Goal: Task Accomplishment & Management: Complete application form

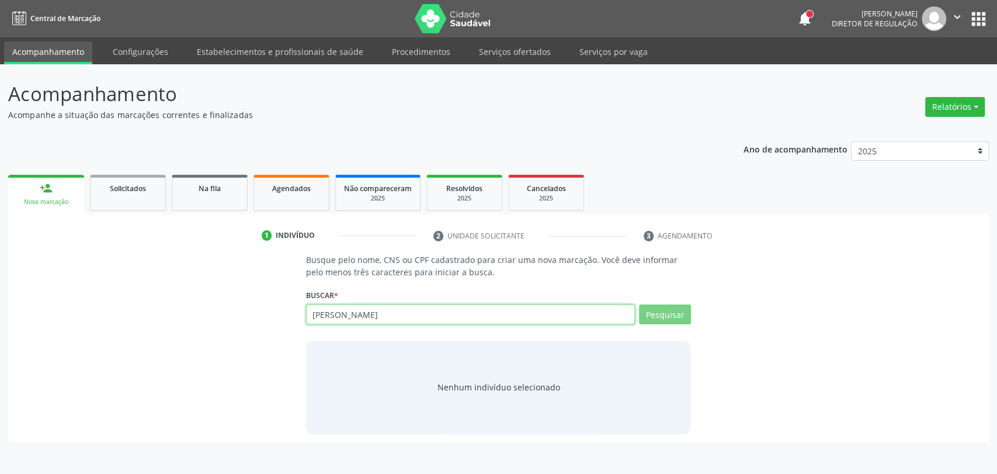
type input "lilian kaliny"
click at [392, 322] on input "lilian kaliny" at bounding box center [470, 314] width 329 height 20
type input "lilian kaline"
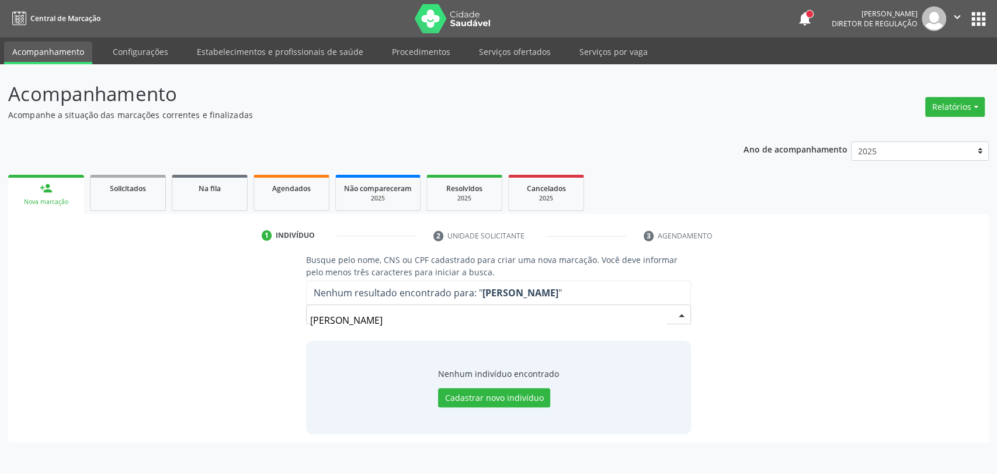
click at [759, 115] on header "Acompanhamento Acompanhe a situação das marcações correntes e finalizadas Relat…" at bounding box center [498, 99] width 980 height 41
click at [371, 309] on input "lilian kaline" at bounding box center [488, 319] width 357 height 23
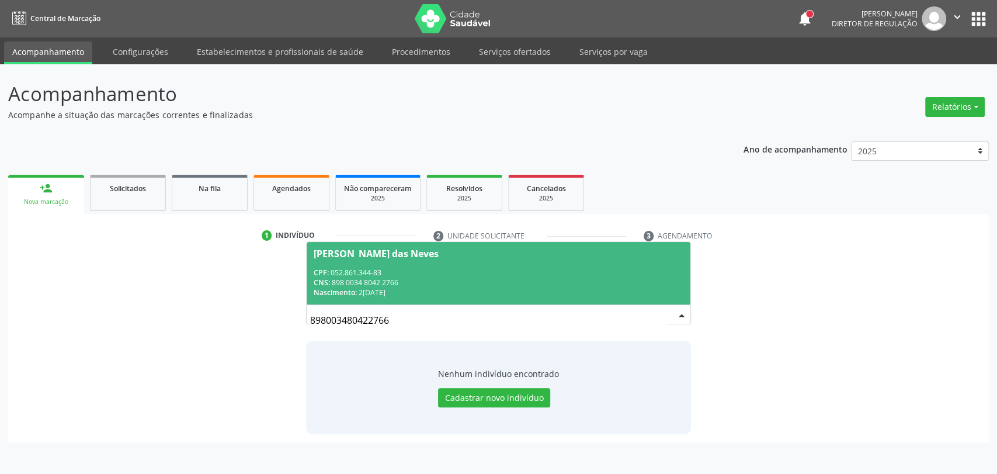
click at [386, 279] on div "CNS: 898 0034 8042 2766" at bounding box center [499, 282] width 370 height 10
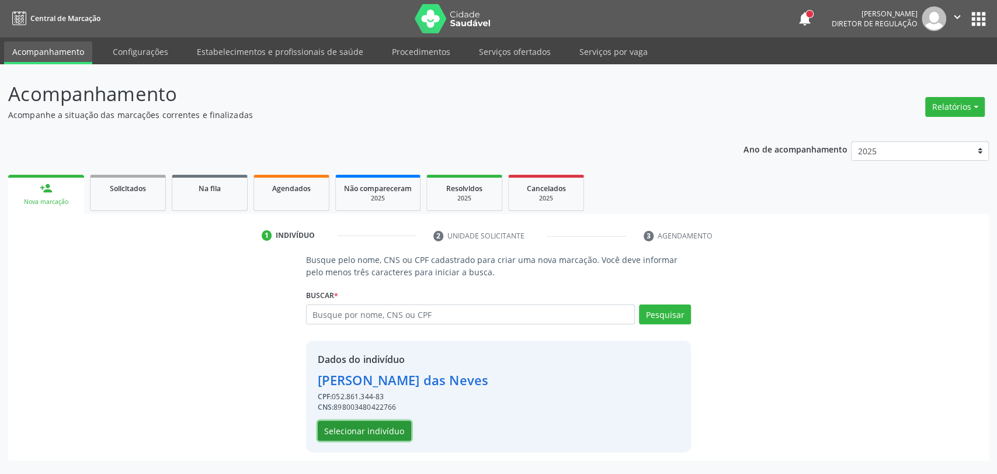
click at [378, 424] on button "Selecionar indivíduo" at bounding box center [364, 430] width 93 height 20
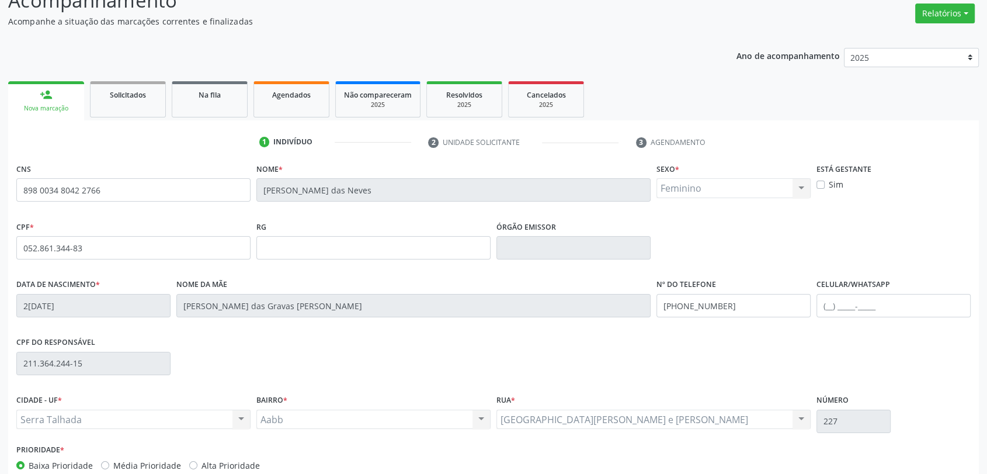
scroll to position [159, 0]
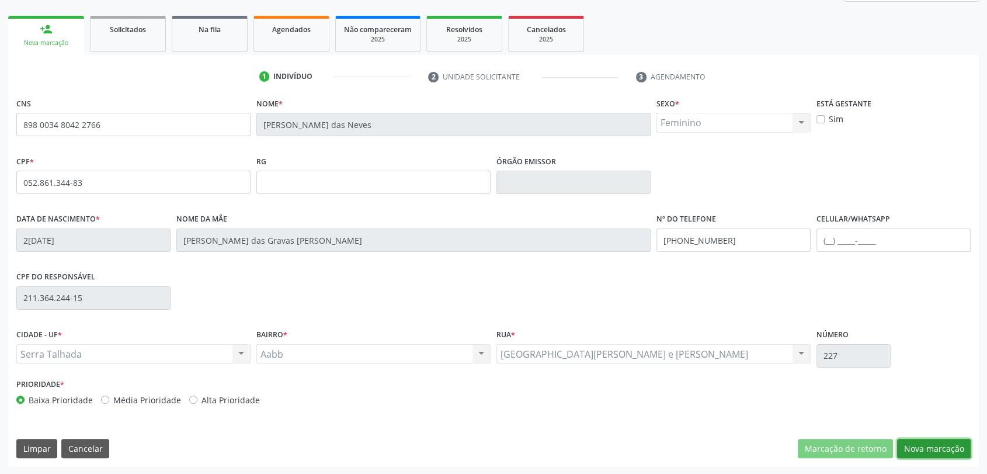
click at [927, 447] on button "Nova marcação" at bounding box center [934, 448] width 74 height 20
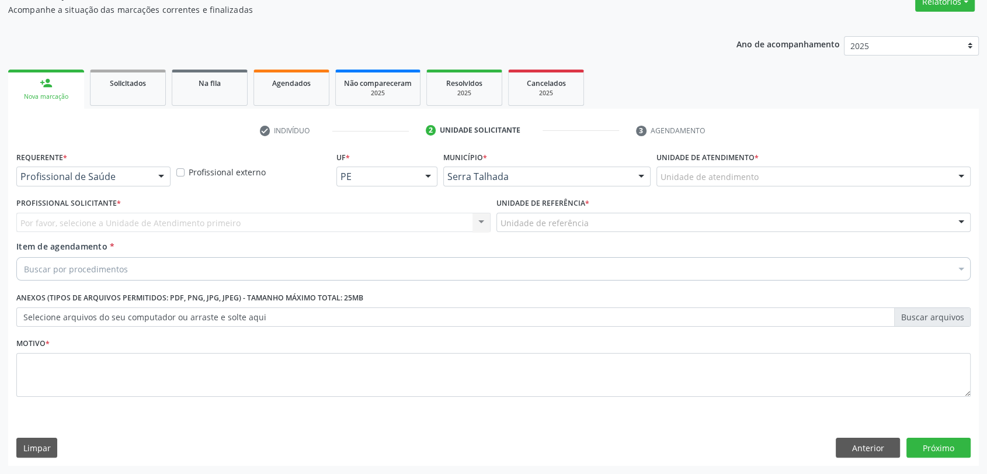
scroll to position [105, 0]
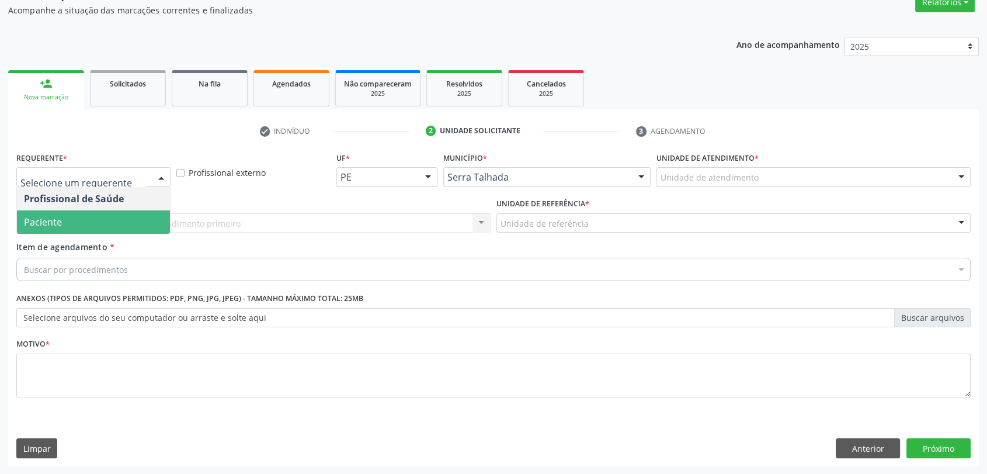
click at [82, 211] on span "Paciente" at bounding box center [93, 221] width 153 height 23
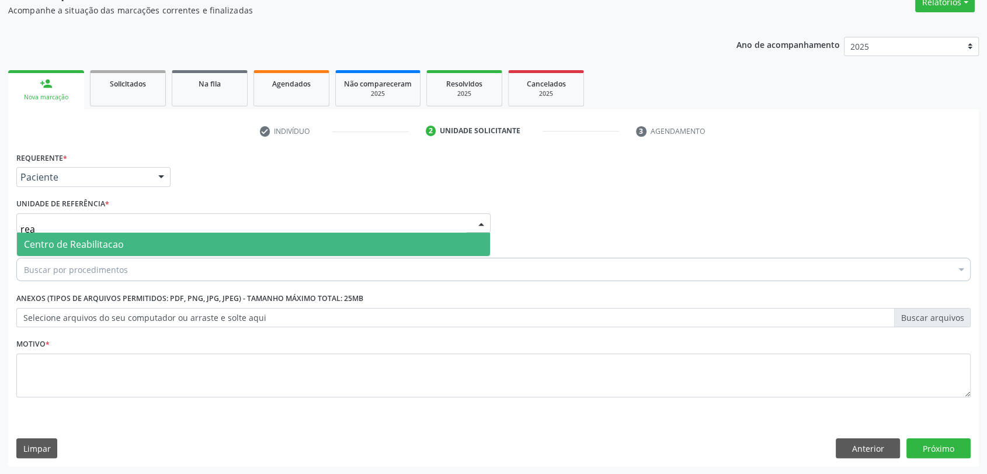
type input "reab"
click at [93, 248] on span "Centro de Reabilitacao" at bounding box center [74, 244] width 100 height 13
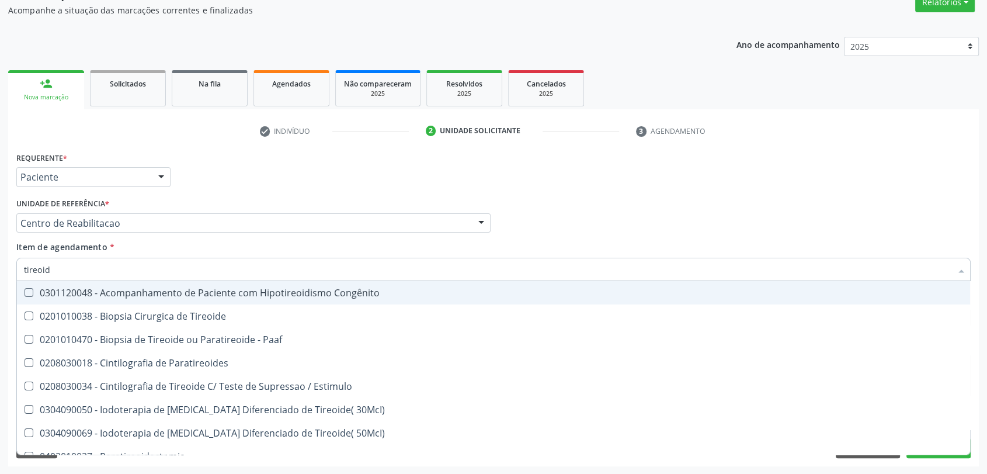
type input "tireoide"
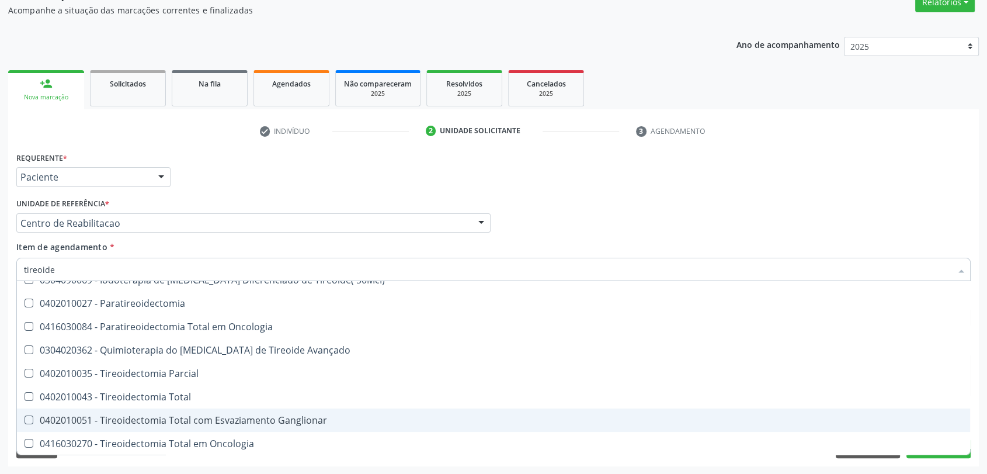
scroll to position [200, 0]
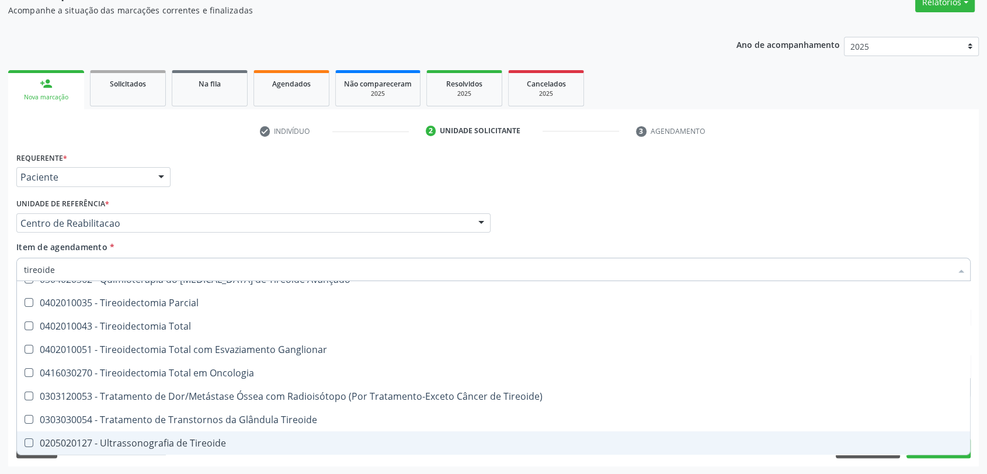
click at [144, 440] on div "0205020127 - Ultrassonografia de Tireoide" at bounding box center [493, 442] width 939 height 9
checkbox Tireoide "true"
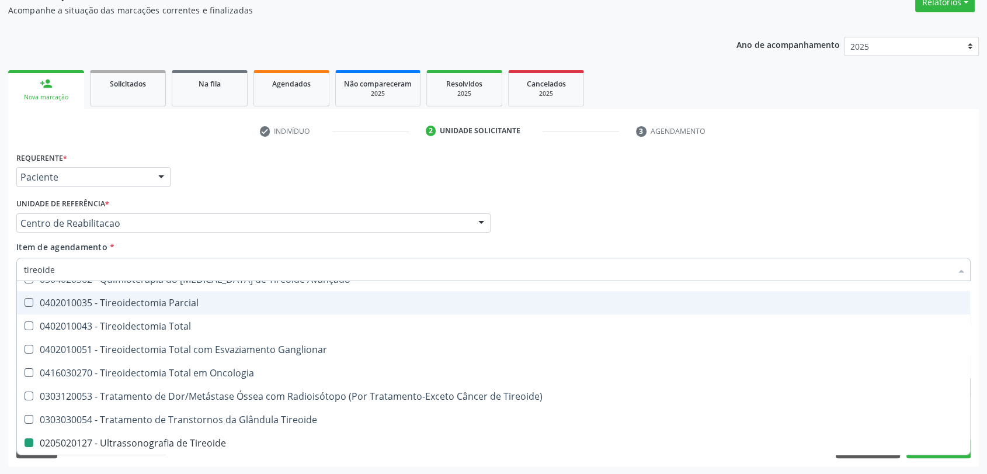
click at [212, 190] on div "Requerente * Paciente Profissional de Saúde Paciente Nenhum resultado encontrad…" at bounding box center [493, 172] width 960 height 46
checkbox Paaf "true"
checkbox Tireoide "false"
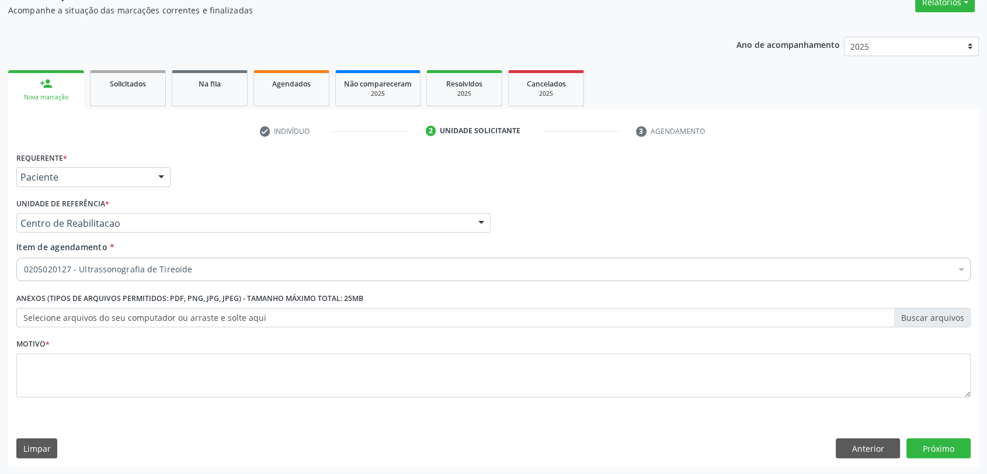
scroll to position [0, 0]
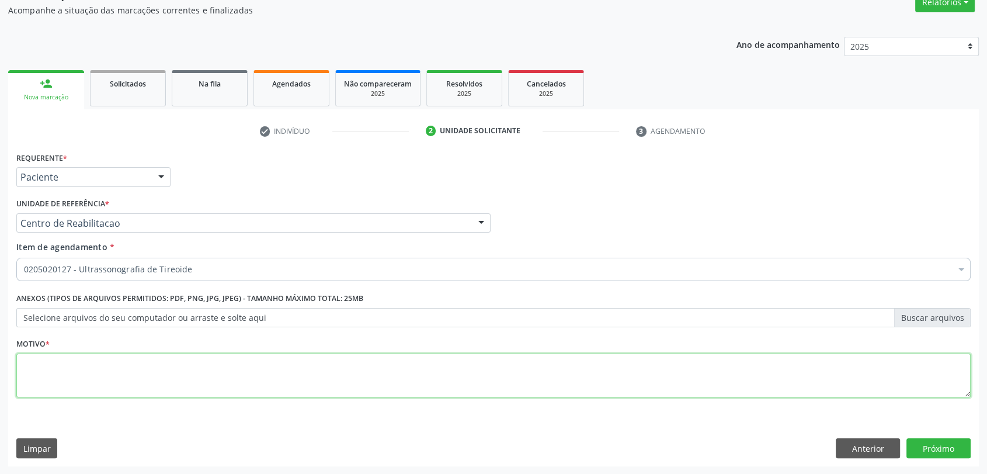
click at [124, 357] on textarea at bounding box center [493, 375] width 954 height 44
click at [131, 363] on textarea "s" at bounding box center [493, 375] width 954 height 44
type textarea "investigação"
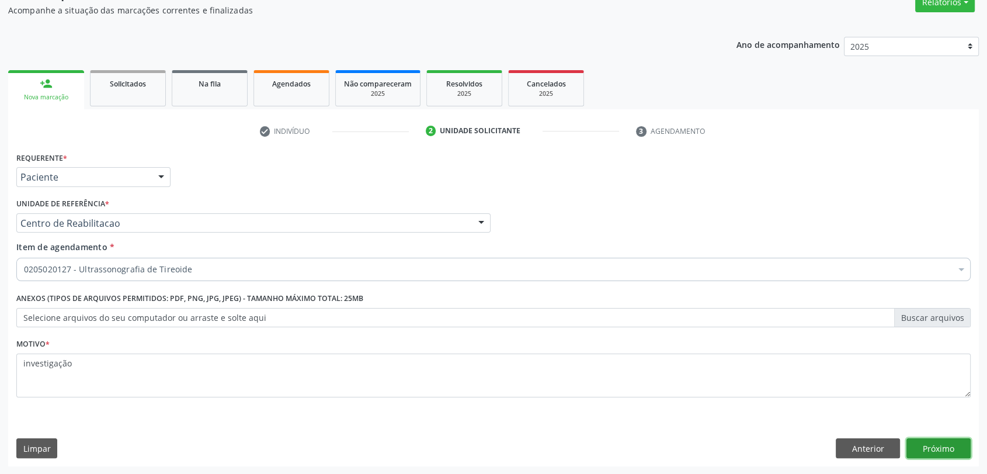
click at [953, 448] on button "Próximo" at bounding box center [938, 448] width 64 height 20
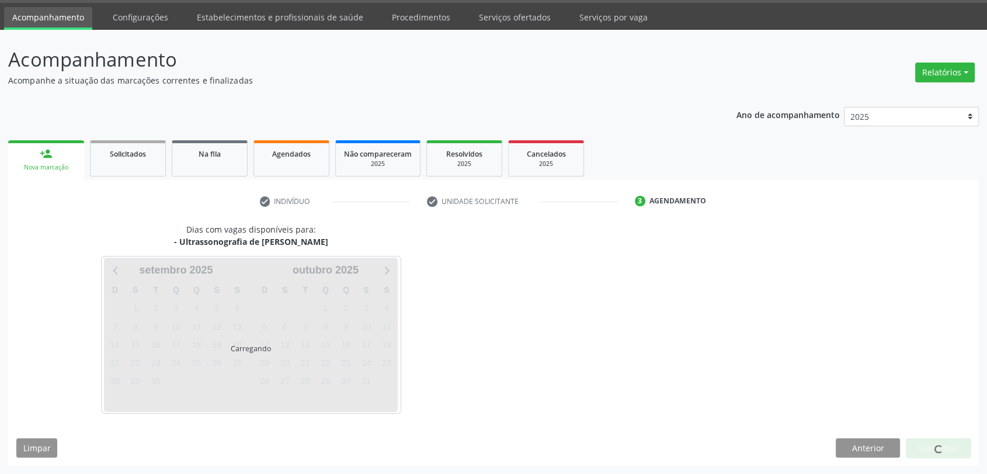
scroll to position [34, 0]
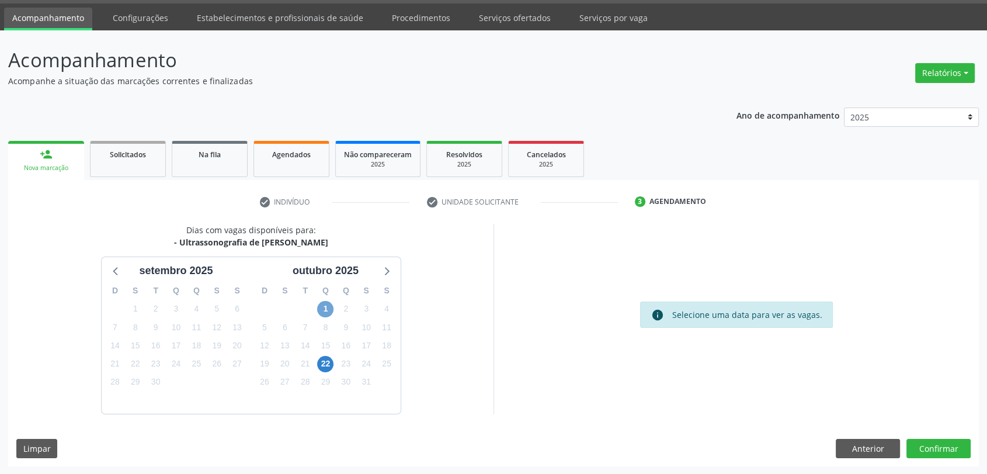
click at [326, 311] on span "1" at bounding box center [325, 309] width 16 height 16
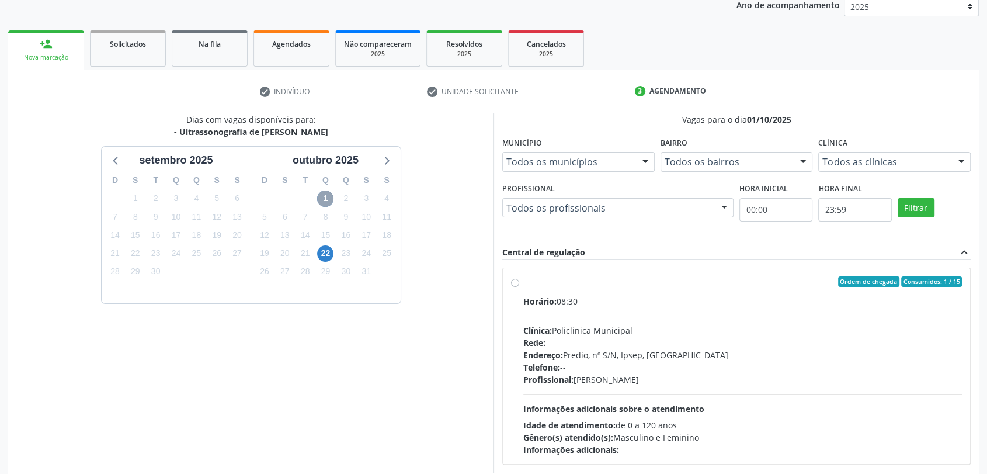
scroll to position [203, 0]
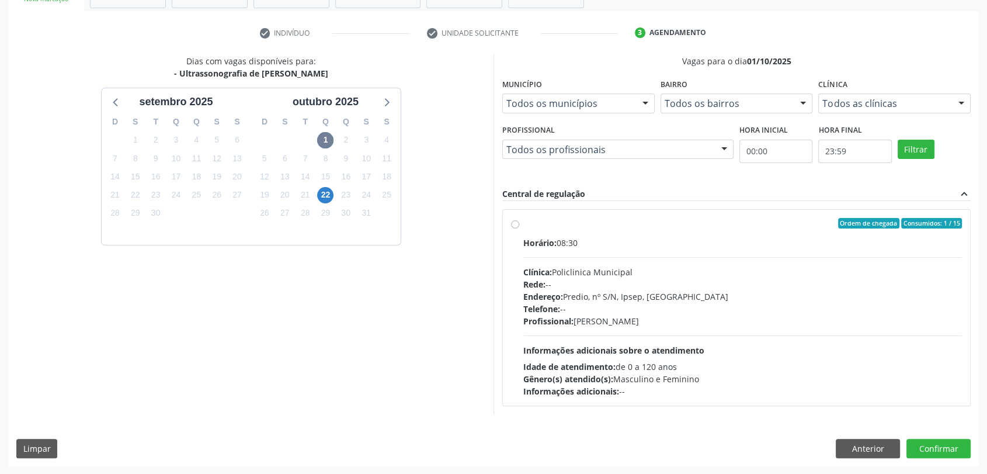
click at [635, 272] on div "Clínica: Policlinica Municipal" at bounding box center [742, 272] width 438 height 12
click at [519, 228] on input "Ordem de chegada Consumidos: 1 / 15 Horário: 08:30 Clínica: Policlinica Municip…" at bounding box center [515, 223] width 8 height 11
radio input "true"
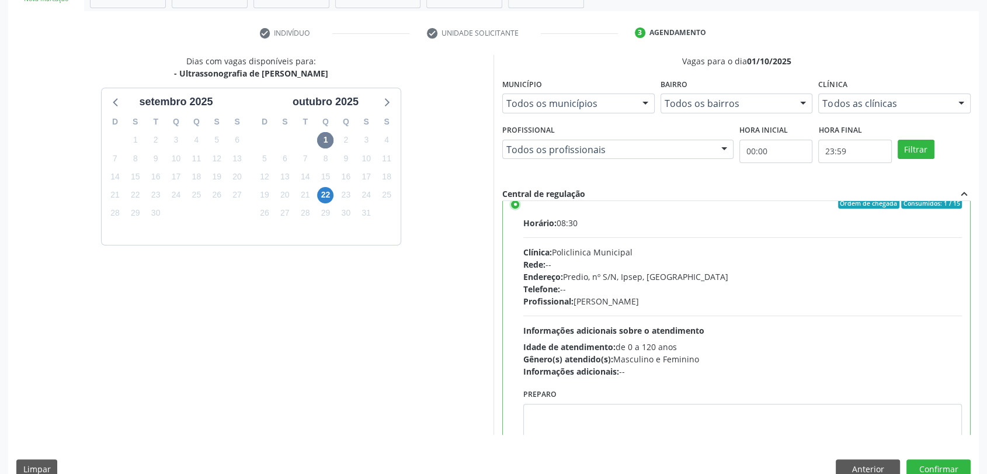
scroll to position [0, 0]
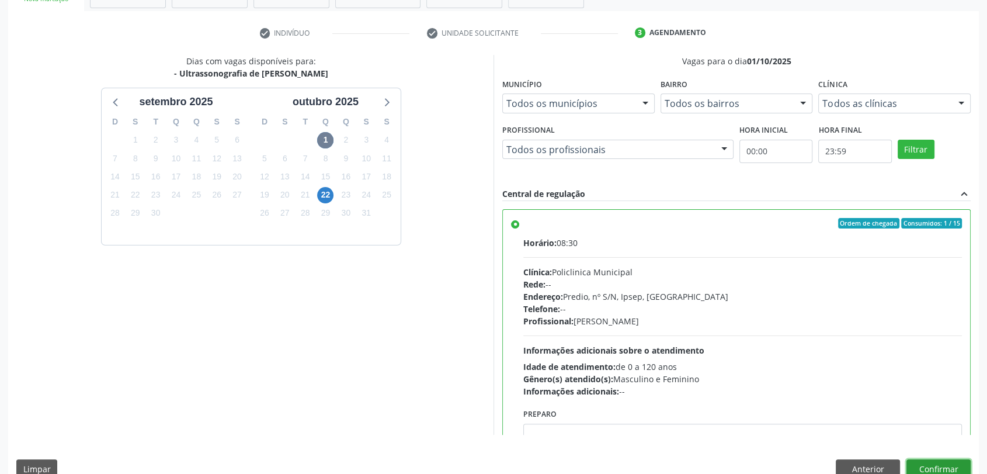
click at [956, 466] on button "Confirmar" at bounding box center [938, 469] width 64 height 20
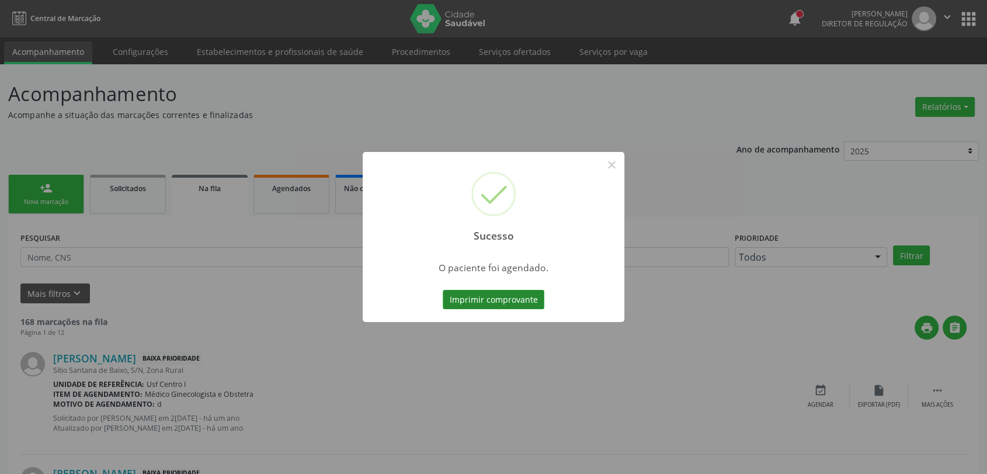
click at [495, 300] on button "Imprimir comprovante" at bounding box center [494, 300] width 102 height 20
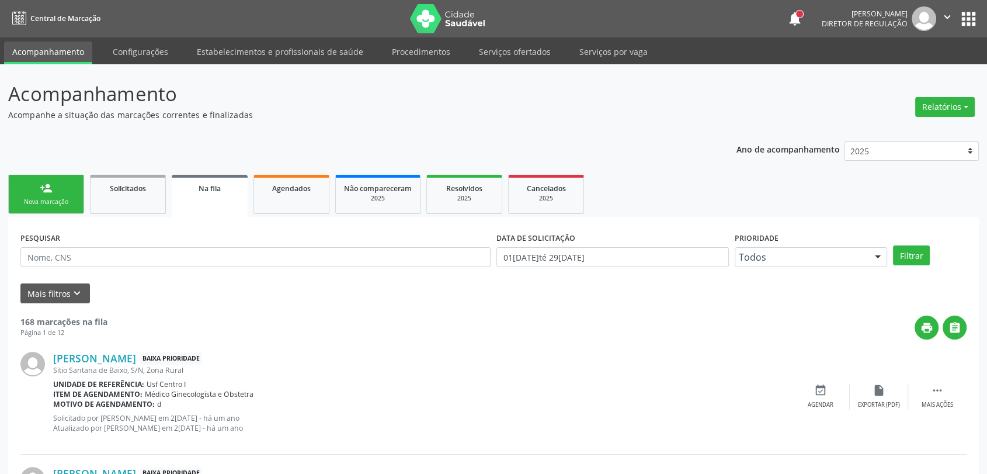
drag, startPoint x: 61, startPoint y: 193, endPoint x: 273, endPoint y: 12, distance: 279.1
click at [61, 193] on link "person_add Nova marcação" at bounding box center [46, 194] width 76 height 39
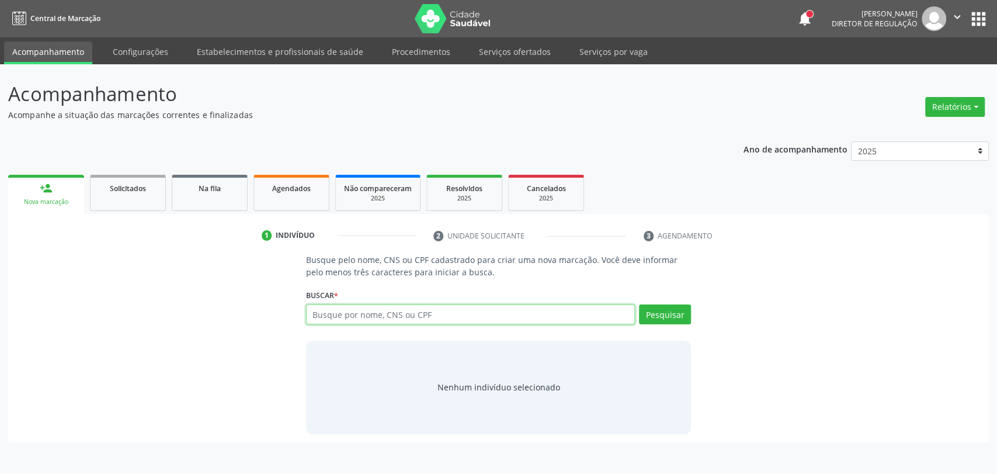
click at [341, 312] on input "text" at bounding box center [470, 314] width 329 height 20
type input "maria de lourdes magalhaes"
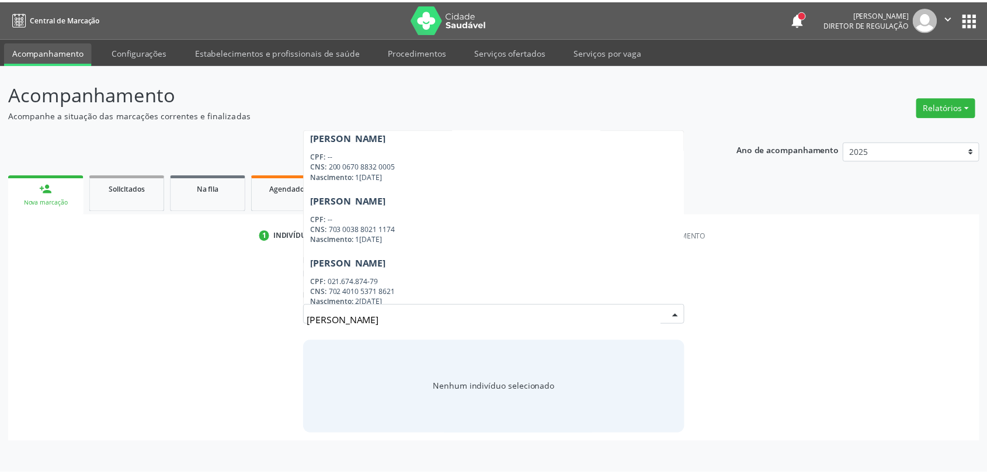
scroll to position [138, 0]
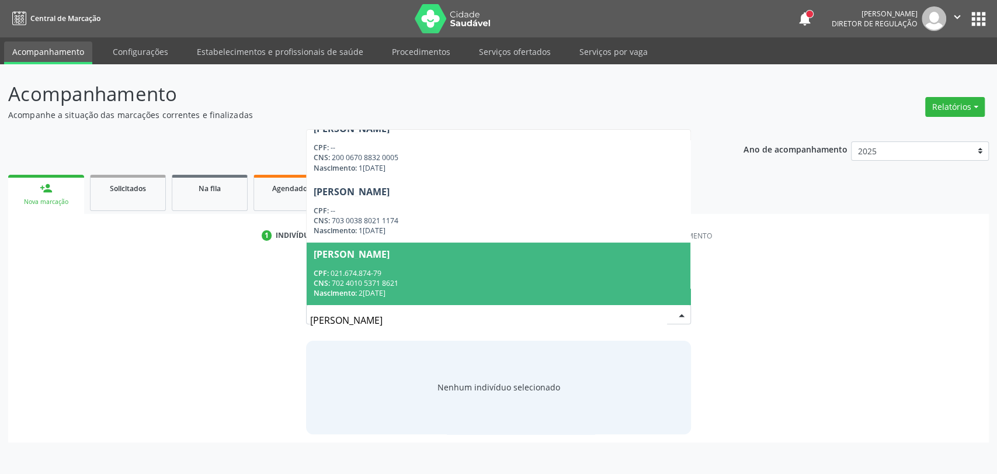
click at [445, 265] on span "Maria de Lourdes Magalhaes de Oliveira CPF: 021.674.874-79 CNS: 702 4010 5371 8…" at bounding box center [499, 273] width 384 height 62
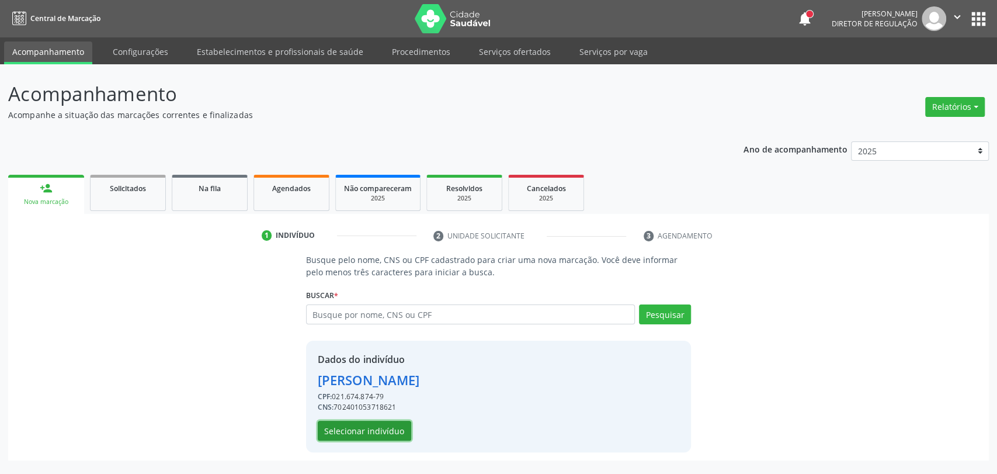
click at [381, 432] on button "Selecionar indivíduo" at bounding box center [364, 430] width 93 height 20
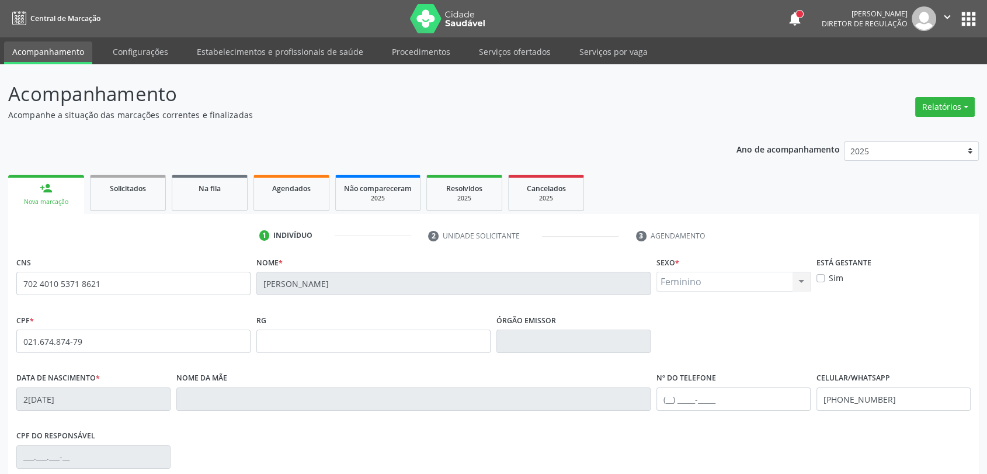
scroll to position [159, 0]
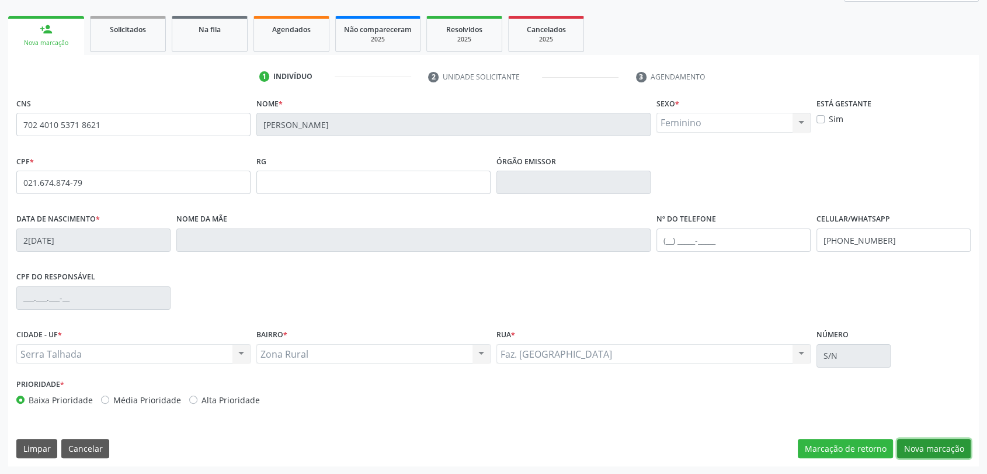
click at [918, 440] on button "Nova marcação" at bounding box center [934, 448] width 74 height 20
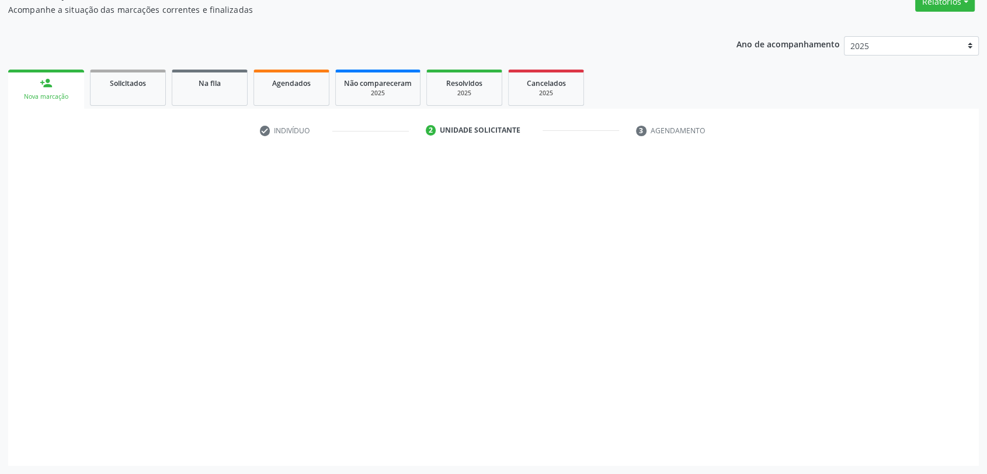
scroll to position [105, 0]
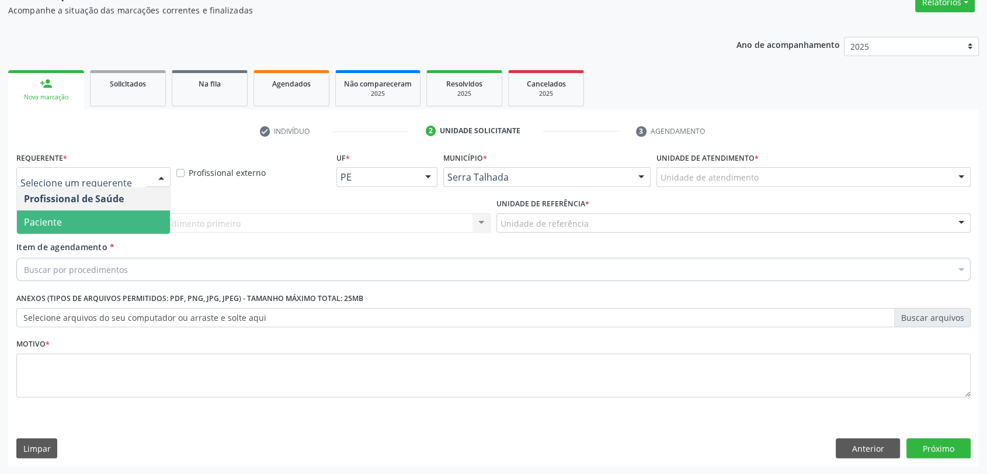
click at [99, 221] on span "Paciente" at bounding box center [93, 221] width 153 height 23
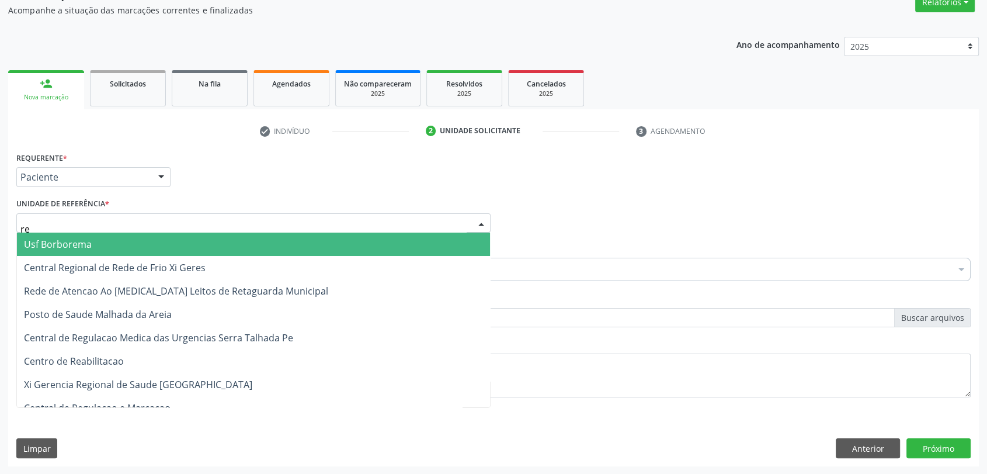
type input "rea"
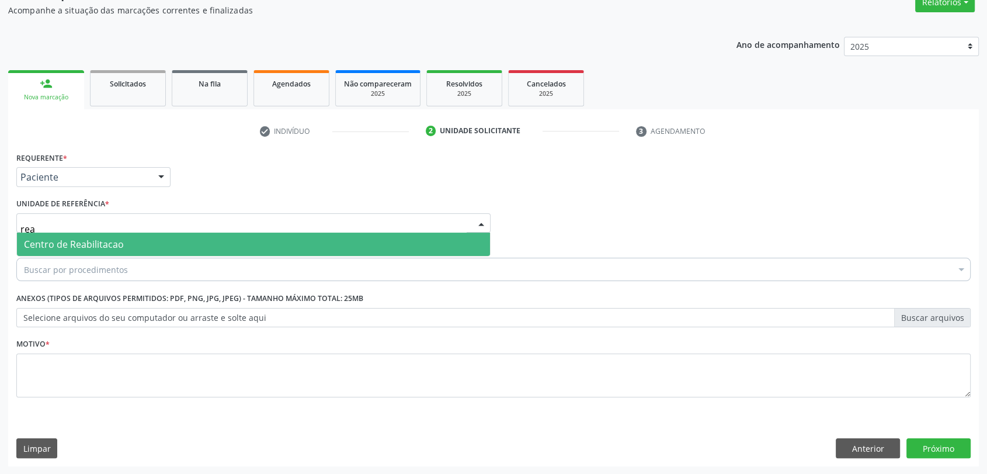
click at [99, 240] on span "Centro de Reabilitacao" at bounding box center [74, 244] width 100 height 13
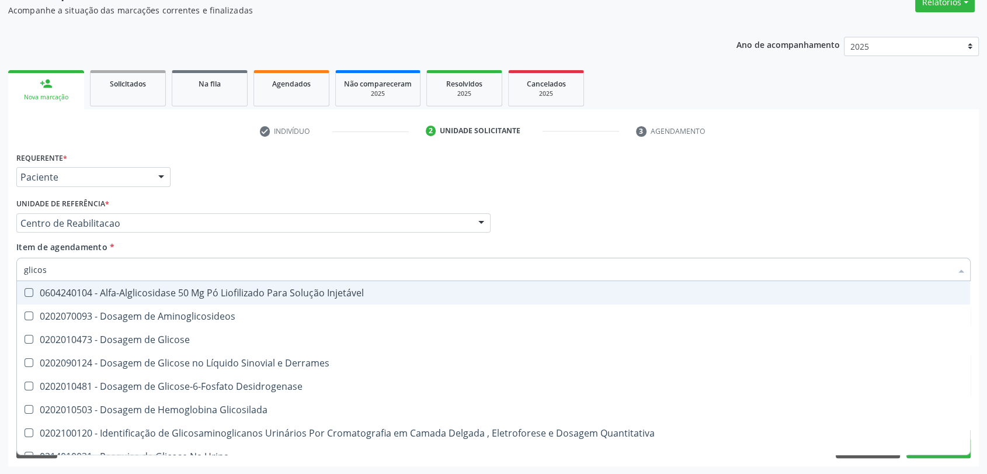
type input "glicose"
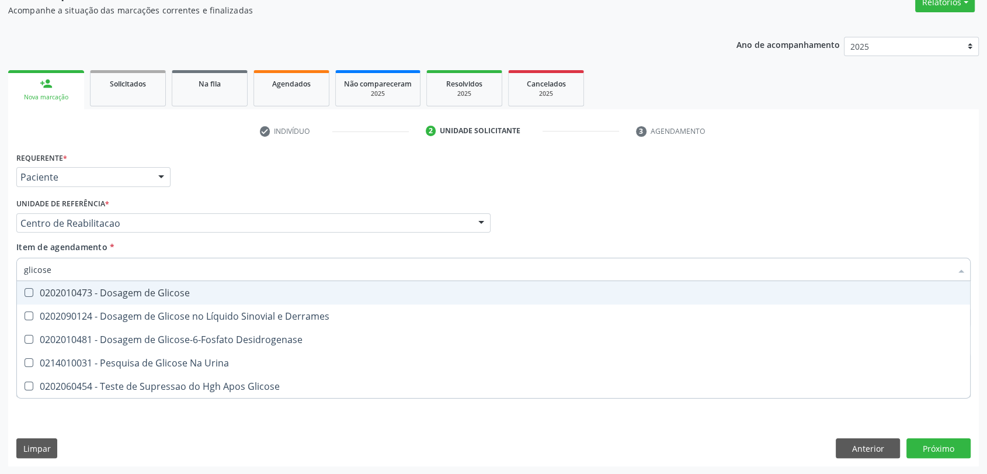
click at [117, 288] on div "0202010473 - Dosagem de Glicose" at bounding box center [493, 292] width 939 height 9
checkbox Glicose "true"
click at [98, 261] on input "glicose" at bounding box center [487, 268] width 927 height 23
type input "g"
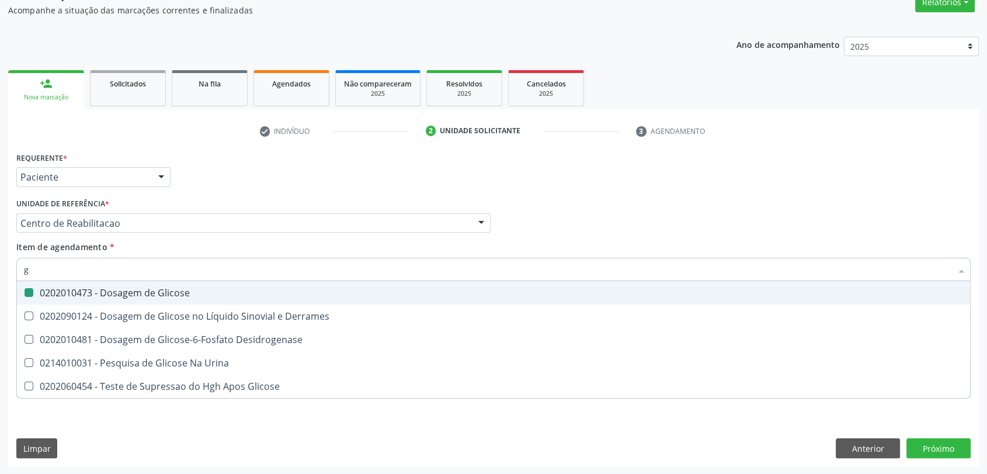
checkbox Glicose "false"
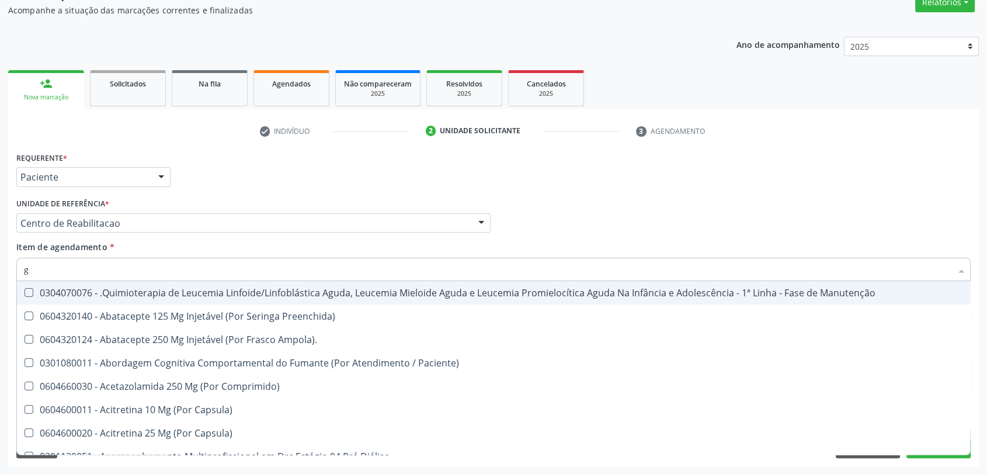
type input "gl"
checkbox Oftalmológica "true"
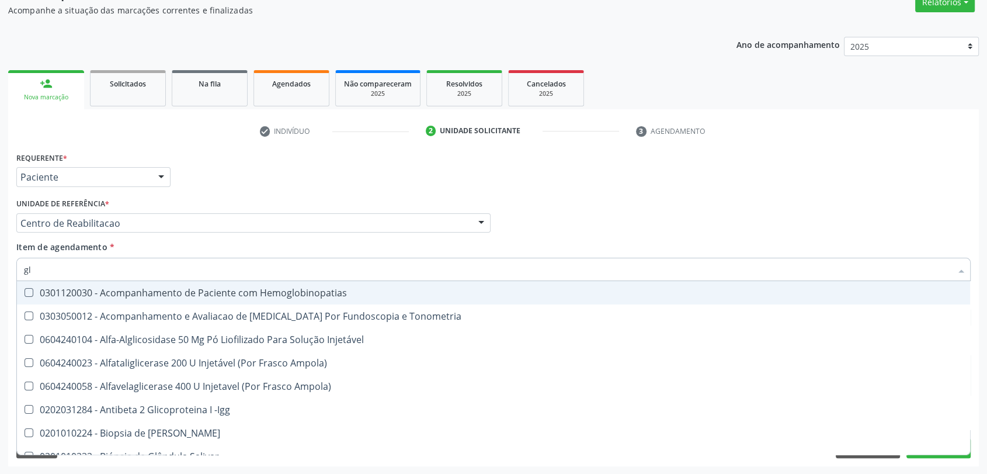
type input "gli"
checkbox \(Confirmatorio\) "true"
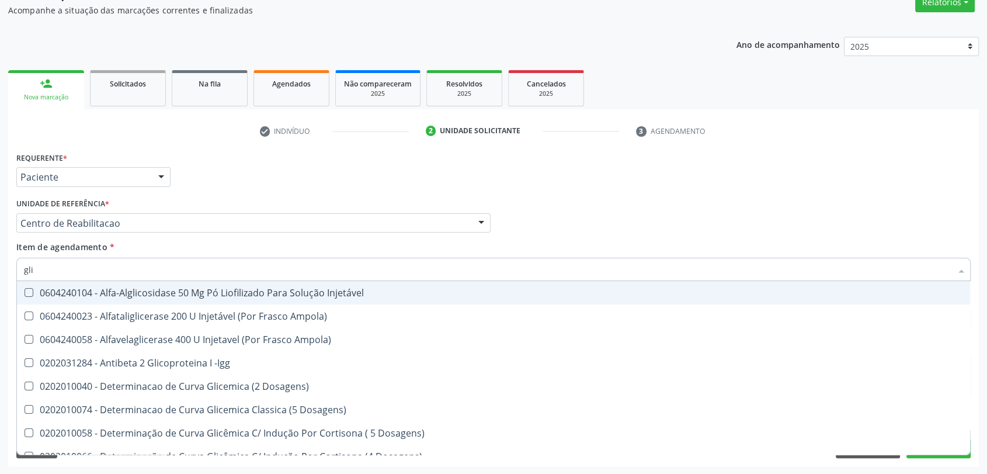
type input "glic"
checkbox Glicose "true"
checkbox Glicosilada "false"
type input "glico"
checkbox Dosagens\) "true"
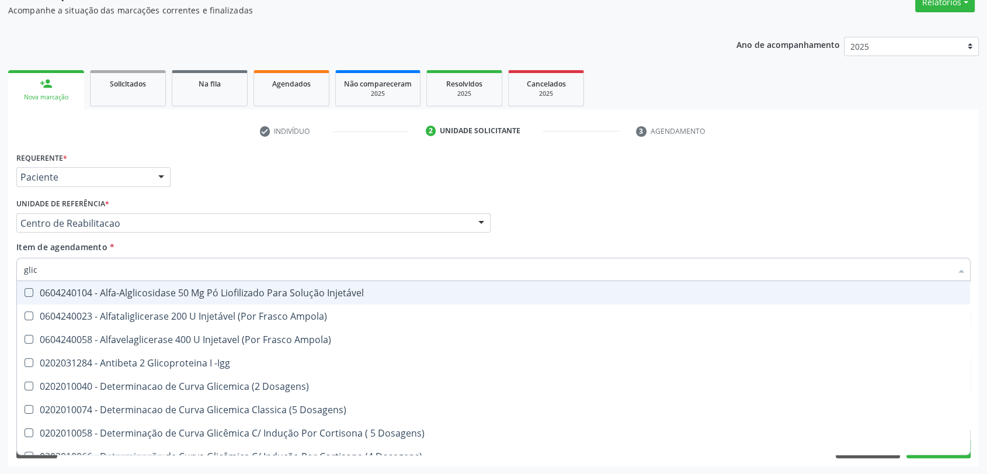
checkbox Glicose "false"
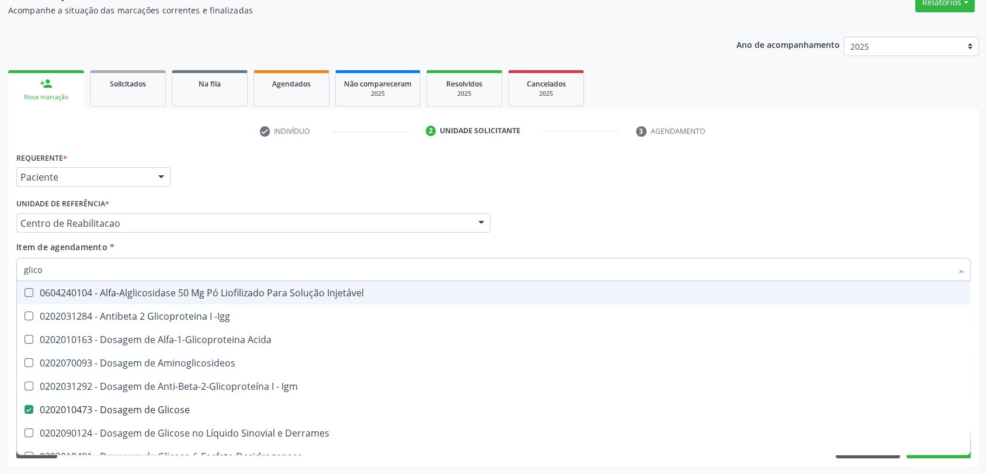
type input "glicos"
checkbox Acida "true"
checkbox Glicose "false"
type input "glicosi"
checkbox Acida "false"
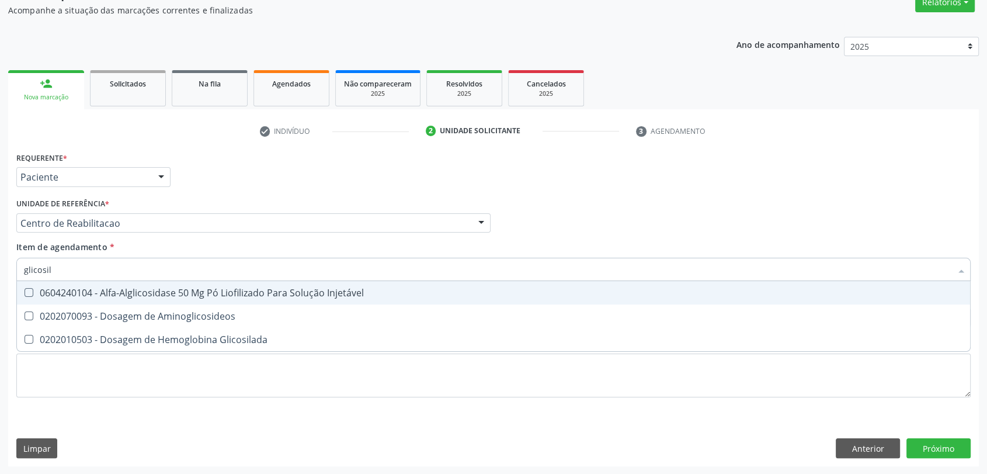
type input "glicosila"
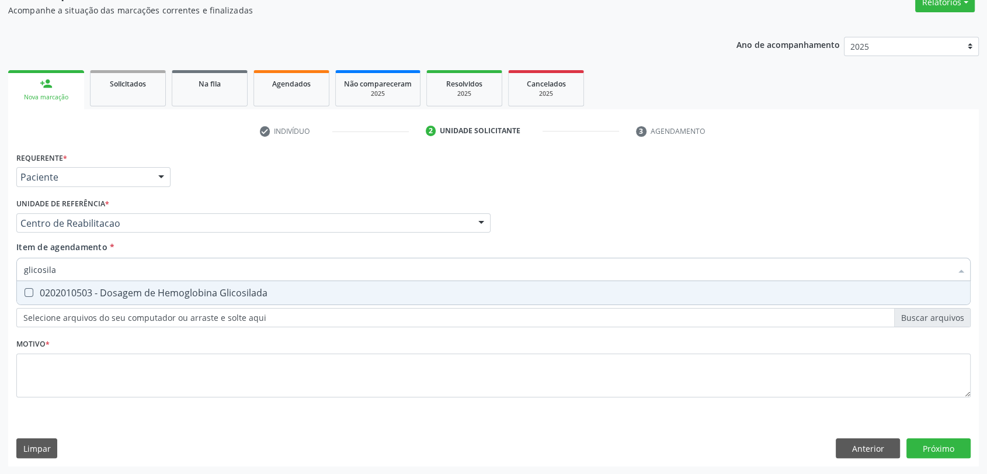
click at [95, 290] on div "0202010503 - Dosagem de Hemoglobina Glicosilada" at bounding box center [493, 292] width 939 height 9
checkbox Glicosilada "true"
click at [93, 277] on input "glicosila" at bounding box center [487, 268] width 927 height 23
type input "he"
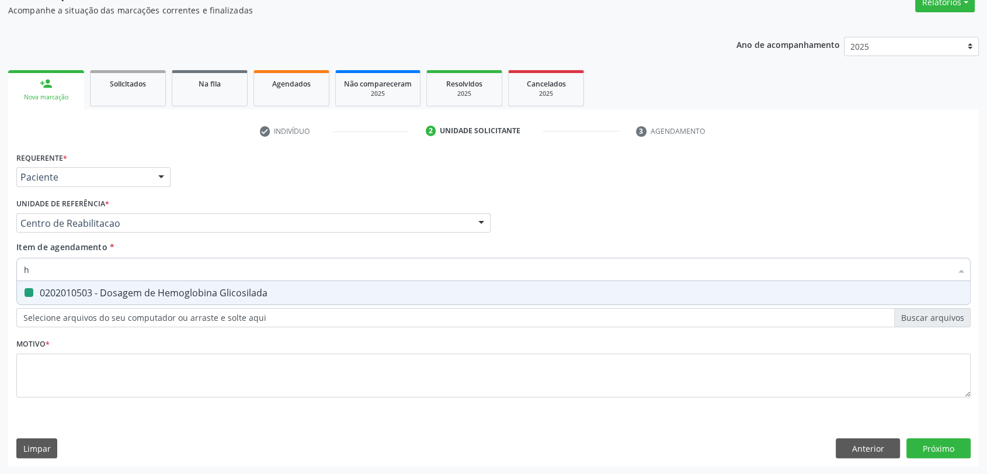
checkbox Glicosilada "false"
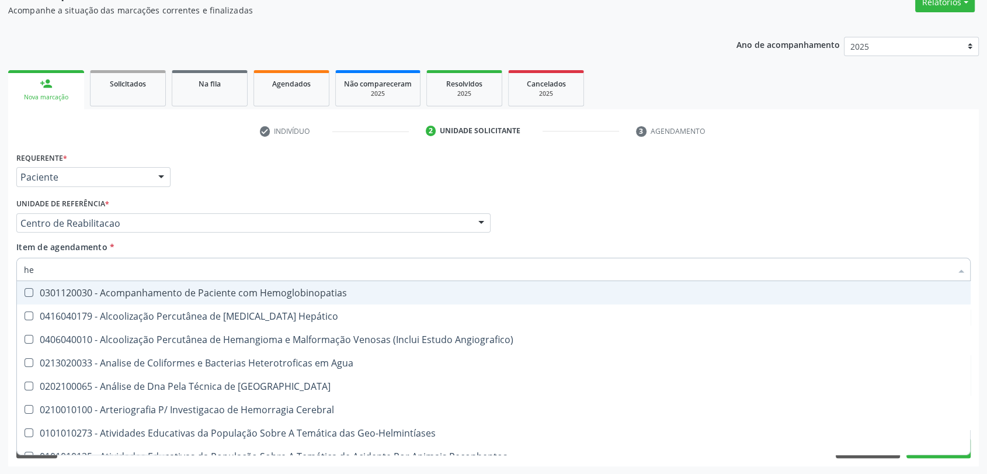
type input "hem"
checkbox \(Qualitativo\) "true"
checkbox Glicosilada "false"
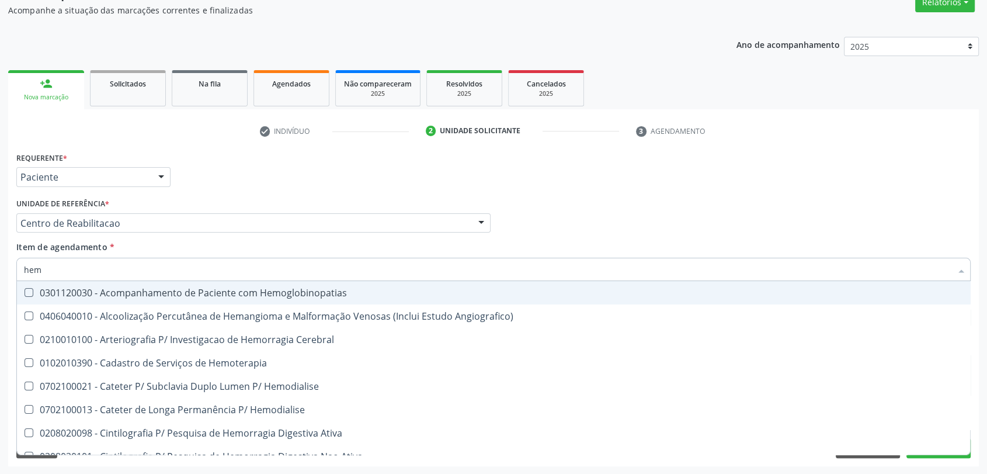
type input "hemo"
checkbox Hemacias "true"
checkbox Glicosilada "false"
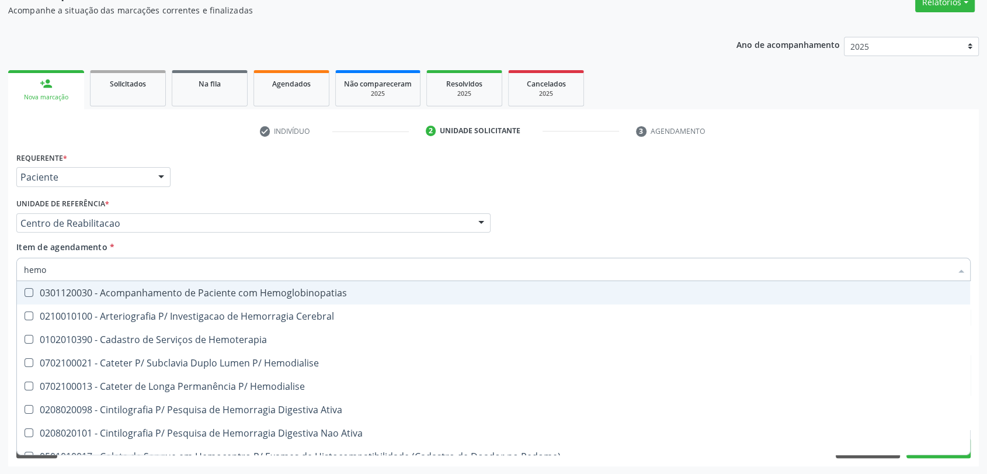
type input "hemog"
checkbox Tardio\) "true"
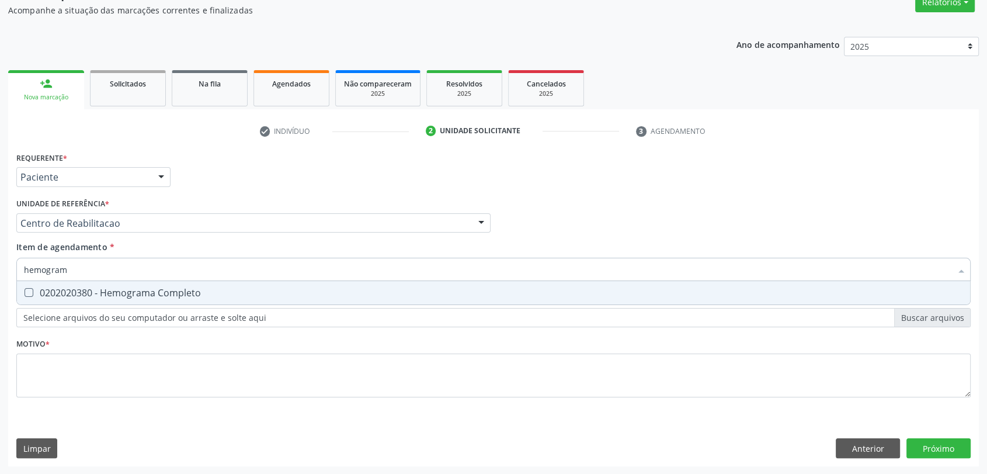
type input "hemograma"
click at [107, 290] on div "0202020380 - Hemograma Completo" at bounding box center [493, 292] width 939 height 9
checkbox Completo "true"
click at [86, 273] on input "hemograma" at bounding box center [487, 268] width 927 height 23
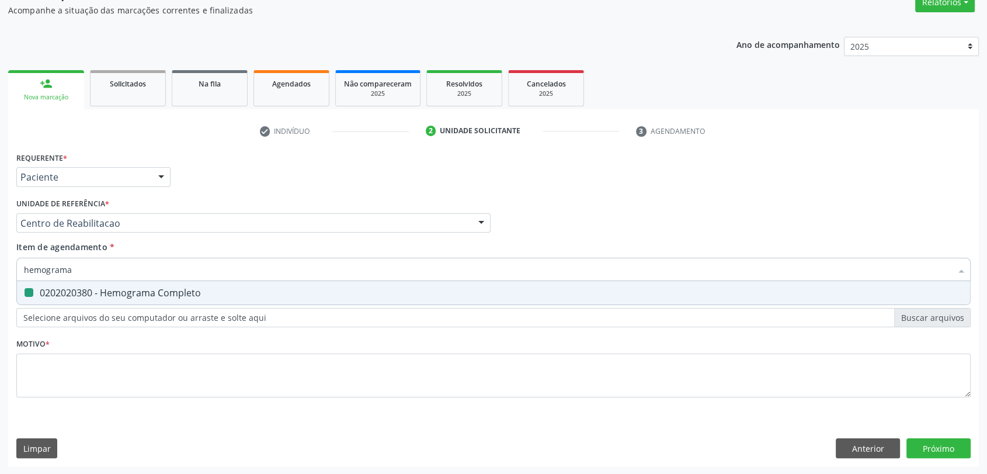
type input "t"
checkbox Completo "false"
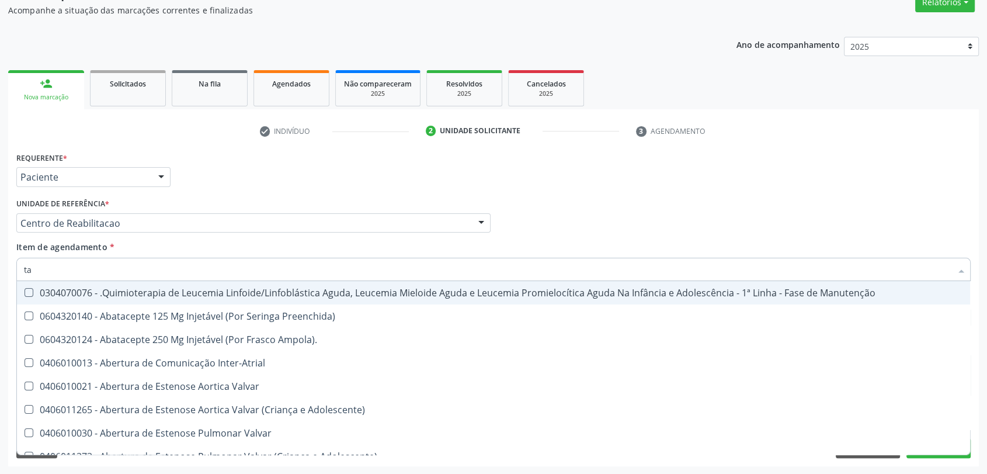
type input "tap"
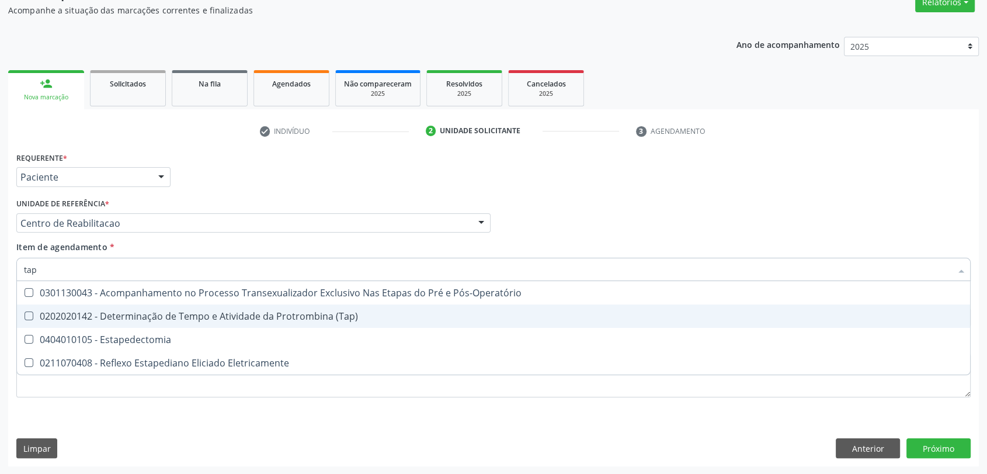
click at [116, 307] on span "0202020142 - Determinação de Tempo e Atividade da Protrombina (Tap)" at bounding box center [493, 315] width 953 height 23
checkbox \(Tap\) "true"
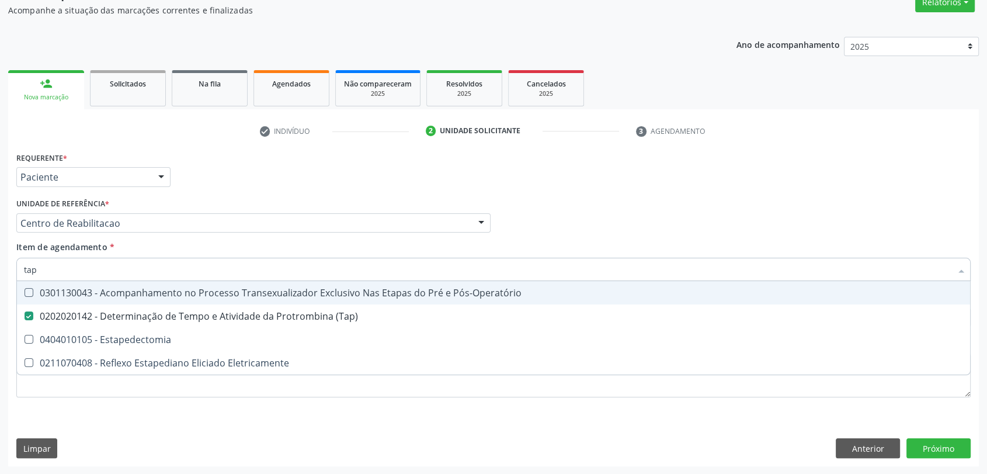
click at [67, 266] on input "tap" at bounding box center [487, 268] width 927 height 23
type input "t"
checkbox \(Tap\) "false"
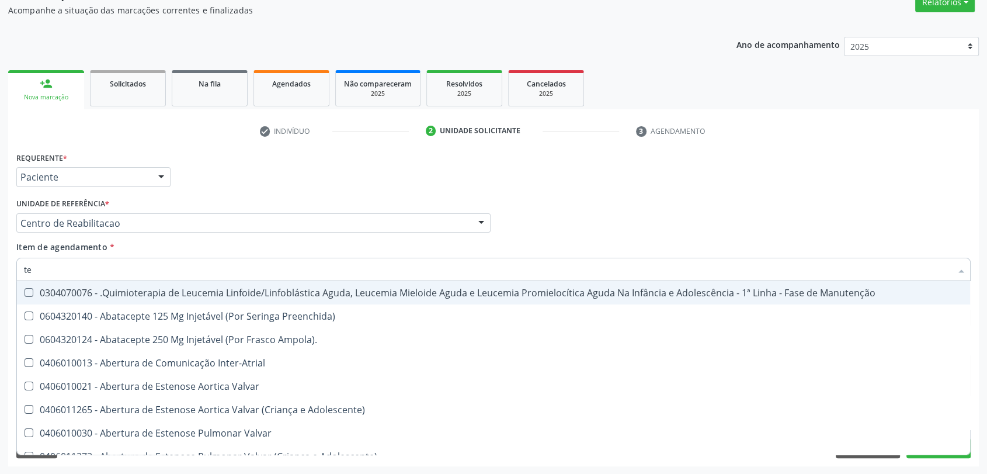
type input "tem"
checkbox Terapeutica\) "true"
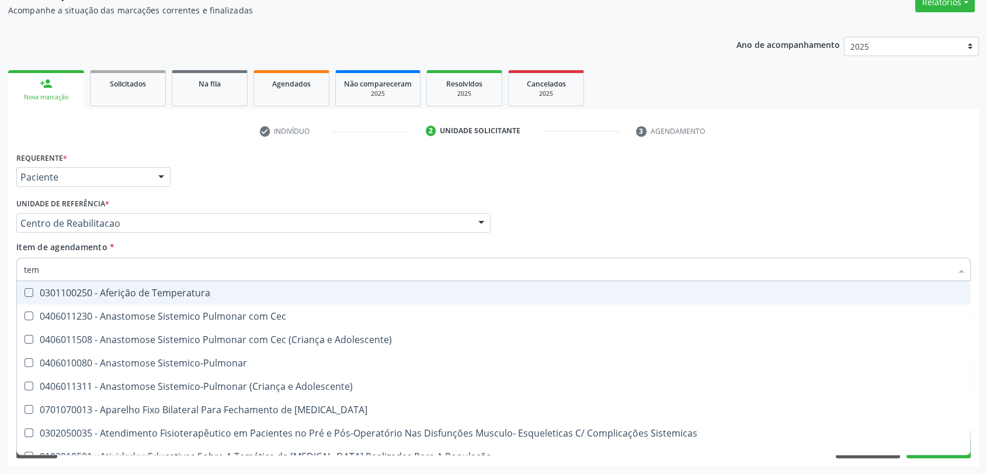
type input "temp"
checkbox Visceral\ "true"
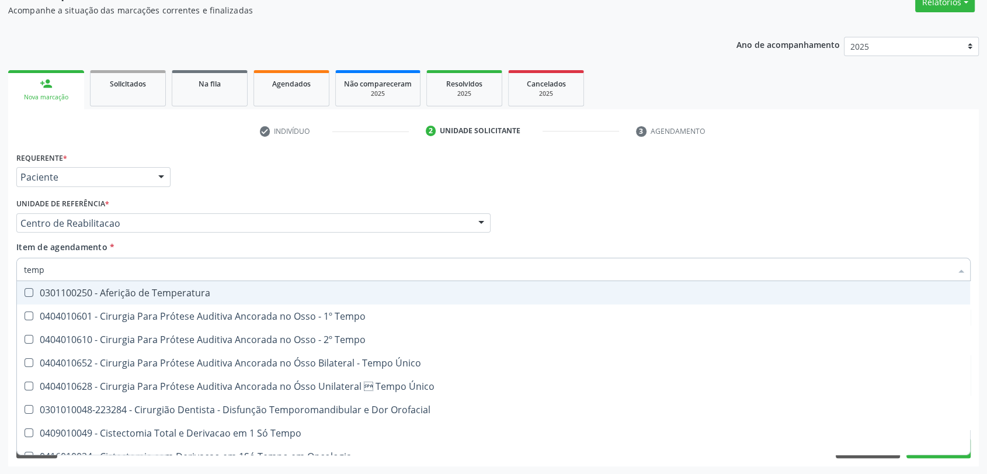
type input "tempo"
checkbox Ativada\) "true"
checkbox \(Tap\) "false"
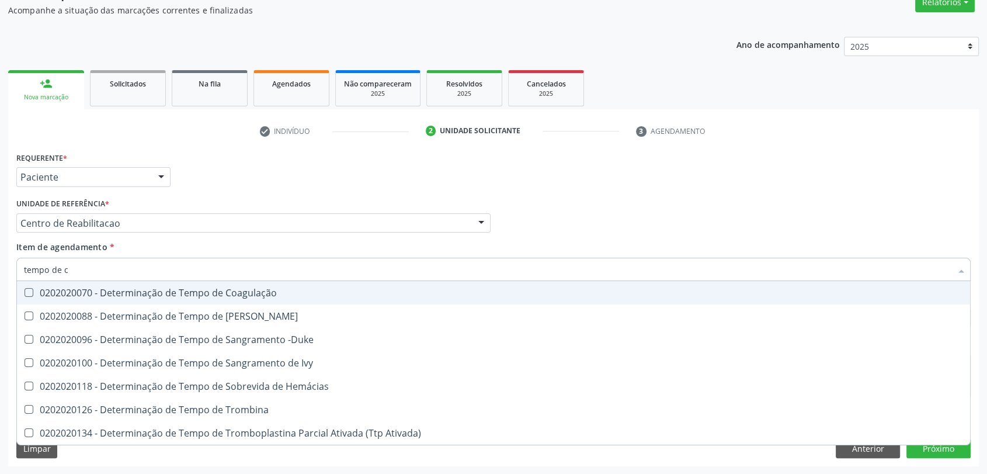
type input "tempo de co"
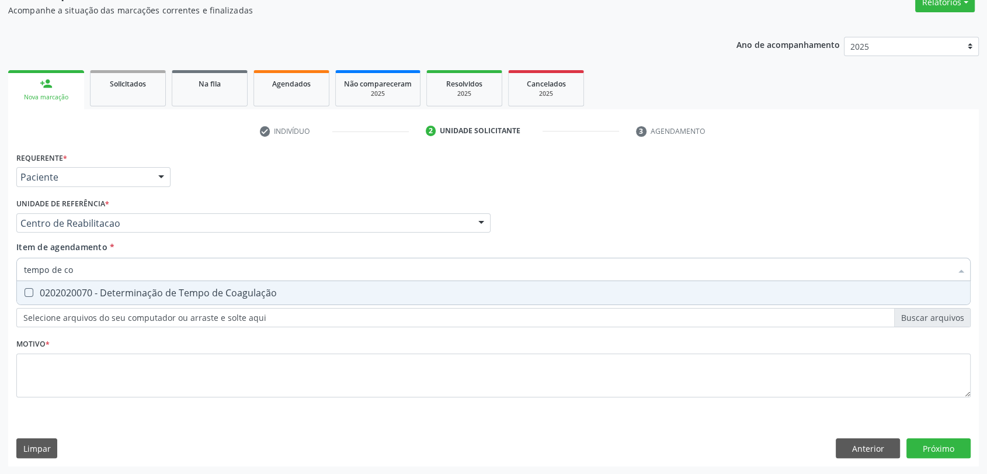
click at [61, 300] on span "0202020070 - Determinação de Tempo de Coagulação" at bounding box center [493, 292] width 953 height 23
checkbox Coagulação "true"
click at [81, 261] on input "tempo de co" at bounding box center [487, 268] width 927 height 23
type input "tempo de s"
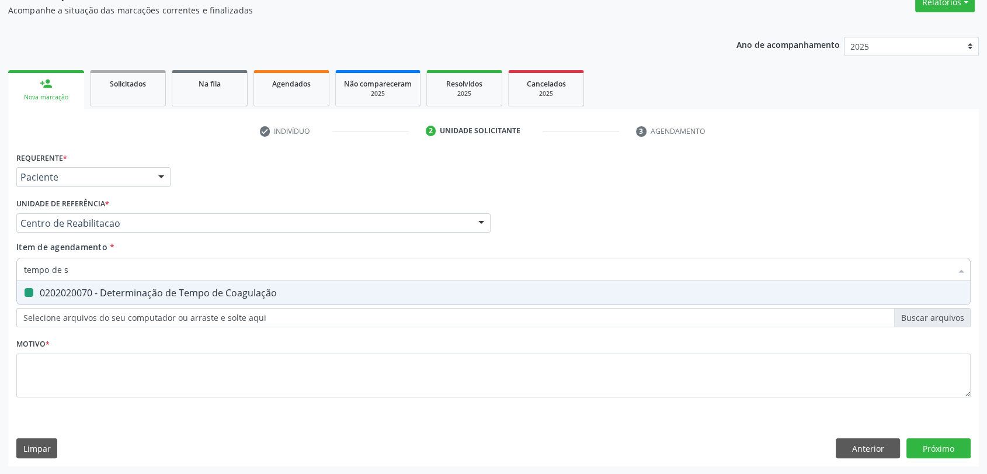
checkbox Coagulação "false"
type input "tempo de san"
click at [126, 289] on div "0202020096 - Determinação de Tempo de Sangramento -Duke" at bounding box center [493, 292] width 939 height 9
checkbox -Duke "true"
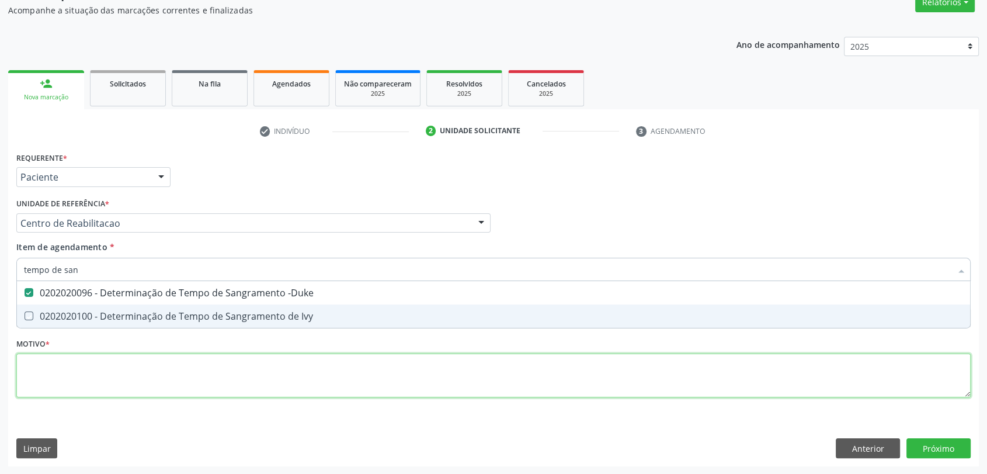
click at [65, 372] on div "Requerente * Paciente Profissional de Saúde Paciente Nenhum resultado encontrad…" at bounding box center [493, 281] width 954 height 265
checkbox Ivy "true"
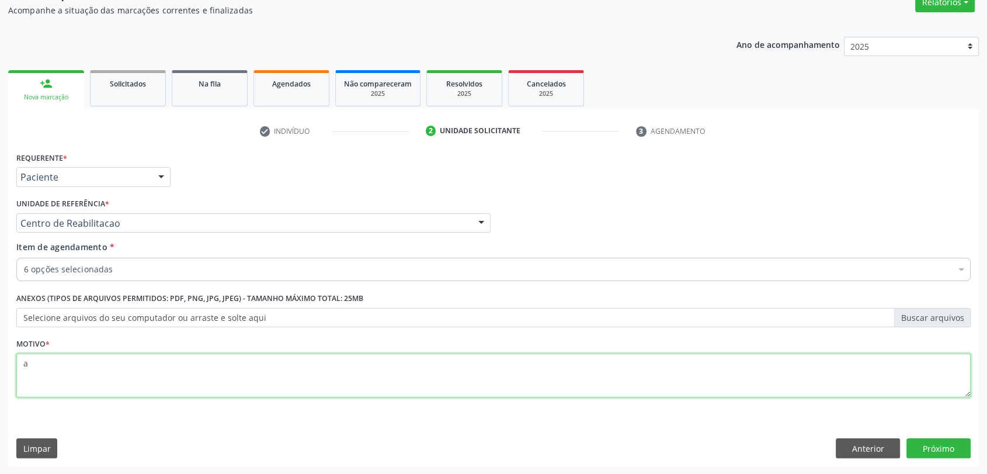
type textarea "a"
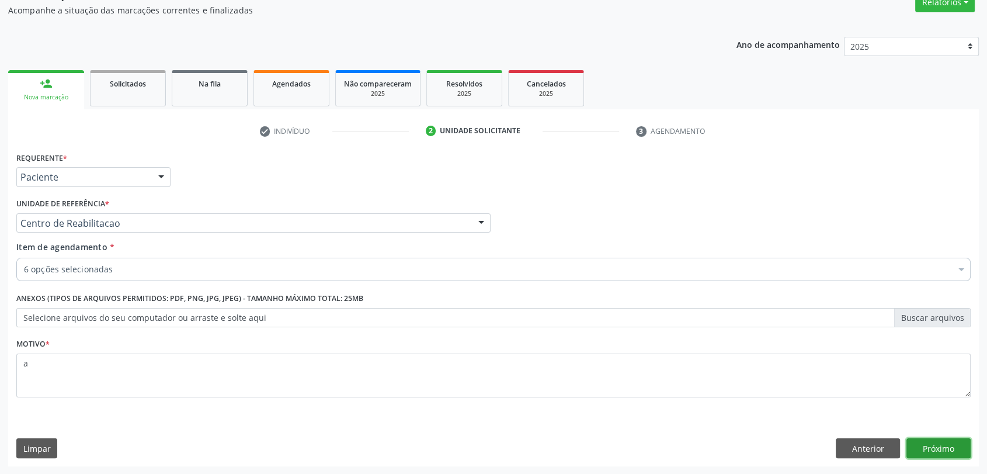
click at [944, 444] on button "Próximo" at bounding box center [938, 448] width 64 height 20
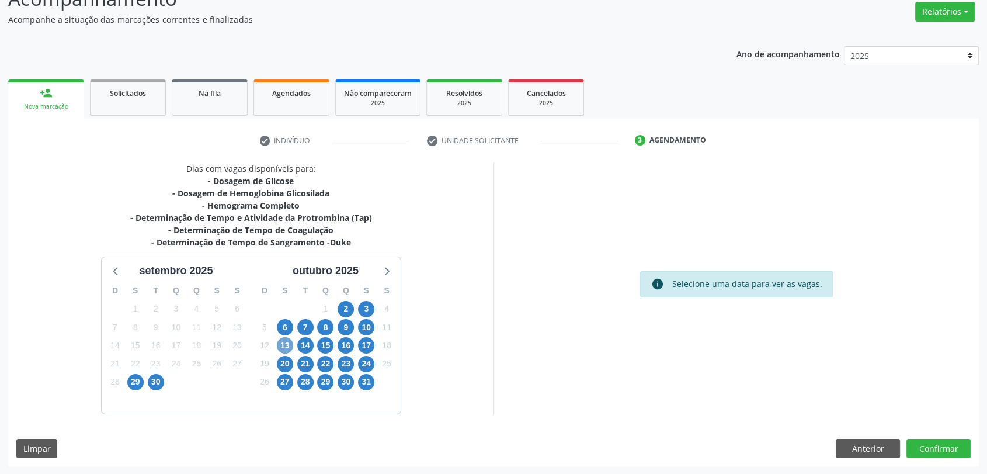
click at [286, 341] on span "13" at bounding box center [285, 345] width 16 height 16
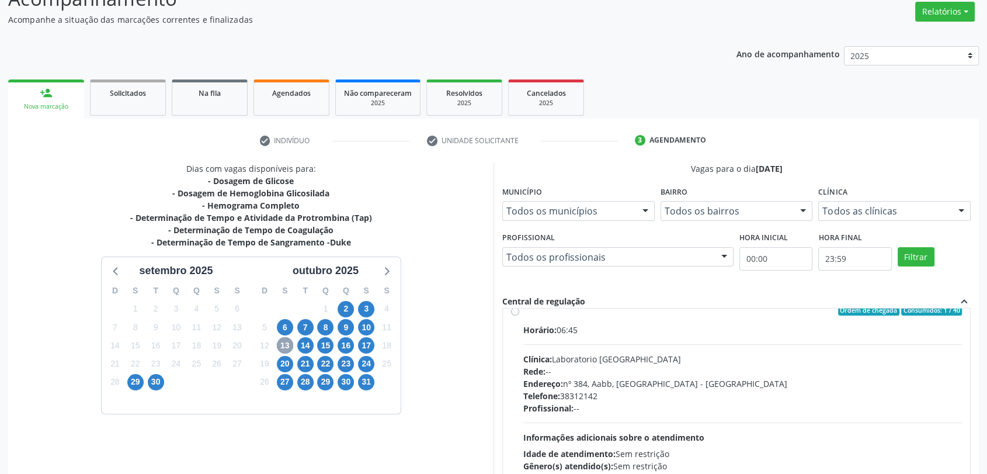
scroll to position [0, 0]
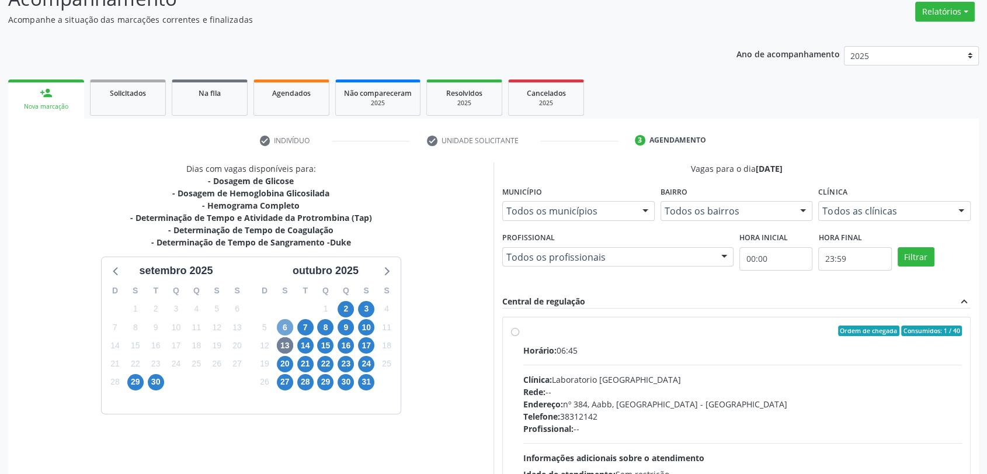
click at [283, 320] on span "6" at bounding box center [285, 327] width 16 height 16
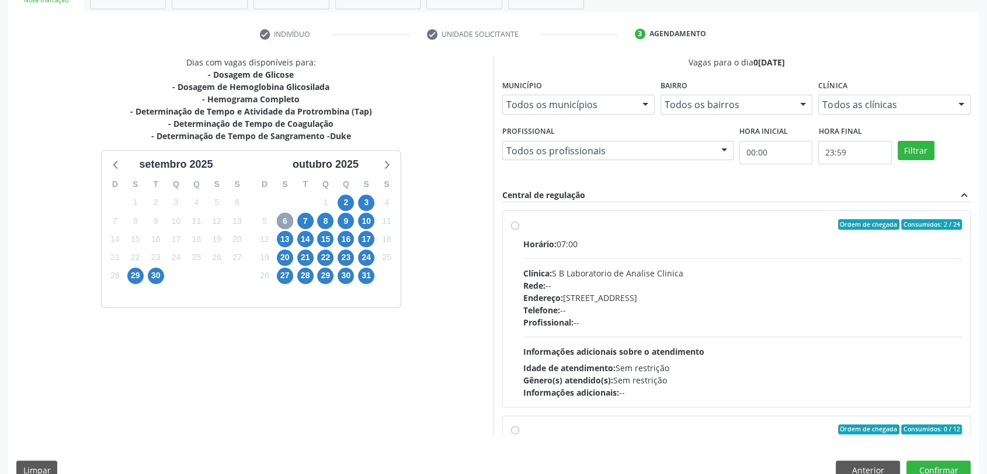
scroll to position [224, 0]
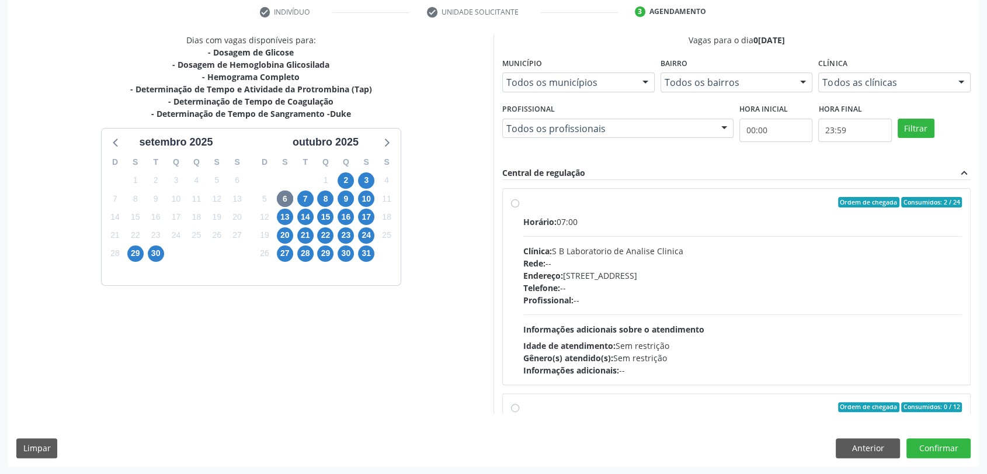
click at [612, 236] on div "Horário: 07:00 Clínica: S B Laboratorio de Analise Clinica Rede: -- Endereço: C…" at bounding box center [742, 295] width 438 height 161
click at [519, 207] on input "Ordem de chegada Consumidos: 2 / 24 Horário: 07:00 Clínica: S B Laboratorio de …" at bounding box center [515, 202] width 8 height 11
radio input "true"
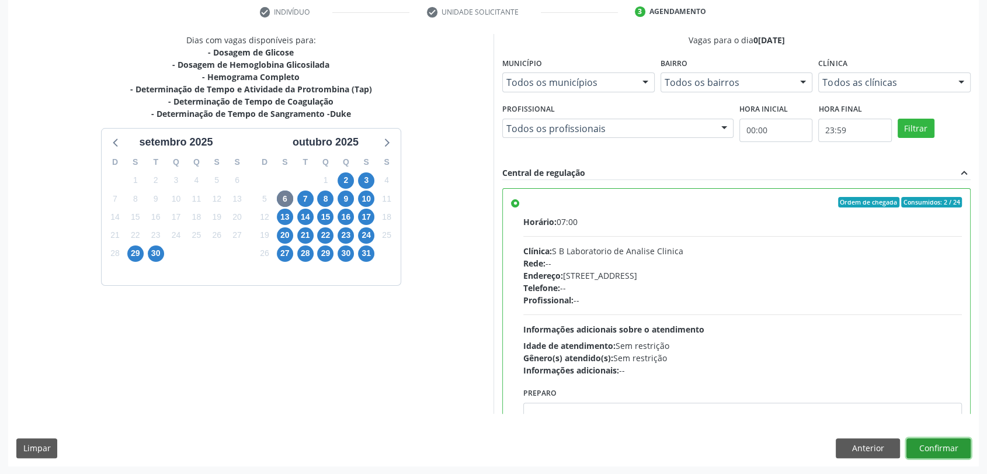
click at [946, 440] on button "Confirmar" at bounding box center [938, 448] width 64 height 20
click at [946, 440] on div at bounding box center [938, 448] width 64 height 20
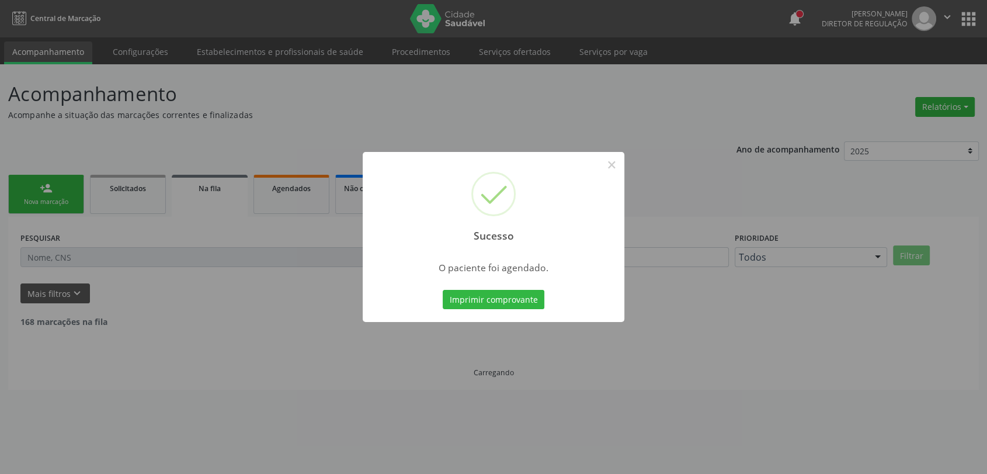
scroll to position [0, 0]
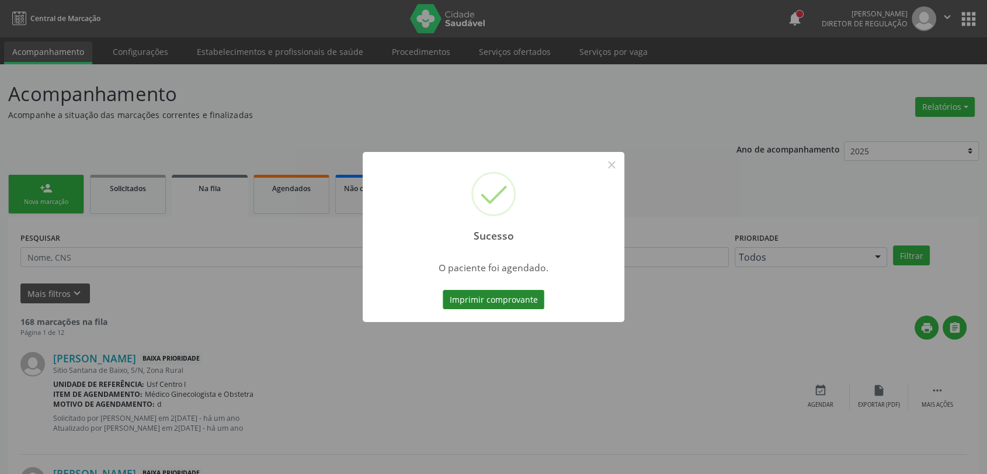
click at [485, 299] on button "Imprimir comprovante" at bounding box center [494, 300] width 102 height 20
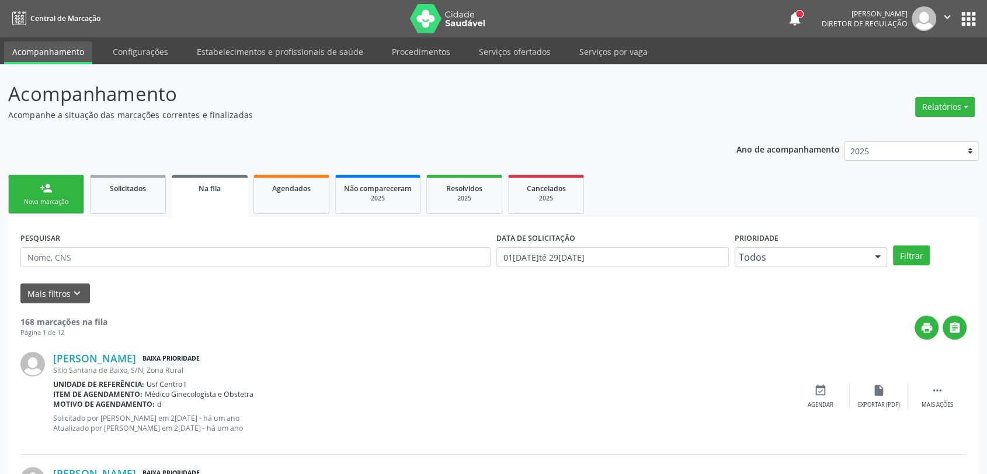
click at [68, 188] on link "person_add Nova marcação" at bounding box center [46, 194] width 76 height 39
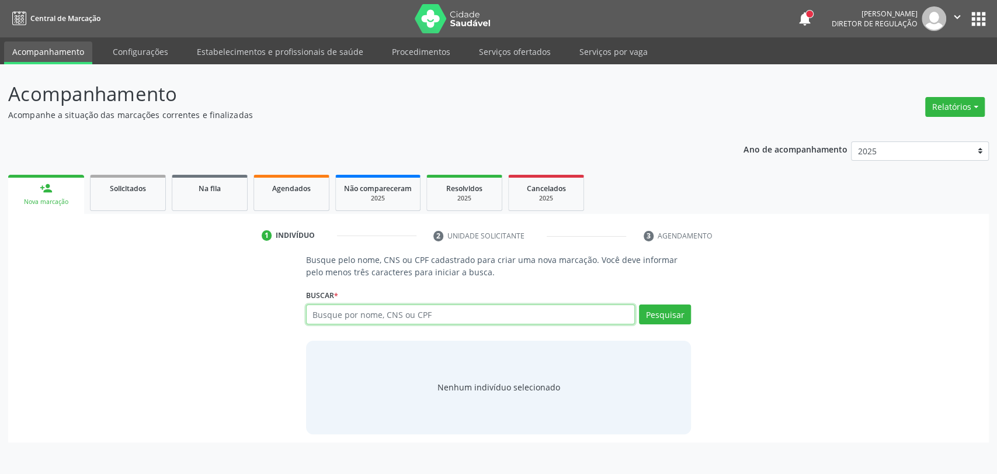
click at [413, 311] on input "text" at bounding box center [470, 314] width 329 height 20
paste input "CNS: 702 4010 5371 8621"
type input "CNS: 702 4010 5371 8621"
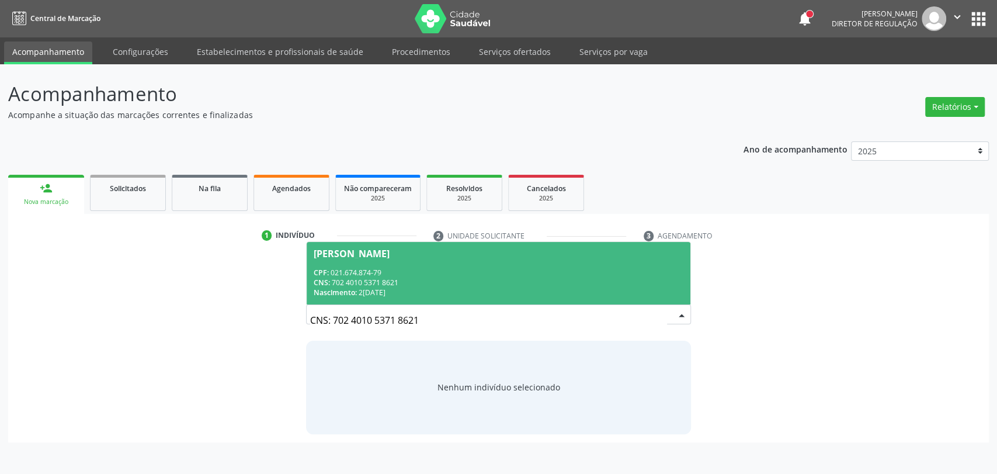
click at [478, 295] on div "Nascimento: 21/09/1951" at bounding box center [499, 292] width 370 height 10
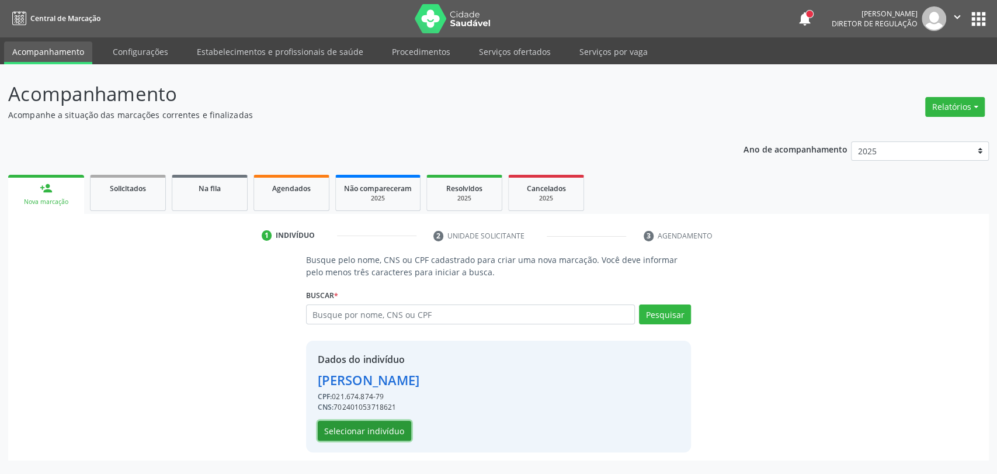
click at [384, 423] on button "Selecionar indivíduo" at bounding box center [364, 430] width 93 height 20
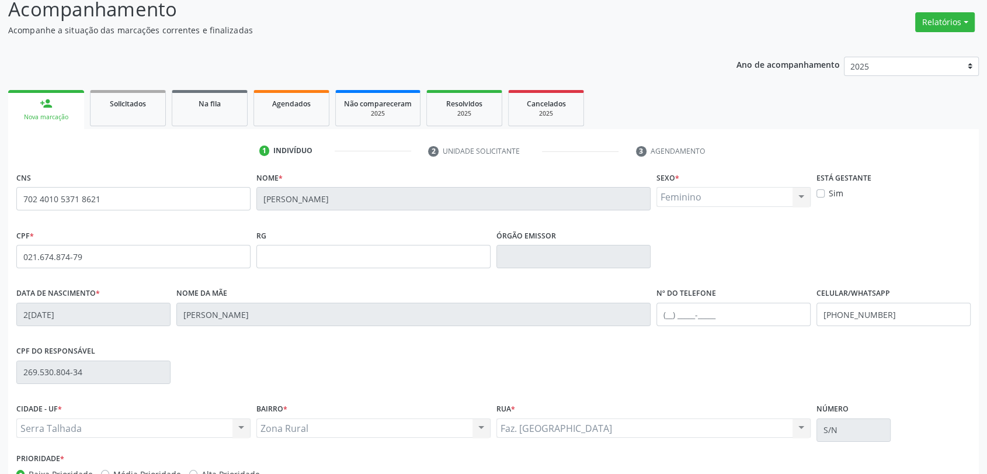
scroll to position [159, 0]
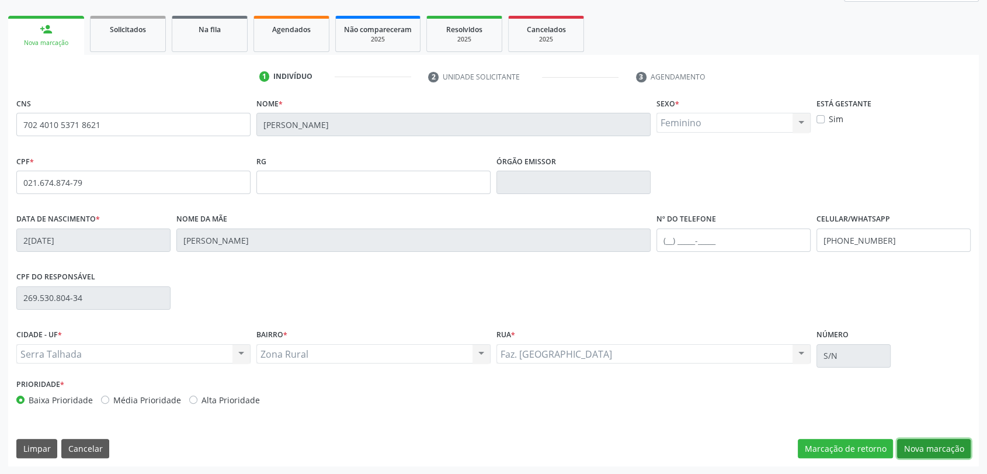
click at [935, 450] on button "Nova marcação" at bounding box center [934, 448] width 74 height 20
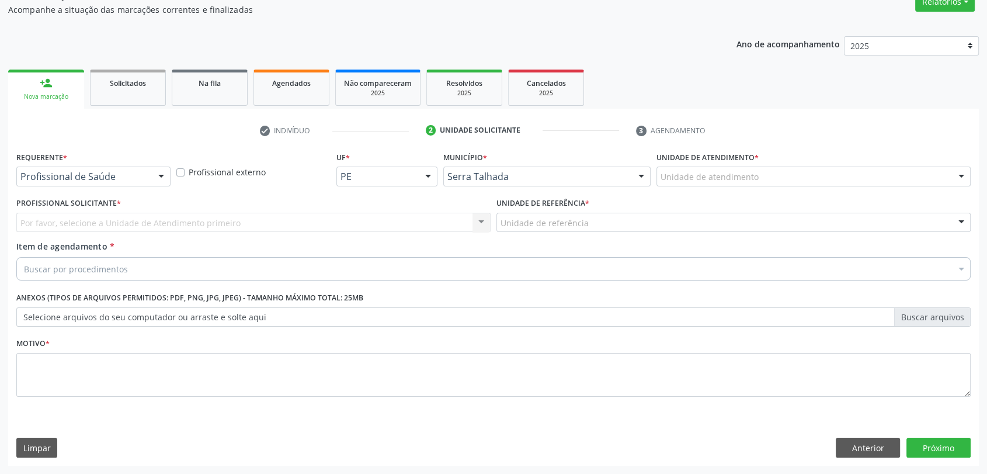
scroll to position [105, 0]
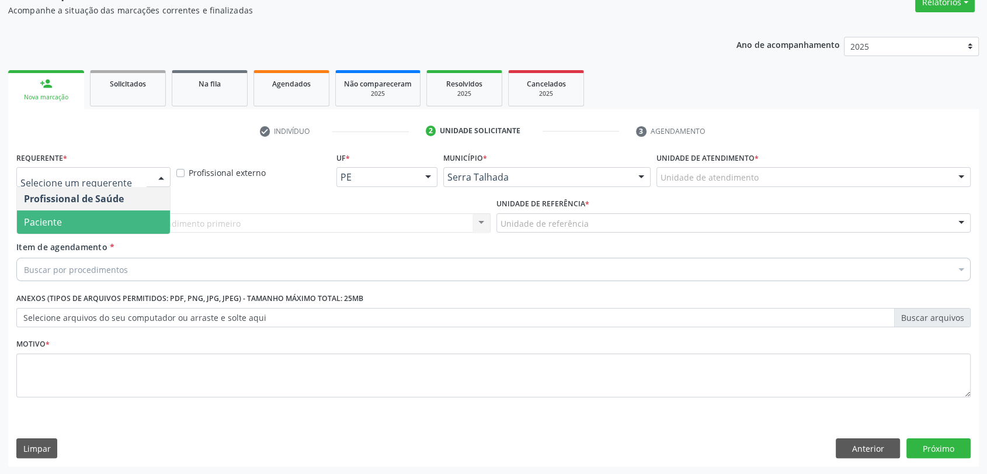
click at [65, 218] on span "Paciente" at bounding box center [93, 221] width 153 height 23
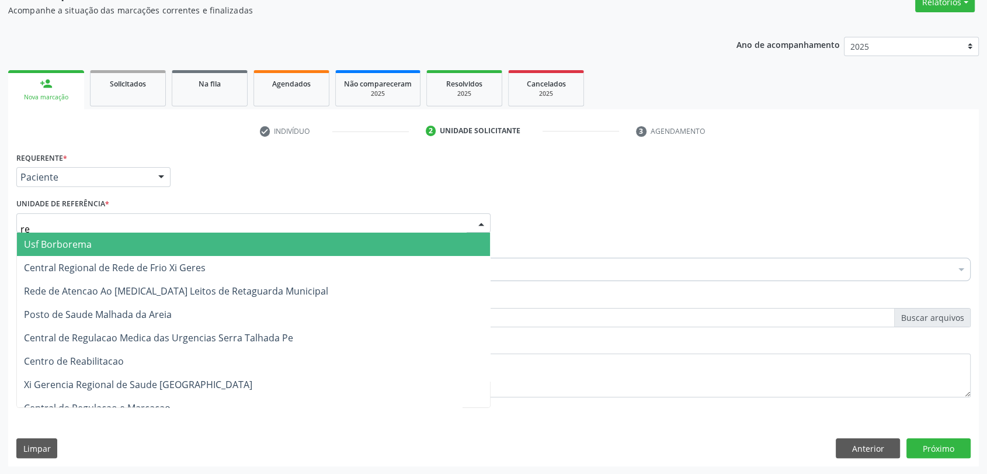
type input "rea"
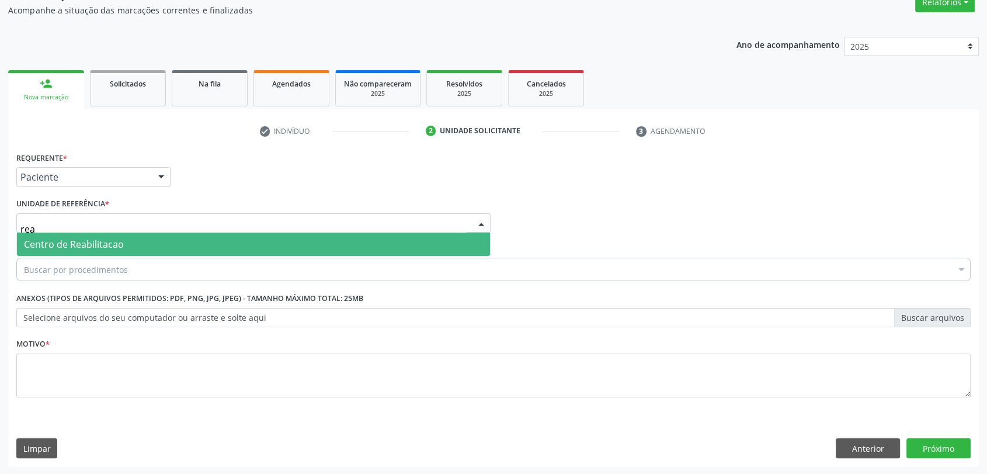
click at [65, 243] on span "Centro de Reabilitacao" at bounding box center [74, 244] width 100 height 13
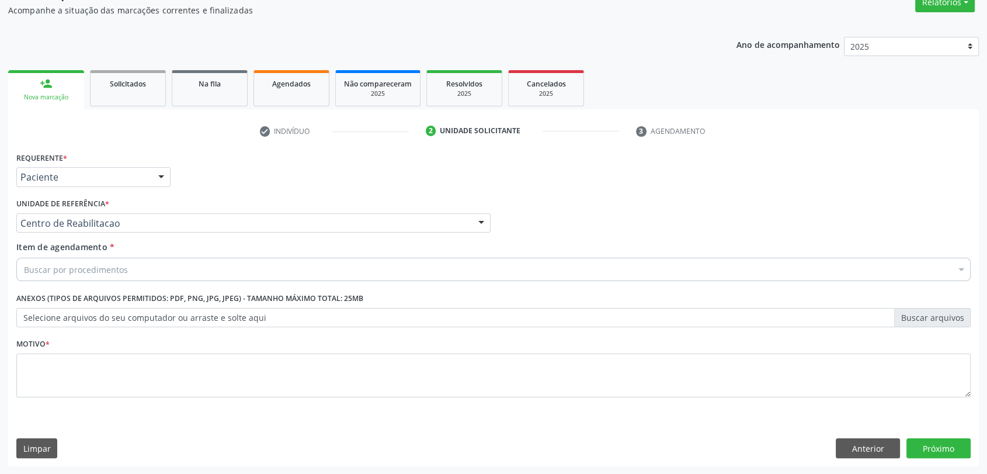
click at [65, 281] on div "Item de agendamento * Buscar por procedimentos Selecionar todos 0304070076 - .Q…" at bounding box center [493, 263] width 960 height 45
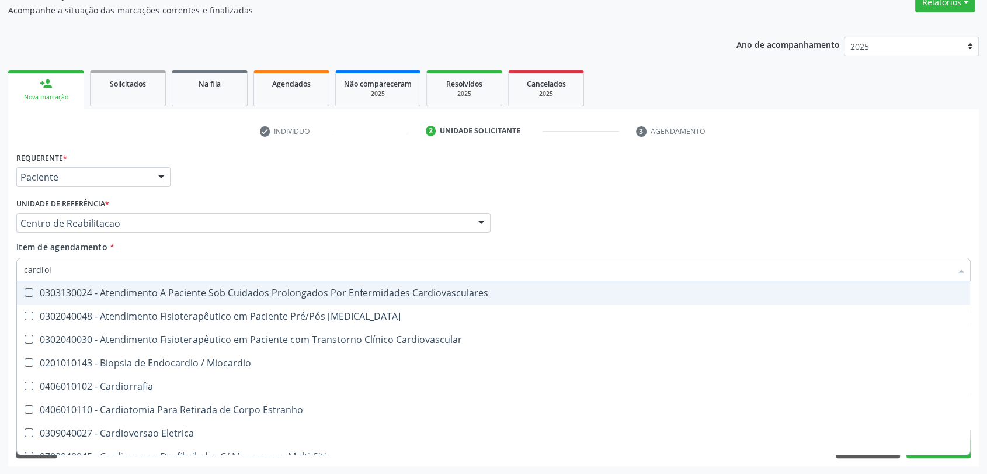
type input "cardiolo"
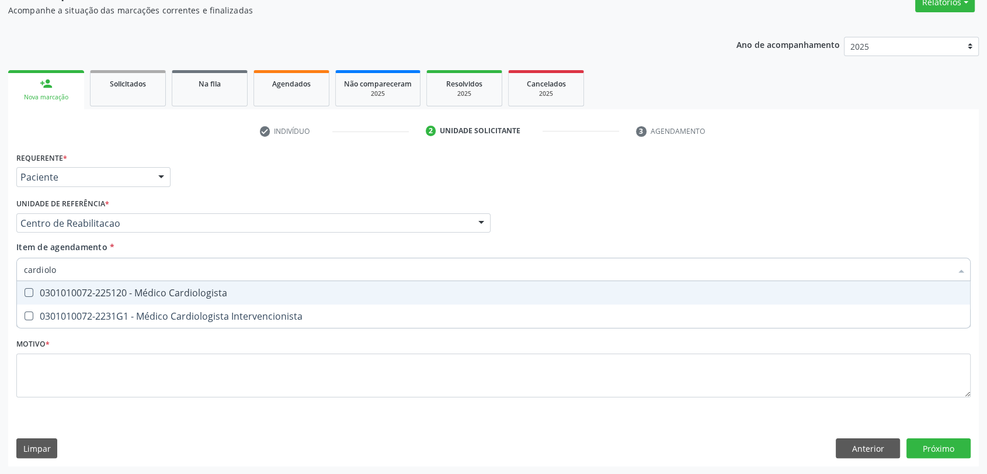
click at [56, 298] on span "0301010072-225120 - Médico Cardiologista" at bounding box center [493, 292] width 953 height 23
checkbox Cardiologista "true"
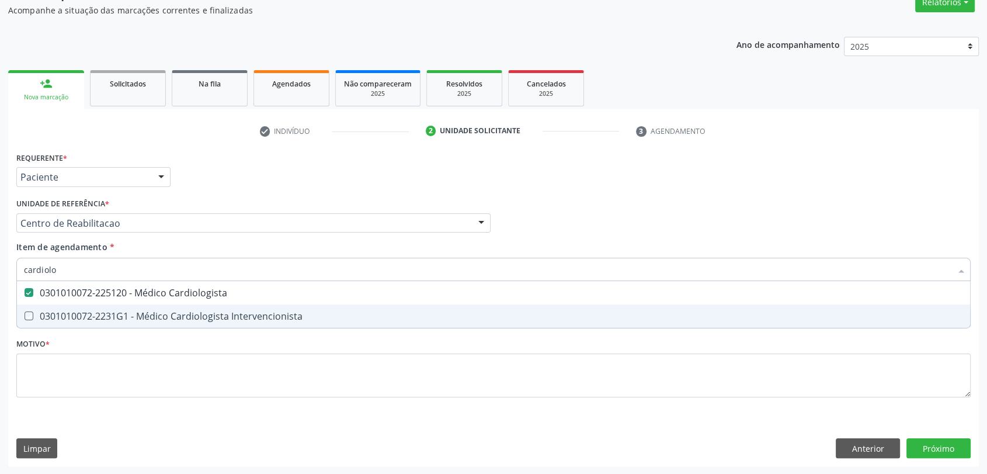
click at [56, 349] on div "Requerente * Paciente Profissional de Saúde Paciente Nenhum resultado encontrad…" at bounding box center [493, 281] width 954 height 265
checkbox Intervencionista "true"
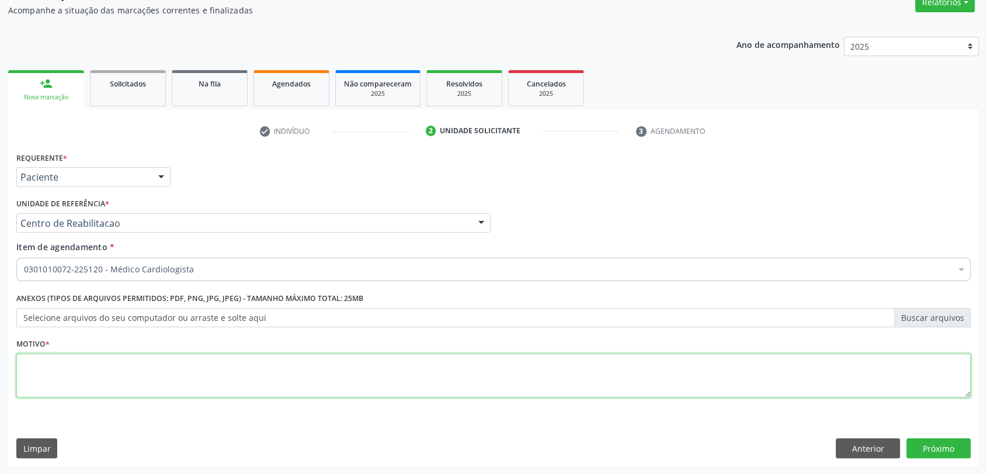
click at [55, 364] on textarea at bounding box center [493, 375] width 954 height 44
type textarea "s"
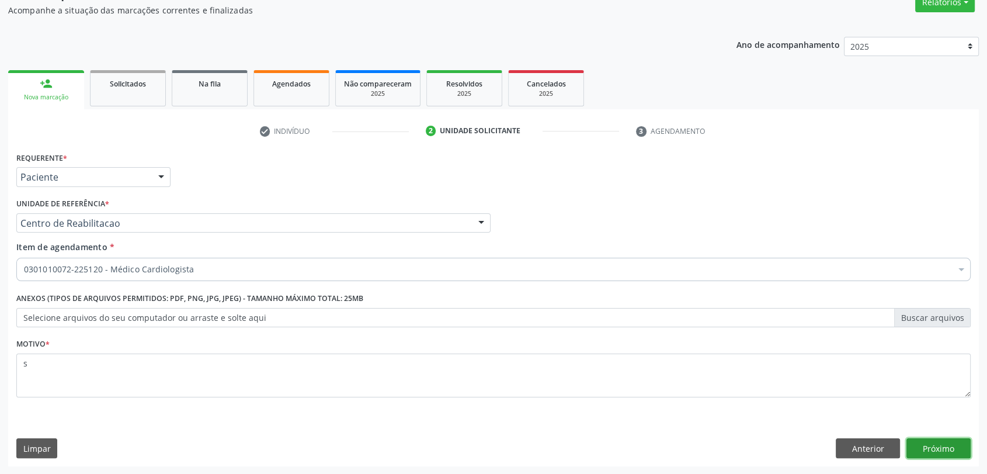
click at [941, 446] on button "Próximo" at bounding box center [938, 448] width 64 height 20
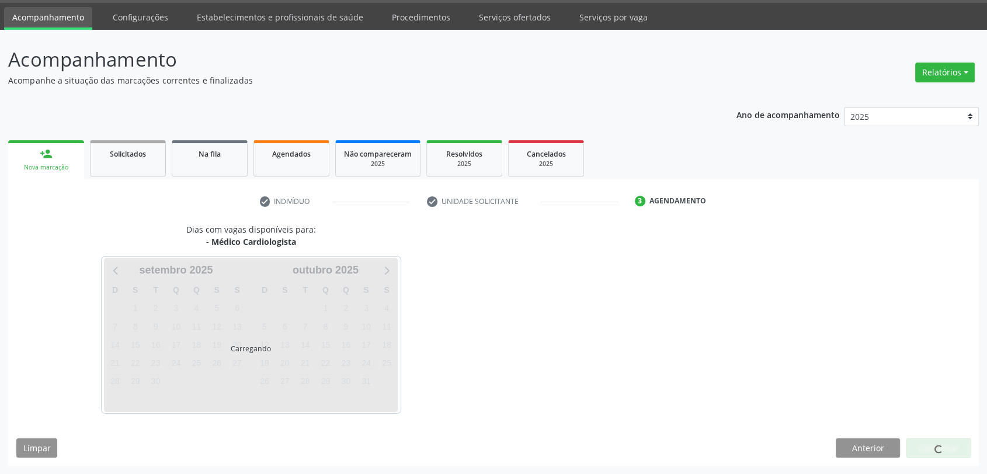
scroll to position [34, 0]
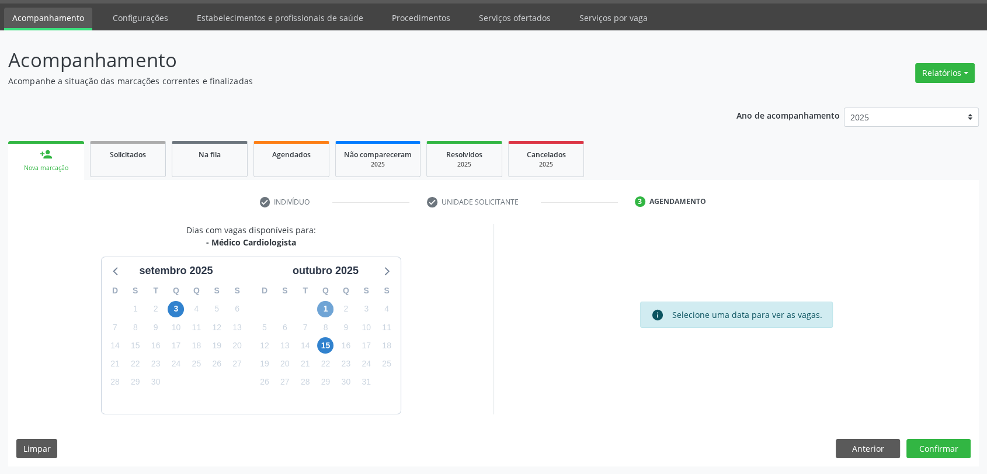
click at [319, 309] on span "1" at bounding box center [325, 309] width 16 height 16
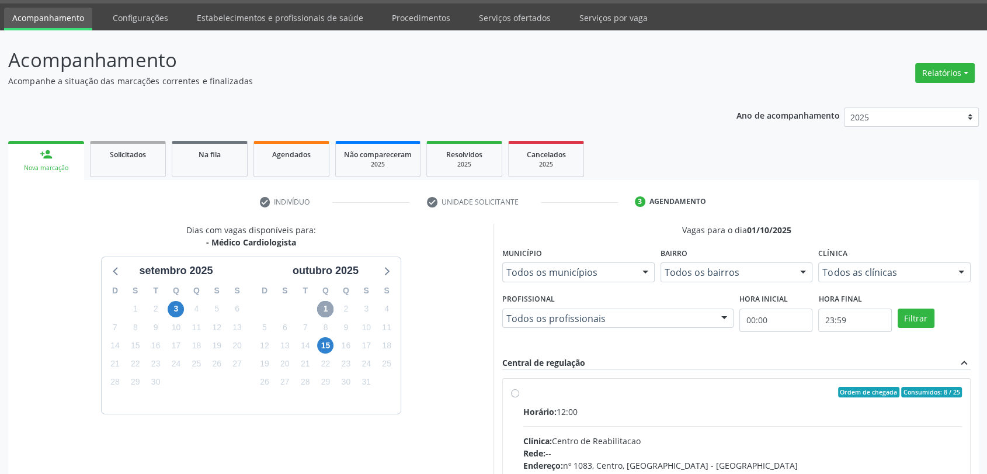
scroll to position [163, 0]
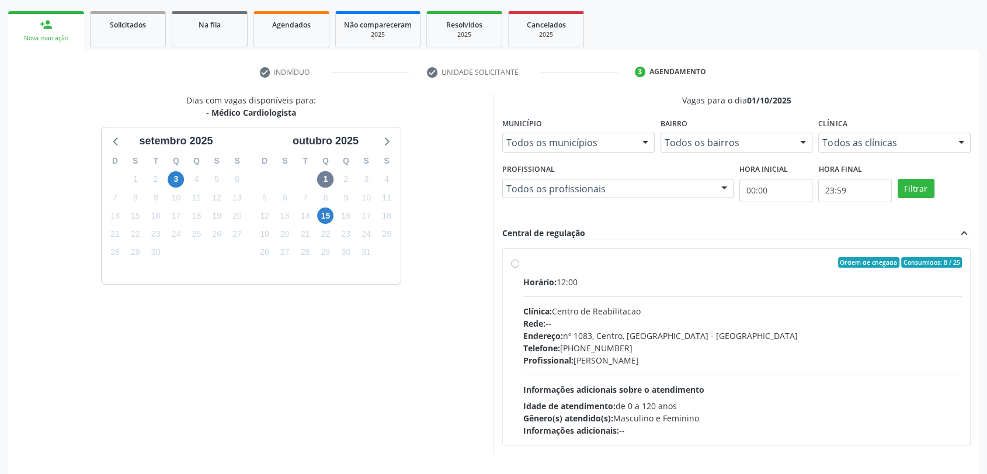
click at [636, 305] on div "Clínica: Centro de Reabilitacao" at bounding box center [742, 311] width 438 height 12
click at [519, 267] on input "Ordem de chegada Consumidos: 8 / 25 Horário: 12:00 Clínica: Centro de Reabilita…" at bounding box center [515, 262] width 8 height 11
radio input "true"
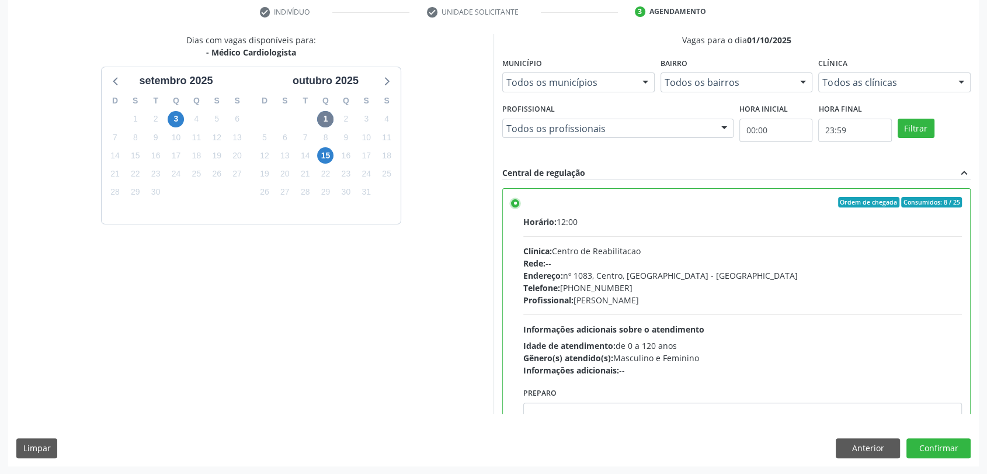
scroll to position [57, 0]
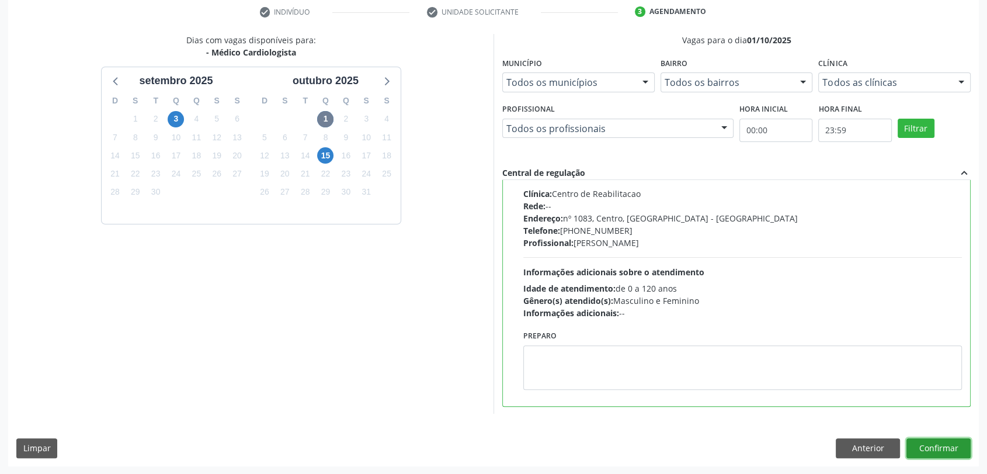
click at [934, 450] on button "Confirmar" at bounding box center [938, 448] width 64 height 20
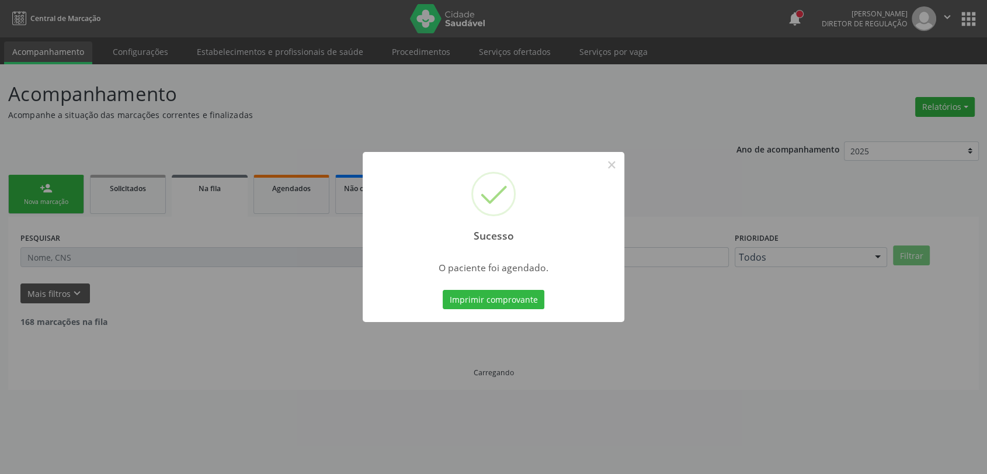
scroll to position [0, 0]
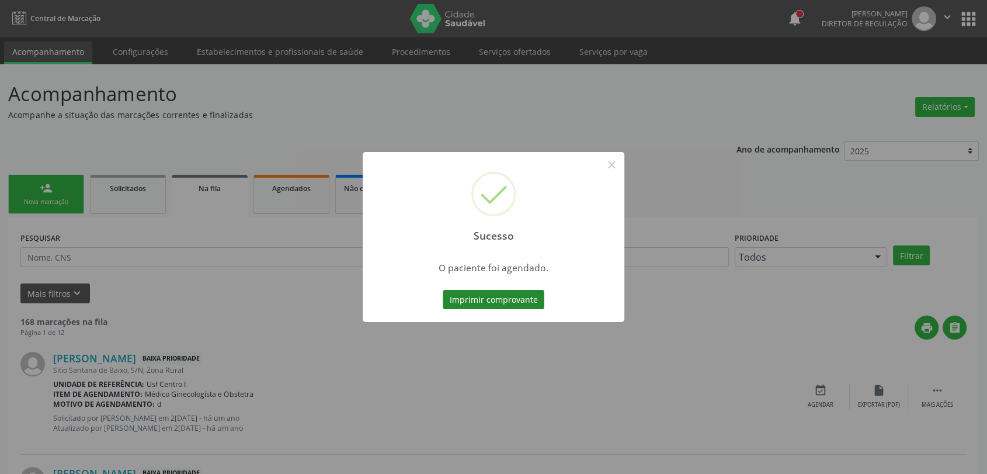
click at [498, 297] on button "Imprimir comprovante" at bounding box center [494, 300] width 102 height 20
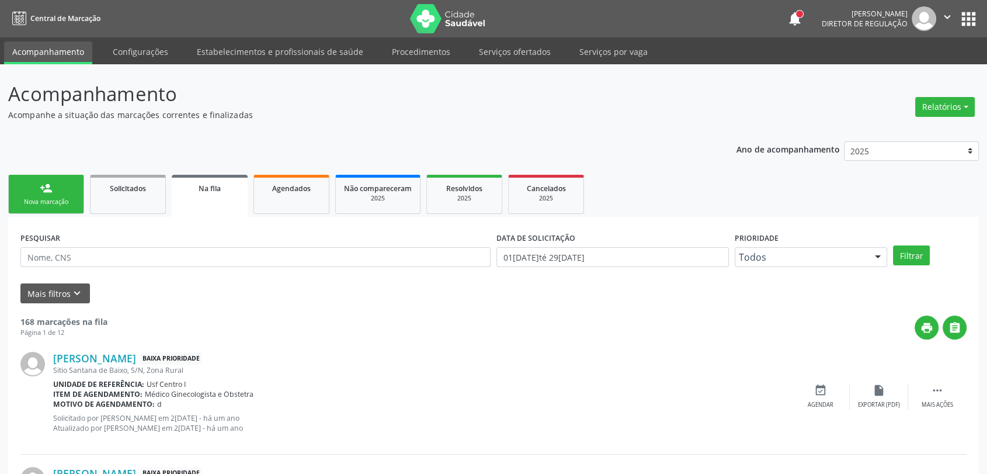
click at [41, 202] on div "Nova marcação" at bounding box center [46, 201] width 58 height 9
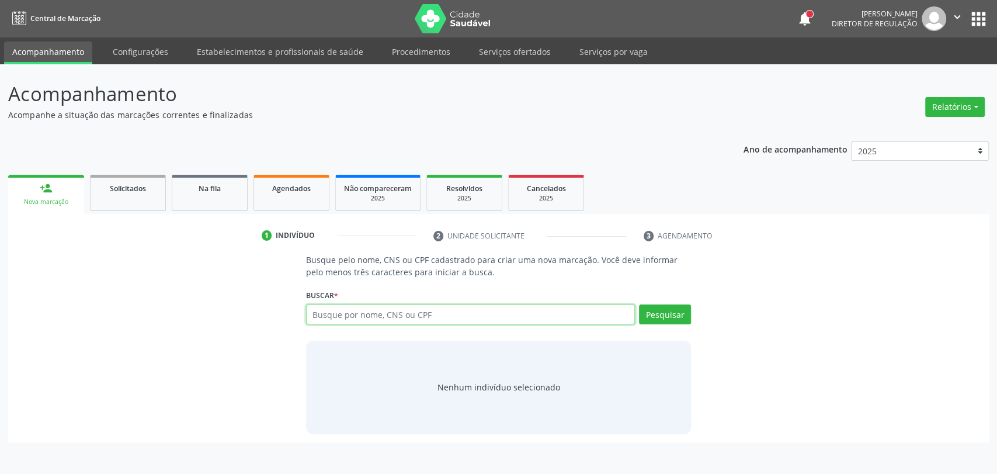
click at [391, 311] on input "text" at bounding box center [470, 314] width 329 height 20
type input "maria das dores serazio"
click at [427, 312] on input "maria das dores serazio" at bounding box center [470, 314] width 329 height 20
type input "maria das dores serasio"
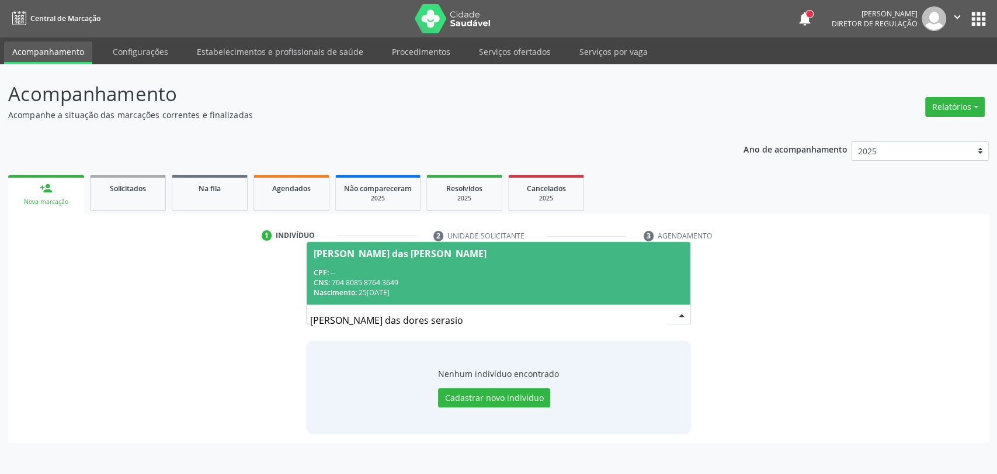
click at [411, 277] on div "CNS: 704 8085 8764 3649" at bounding box center [499, 282] width 370 height 10
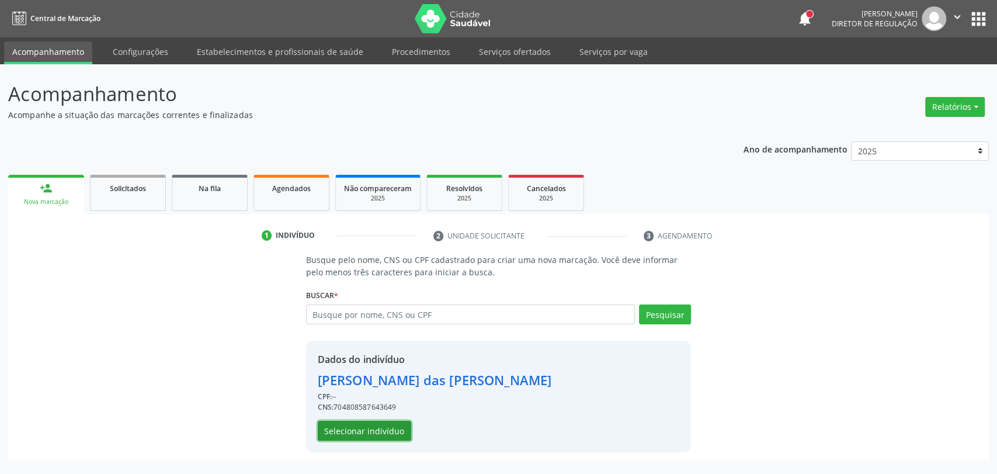
click at [367, 427] on button "Selecionar indivíduo" at bounding box center [364, 430] width 93 height 20
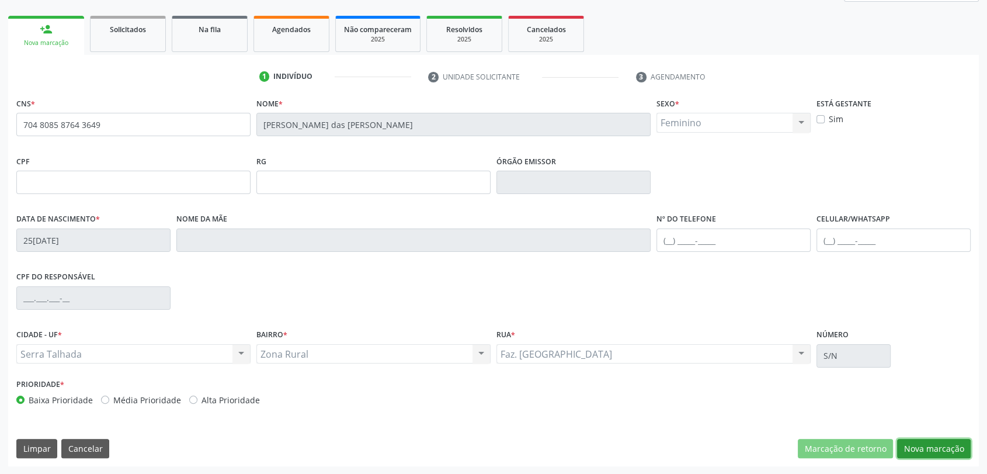
click at [945, 441] on button "Nova marcação" at bounding box center [934, 448] width 74 height 20
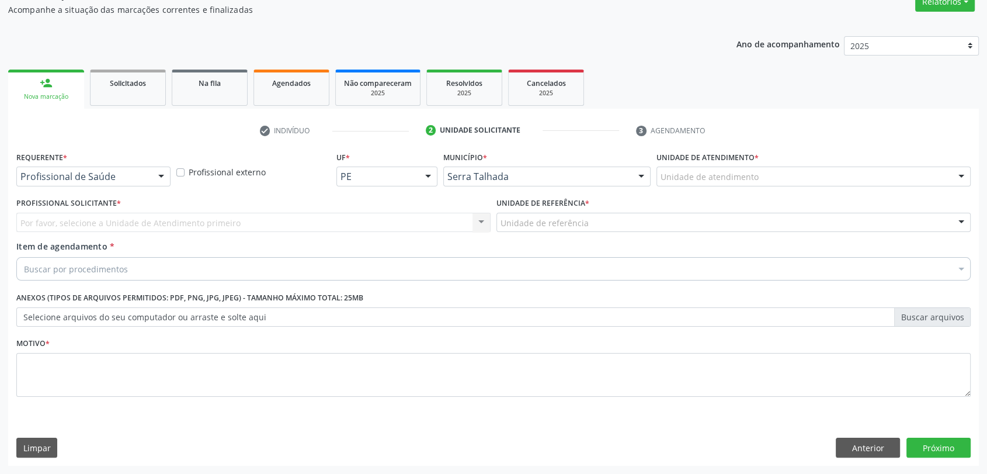
scroll to position [105, 0]
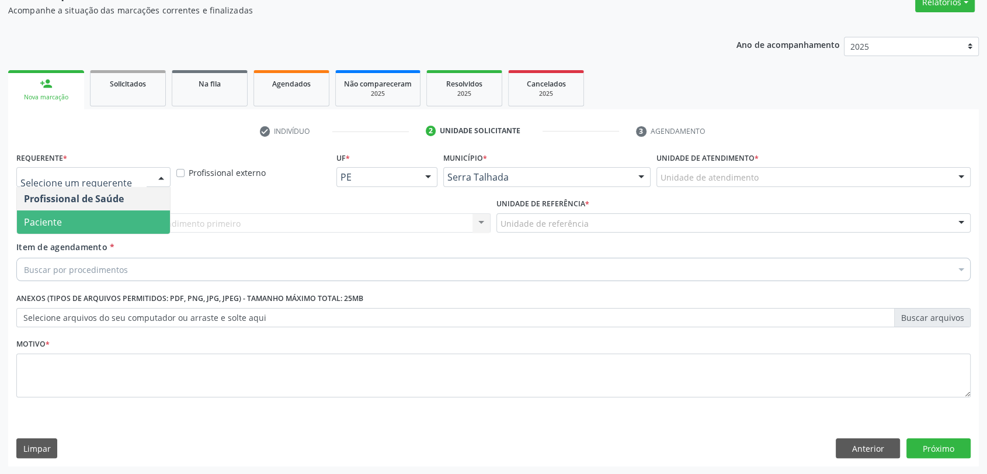
click at [115, 221] on span "Paciente" at bounding box center [93, 221] width 153 height 23
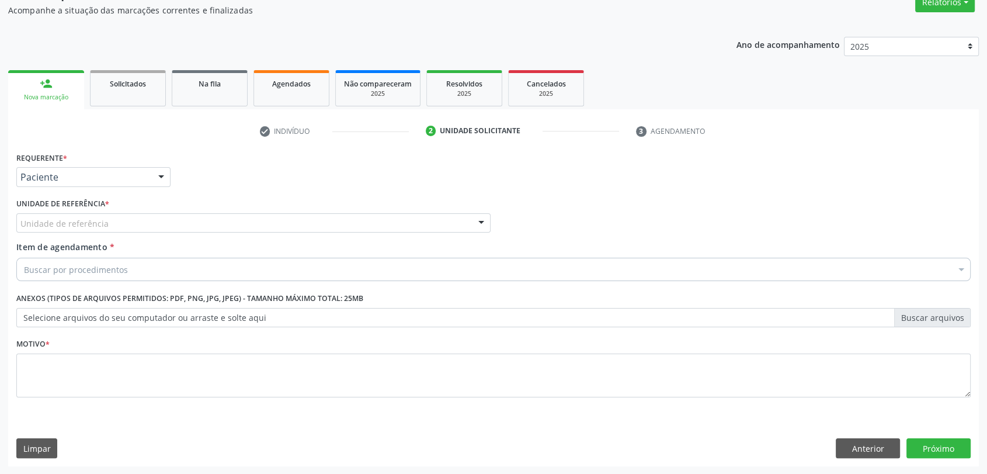
click at [115, 221] on div "Requerente * Paciente Profissional de Saúde Paciente Nenhum resultado encontrad…" at bounding box center [493, 281] width 954 height 265
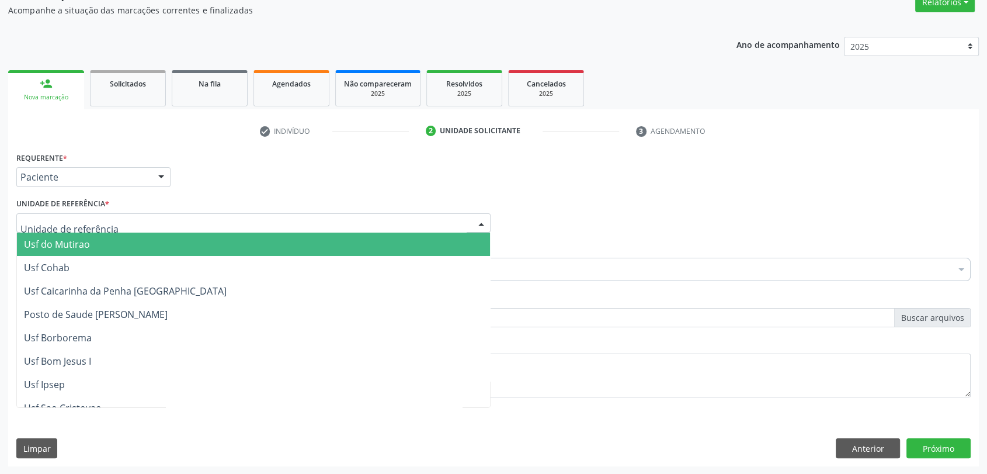
click at [115, 221] on div at bounding box center [253, 223] width 474 height 20
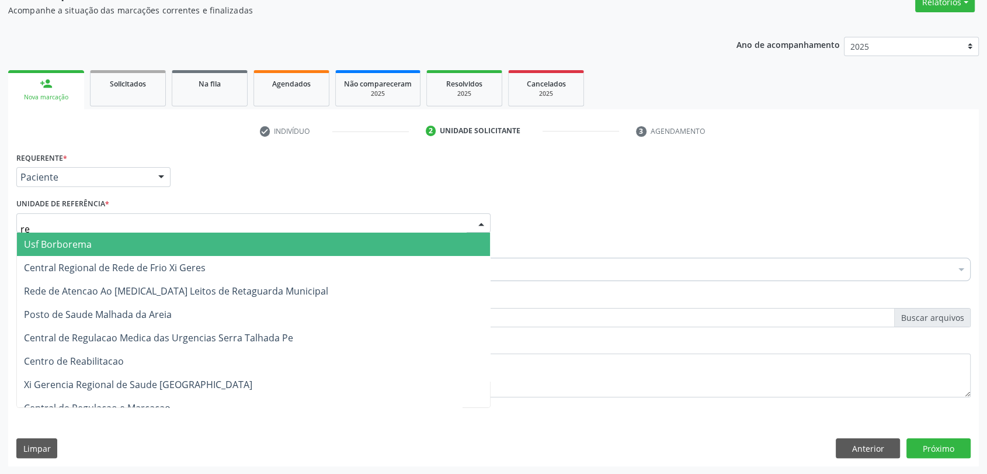
type input "rea"
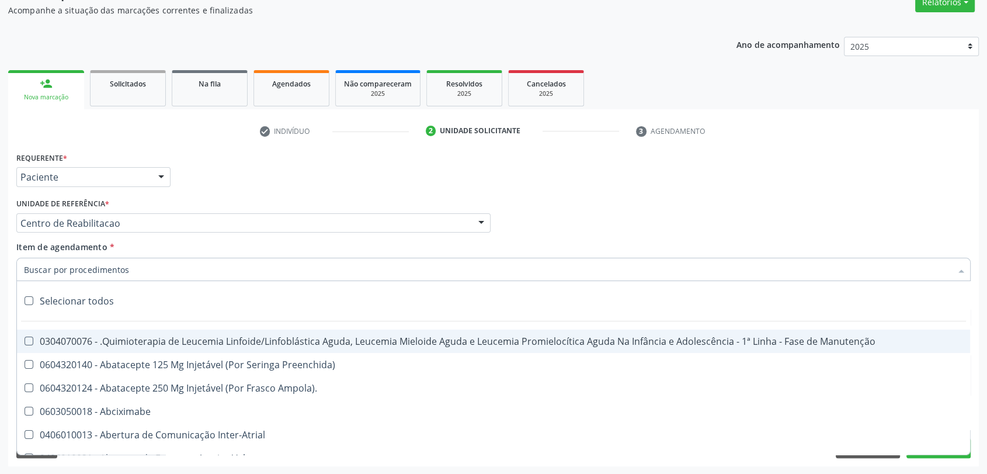
click at [117, 264] on input "Item de agendamento *" at bounding box center [487, 268] width 927 height 23
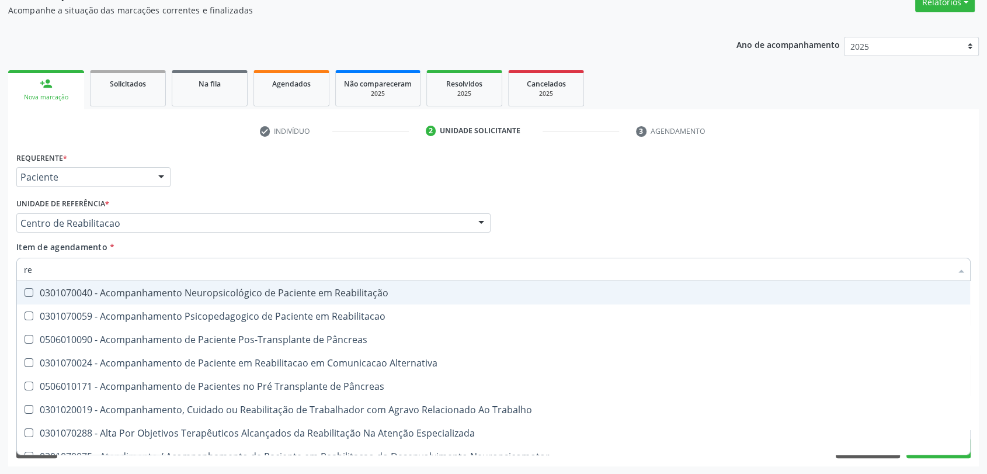
type input "r"
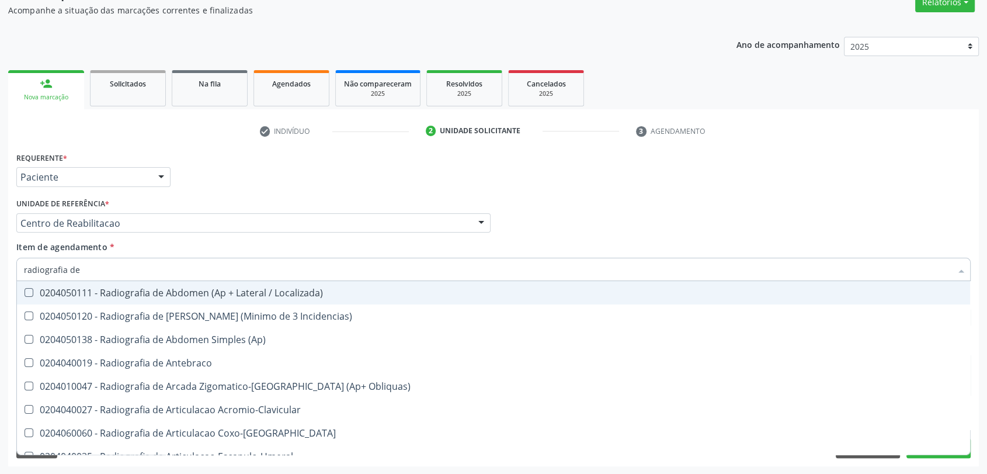
type input "radiografia de t"
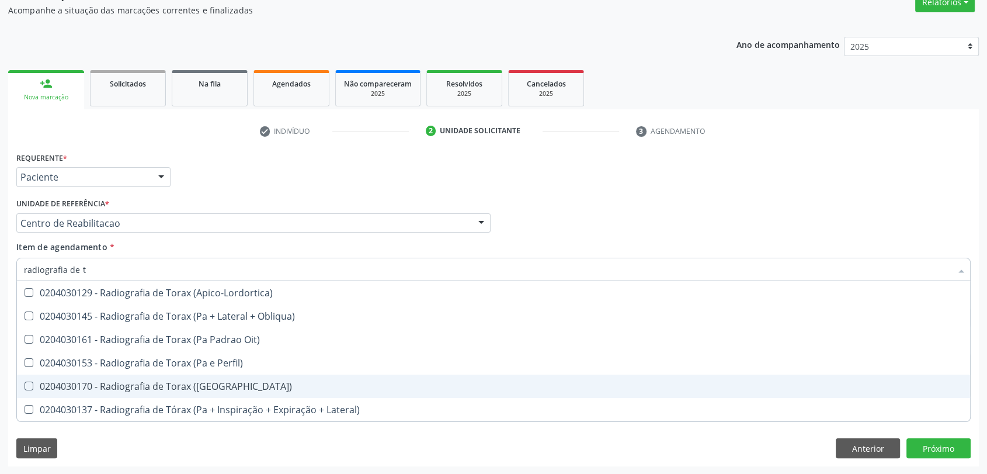
click at [106, 385] on div "0204030170 - Radiografia de Torax (Pa)" at bounding box center [493, 385] width 939 height 9
checkbox \(Pa\) "true"
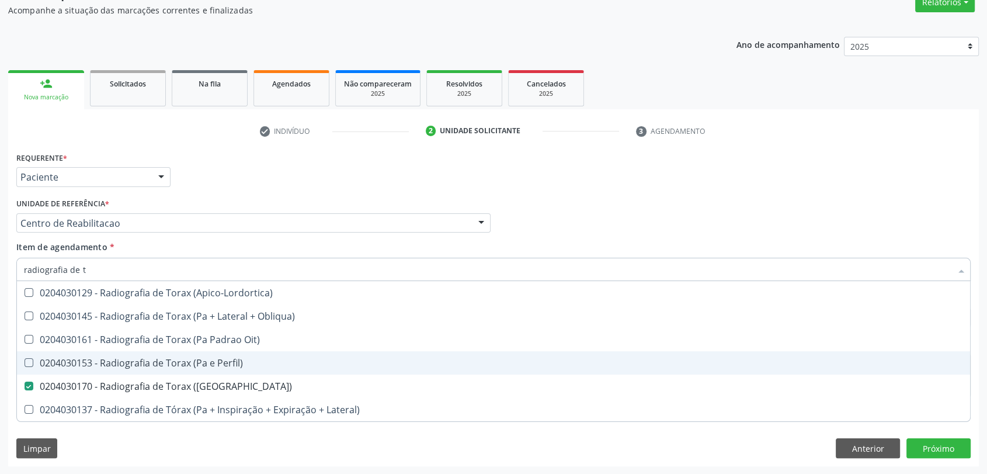
click at [113, 363] on div "0204030153 - Radiografia de Torax (Pa e Perfil)" at bounding box center [493, 362] width 939 height 9
checkbox Perfil\) "true"
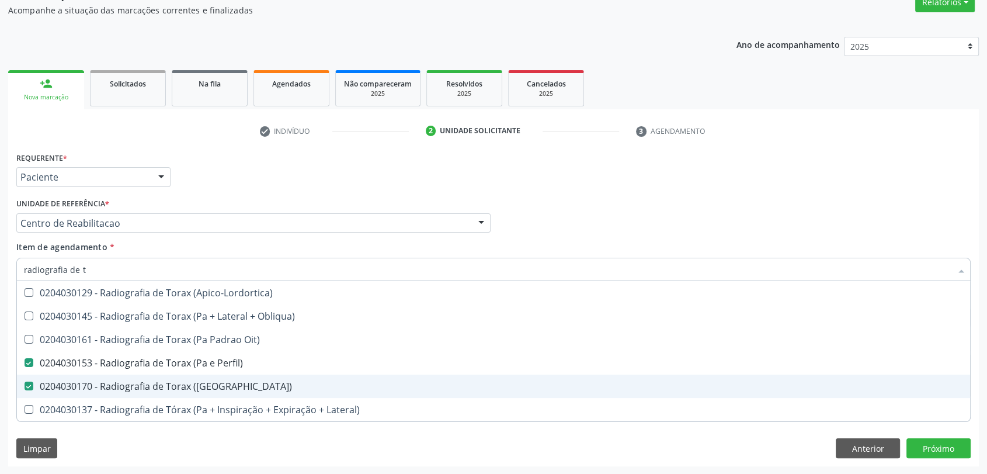
click at [106, 375] on span "0204030170 - Radiografia de Torax (Pa)" at bounding box center [493, 385] width 953 height 23
checkbox \(Pa\) "false"
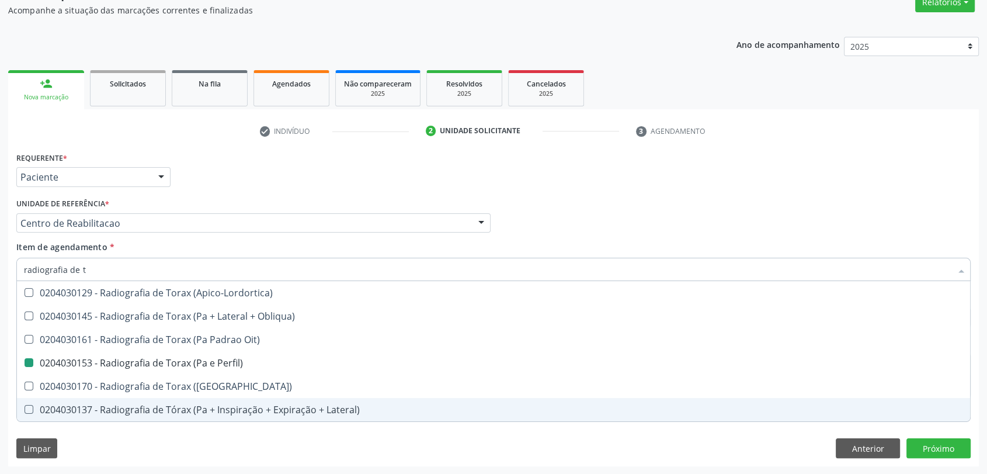
click at [105, 445] on div "Requerente * Paciente Profissional de Saúde Paciente Nenhum resultado encontrad…" at bounding box center [493, 307] width 970 height 317
checkbox Obliqua\) "true"
checkbox Perfil\) "false"
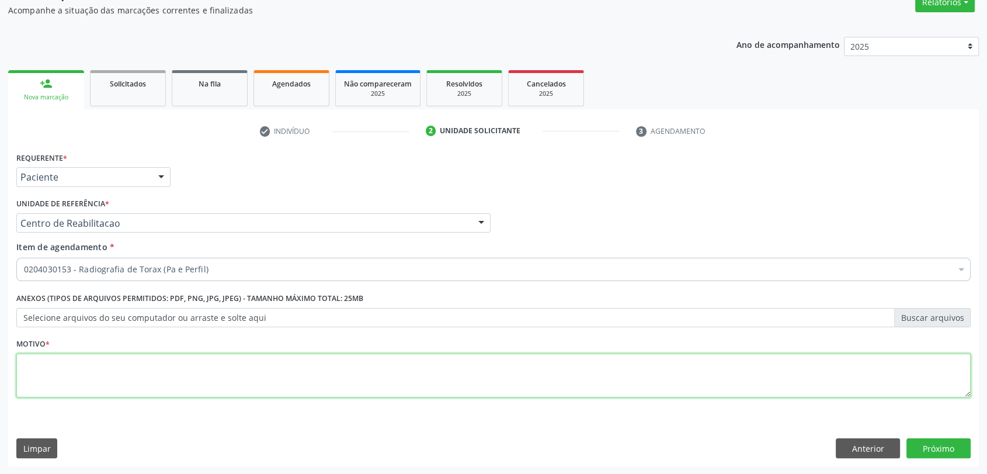
click at [95, 380] on textarea at bounding box center [493, 375] width 954 height 44
type textarea "s"
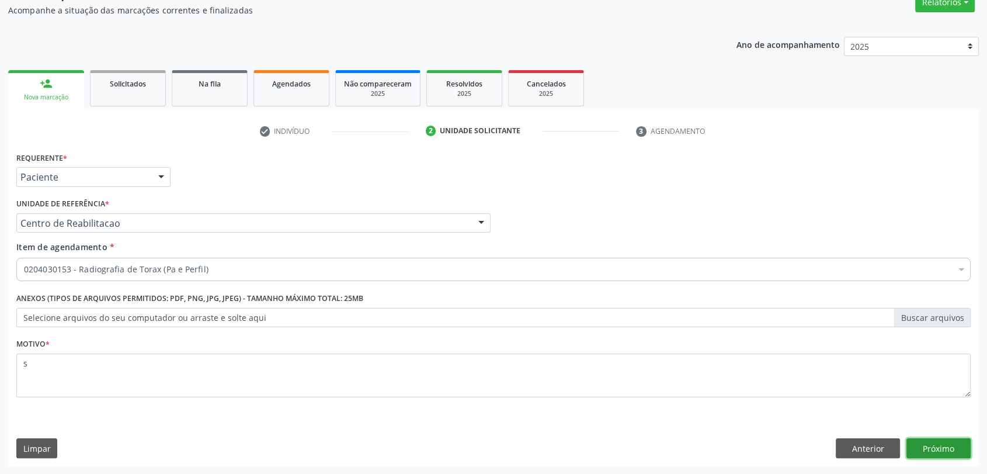
click at [935, 455] on button "Próximo" at bounding box center [938, 448] width 64 height 20
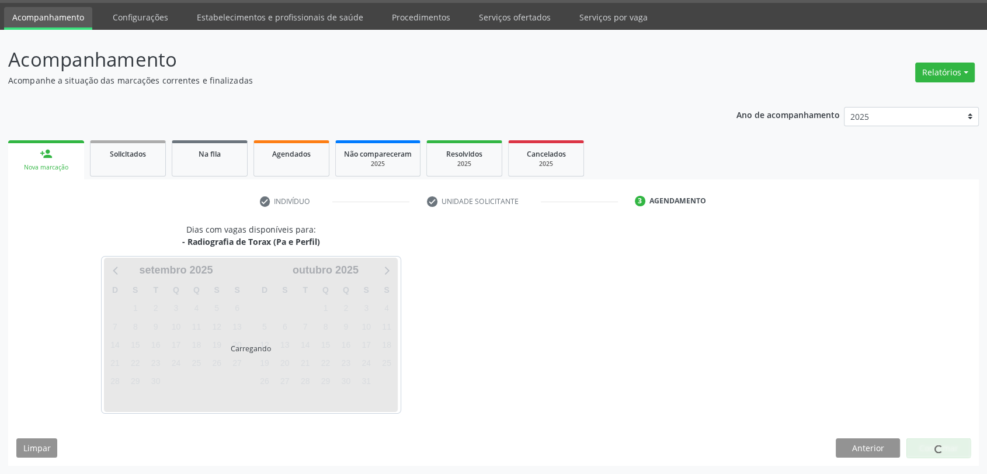
scroll to position [34, 0]
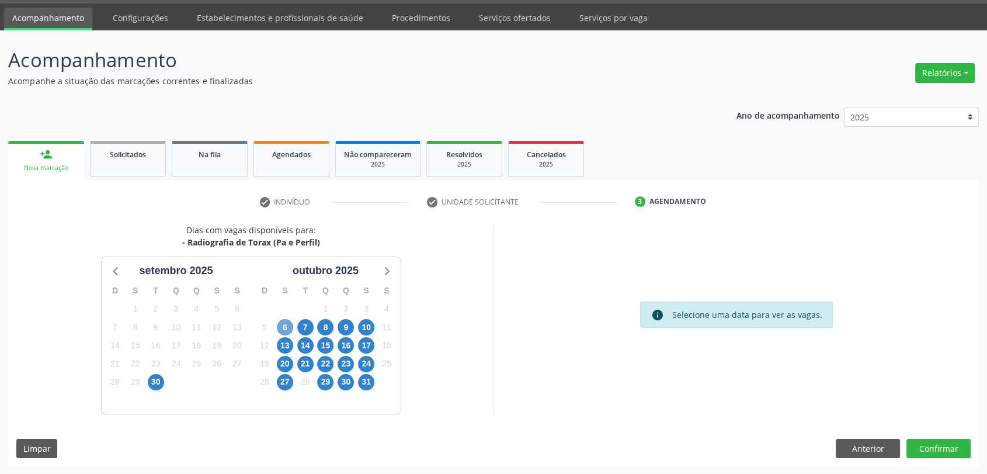
click at [284, 328] on span "6" at bounding box center [285, 327] width 16 height 16
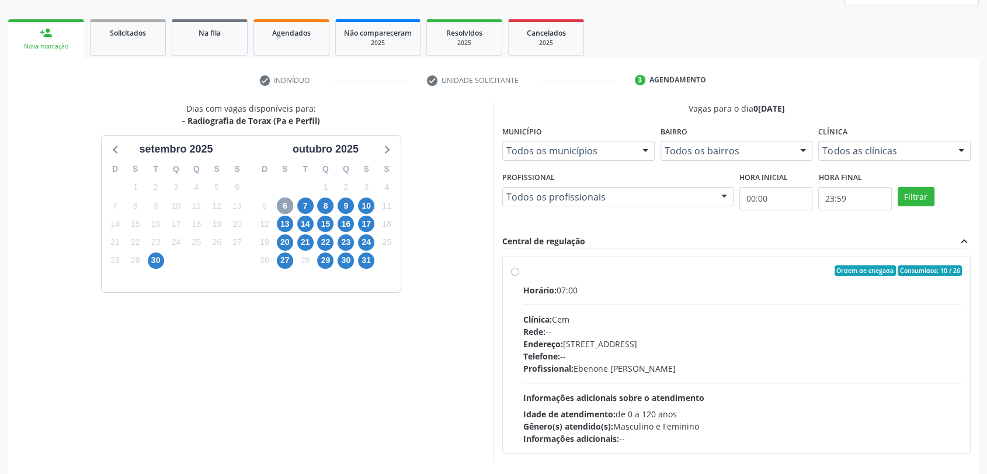
scroll to position [163, 0]
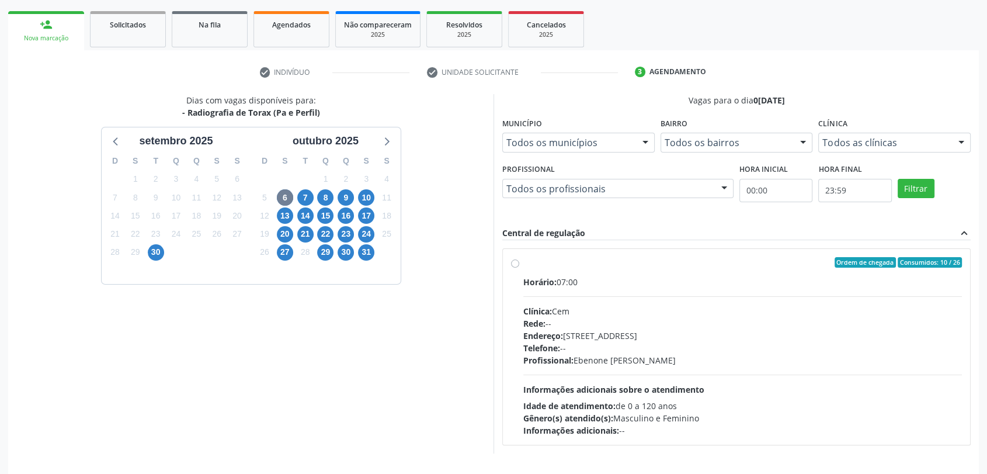
click at [626, 279] on div "Horário: 07:00" at bounding box center [742, 282] width 438 height 12
click at [519, 267] on input "Ordem de chegada Consumidos: 10 / 26 Horário: 07:00 Clínica: Cem Rede: -- Ender…" at bounding box center [515, 262] width 8 height 11
radio input "true"
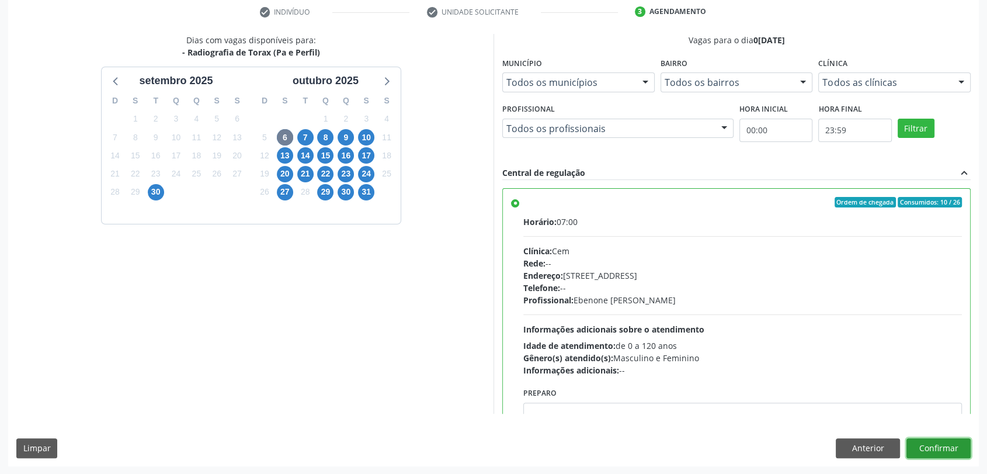
click at [948, 450] on button "Confirmar" at bounding box center [938, 448] width 64 height 20
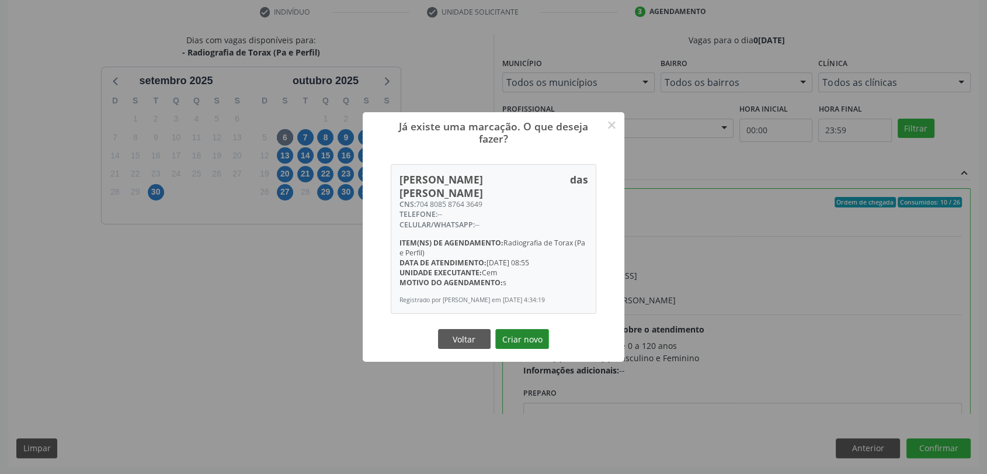
click at [533, 329] on button "Criar novo" at bounding box center [522, 339] width 54 height 20
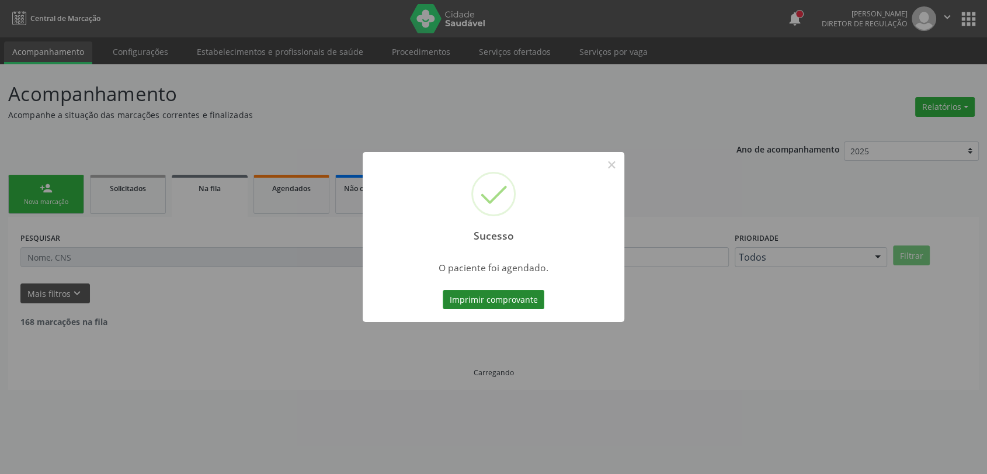
scroll to position [0, 0]
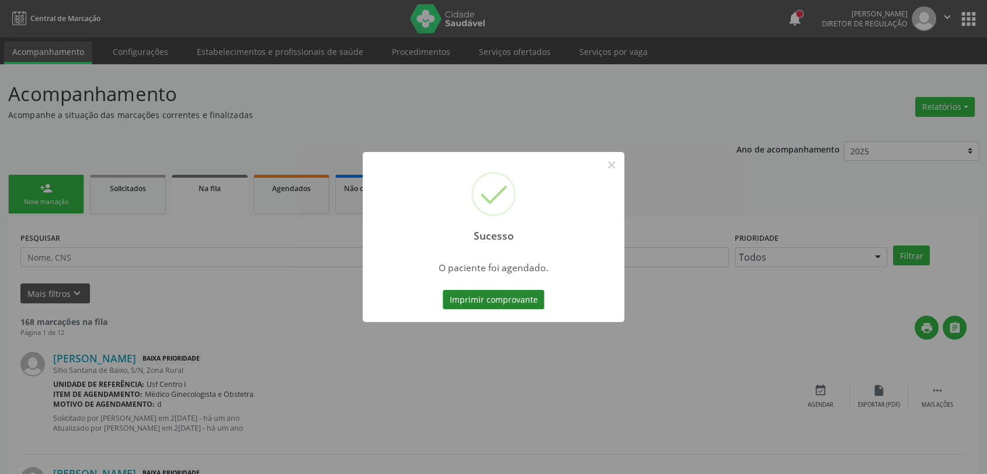
click at [526, 294] on button "Imprimir comprovante" at bounding box center [494, 300] width 102 height 20
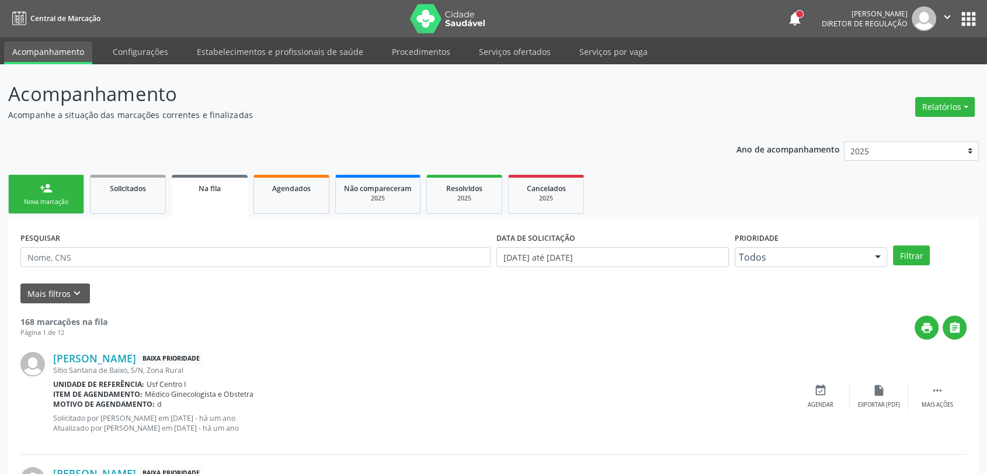
click at [59, 184] on link "person_add Nova marcação" at bounding box center [46, 194] width 76 height 39
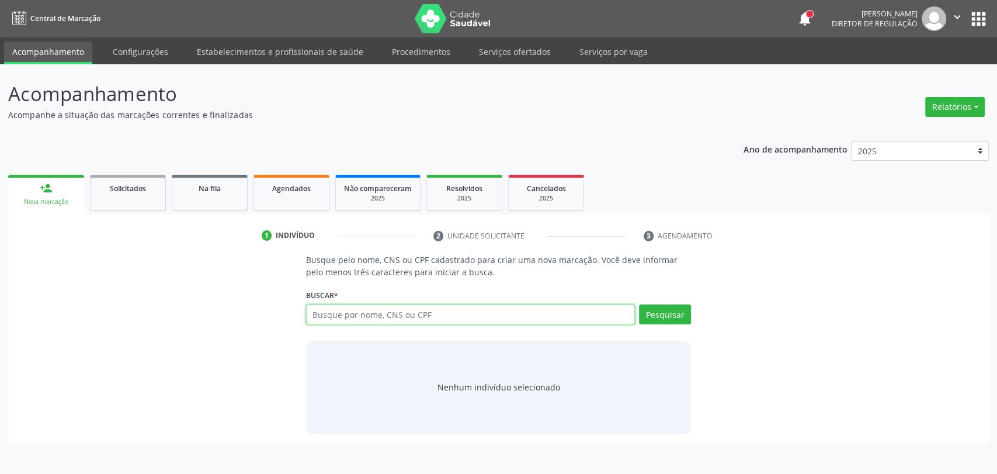
click at [371, 315] on input "text" at bounding box center [470, 314] width 329 height 20
type input "708905797548013"
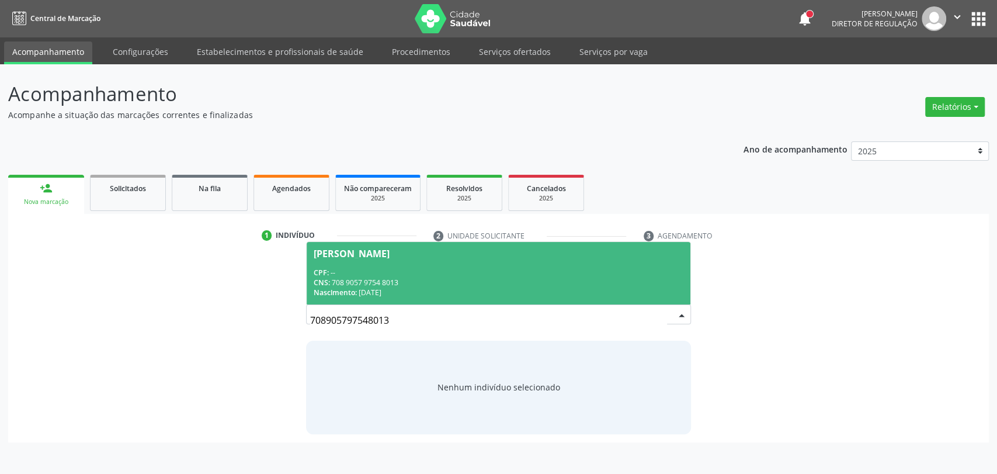
click at [513, 286] on div "CNS: 708 9057 9754 8013" at bounding box center [499, 282] width 370 height 10
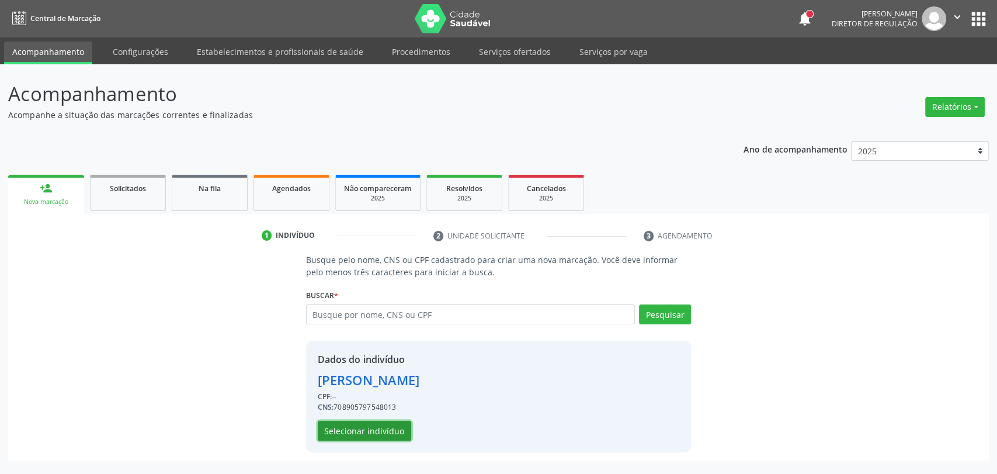
click at [380, 431] on button "Selecionar indivíduo" at bounding box center [364, 430] width 93 height 20
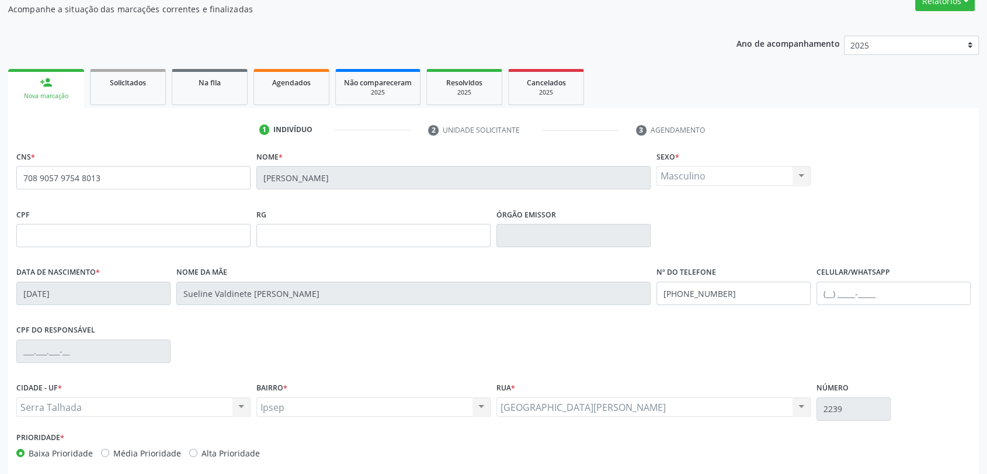
scroll to position [159, 0]
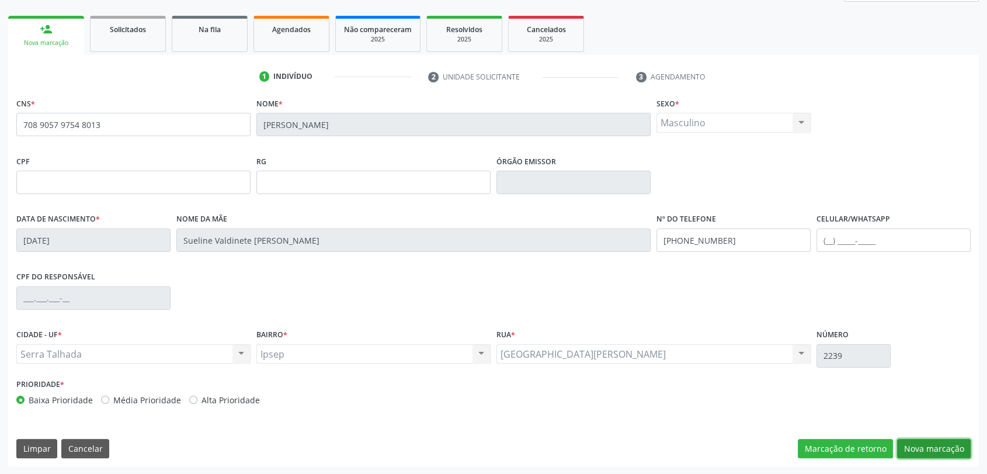
click at [946, 443] on button "Nova marcação" at bounding box center [934, 448] width 74 height 20
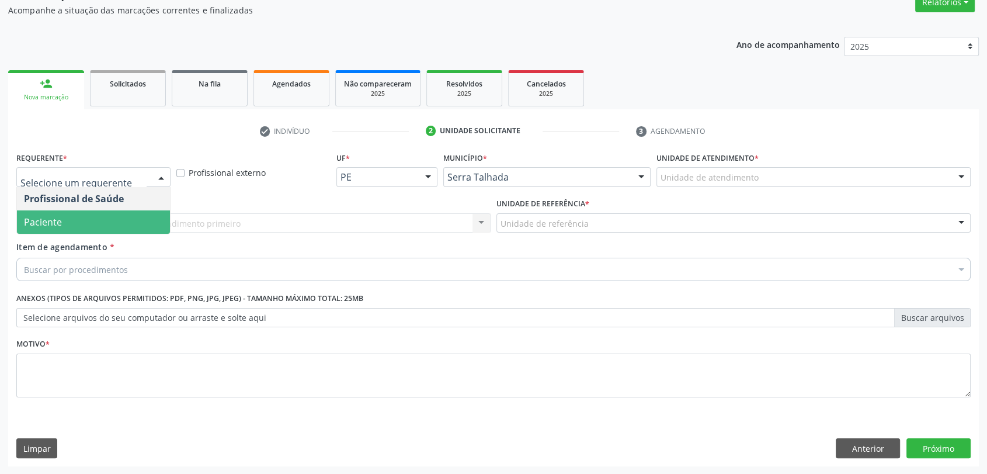
click at [100, 220] on span "Paciente" at bounding box center [93, 221] width 153 height 23
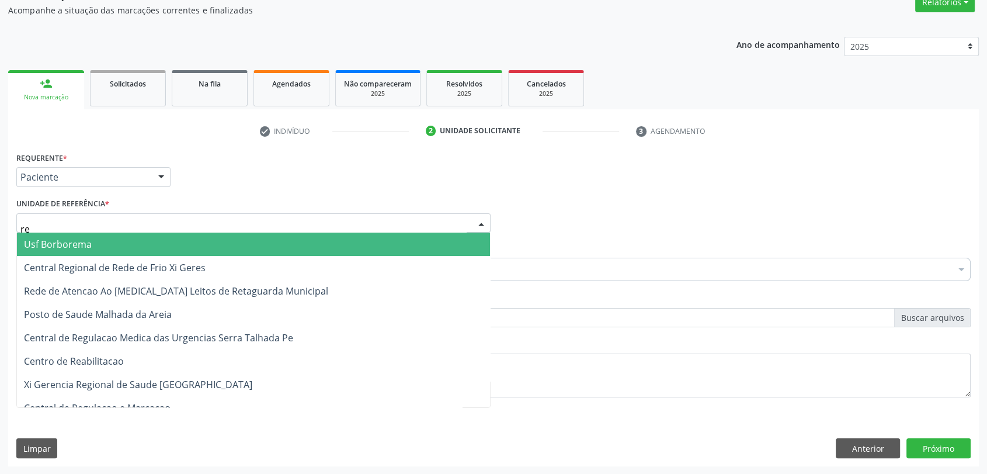
type input "rea"
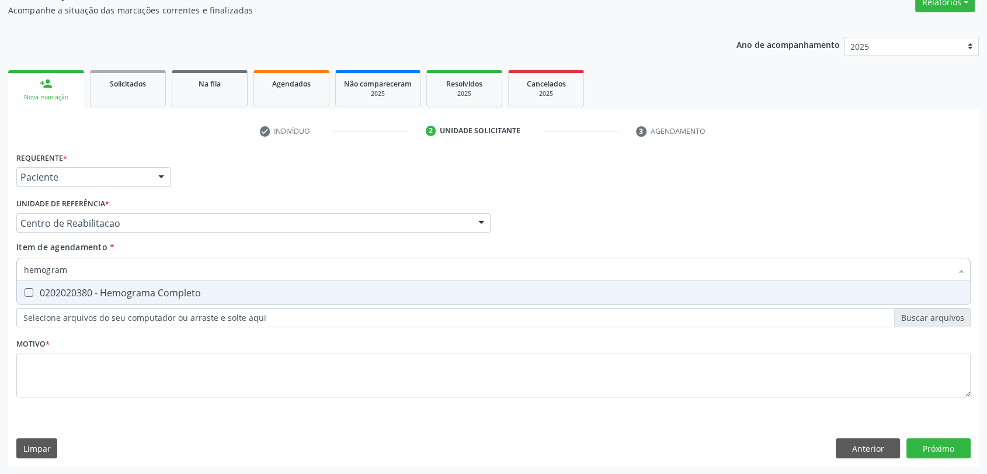
type input "hemograma"
click at [152, 301] on span "0202020380 - Hemograma Completo" at bounding box center [493, 292] width 953 height 23
click at [158, 281] on span "0202020380 - Hemograma Completo" at bounding box center [493, 292] width 953 height 23
click at [155, 295] on div "0202020380 - Hemograma Completo" at bounding box center [493, 292] width 939 height 9
checkbox Completo "true"
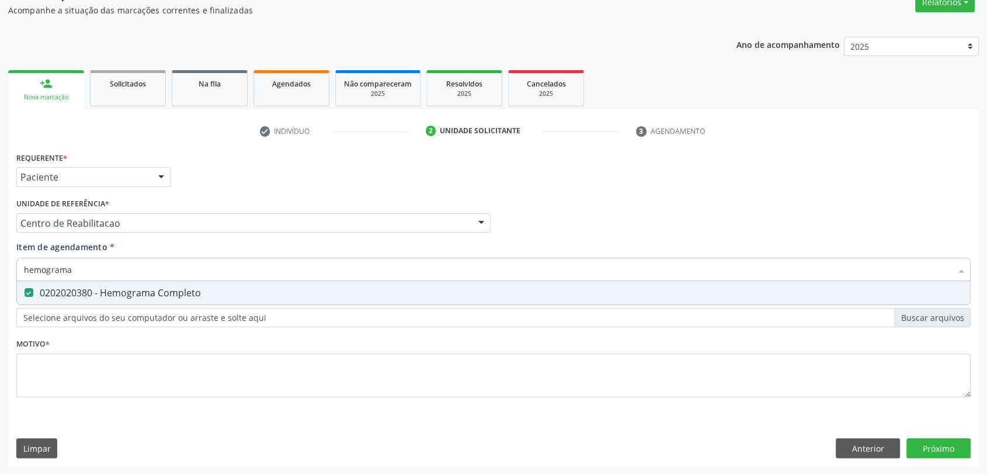
click at [154, 271] on input "hemograma" at bounding box center [487, 268] width 927 height 23
type input "p"
checkbox Completo "false"
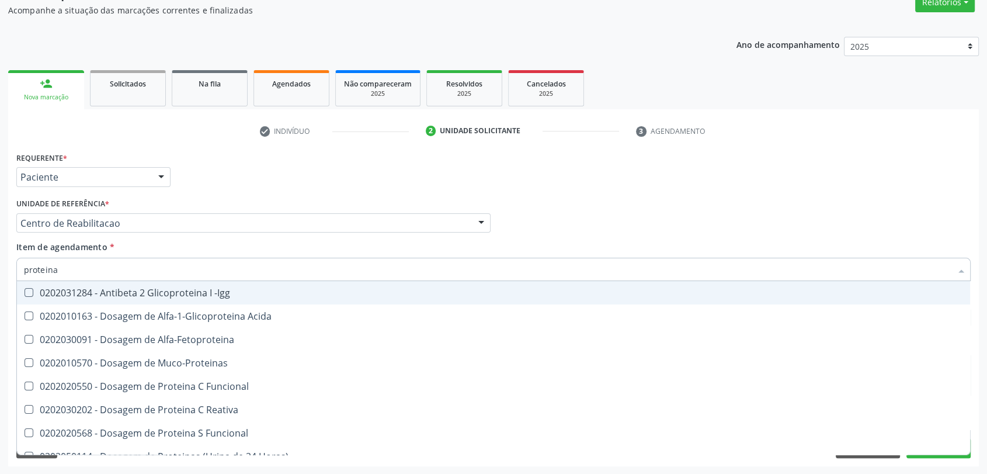
type input "proteina c"
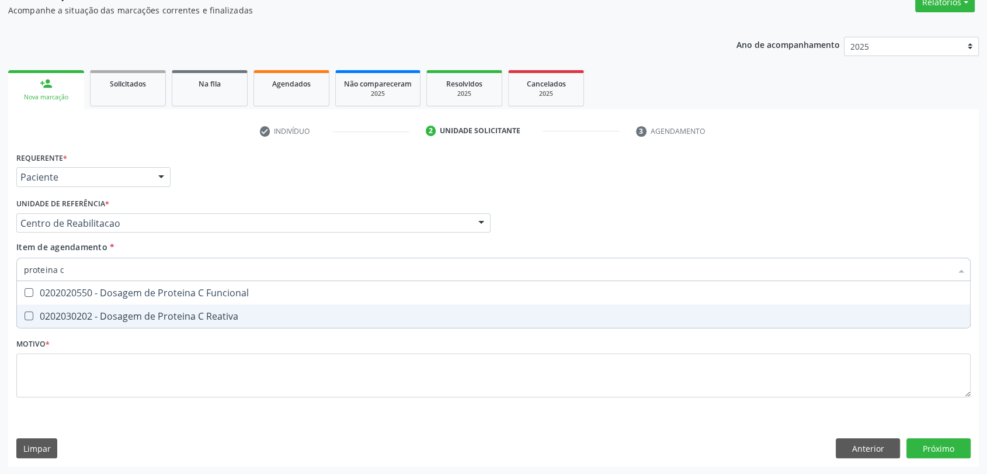
click at [152, 311] on div "0202030202 - Dosagem de Proteina C Reativa" at bounding box center [493, 315] width 939 height 9
checkbox Reativa "true"
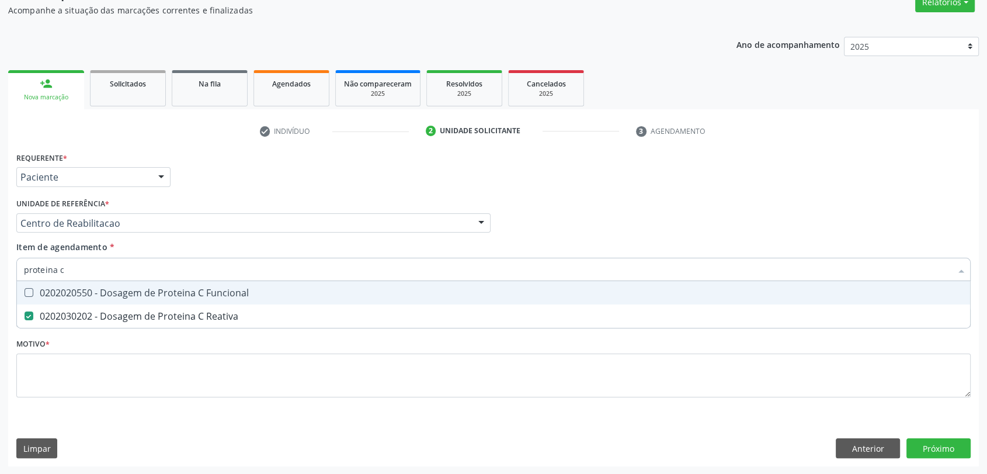
click at [138, 267] on input "proteina c" at bounding box center [487, 268] width 927 height 23
type input "u"
checkbox Reativa "false"
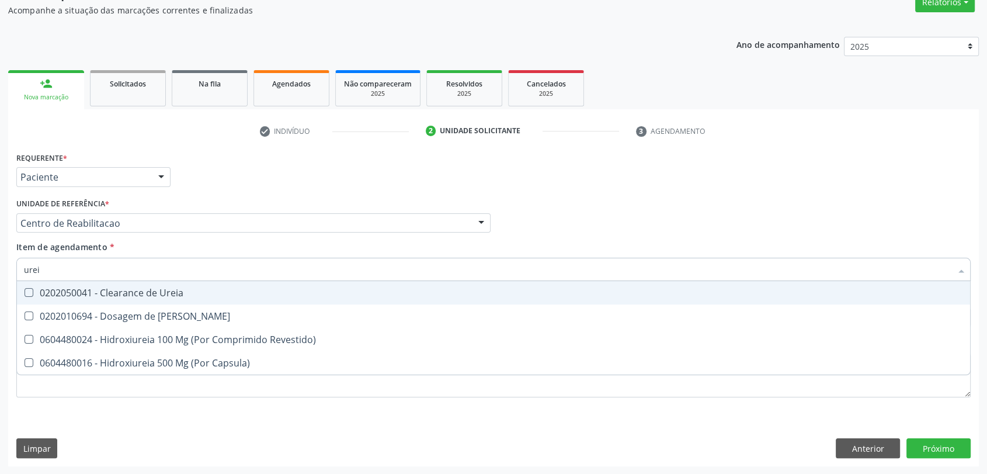
type input "ureia"
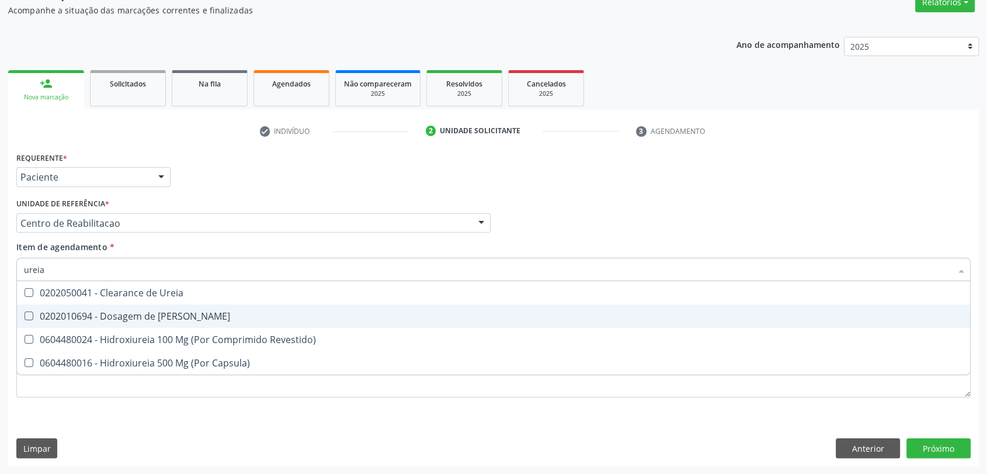
click at [102, 311] on div "0202010694 - Dosagem de [PERSON_NAME]" at bounding box center [493, 315] width 939 height 9
checkbox Ureia "true"
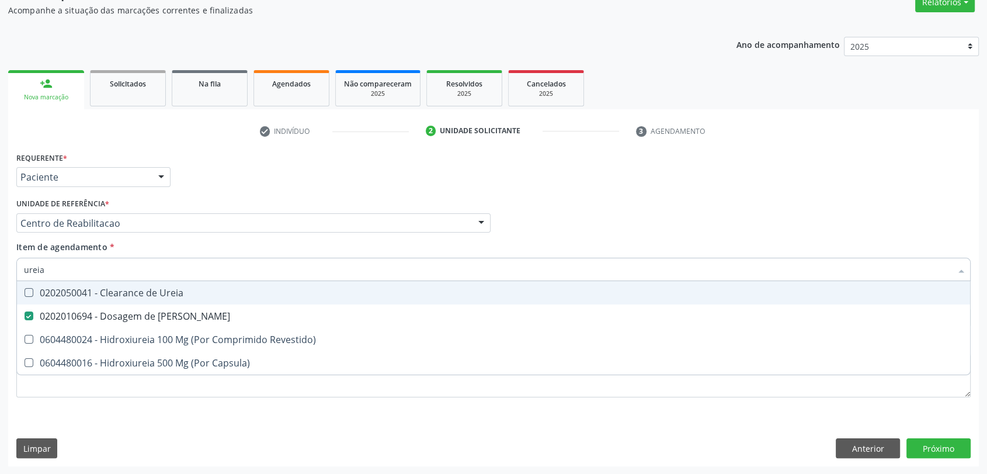
click at [55, 262] on input "ureia" at bounding box center [487, 268] width 927 height 23
type input "c"
checkbox Ureia "false"
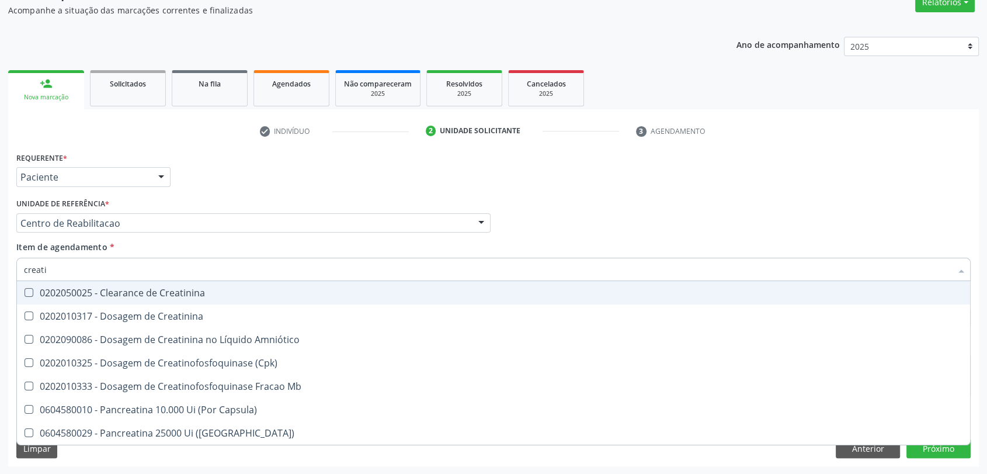
type input "creatin"
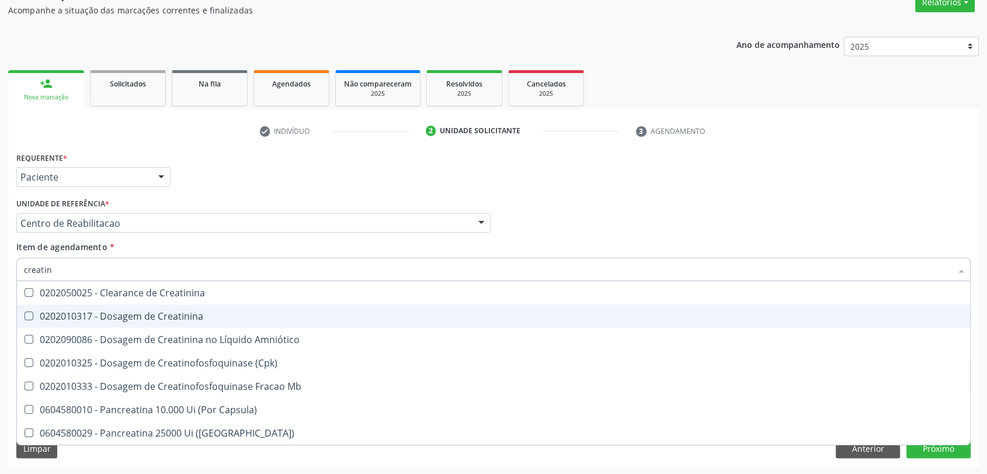
click at [86, 319] on div "0202010317 - Dosagem de Creatinina" at bounding box center [493, 315] width 939 height 9
checkbox Creatinina "true"
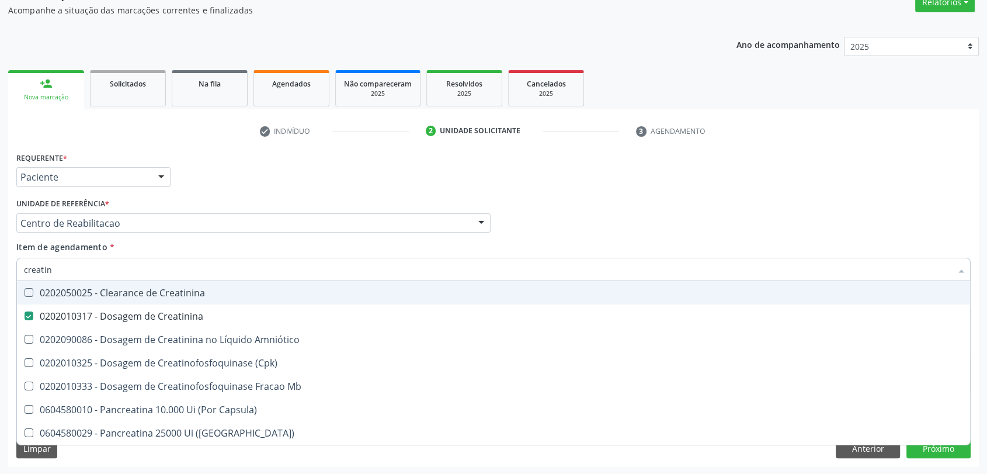
click at [76, 262] on input "creatin" at bounding box center [487, 268] width 927 height 23
checkbox Creatinina "false"
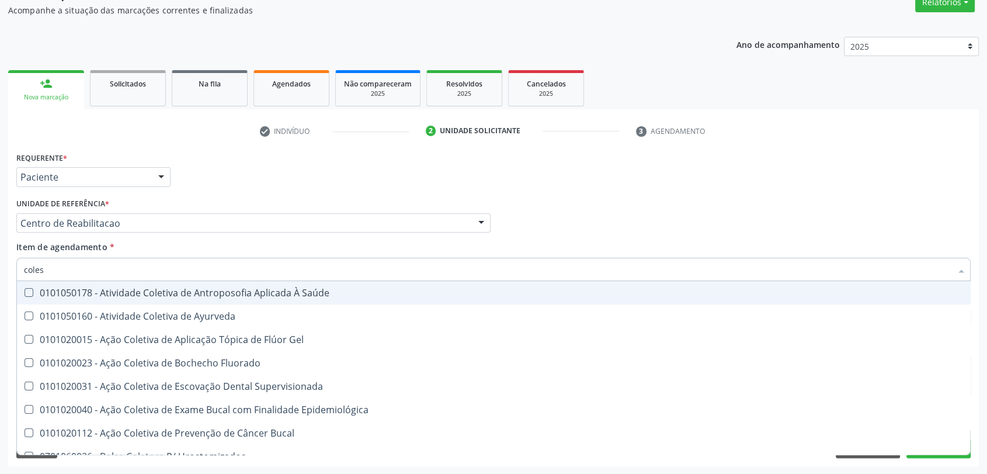
type input "colest"
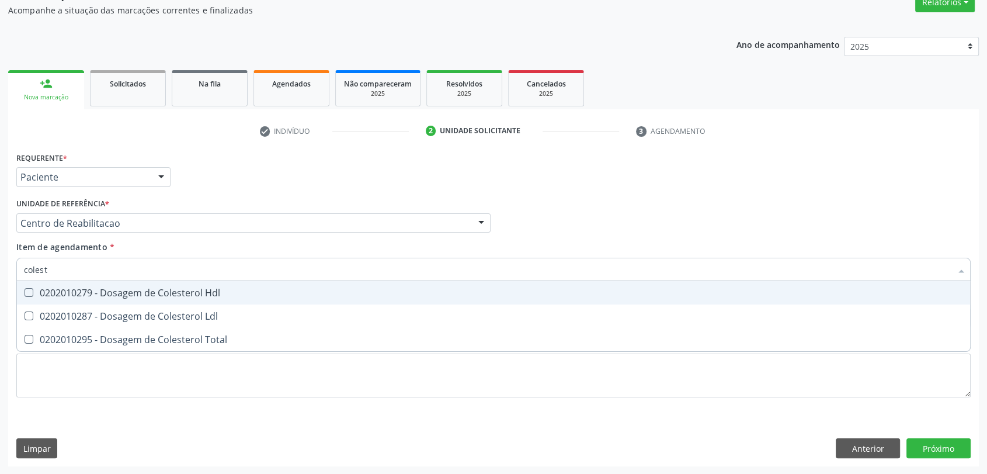
click at [72, 284] on span "0202010279 - Dosagem de Colesterol Hdl" at bounding box center [493, 292] width 953 height 23
checkbox Hdl "true"
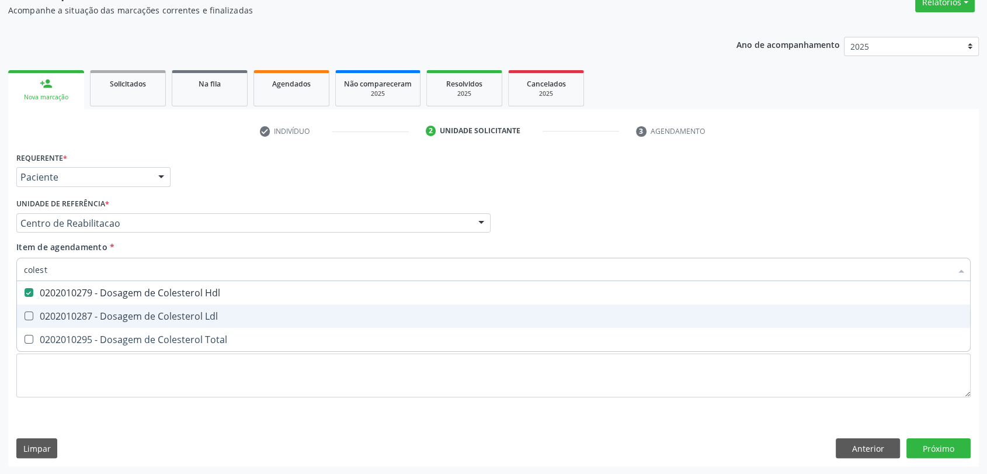
click at [65, 307] on span "0202010287 - Dosagem de Colesterol Ldl" at bounding box center [493, 315] width 953 height 23
checkbox Ldl "true"
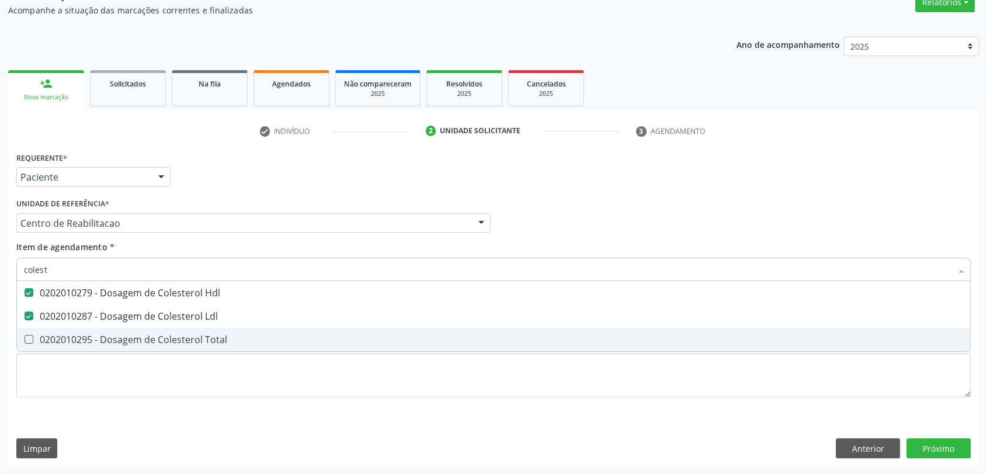
click at [60, 335] on div "0202010295 - Dosagem de Colesterol Total" at bounding box center [493, 339] width 939 height 9
checkbox Total "true"
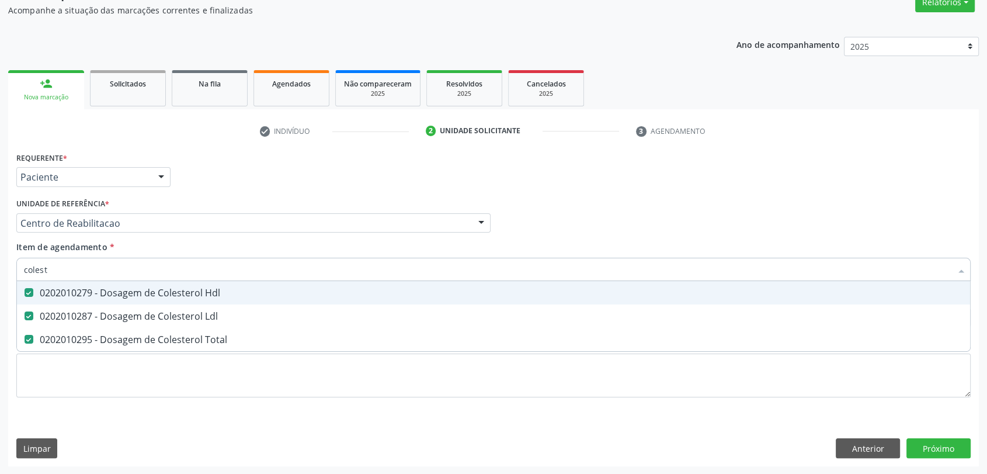
click at [60, 273] on input "colest" at bounding box center [487, 268] width 927 height 23
checkbox Hdl "false"
checkbox Ldl "false"
checkbox Total "false"
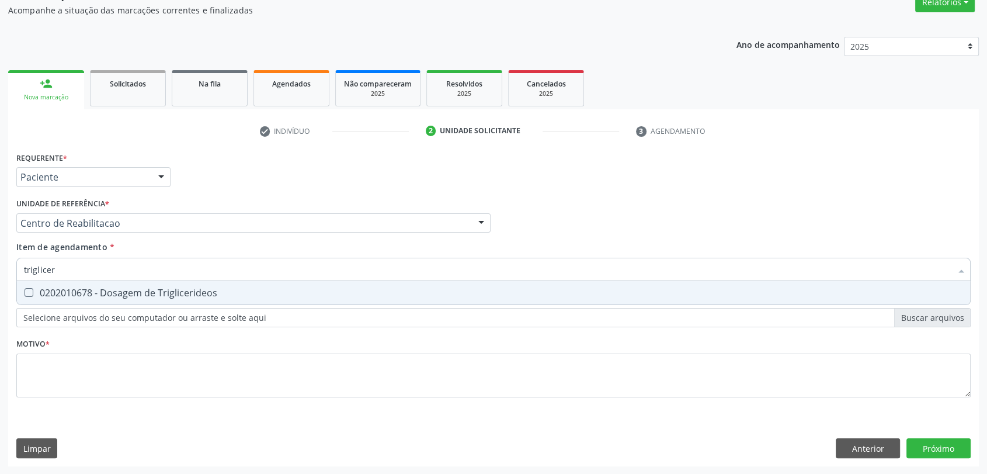
type input "trigliceri"
click at [55, 288] on div "0202010678 - Dosagem de Triglicerideos" at bounding box center [493, 292] width 939 height 9
checkbox Triglicerideos "true"
click at [56, 272] on input "trigliceri" at bounding box center [487, 268] width 927 height 23
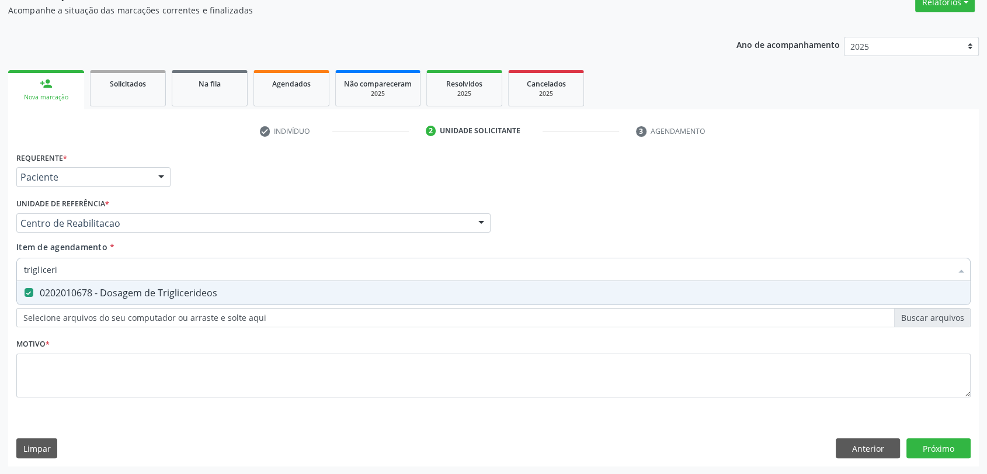
click at [56, 272] on input "trigliceri" at bounding box center [487, 268] width 927 height 23
checkbox Triglicerideos "false"
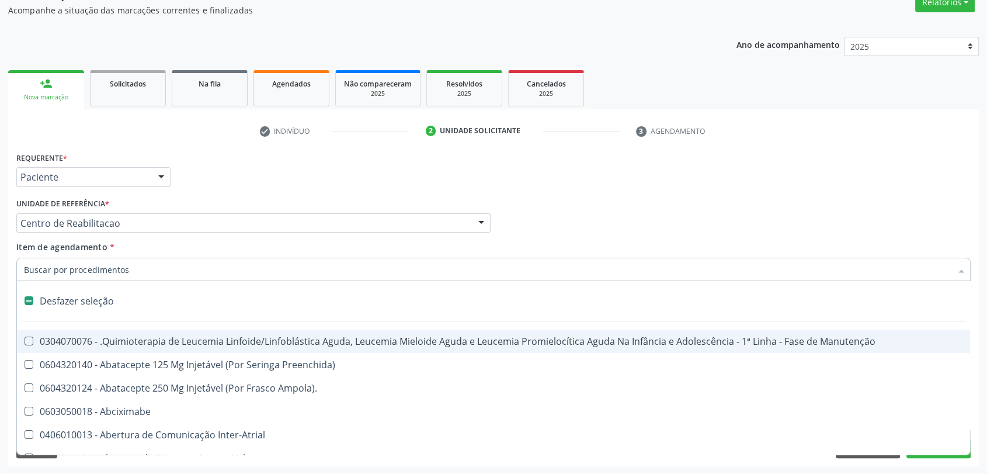
type input "g"
checkbox Doses\) "true"
checkbox Inalante\) "true"
checkbox Bursectomia "true"
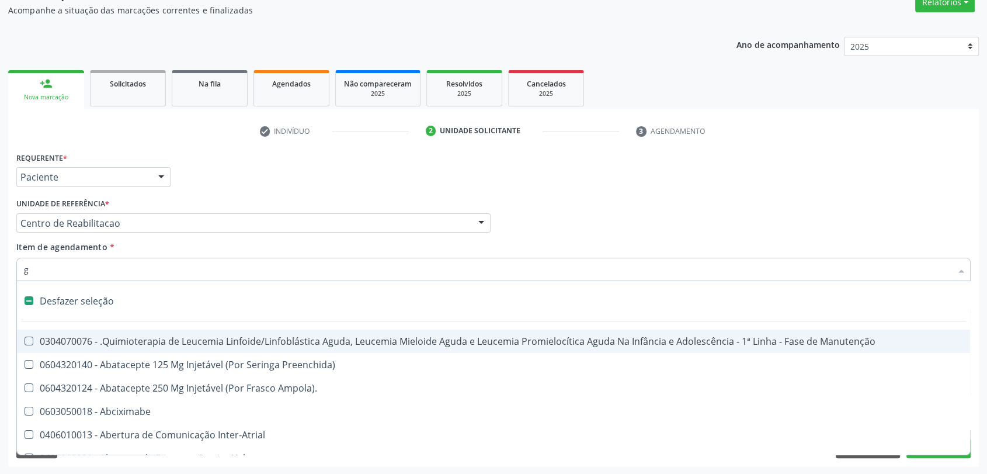
checkbox Capsula\) "true"
checkbox Inteiro "true"
checkbox \(Ventriculografia\) "true"
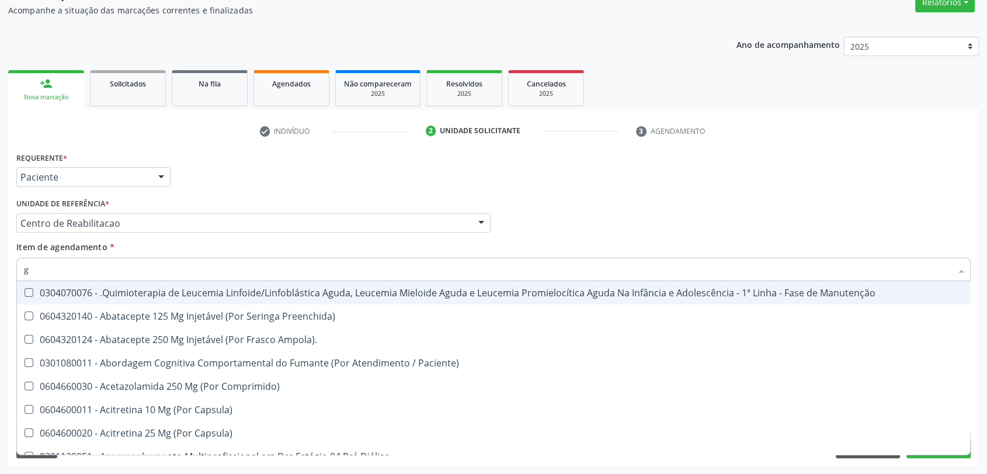
type input "gl"
checkbox Pé "true"
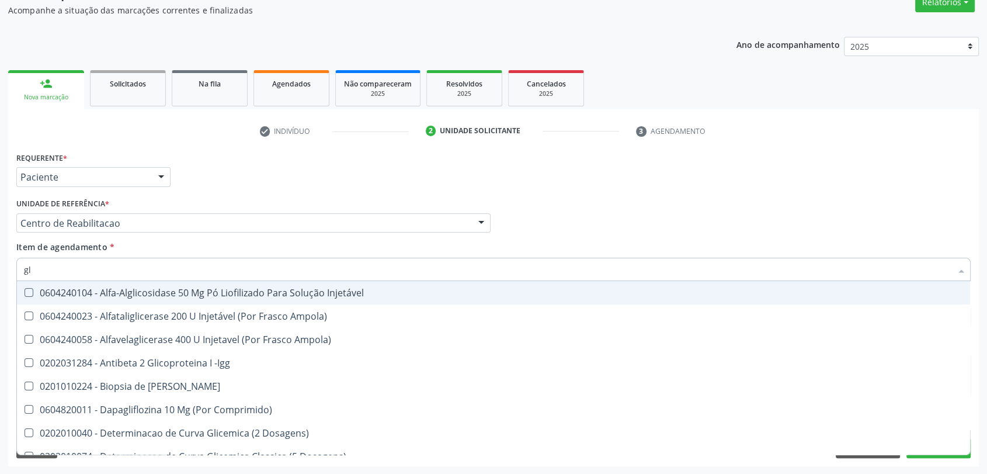
type input "gli"
checkbox Triglicerideos "true"
type input "glic"
checkbox Derrames "true"
checkbox Triglicerideos "false"
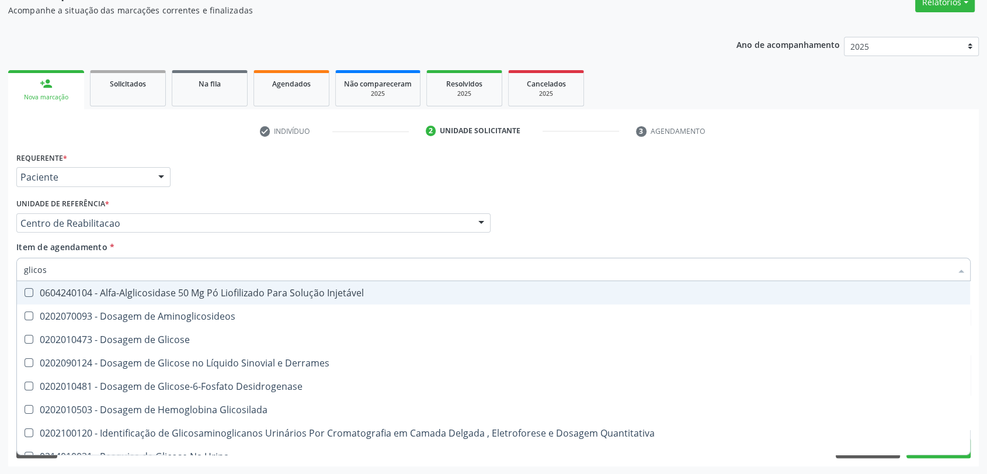
type input "glicose"
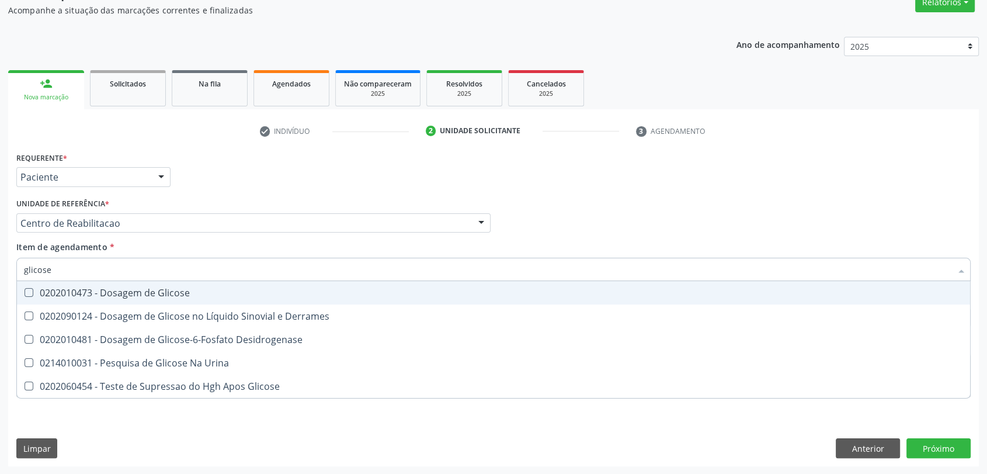
click at [57, 288] on div "0202010473 - Dosagem de Glicose" at bounding box center [493, 292] width 939 height 9
checkbox Glicose "true"
click at [57, 274] on input "glicose" at bounding box center [487, 268] width 927 height 23
checkbox Glicose "false"
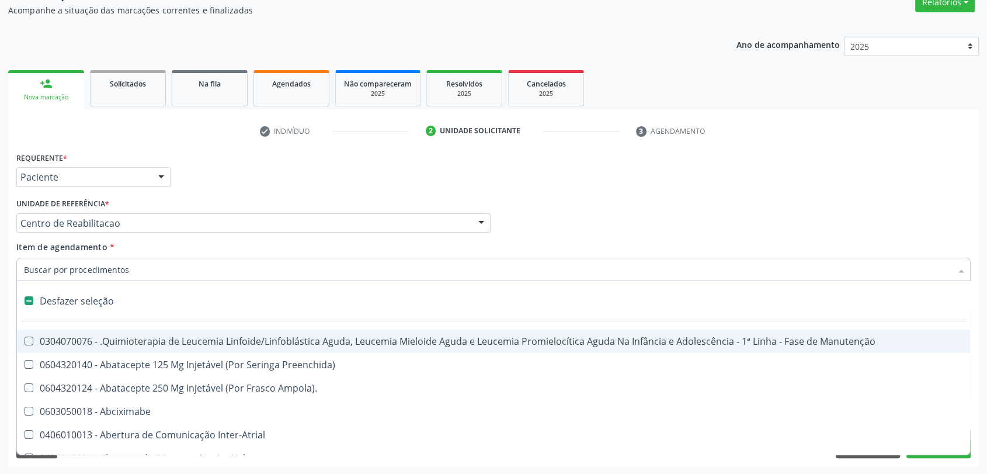
type input "g"
checkbox Doses\) "true"
checkbox Inalante\) "true"
checkbox Bursectomia "true"
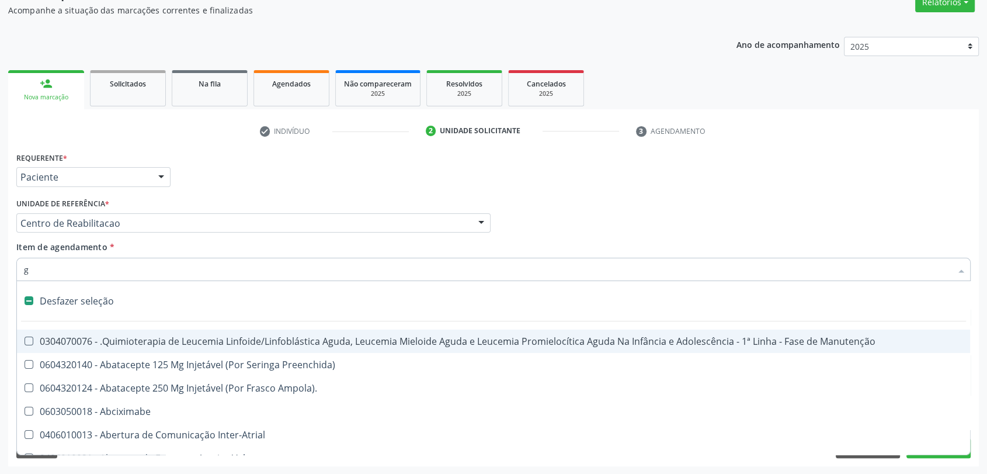
checkbox Linear "true"
checkbox Capsula\) "true"
checkbox Inteiro "true"
checkbox \(Ventriculografia\) "true"
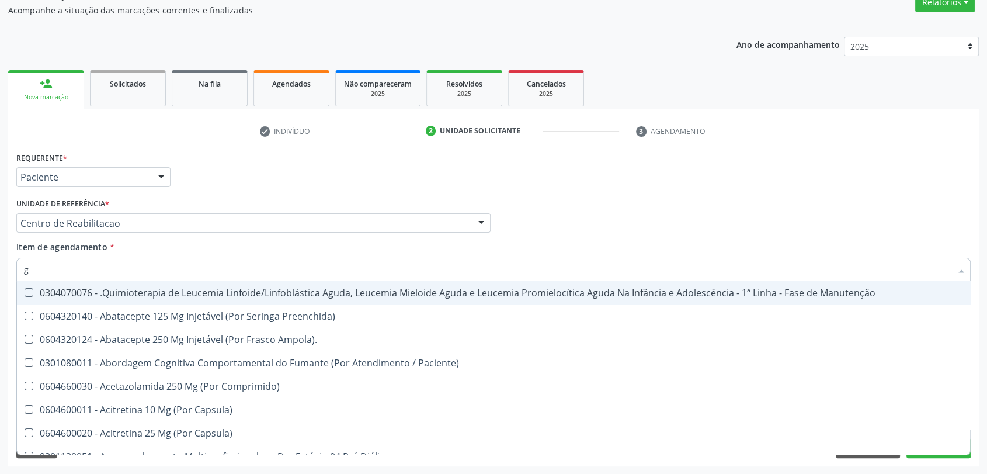
type input "gl"
checkbox Oftalmológica "true"
checkbox Pé "true"
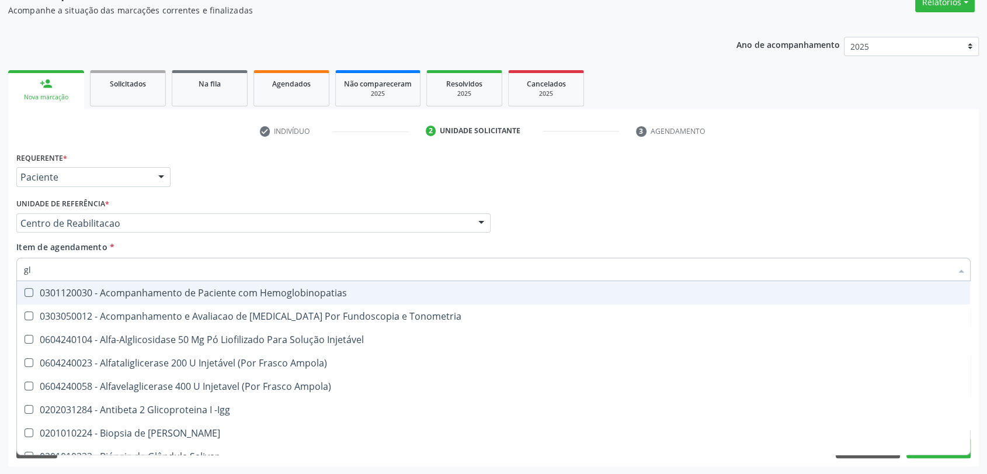
type input "gli"
checkbox \(Confirmatorio\) "true"
checkbox Glomerular "true"
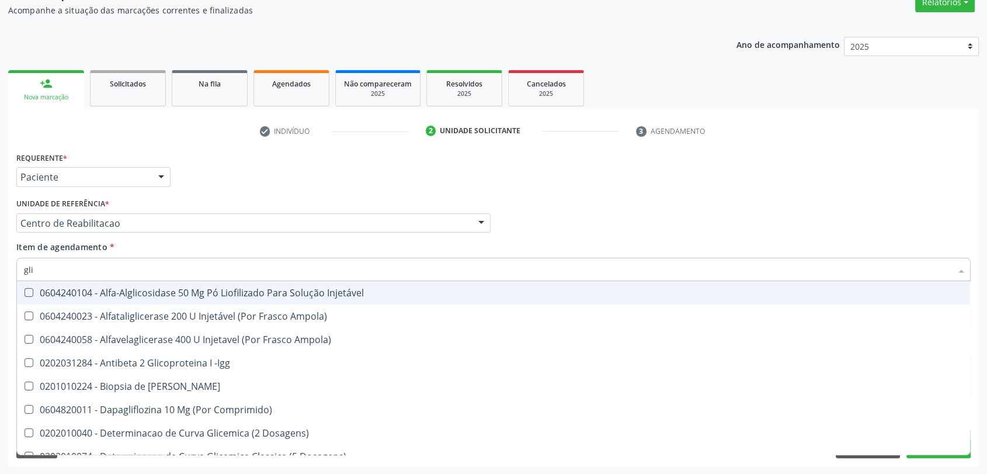
type input "glic"
checkbox Aminoglicosideos "true"
checkbox Glicose "false"
checkbox Derrames "true"
checkbox Triglicerideos "false"
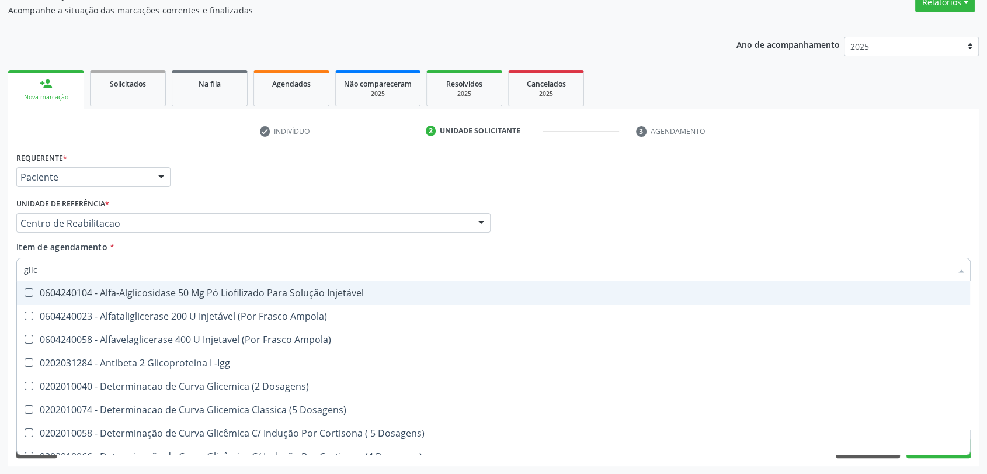
type input "glico"
checkbox Dosagens\) "true"
checkbox Glicose "false"
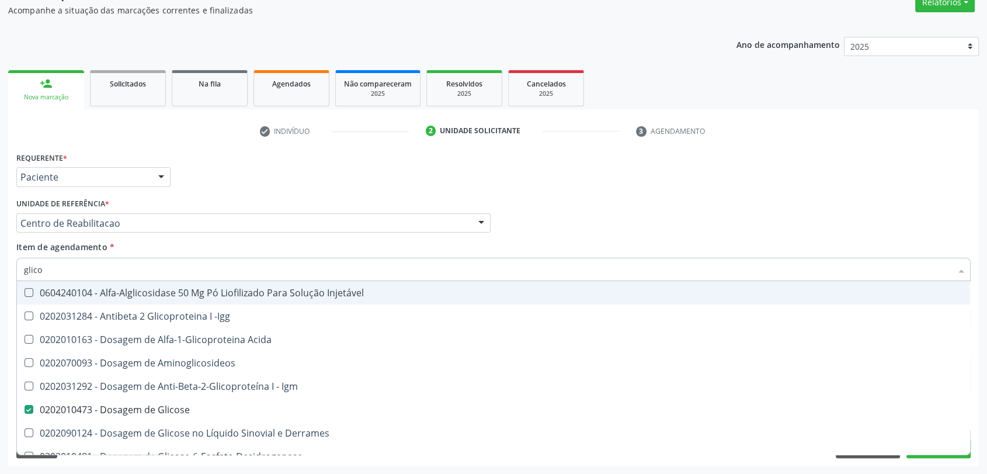
type input "glicos"
checkbox Acida "true"
checkbox Glicose "false"
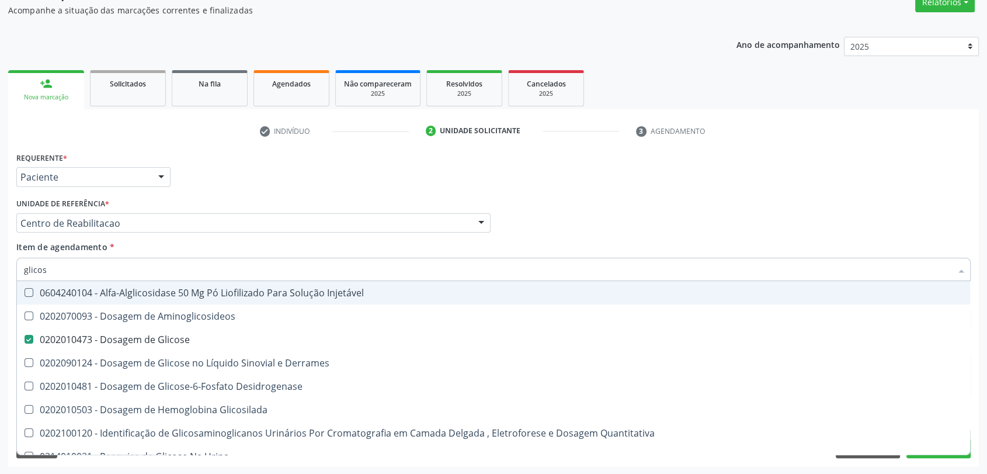
type input "glicosi"
checkbox Glicose "false"
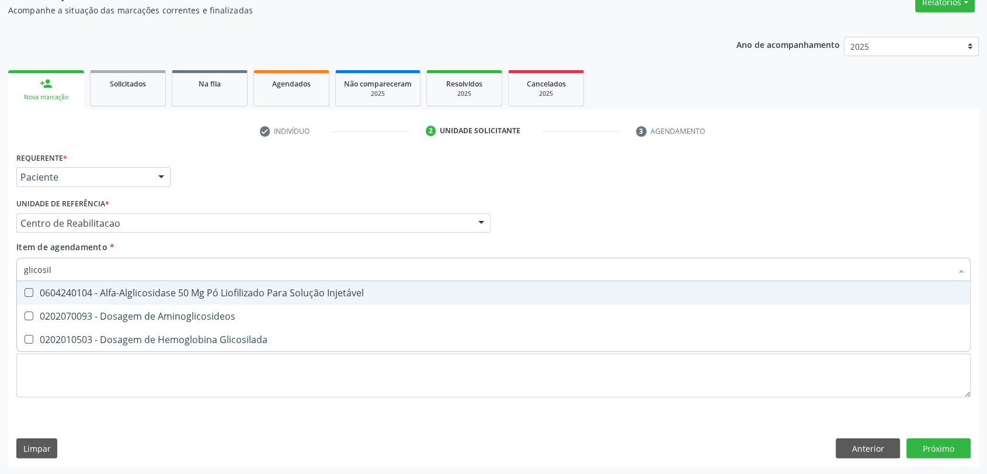
type input "glicosila"
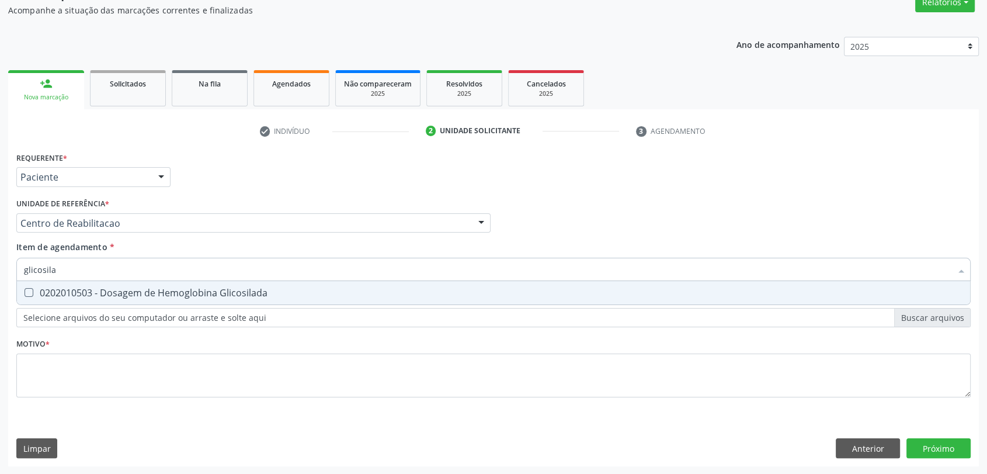
click at [53, 290] on div "0202010503 - Dosagem de Hemoglobina Glicosilada" at bounding box center [493, 292] width 939 height 9
checkbox Glicosilada "true"
click at [54, 272] on input "glicosila" at bounding box center [487, 268] width 927 height 23
checkbox Glicosilada "false"
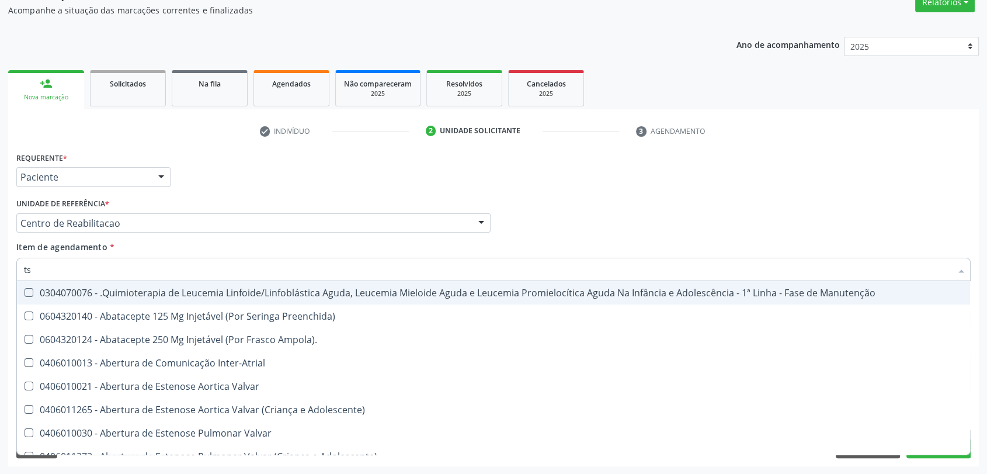
type input "tsh"
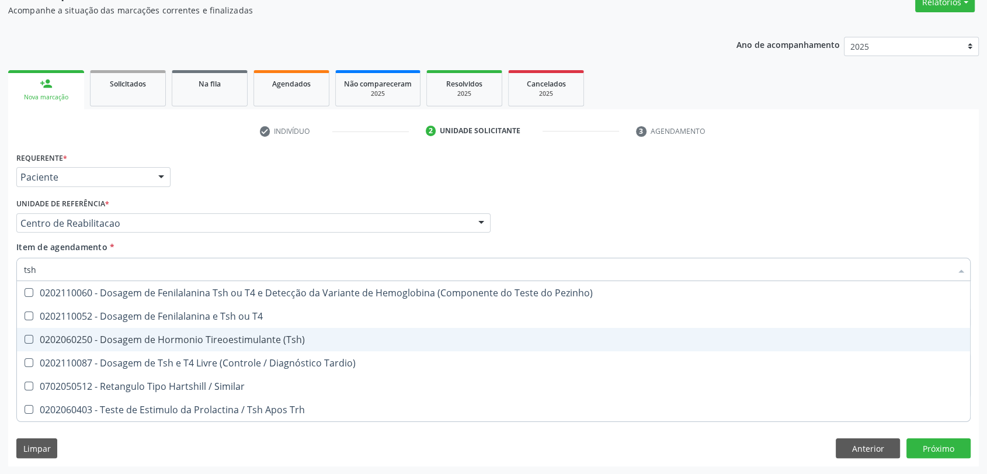
click at [85, 341] on div "0202060250 - Dosagem de Hormonio Tireoestimulante (Tsh)" at bounding box center [493, 339] width 939 height 9
checkbox \(Tsh\) "true"
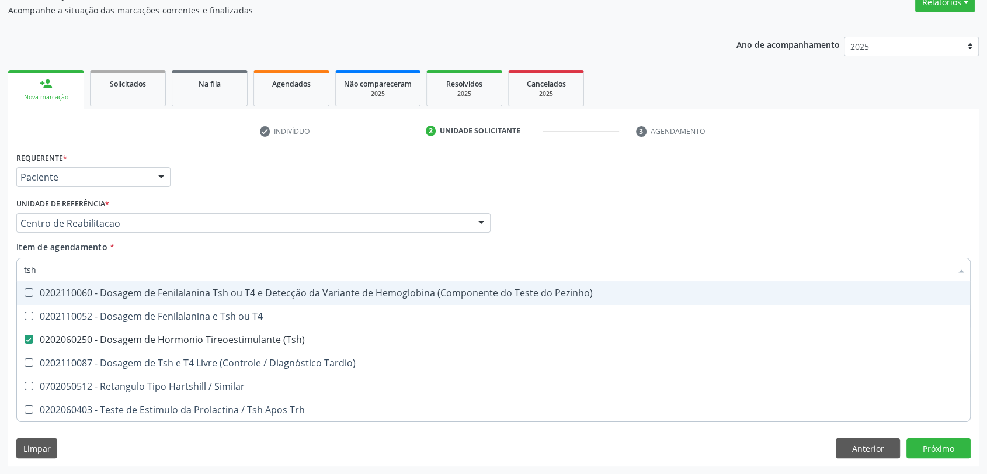
type input "ts"
checkbox \(Tsh\) "false"
checkbox Tardio\) "true"
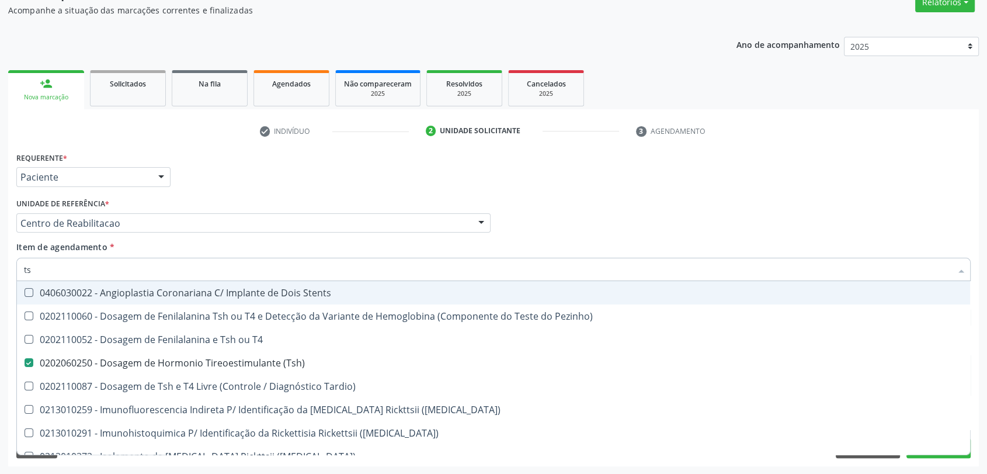
type input "t"
checkbox \(Tsh\) "false"
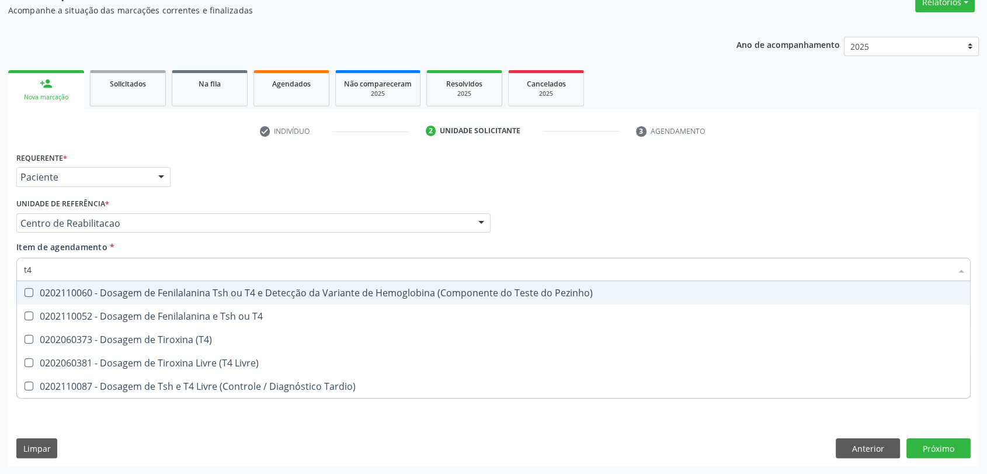
type input "t4 l"
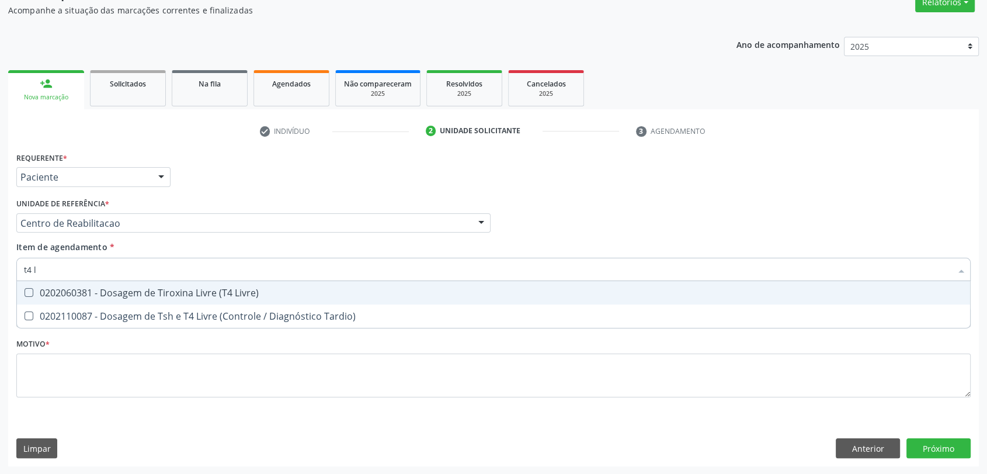
click at [69, 293] on div "0202060381 - Dosagem de Tiroxina Livre (T4 Livre)" at bounding box center [493, 292] width 939 height 9
checkbox Livre\) "true"
click at [69, 267] on input "t4 l" at bounding box center [487, 268] width 927 height 23
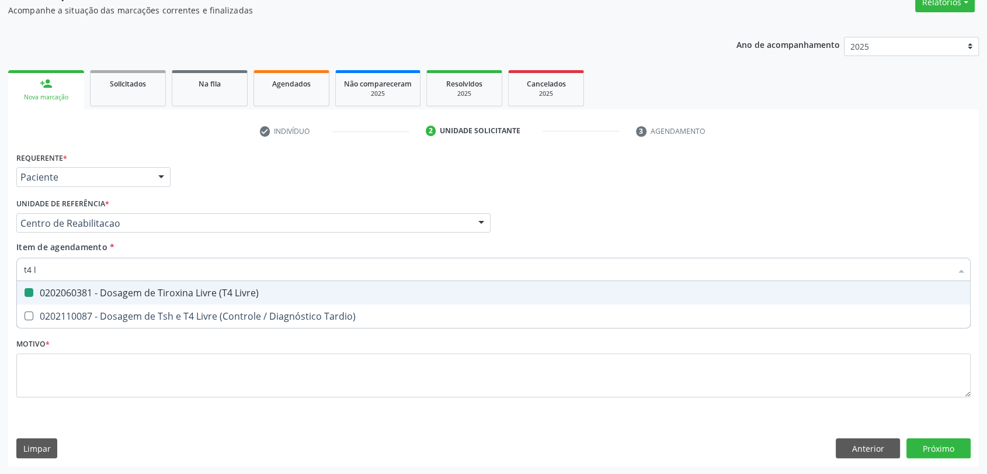
type input "a"
checkbox Livre\) "false"
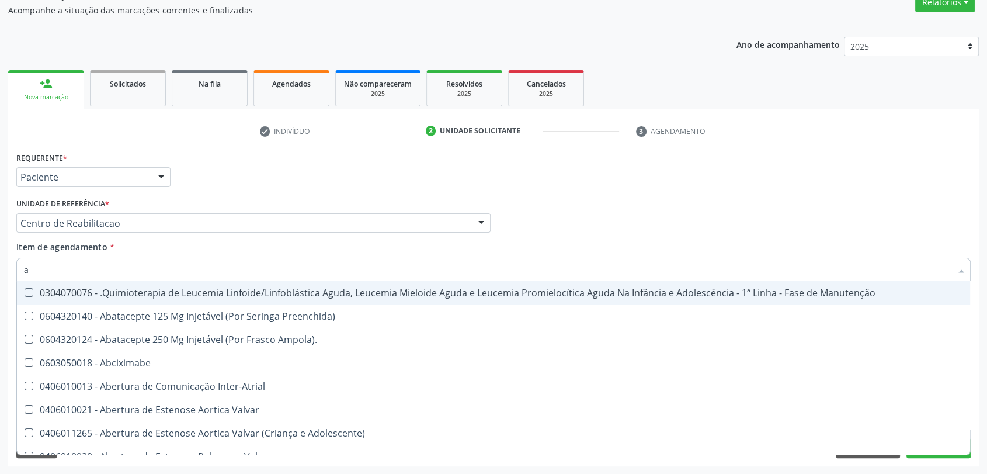
type input "an"
checkbox Esquistossomose\ "true"
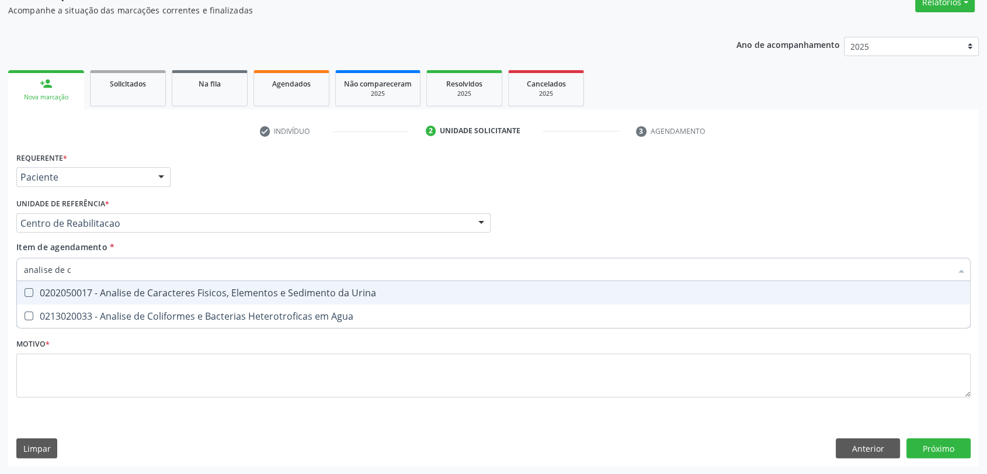
type input "analise de ca"
click at [69, 288] on div "0202050017 - Analise de Caracteres Fisicos, Elementos e Sedimento da Urina" at bounding box center [493, 292] width 939 height 9
checkbox Urina "true"
click at [77, 269] on input "analise de ca" at bounding box center [487, 268] width 927 height 23
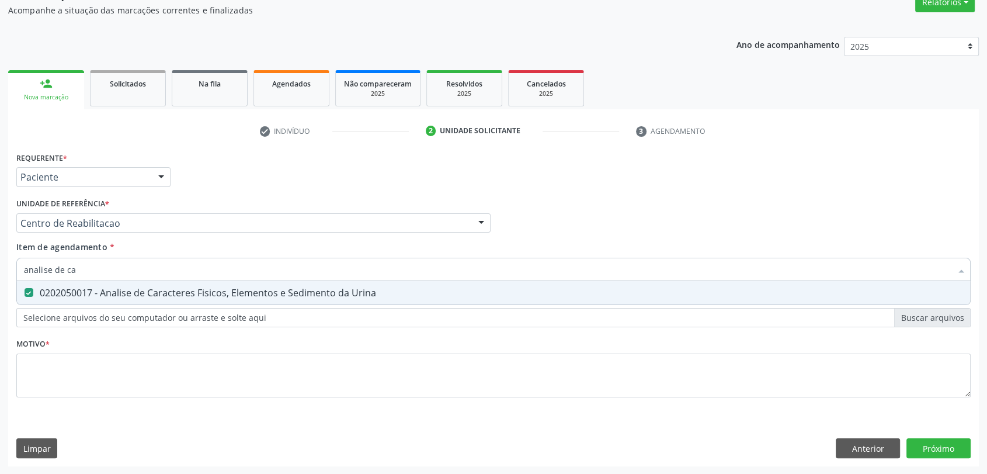
click at [77, 269] on input "analise de ca" at bounding box center [487, 268] width 927 height 23
checkbox Urina "false"
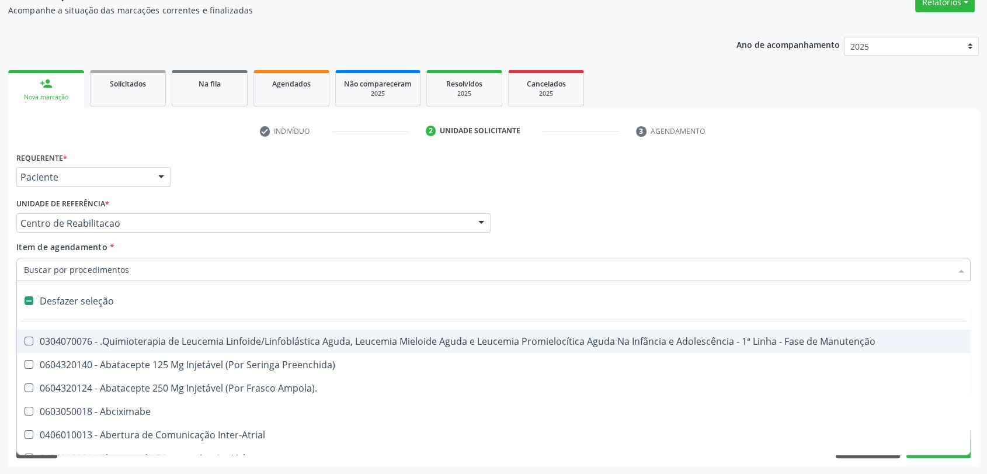
type input "p"
checkbox Urina "false"
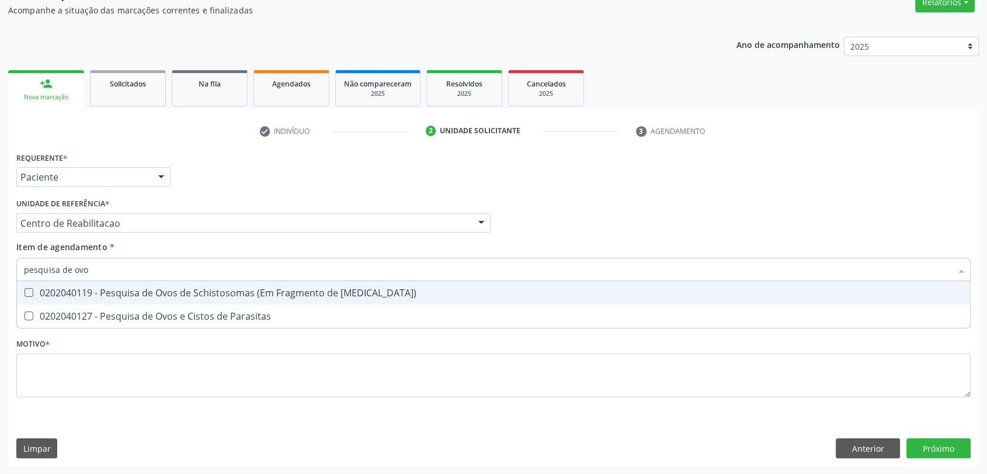
type input "pesquisa de ovos"
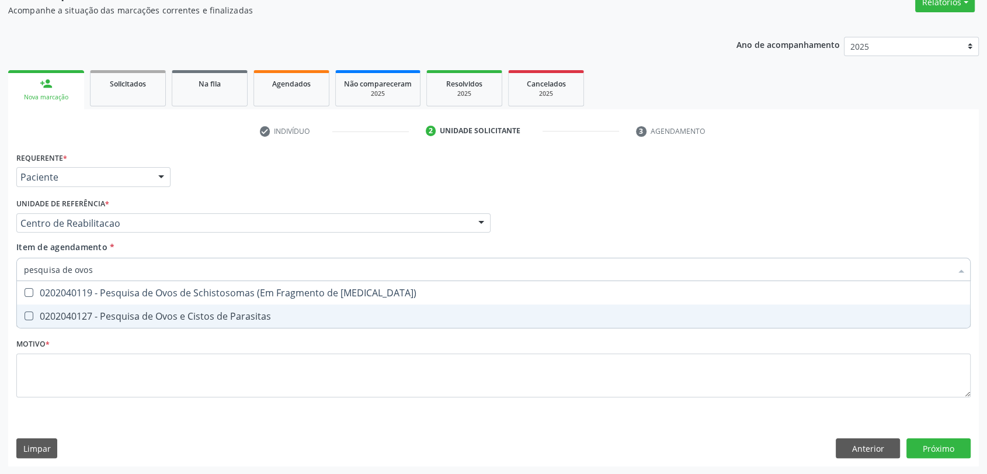
click at [96, 319] on div "0202040127 - Pesquisa de Ovos e Cistos de Parasitas" at bounding box center [493, 315] width 939 height 9
checkbox Parasitas "true"
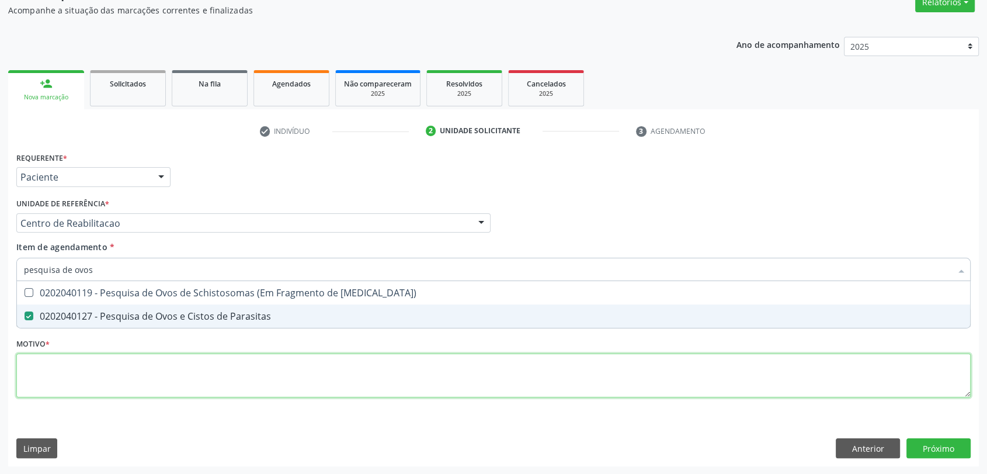
click at [84, 360] on div "Requerente * Paciente Profissional de Saúde Paciente Nenhum resultado encontrad…" at bounding box center [493, 281] width 954 height 265
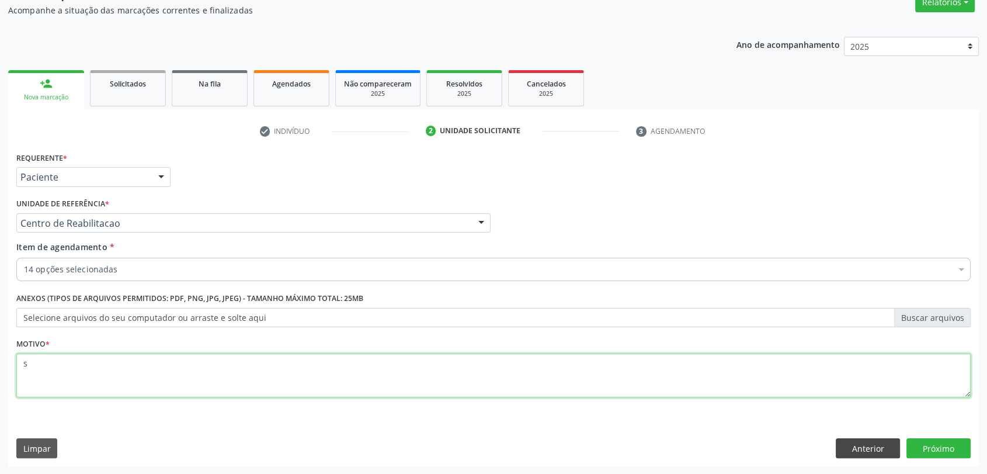
type textarea "s"
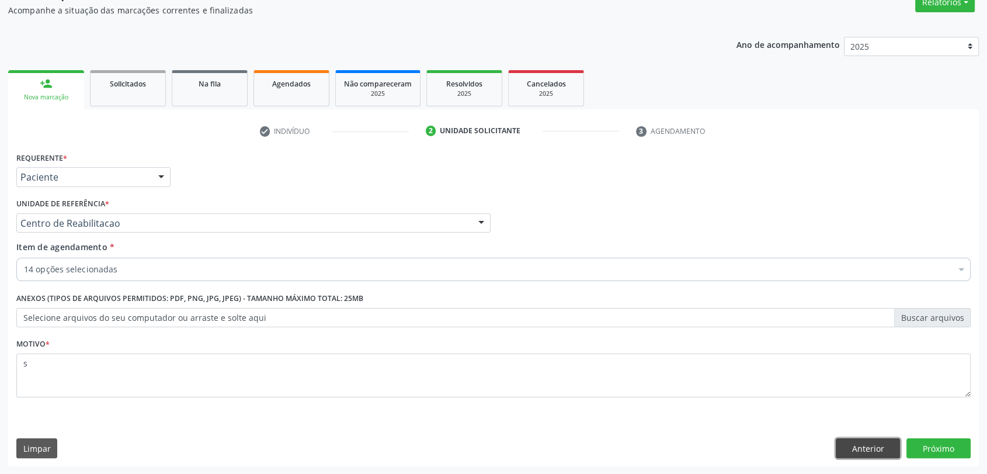
click at [899, 442] on button "Anterior" at bounding box center [868, 448] width 64 height 20
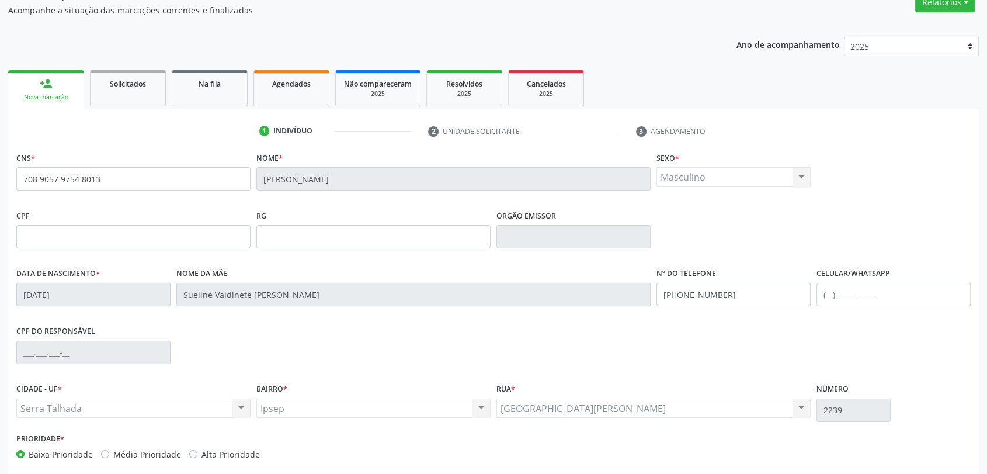
click at [911, 442] on div "Prioridade * Baixa Prioridade Média Prioridade Alta Prioridade" at bounding box center [493, 449] width 960 height 39
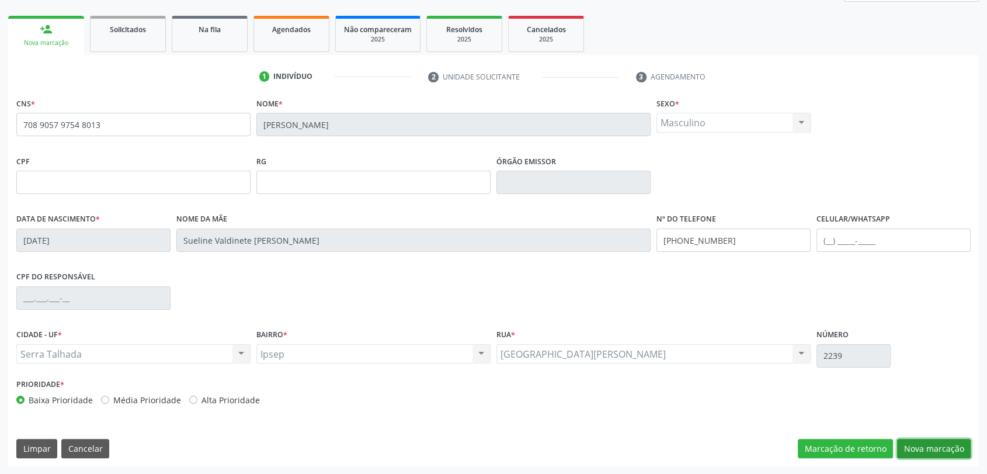
click at [918, 443] on button "Nova marcação" at bounding box center [934, 448] width 74 height 20
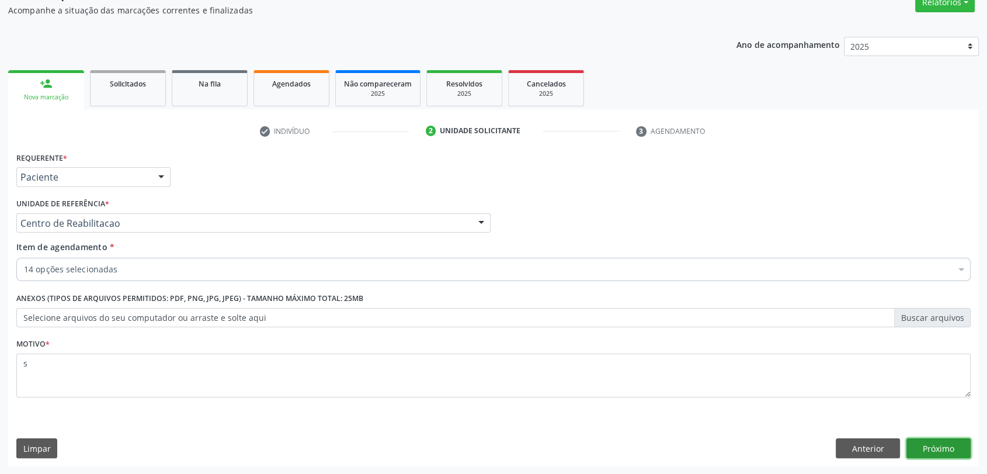
click at [962, 447] on button "Próximo" at bounding box center [938, 448] width 64 height 20
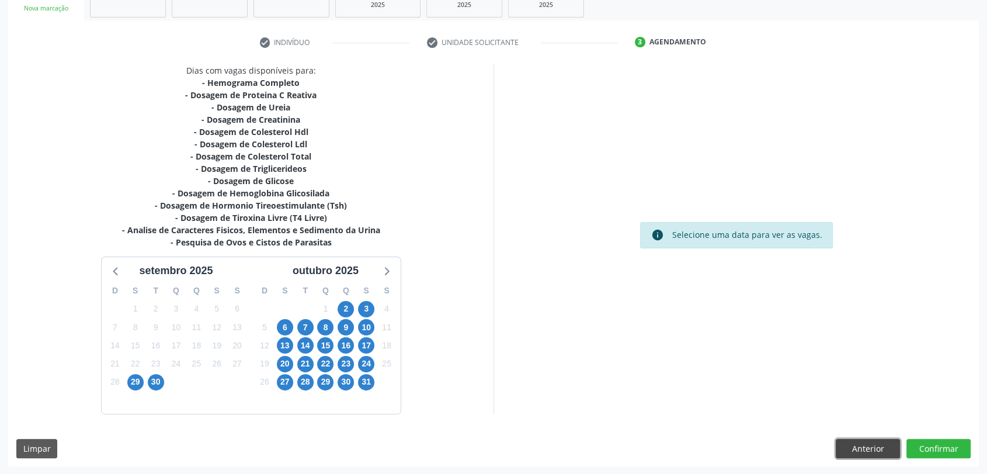
click at [862, 448] on button "Anterior" at bounding box center [868, 448] width 64 height 20
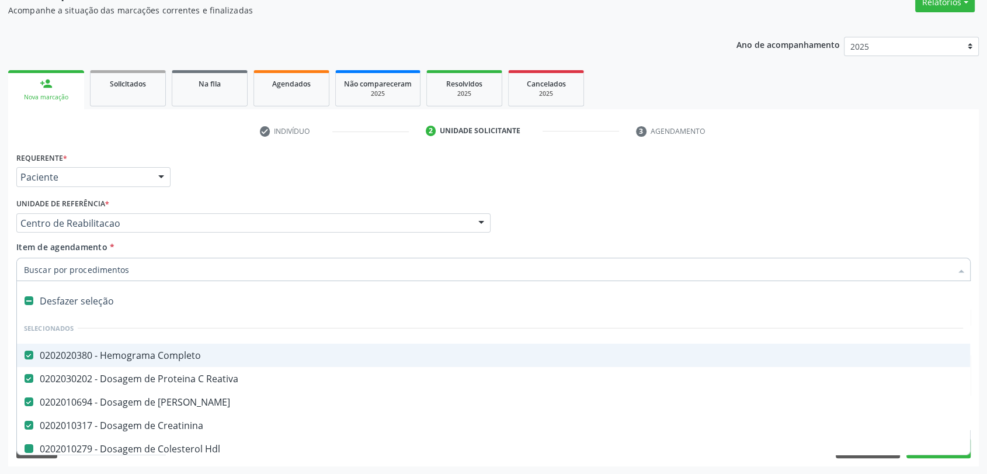
type input "p"
checkbox Hdl "false"
checkbox Ldl "false"
checkbox Total "false"
checkbox Triglicerideos "false"
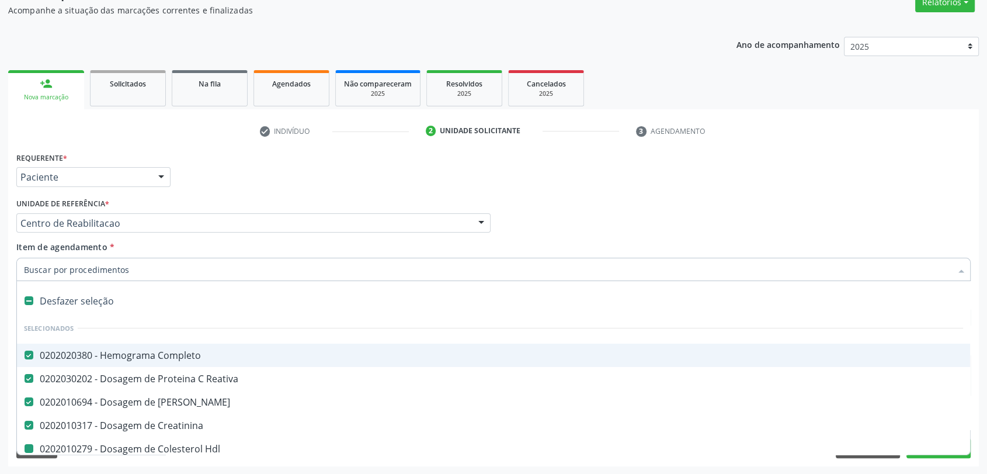
checkbox Glicose "false"
checkbox Glicosilada "false"
checkbox \(Tsh\) "false"
checkbox Livre\) "false"
checkbox Urina "false"
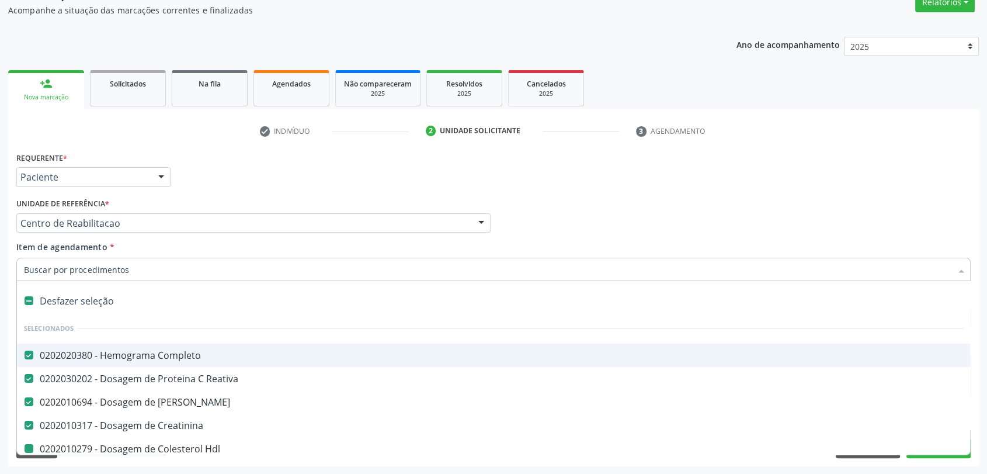
checkbox Parasitas "false"
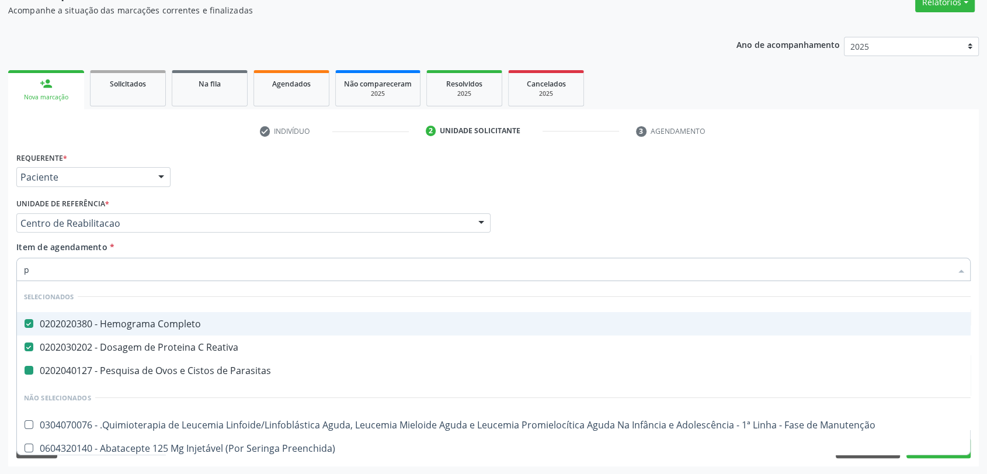
type input "pe"
checkbox Parasitas "false"
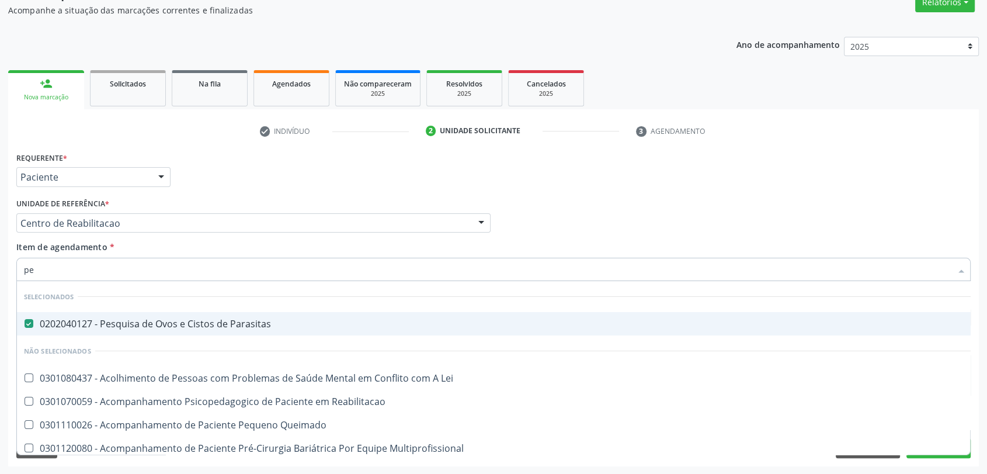
type input "pes"
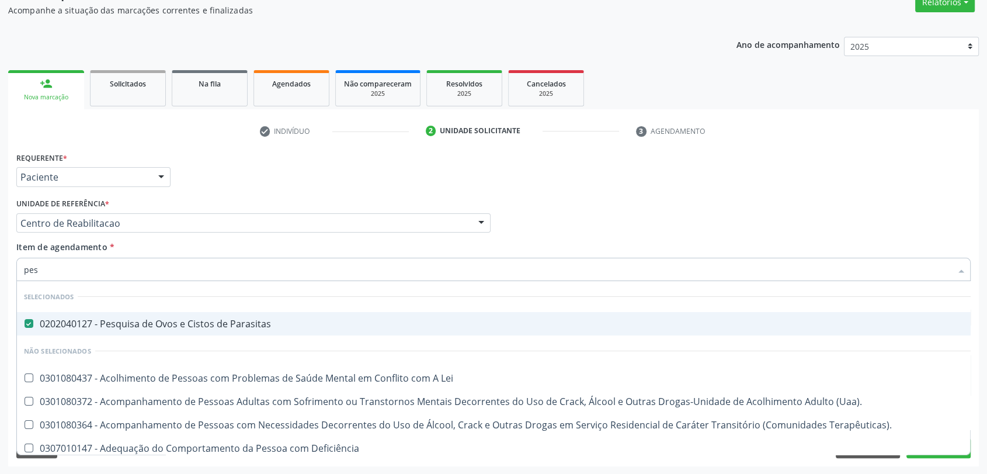
click at [370, 179] on div "Requerente * Paciente Profissional de Saúde Paciente Nenhum resultado encontrad…" at bounding box center [493, 172] width 960 height 46
checkbox Lei "true"
checkbox Terapêuticas\)\ "true"
checkbox Deficiência "true"
checkbox Pesados "true"
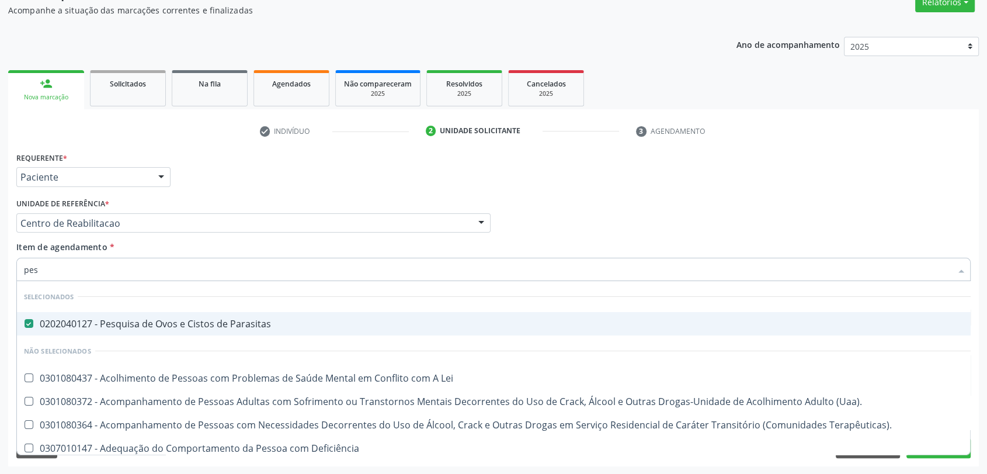
checkbox Pesticidas "true"
checkbox Stent\) "true"
checkbox Recoberto\) "true"
checkbox Sexual "true"
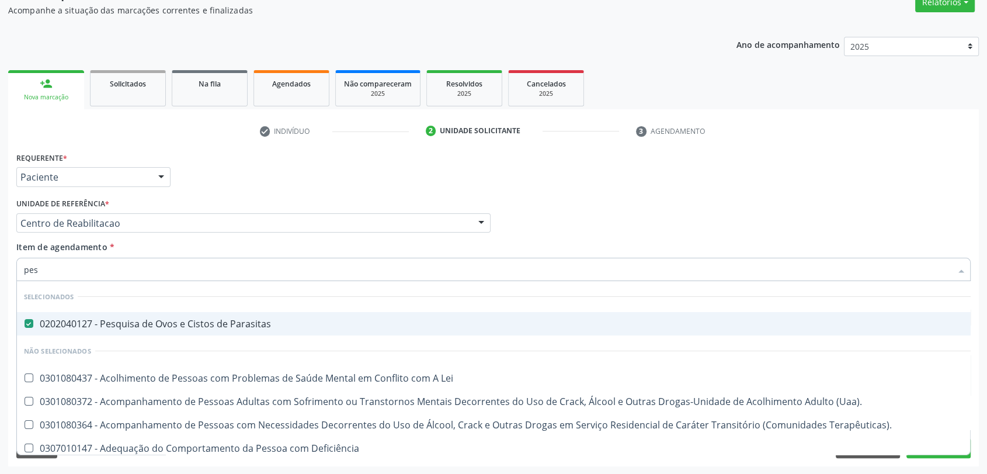
checkbox Especializada "true"
checkbox I\) "true"
checkbox \(Uaa\)\ "true"
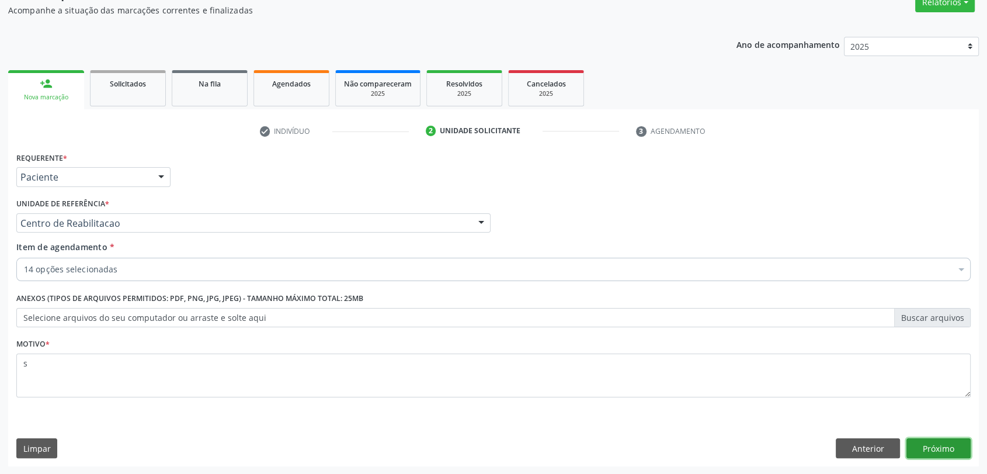
click at [944, 443] on button "Próximo" at bounding box center [938, 448] width 64 height 20
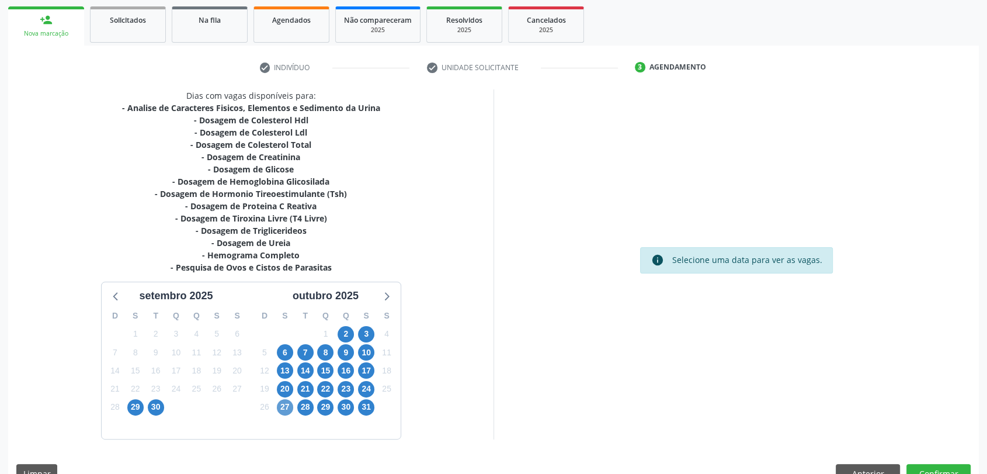
scroll to position [193, 0]
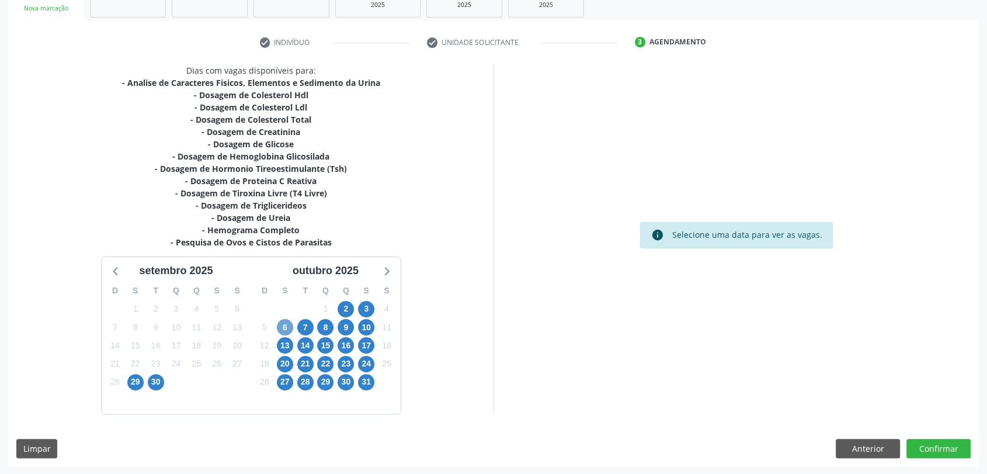
click at [285, 323] on span "6" at bounding box center [285, 327] width 16 height 16
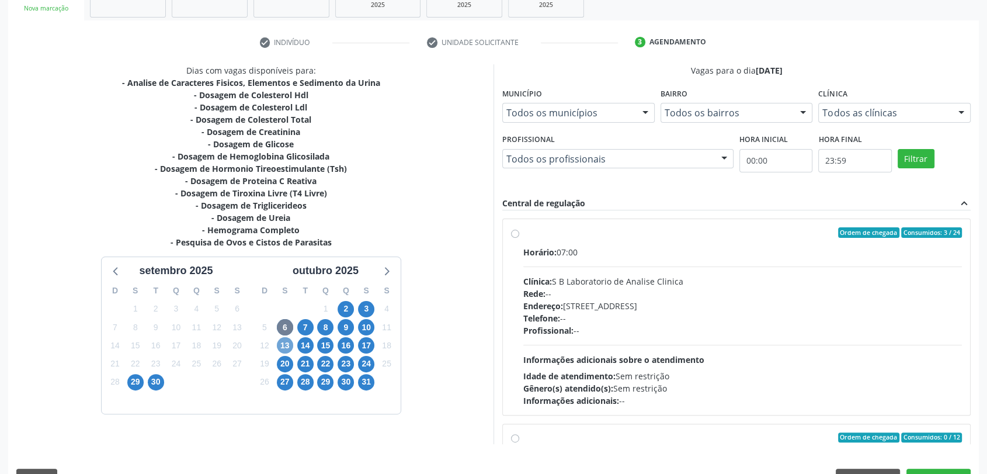
click at [284, 349] on span "13" at bounding box center [285, 345] width 16 height 16
click at [603, 300] on div "Endereço: nº 384, Aabb, [GEOGRAPHIC_DATA] - [GEOGRAPHIC_DATA]" at bounding box center [742, 306] width 438 height 12
click at [519, 238] on input "Ordem de chegada Consumidos: 1 / 40 Horário: 06:45 Clínica: Laboratorio [GEOGRA…" at bounding box center [515, 232] width 8 height 11
radio input "true"
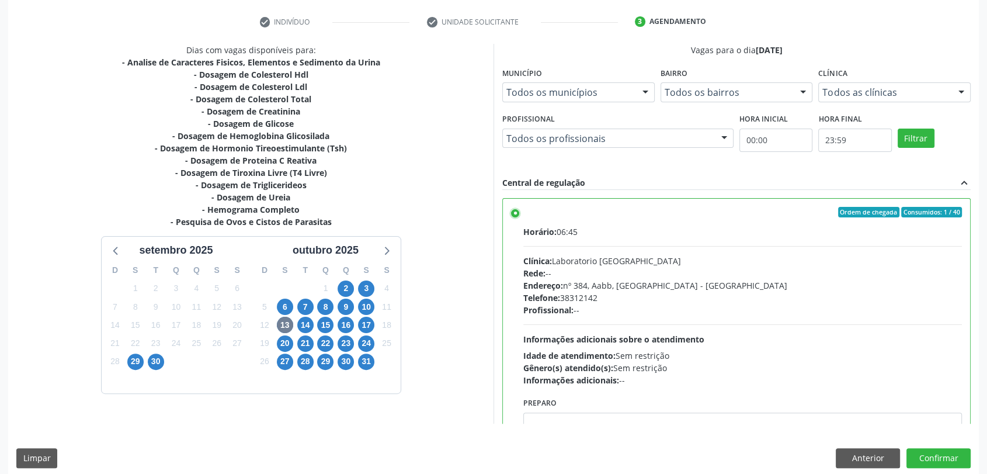
scroll to position [224, 0]
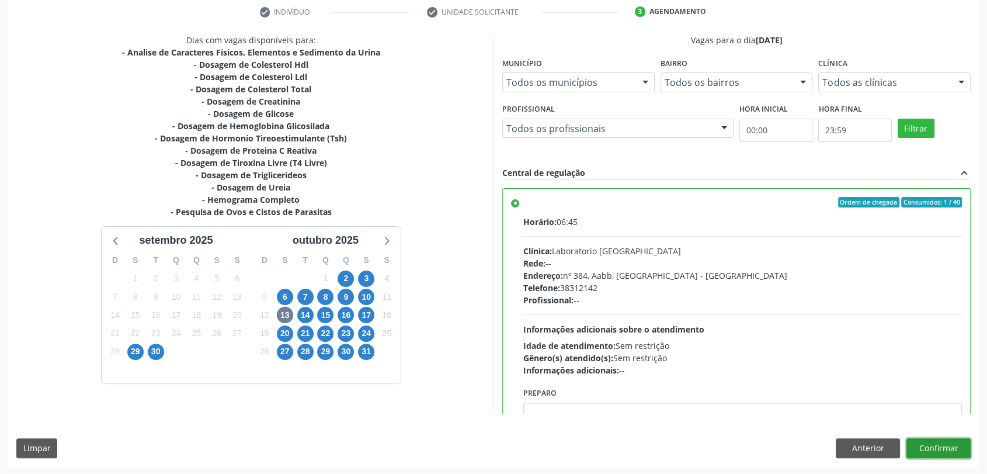
click at [958, 446] on button "Confirmar" at bounding box center [938, 448] width 64 height 20
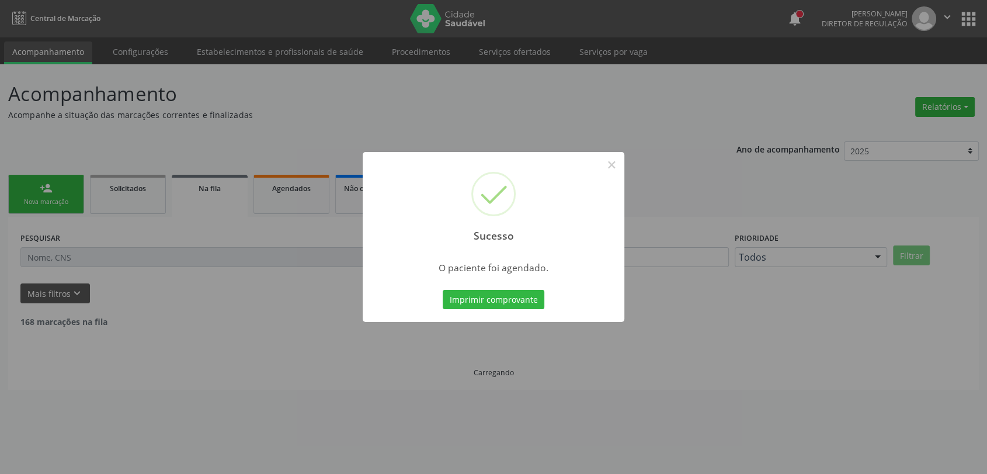
scroll to position [0, 0]
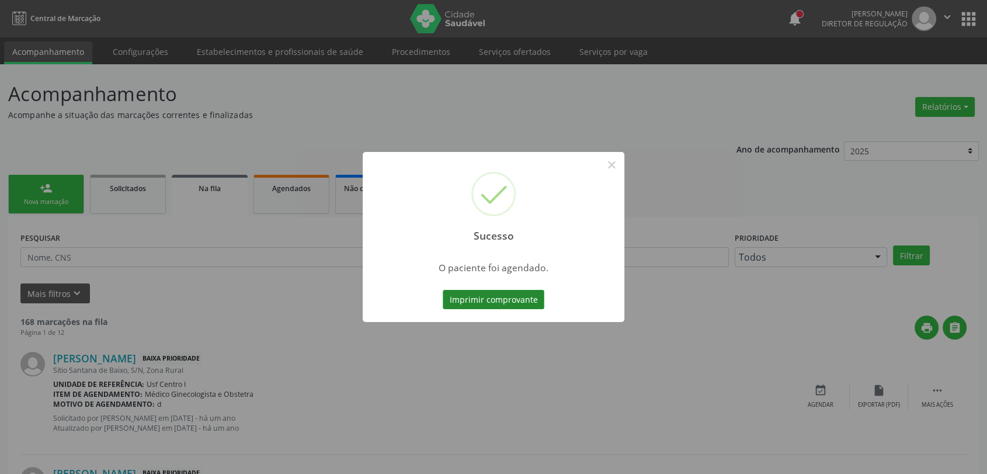
click at [505, 301] on button "Imprimir comprovante" at bounding box center [494, 300] width 102 height 20
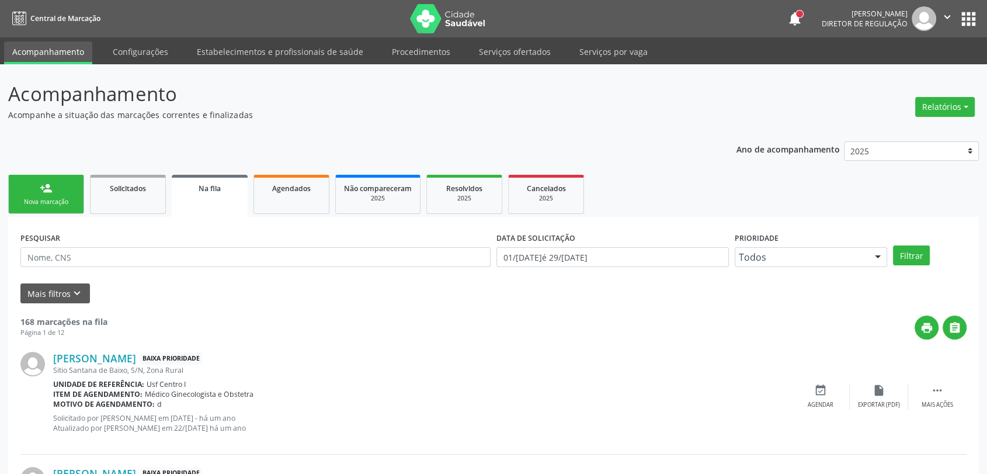
click at [44, 204] on div "Nova marcação" at bounding box center [46, 201] width 58 height 9
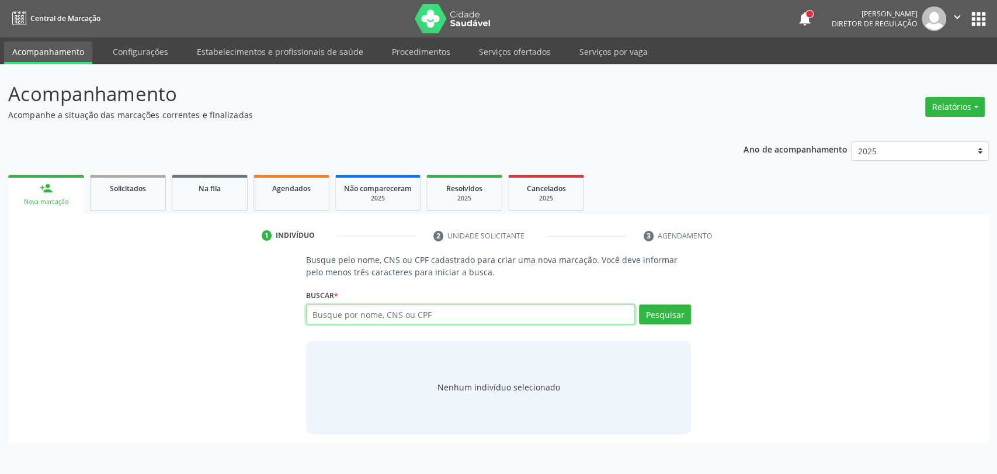
click at [422, 306] on input "text" at bounding box center [470, 314] width 329 height 20
type input "898003414632189"
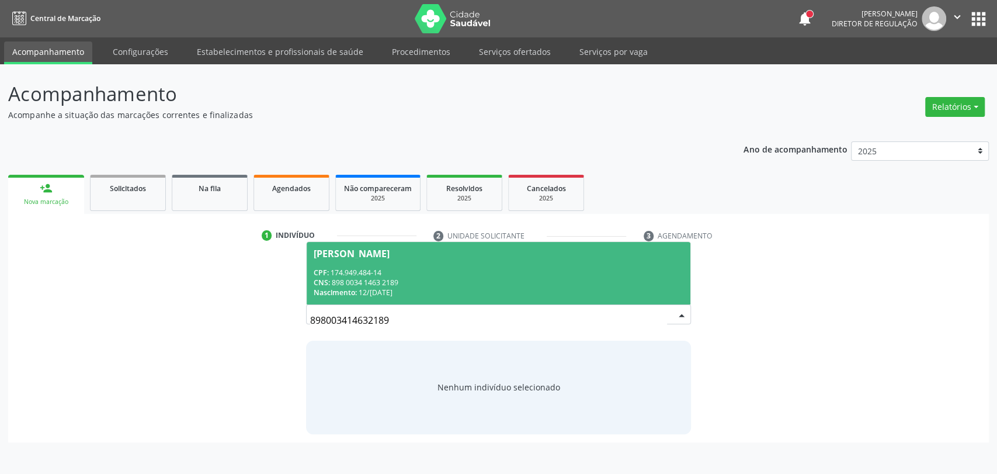
click at [504, 277] on div "CNS: 898 0034 1463 2189" at bounding box center [499, 282] width 370 height 10
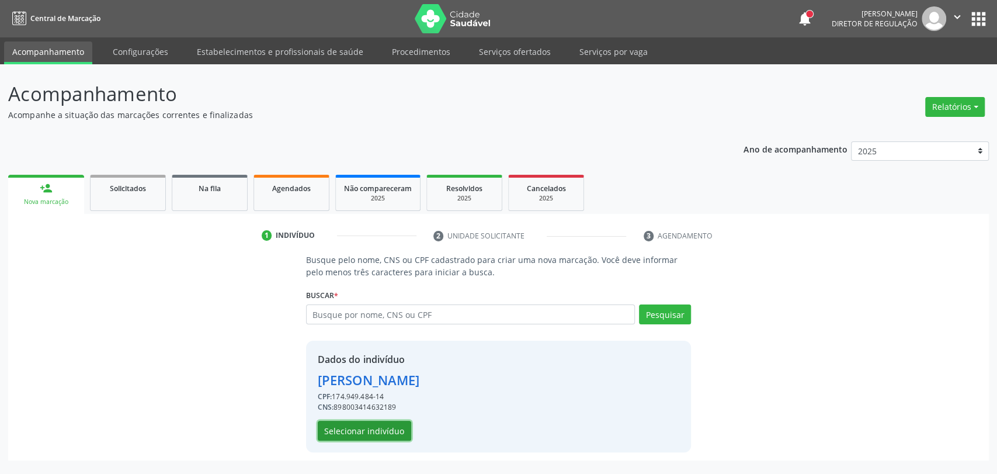
click at [383, 432] on button "Selecionar indivíduo" at bounding box center [364, 430] width 93 height 20
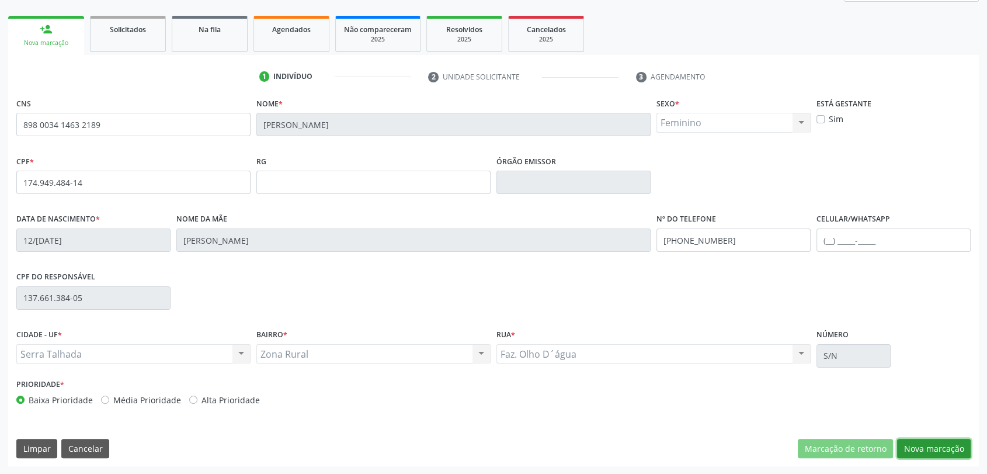
click at [928, 451] on button "Nova marcação" at bounding box center [934, 448] width 74 height 20
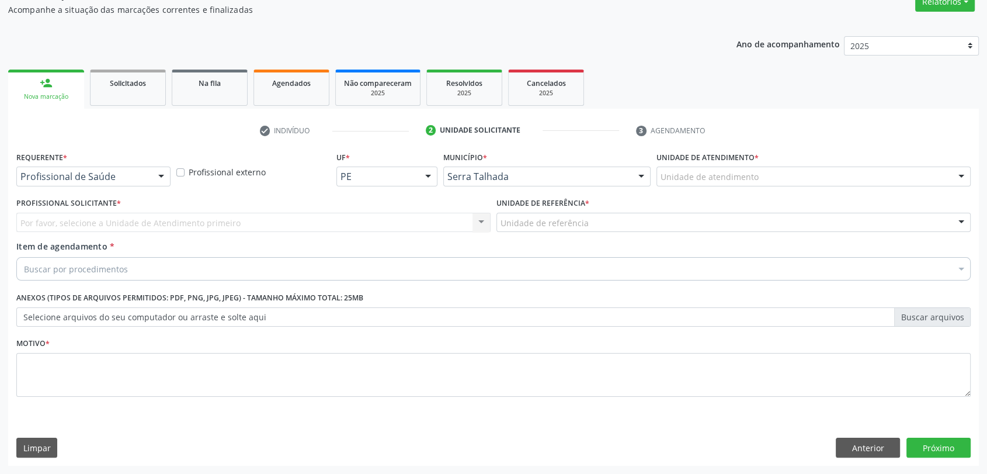
scroll to position [105, 0]
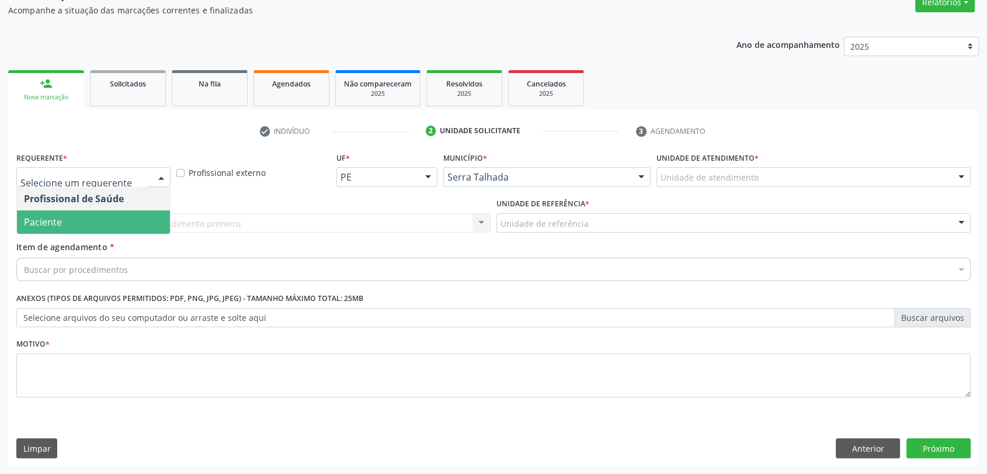
click at [87, 217] on span "Paciente" at bounding box center [93, 221] width 153 height 23
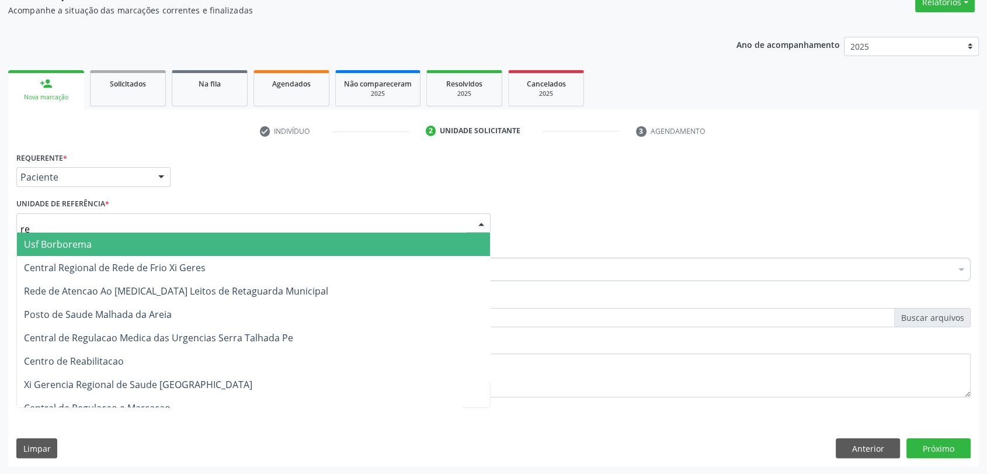
type input "rea"
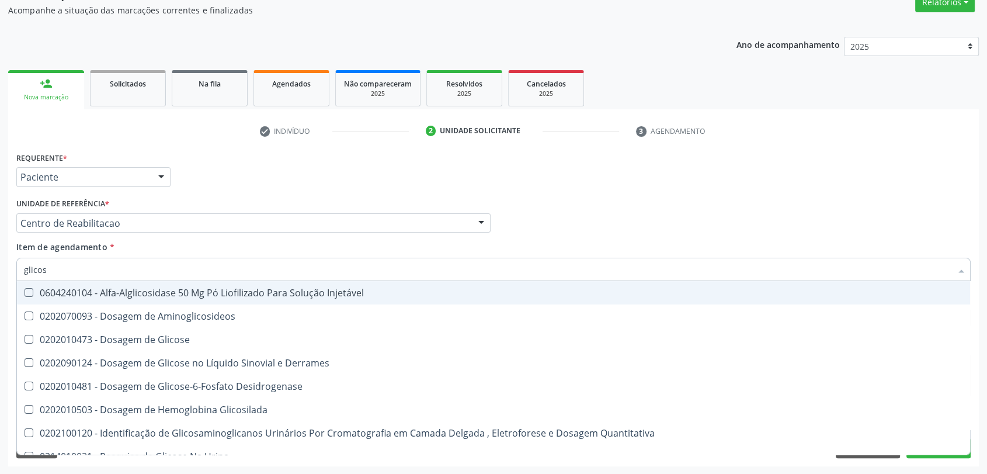
type input "glicose"
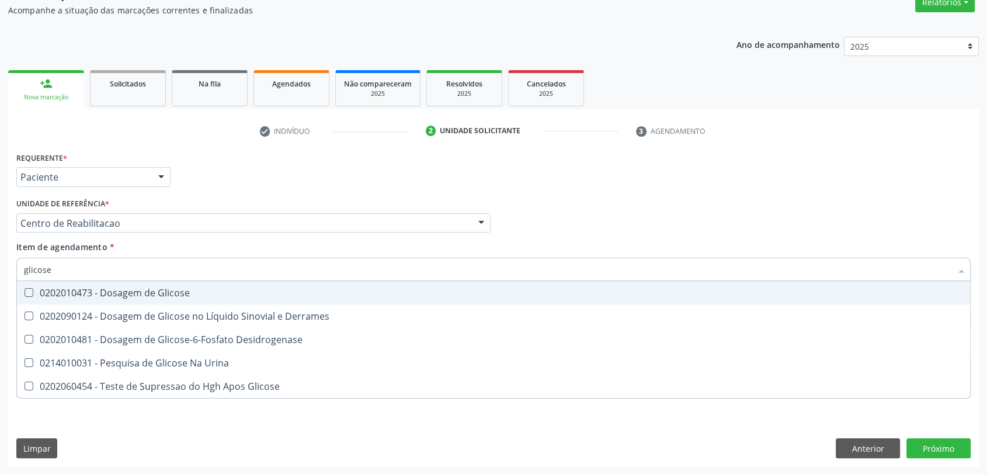
click at [86, 290] on div "0202010473 - Dosagem de Glicose" at bounding box center [493, 292] width 939 height 9
checkbox Glicose "true"
click at [93, 268] on input "glicose" at bounding box center [487, 268] width 927 height 23
type input "g"
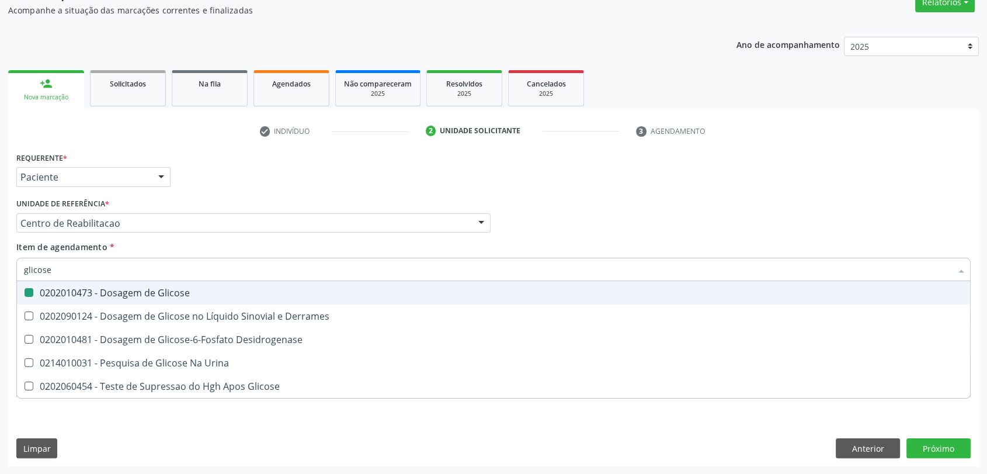
checkbox Glicose "false"
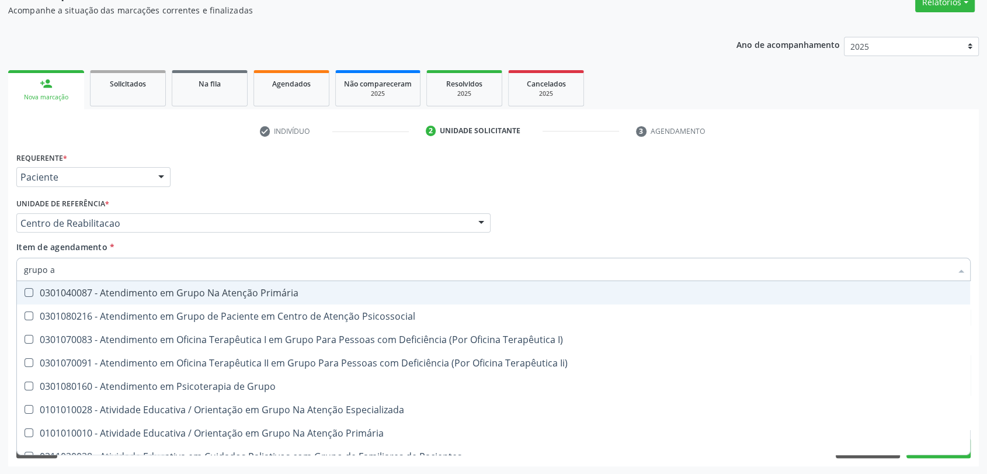
type input "grupo ab"
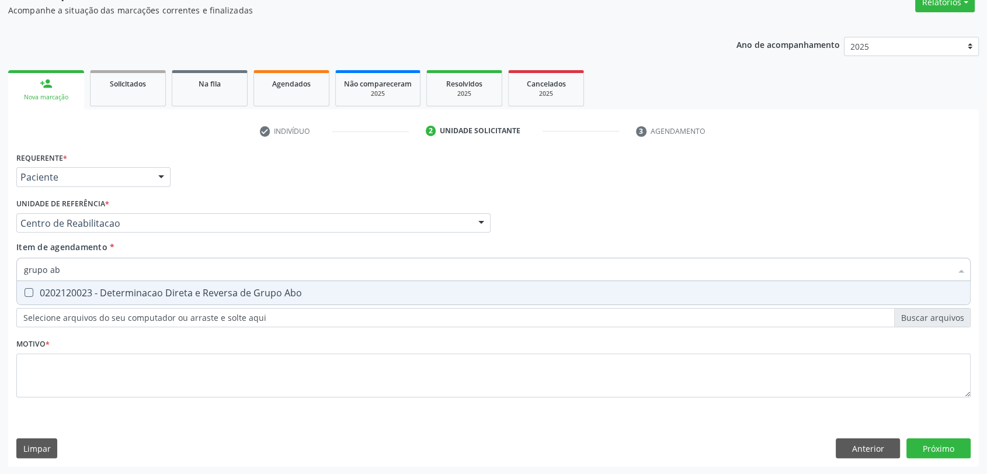
click at [110, 290] on div "0202120023 - Determinacao Direta e Reversa de Grupo Abo" at bounding box center [493, 292] width 939 height 9
checkbox Abo "true"
click at [103, 266] on input "grupo ab" at bounding box center [487, 268] width 927 height 23
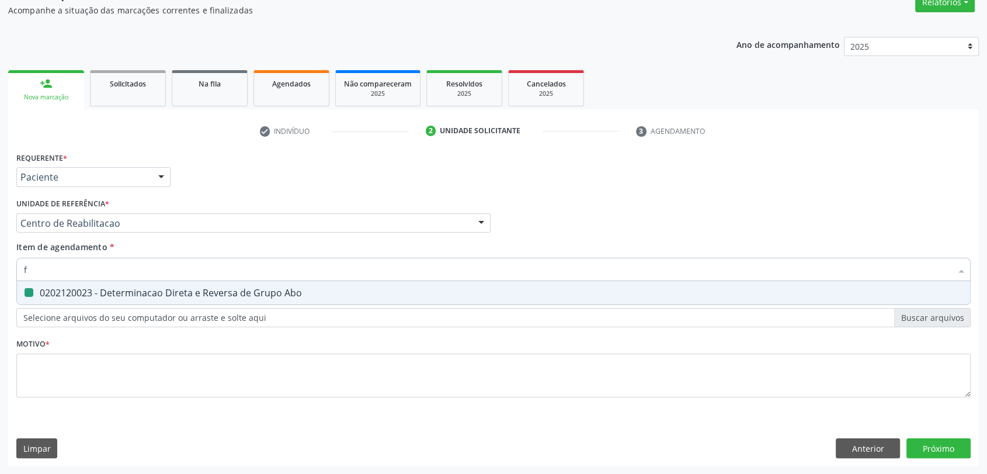
type input "fa"
checkbox Abo "false"
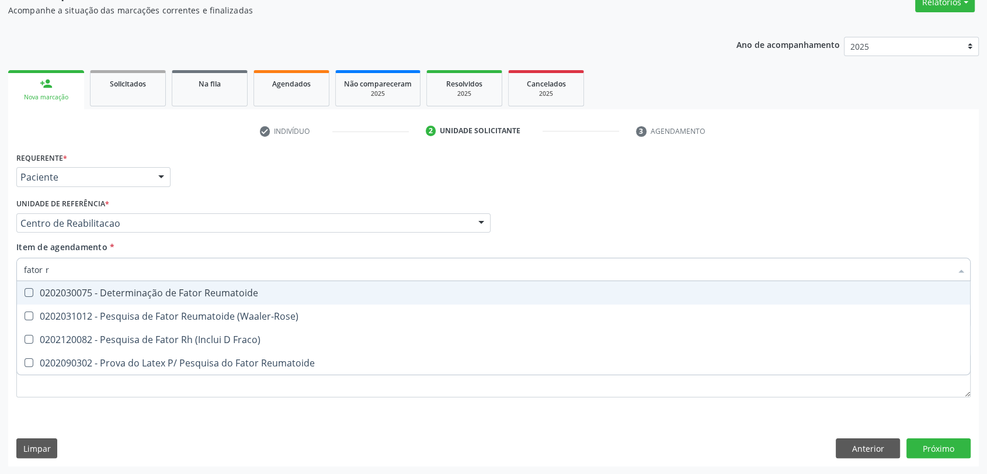
type input "fator rh"
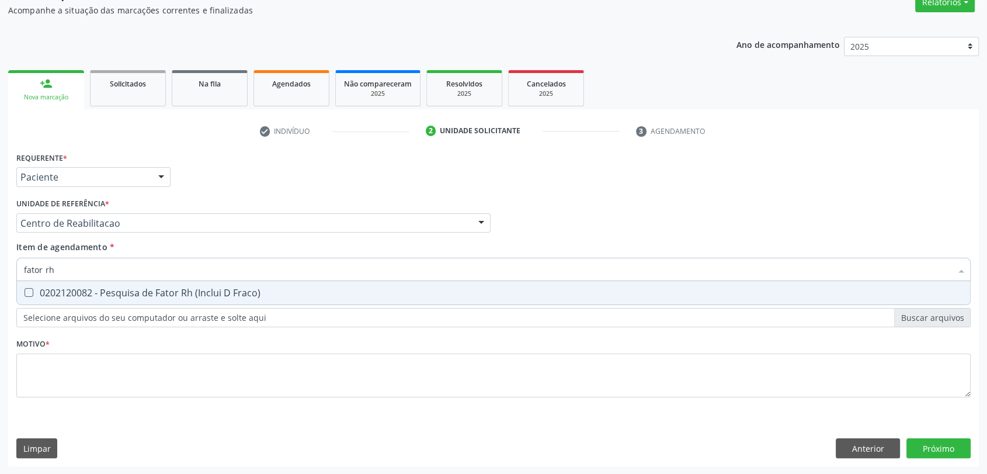
click at [100, 291] on div "0202120082 - Pesquisa de Fator Rh (Inclui D Fraco)" at bounding box center [493, 292] width 939 height 9
checkbox Fraco\) "true"
click at [100, 274] on input "fator rh" at bounding box center [487, 268] width 927 height 23
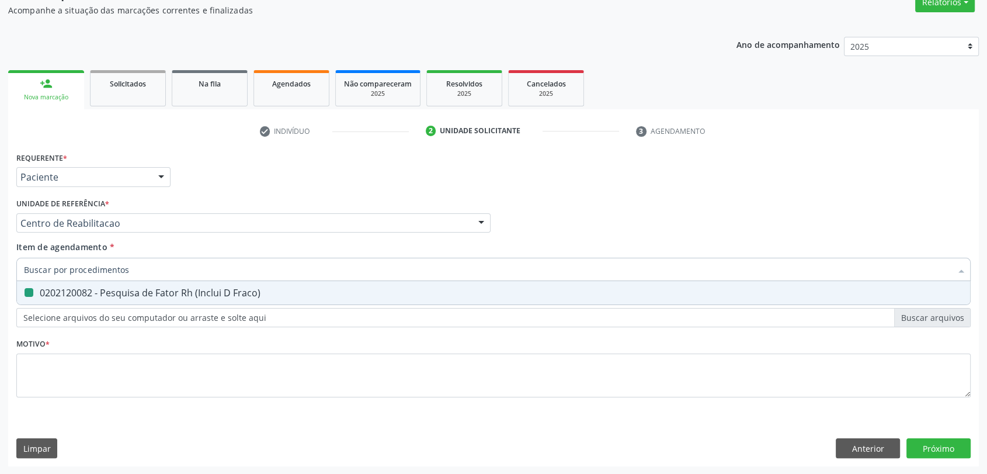
checkbox Fraco\) "false"
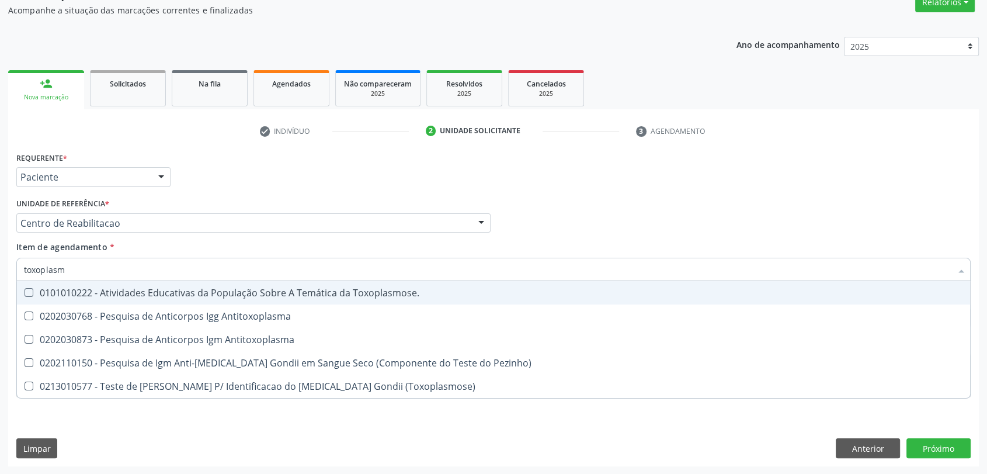
type input "toxoplasma"
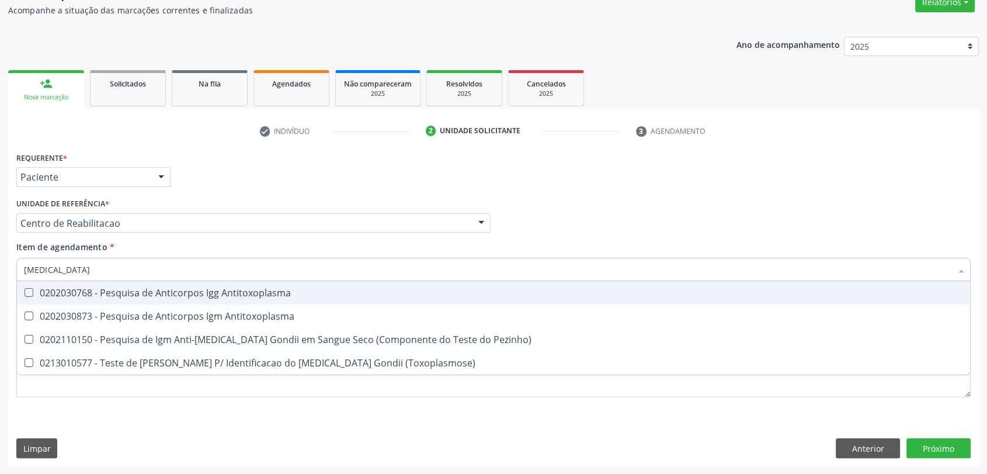
click at [100, 288] on div "0202030768 - Pesquisa de Anticorpos Igg Antitoxoplasma" at bounding box center [493, 292] width 939 height 9
checkbox Antitoxoplasma "true"
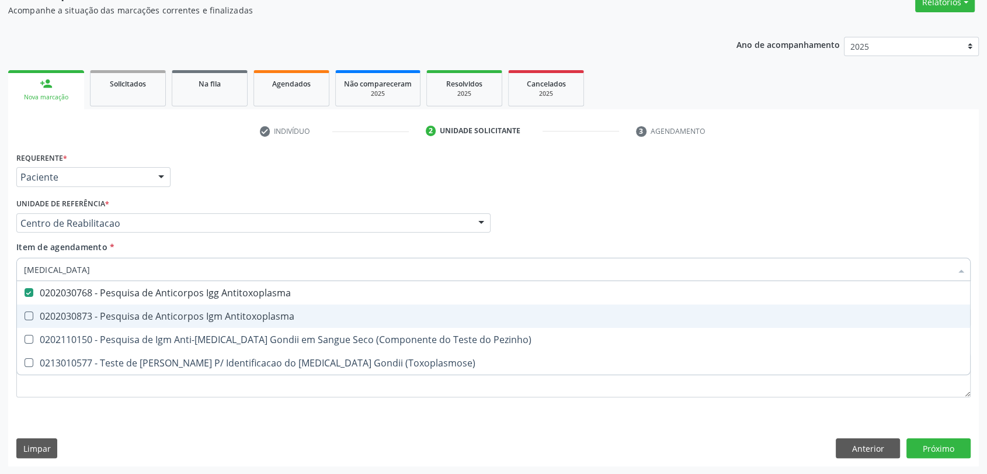
click at [97, 316] on div "0202030873 - Pesquisa de Anticorpos Igm Antitoxoplasma" at bounding box center [493, 315] width 939 height 9
checkbox Antitoxoplasma "true"
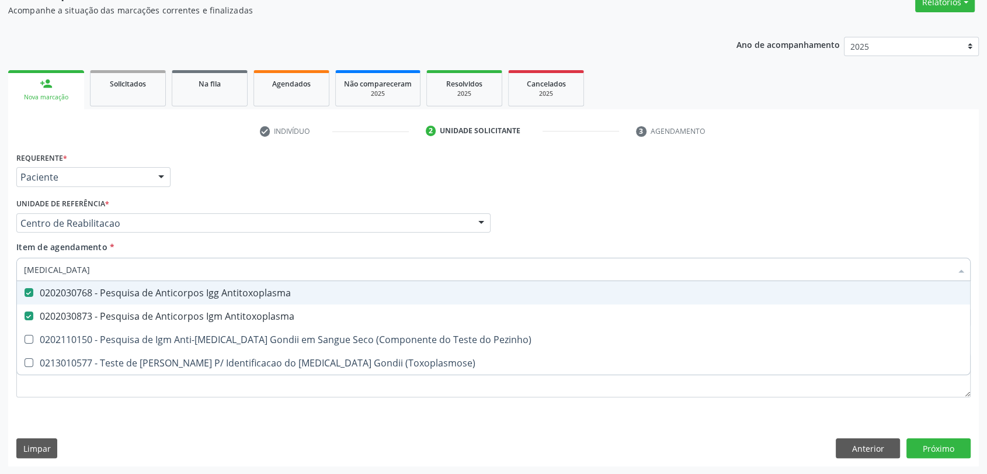
click at [98, 265] on input "toxoplasma" at bounding box center [487, 268] width 927 height 23
checkbox Antitoxoplasma "false"
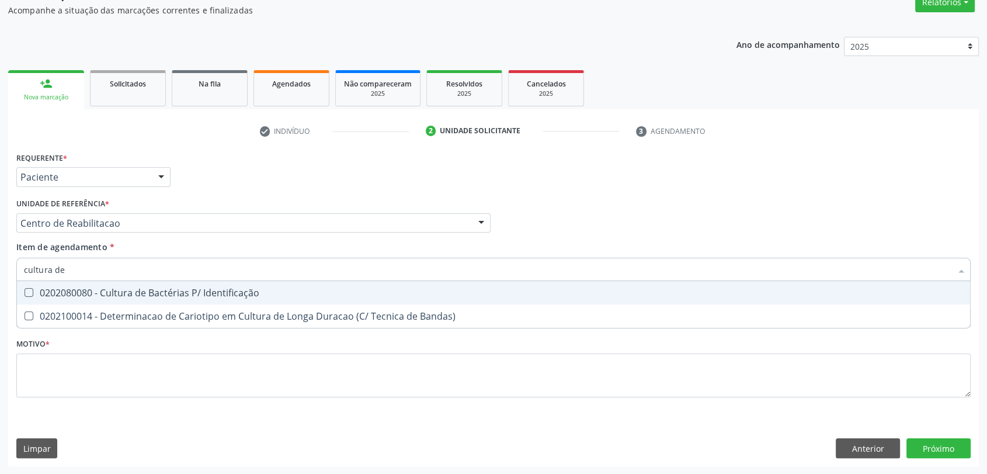
type input "cultura de"
click at [108, 291] on div "0202080080 - Cultura de Bactérias P/ Identificação" at bounding box center [493, 292] width 939 height 9
checkbox Identificação "true"
drag, startPoint x: 108, startPoint y: 274, endPoint x: 0, endPoint y: 263, distance: 108.6
click at [0, 263] on div "Acompanhamento Acompanhe a situação das marcações correntes e finalizadas Relat…" at bounding box center [493, 217] width 987 height 514
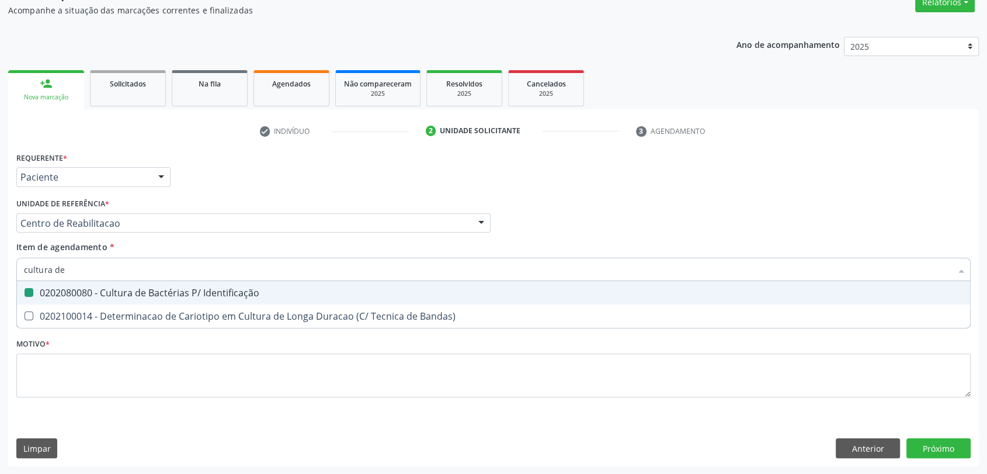
type input "a"
checkbox Identificação "false"
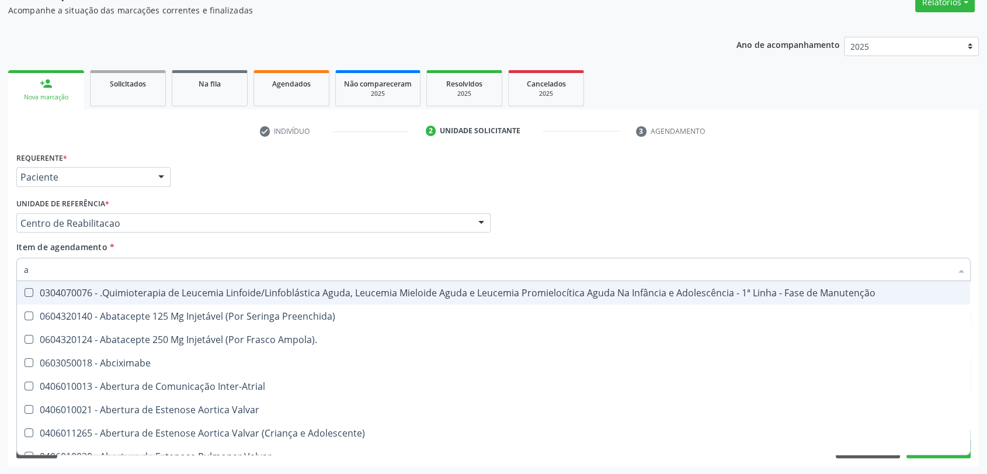
type input "an"
checkbox Obstetrica "true"
checkbox Primario "true"
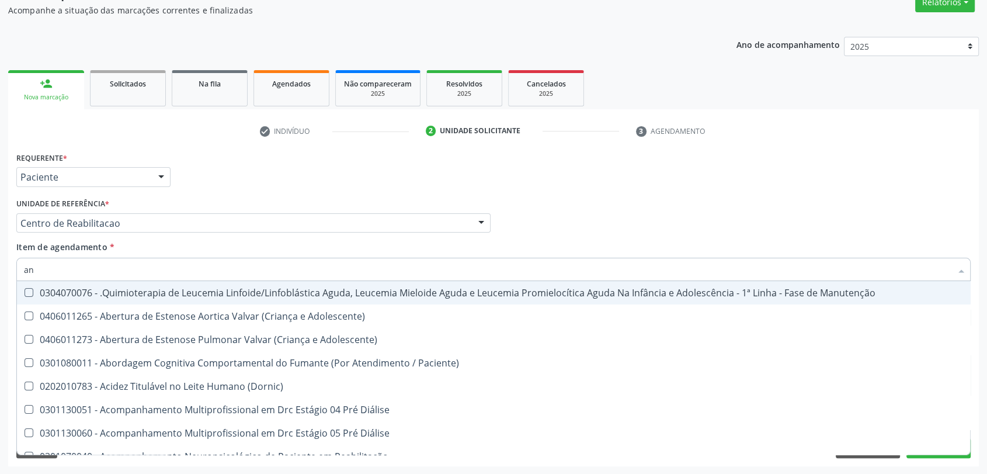
type input "ant"
checkbox Aorto-Pulmonar "true"
checkbox Aórtico "true"
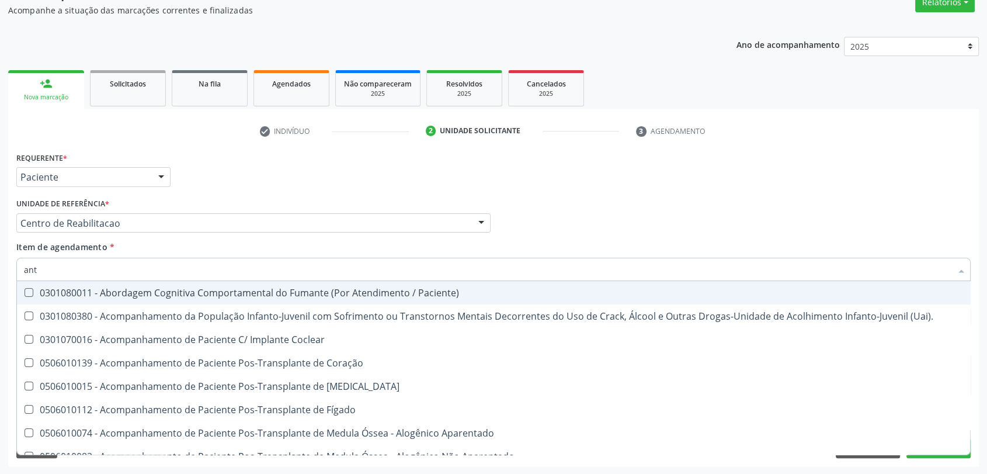
type input "anti"
checkbox Fumante "true"
checkbox Gestante "true"
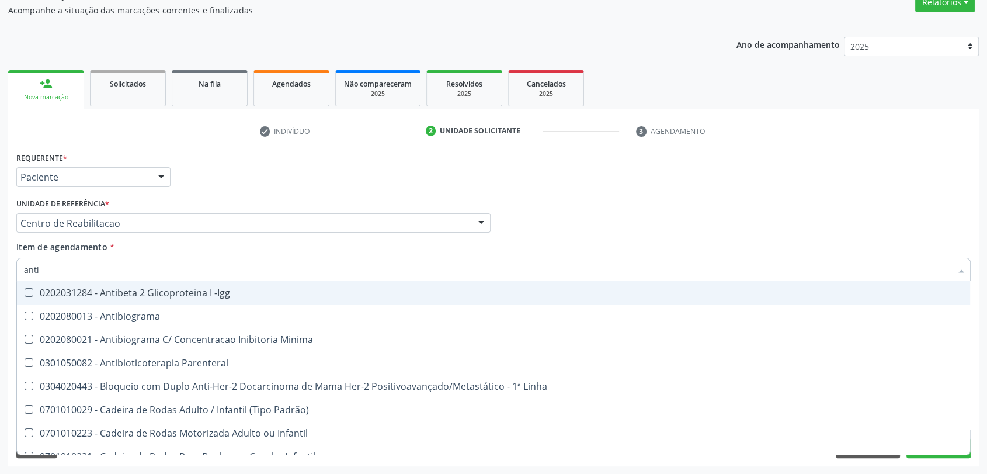
type input "antib"
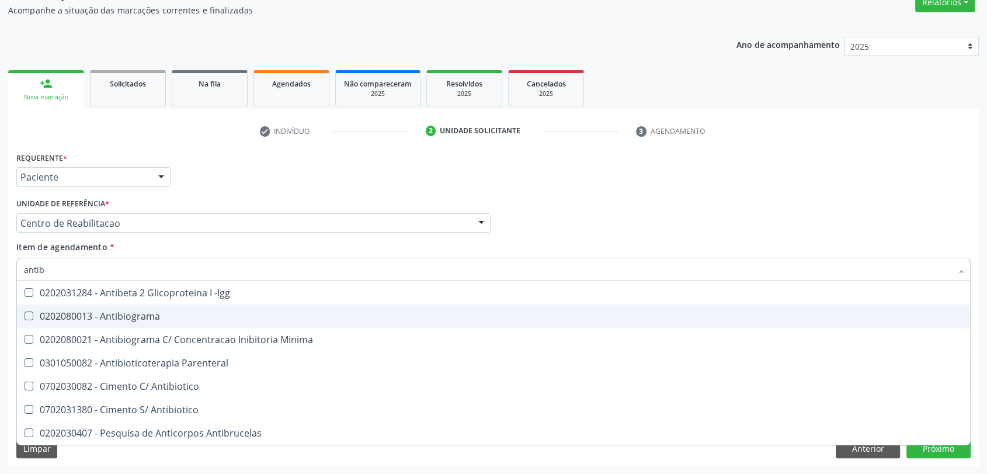
click at [77, 306] on span "0202080013 - Antibiograma" at bounding box center [493, 315] width 953 height 23
checkbox Antibiograma "true"
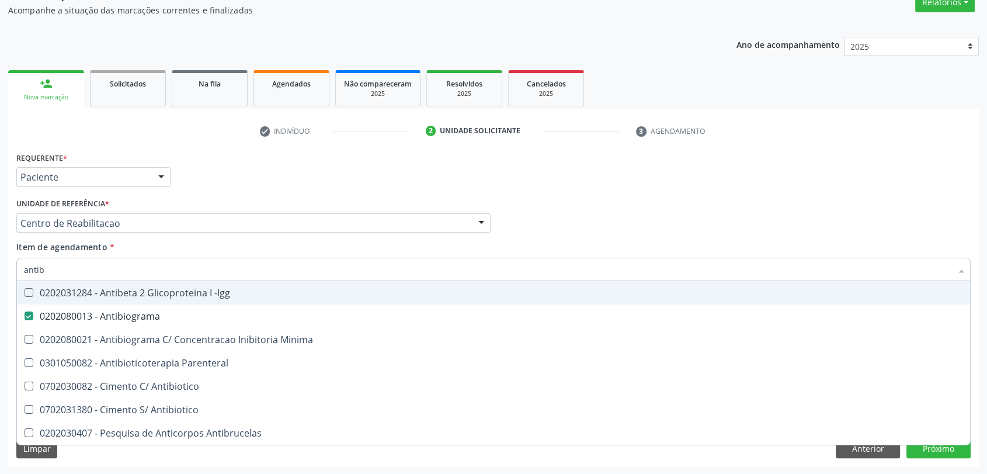
click at [69, 269] on input "antib" at bounding box center [487, 268] width 927 height 23
type input "h"
checkbox Antibiograma "false"
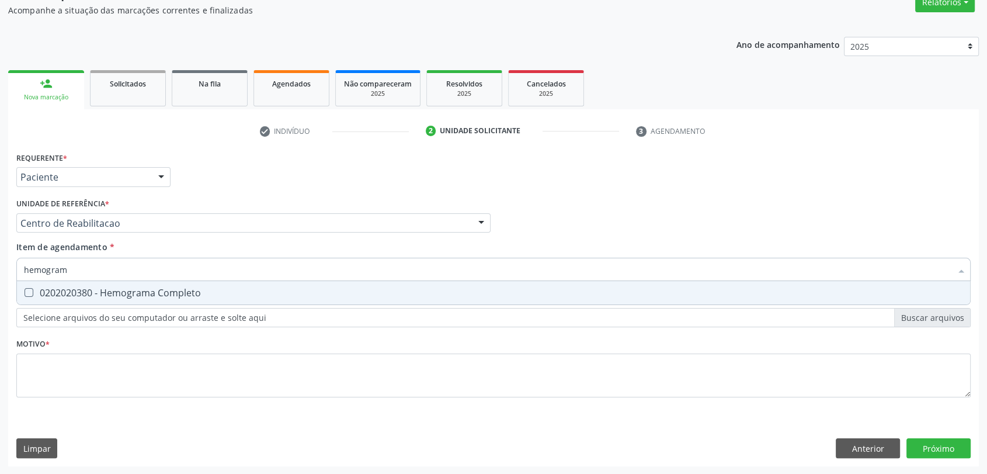
type input "hemograma"
click at [69, 290] on div "0202020380 - Hemograma Completo" at bounding box center [493, 292] width 939 height 9
checkbox Completo "true"
click at [71, 270] on input "hemograma" at bounding box center [487, 268] width 927 height 23
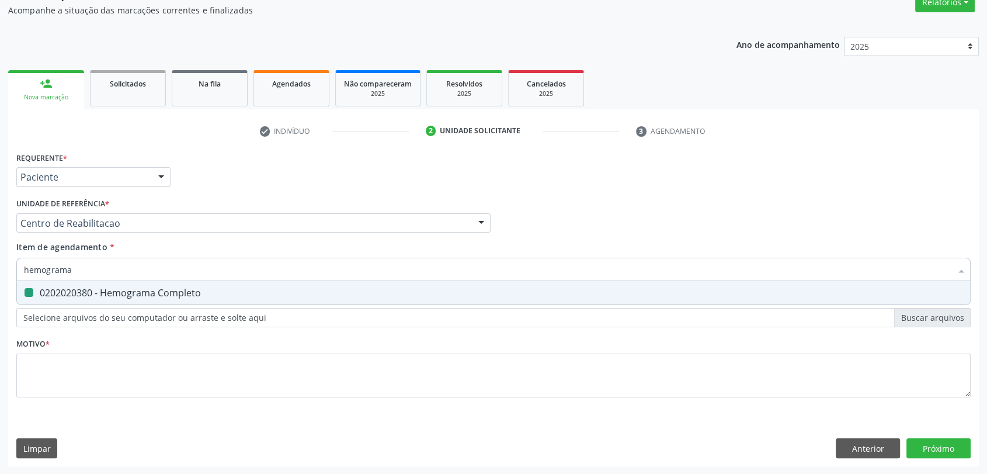
type input "a"
checkbox Completo "false"
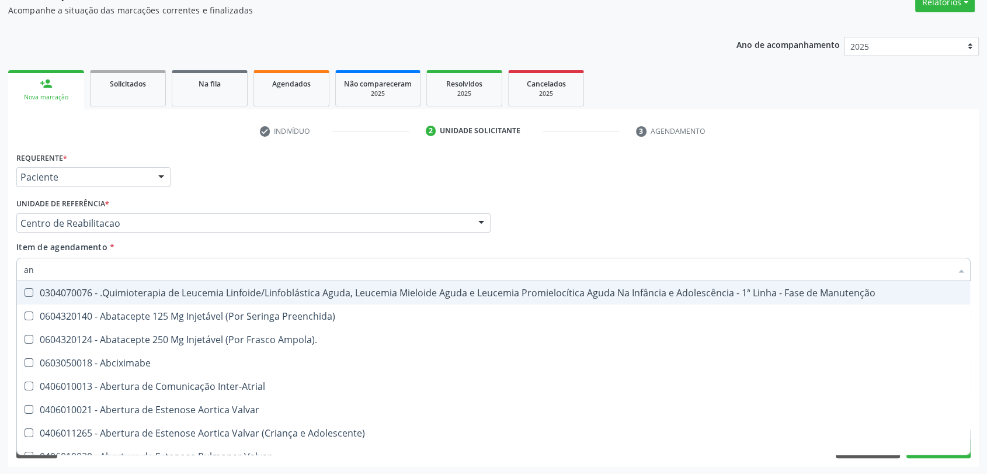
type input "ana"
checkbox Frasco-Ampola\) "false"
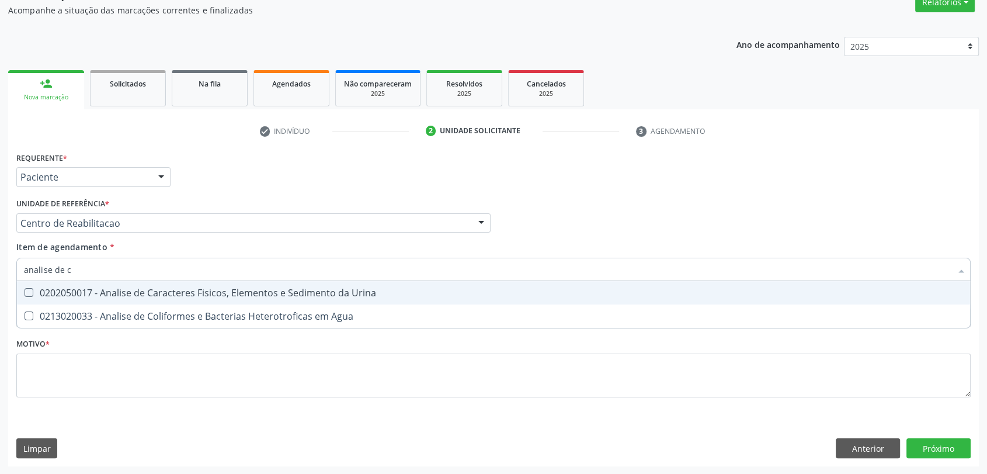
type input "analise de ca"
click at [72, 291] on div "0202050017 - Analise de Caracteres Fisicos, Elementos e Sedimento da Urina" at bounding box center [493, 292] width 939 height 9
checkbox Urina "true"
click at [84, 267] on input "analise de ca" at bounding box center [487, 268] width 927 height 23
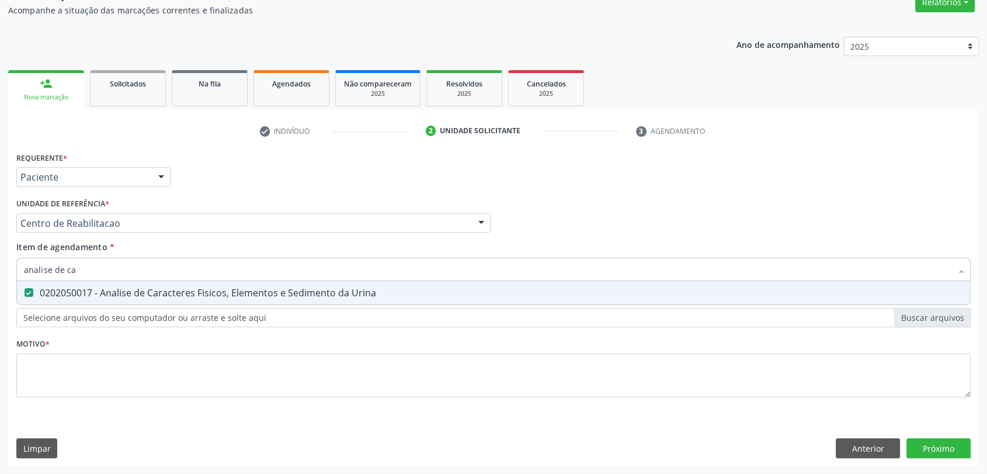
click at [84, 267] on input "analise de ca" at bounding box center [487, 268] width 927 height 23
type input "e"
checkbox Urina "false"
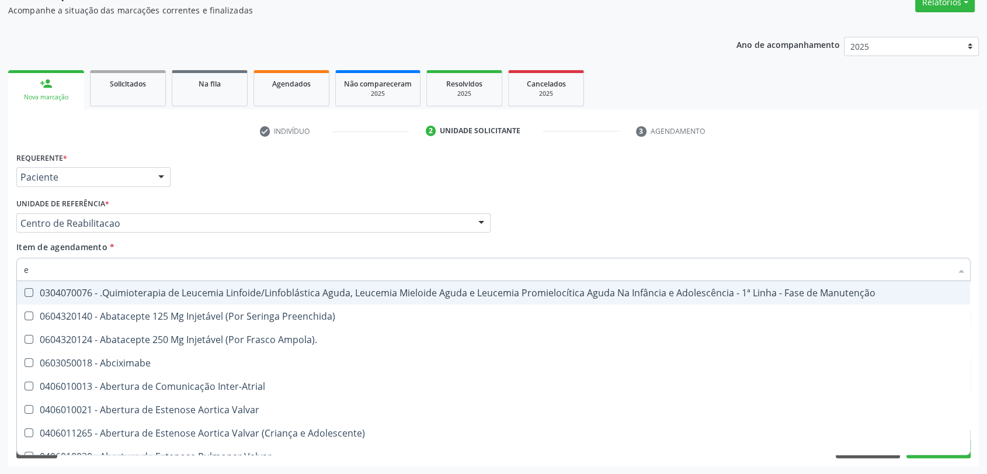
type input "el"
checkbox Coração "true"
checkbox Urina "false"
type input "ele"
checkbox Manutenção "true"
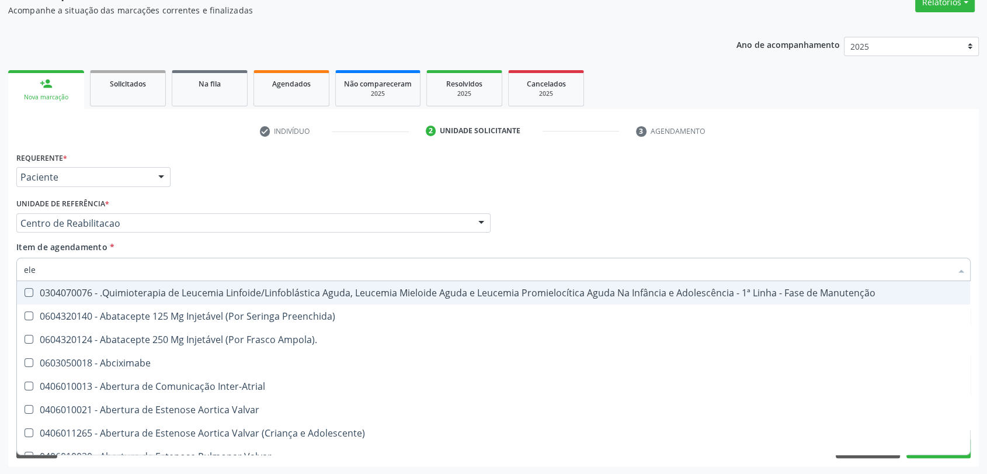
checkbox Coração "false"
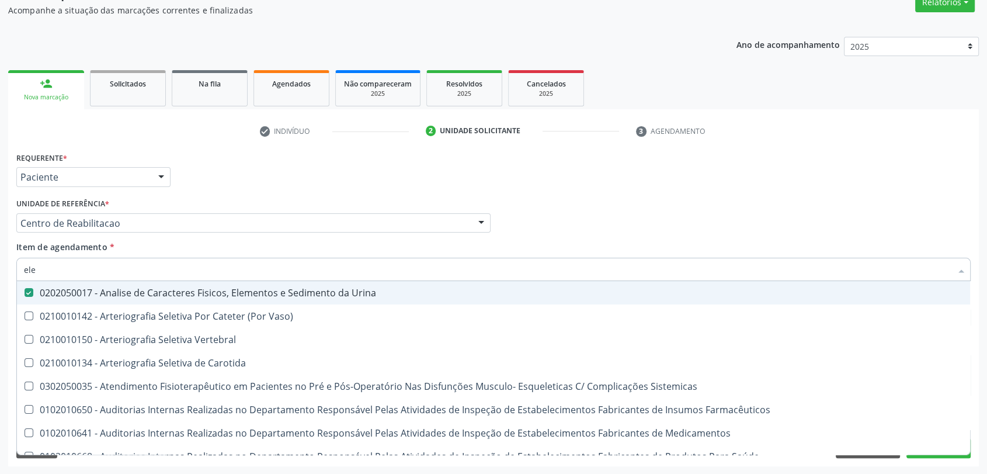
type input "elet"
checkbox Urina "false"
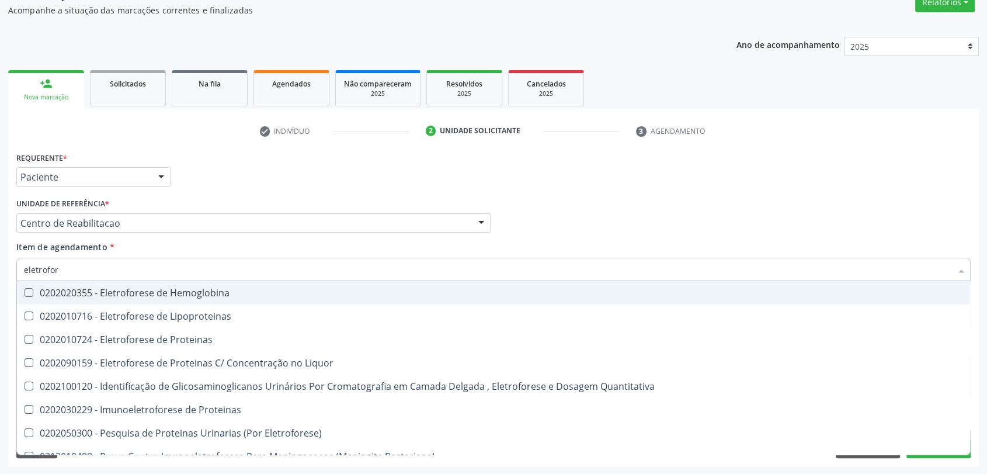
type input "eletrofore"
click at [91, 295] on div "0202020355 - Eletroforese de Hemoglobina" at bounding box center [493, 292] width 939 height 9
checkbox Hemoglobina "true"
click at [222, 141] on div "check Indivíduo 2 Unidade solicitante 3 Agendamento CNS 898 0034 1463 2189 Nome…" at bounding box center [493, 293] width 970 height 344
checkbox Lipoproteinas "true"
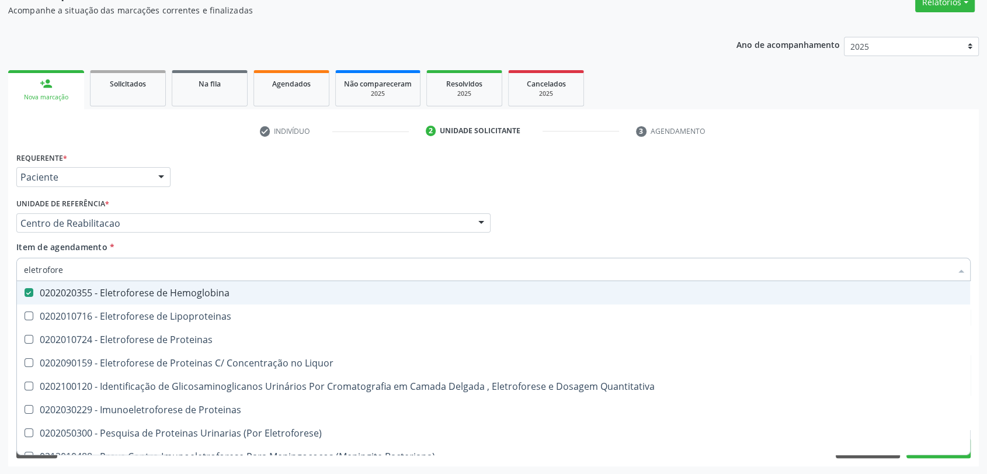
checkbox Proteinas "true"
checkbox Liquor "true"
checkbox Quantitativa "true"
checkbox Proteinas "true"
checkbox Eletroforese\) "true"
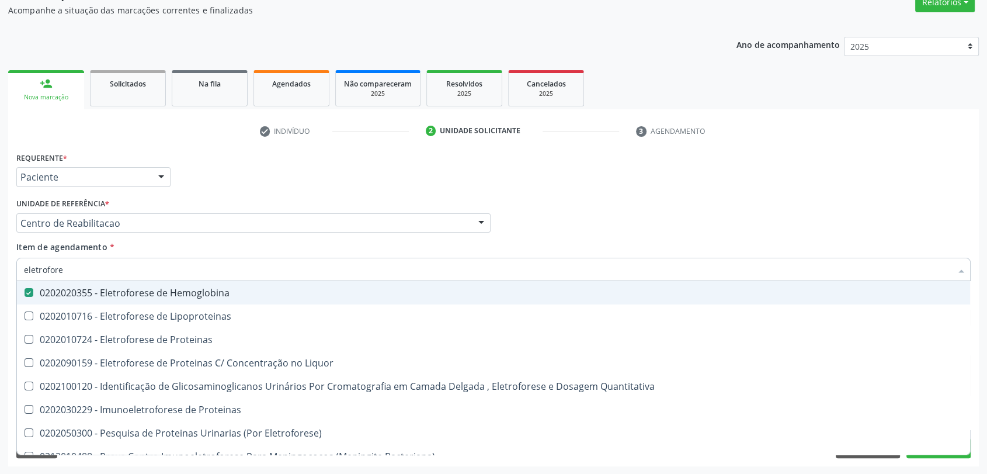
checkbox Bacteriana\) "true"
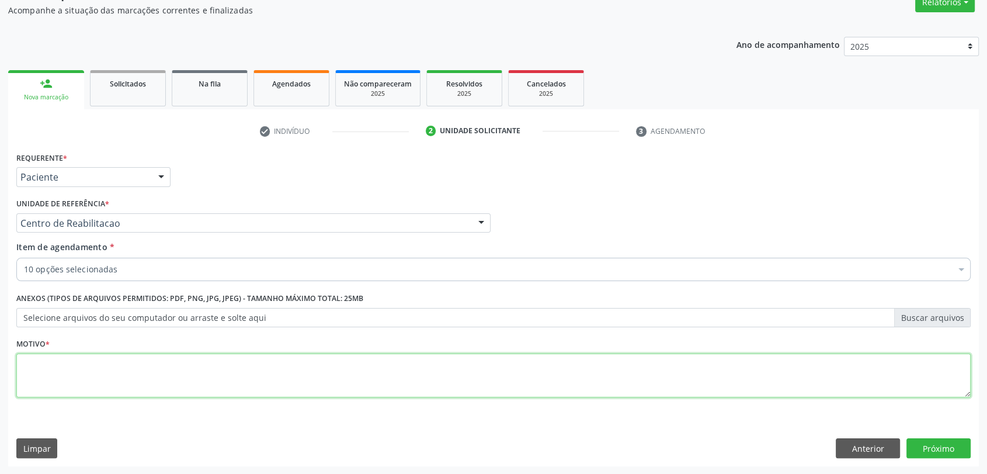
click at [145, 367] on textarea at bounding box center [493, 375] width 954 height 44
type textarea "s"
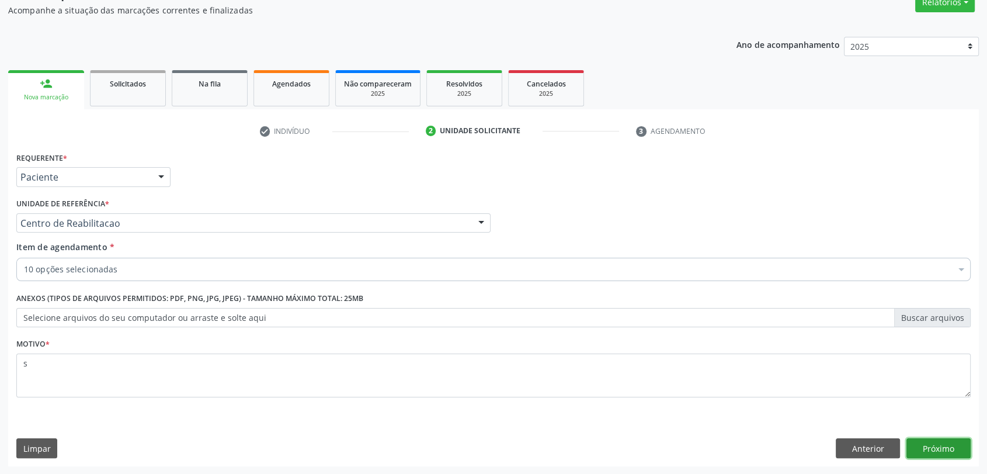
click at [961, 450] on button "Próximo" at bounding box center [938, 448] width 64 height 20
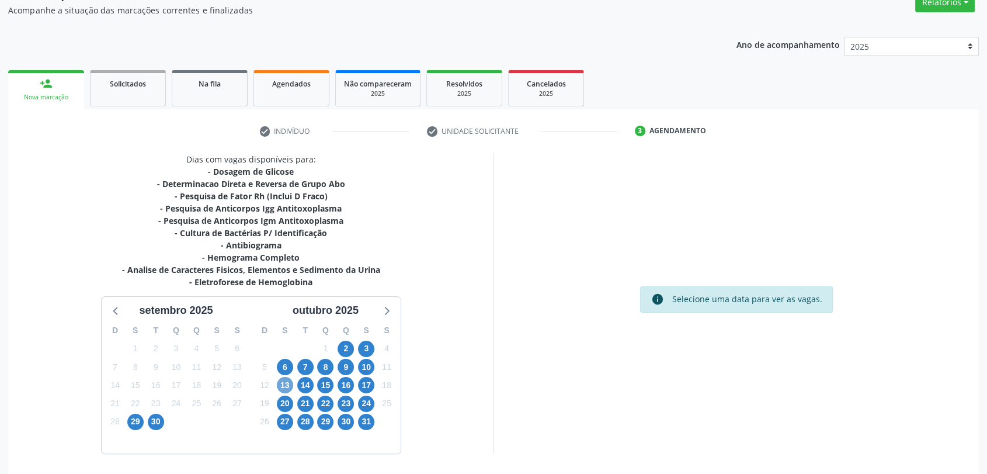
click at [290, 388] on span "13" at bounding box center [285, 385] width 16 height 16
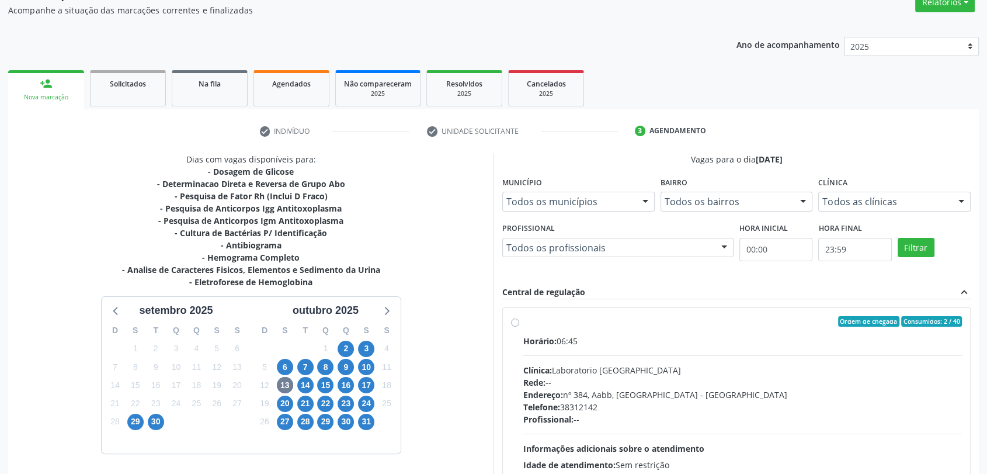
click at [542, 339] on span "Horário:" at bounding box center [539, 340] width 33 height 11
click at [519, 326] on input "Ordem de chegada Consumidos: 2 / 40 Horário: 06:45 Clínica: Laboratorio Sao Fra…" at bounding box center [515, 321] width 8 height 11
radio input "true"
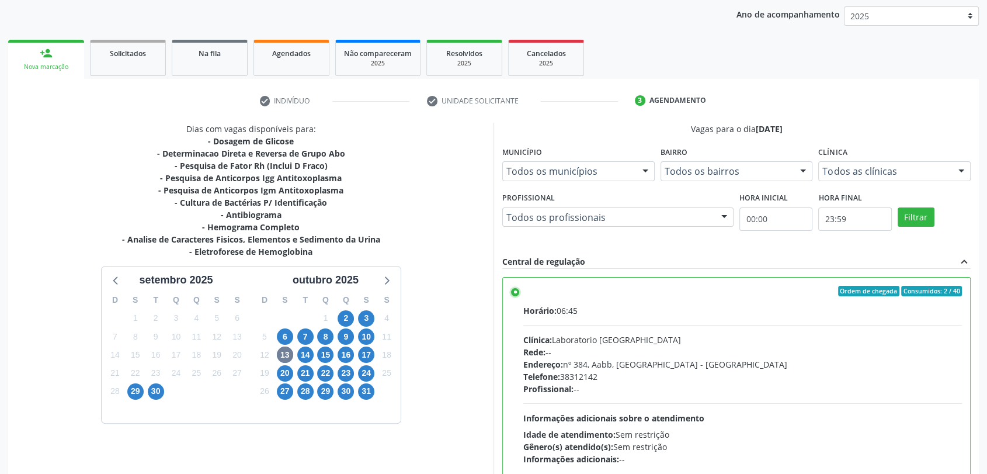
scroll to position [224, 0]
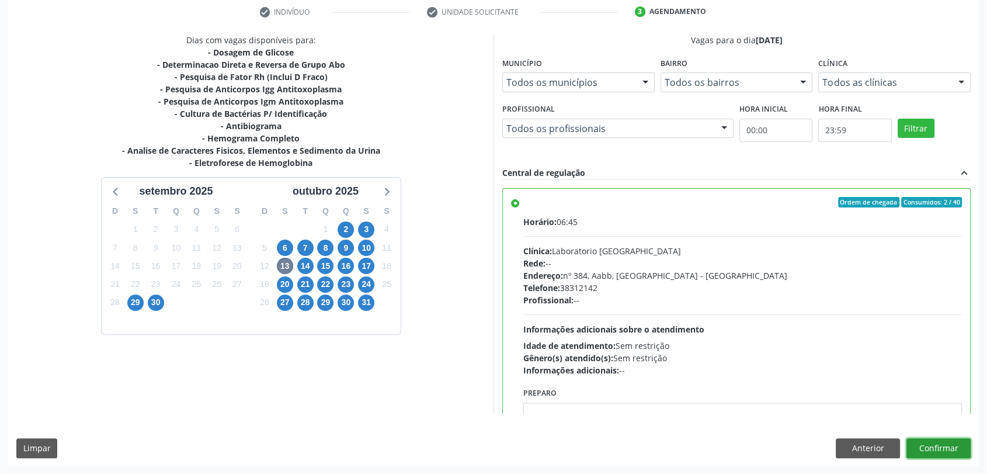
click at [941, 451] on button "Confirmar" at bounding box center [938, 448] width 64 height 20
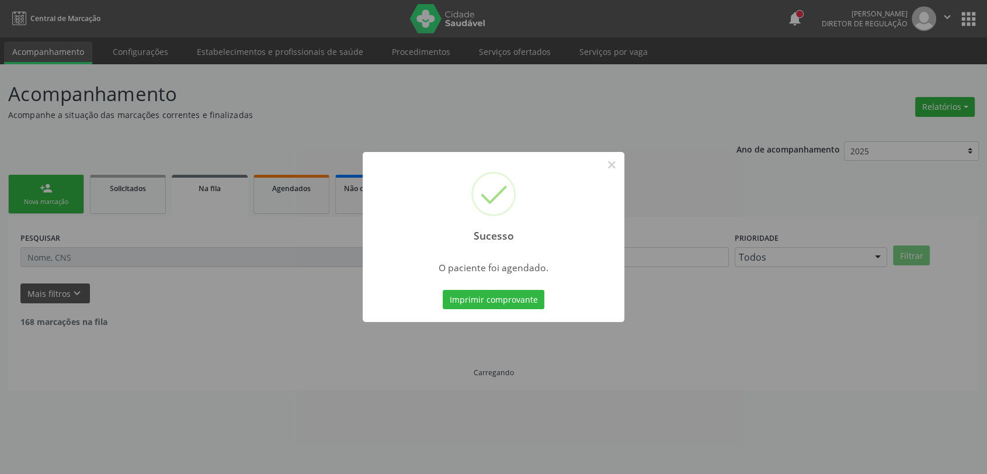
scroll to position [0, 0]
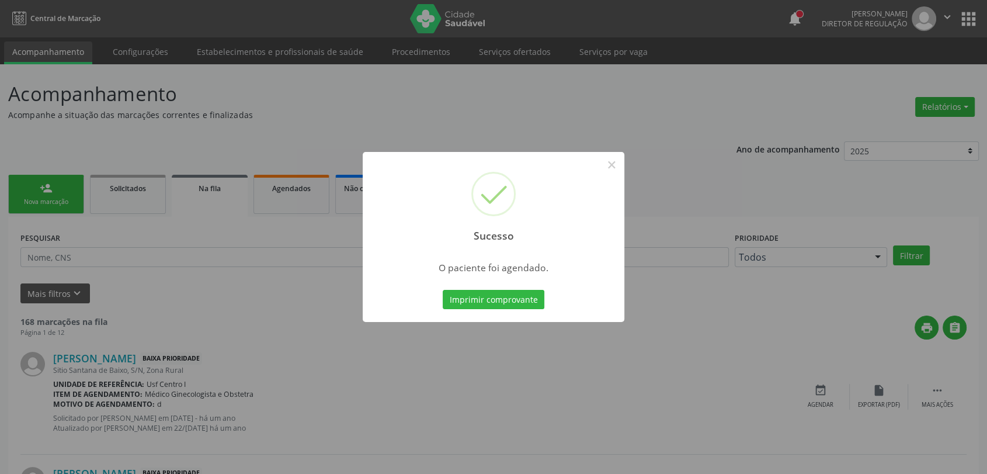
click at [510, 313] on div "Sucesso × O paciente foi agendado. Imprimir comprovante Cancel" at bounding box center [494, 237] width 262 height 170
click at [510, 302] on button "Imprimir comprovante" at bounding box center [494, 300] width 102 height 20
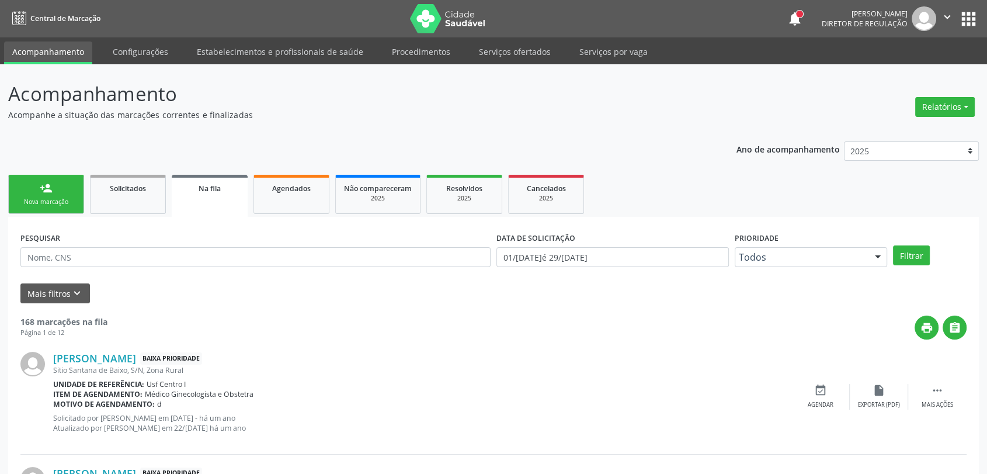
click at [52, 175] on link "person_add Nova marcação" at bounding box center [46, 194] width 76 height 39
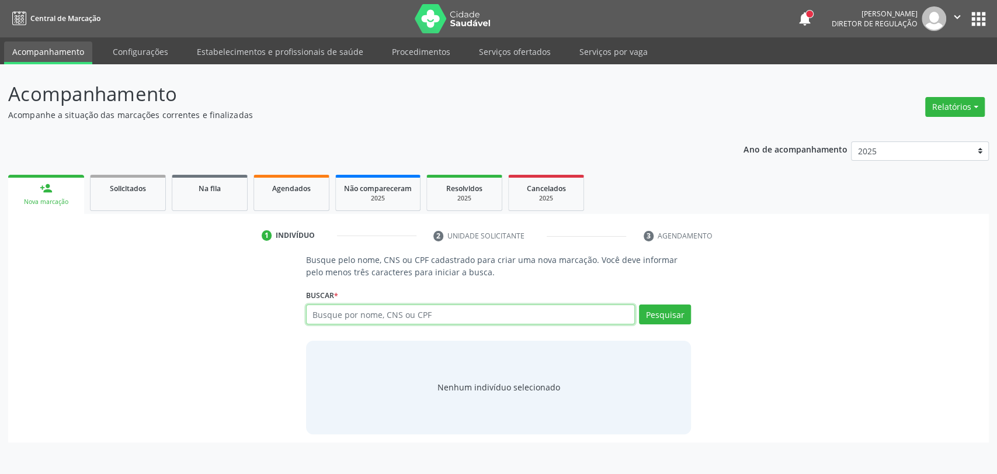
click at [334, 314] on input "text" at bounding box center [470, 314] width 329 height 20
type input "08001927458"
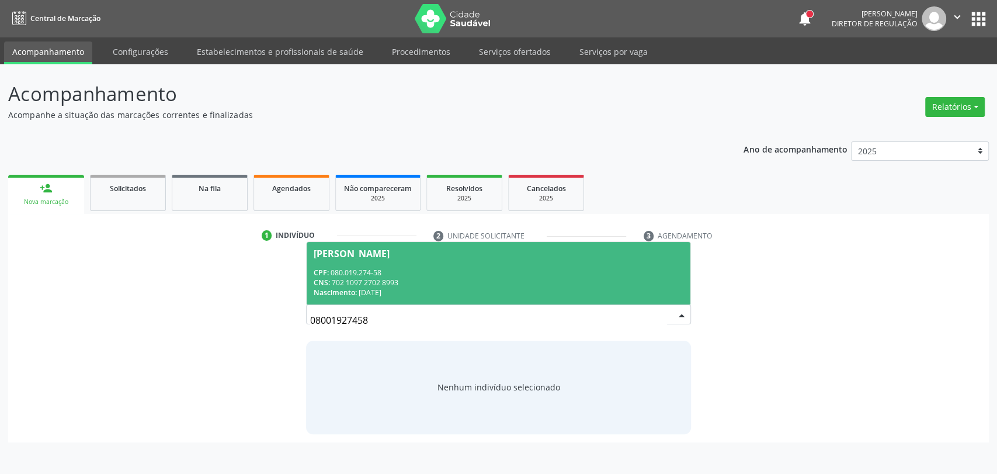
click at [391, 266] on span "Giselly do Nascimento Oliveira CPF: 080.019.274-58 CNS: 702 1097 2702 8993 Nasc…" at bounding box center [499, 273] width 384 height 62
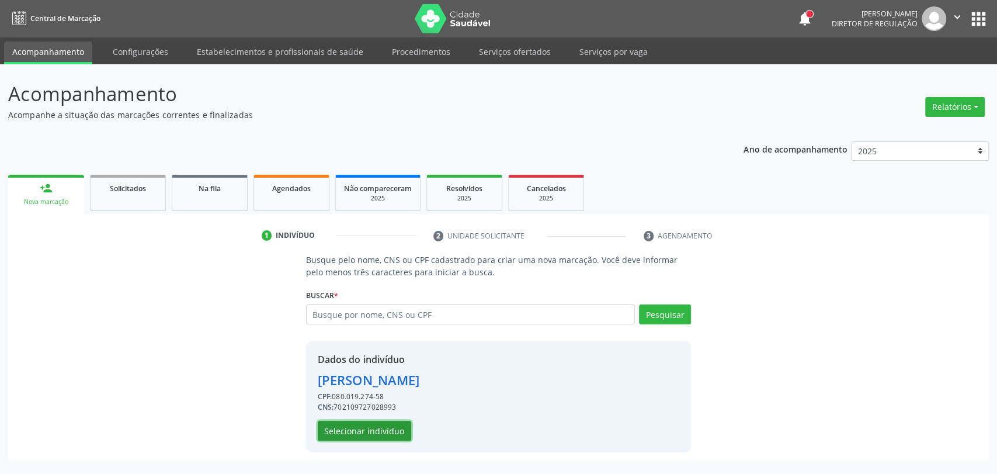
click at [369, 432] on button "Selecionar indivíduo" at bounding box center [364, 430] width 93 height 20
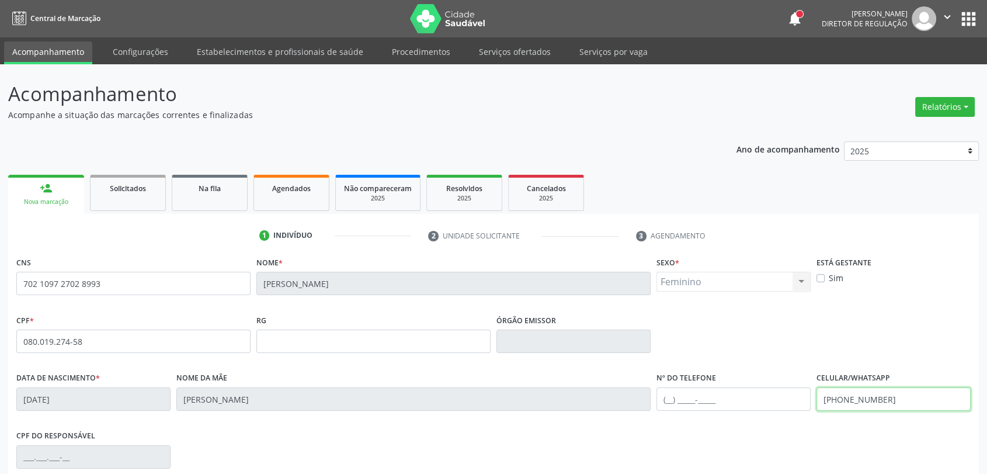
click at [906, 396] on input "(87) 99610-9527" at bounding box center [893, 398] width 154 height 23
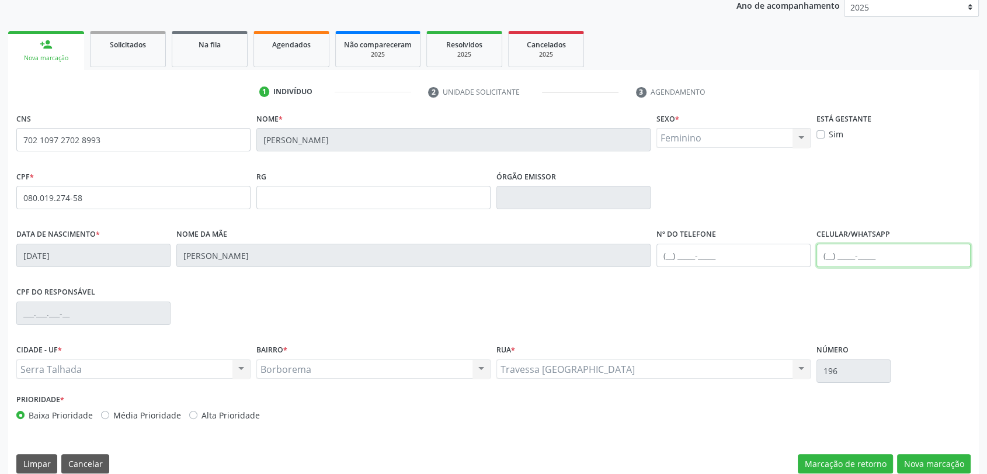
scroll to position [159, 0]
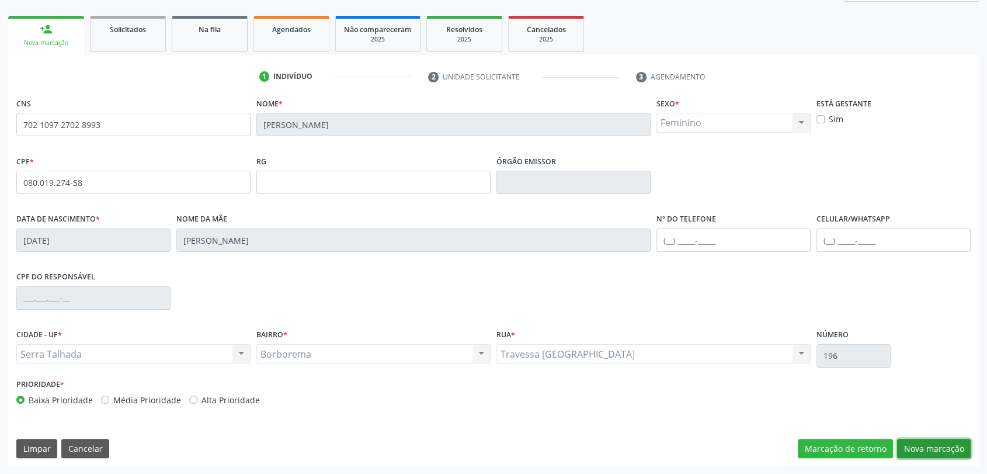
click at [916, 444] on button "Nova marcação" at bounding box center [934, 448] width 74 height 20
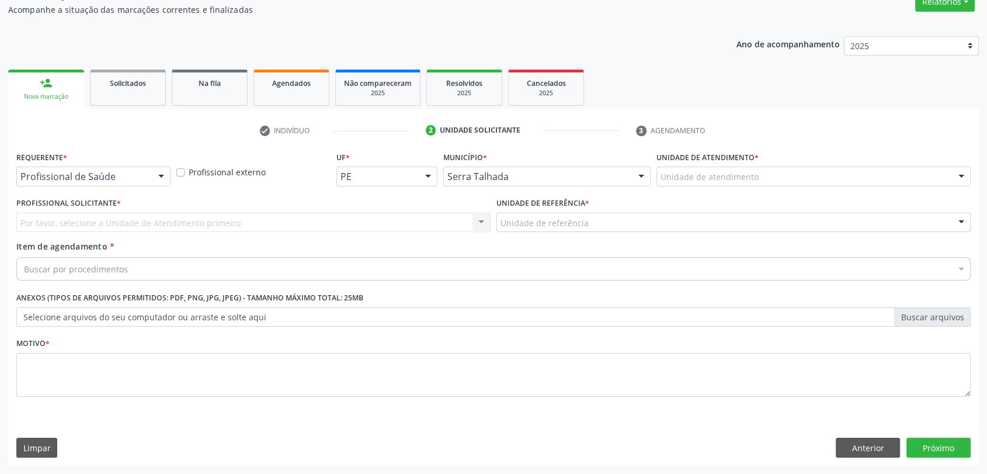
scroll to position [105, 0]
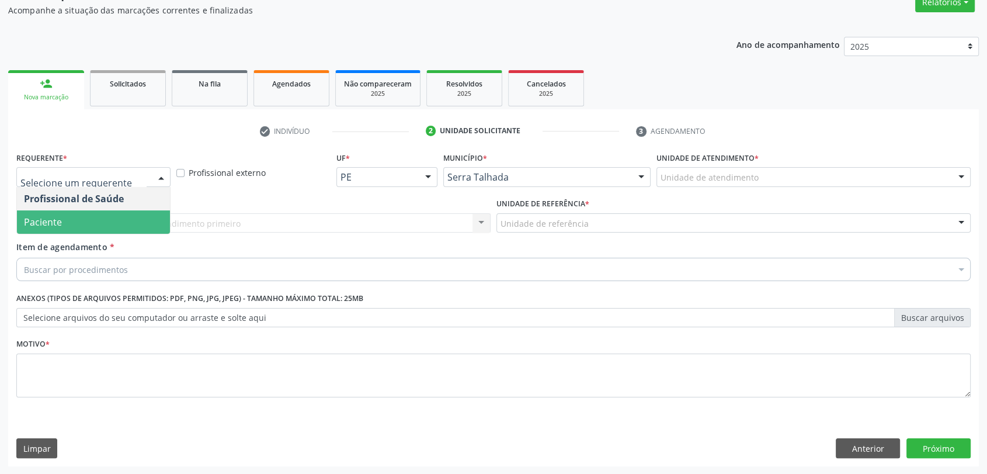
click at [110, 220] on span "Paciente" at bounding box center [93, 221] width 153 height 23
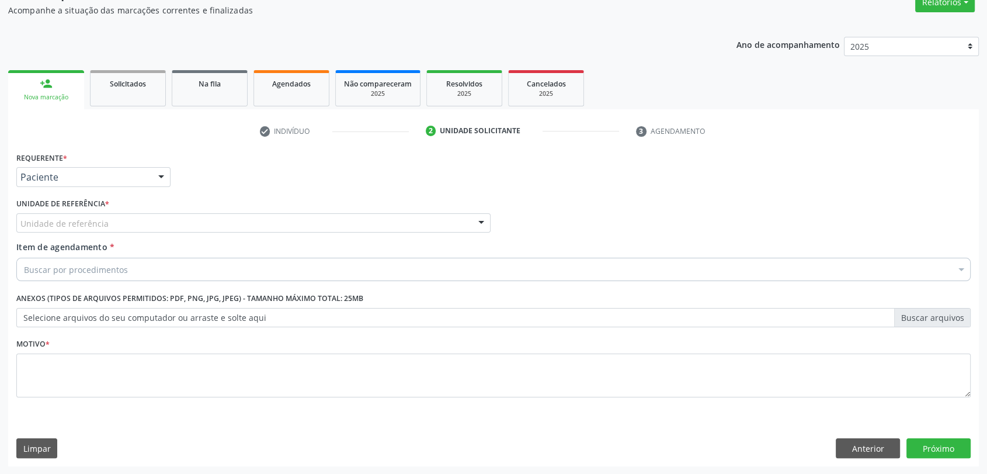
click at [110, 220] on div "Requerente * Paciente Profissional de Saúde Paciente Nenhum resultado encontrad…" at bounding box center [493, 281] width 954 height 265
click at [89, 234] on div "Unidade de referência * Unidade de referência Usf do Mutirao Usf Cohab Usf Caic…" at bounding box center [253, 218] width 480 height 46
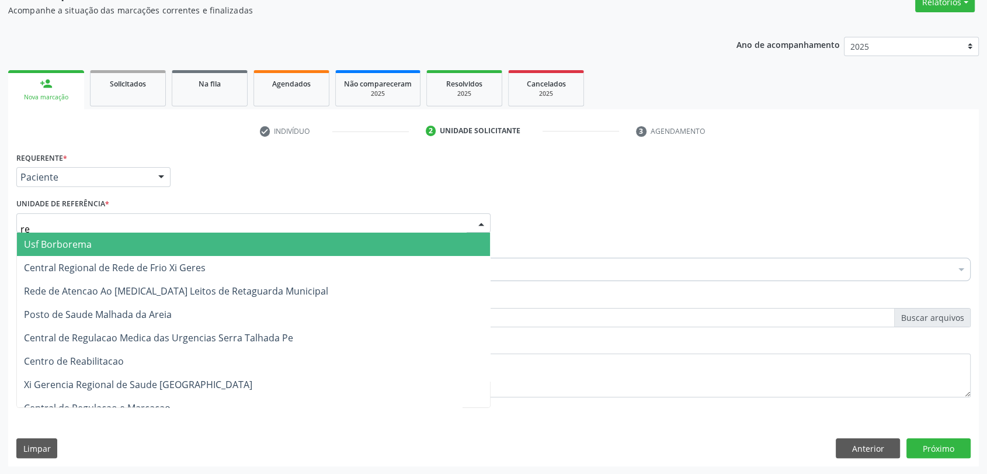
type input "rea"
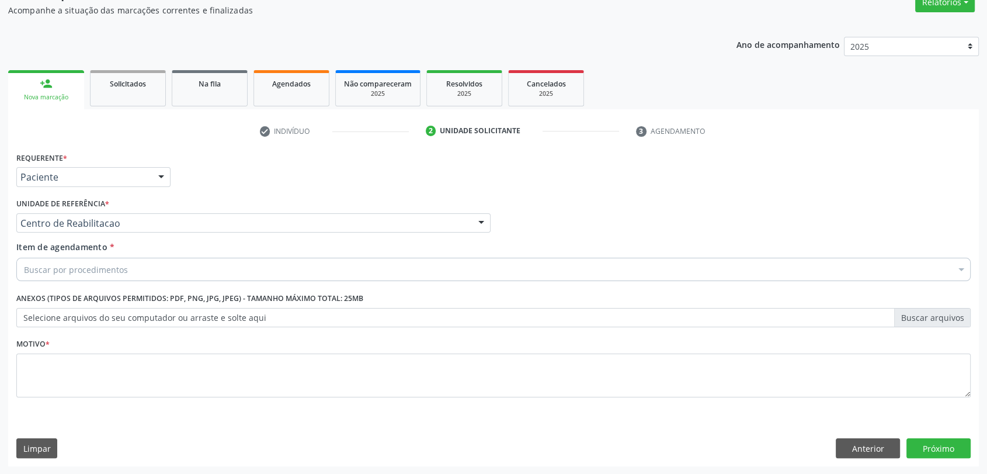
click at [86, 277] on div "Buscar por procedimentos Selecionar todos 0304070076 - .Quimioterapia de Leucem…" at bounding box center [493, 267] width 954 height 20
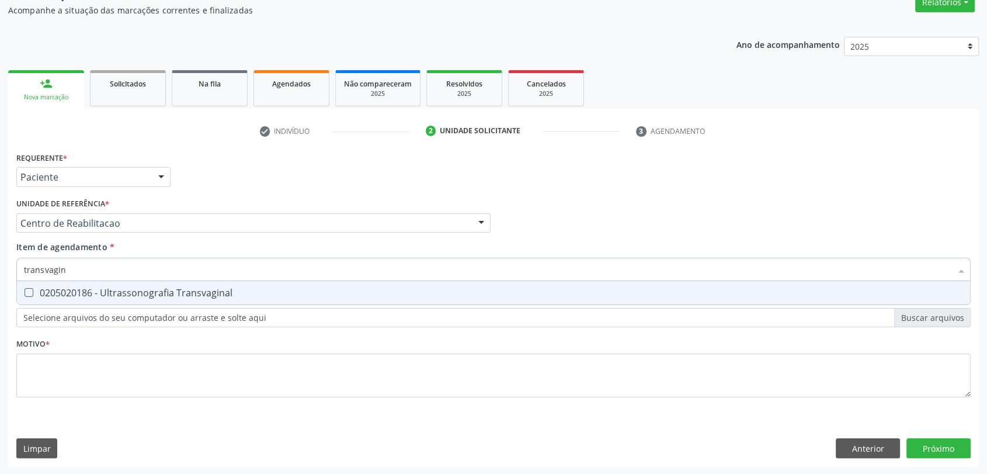
type input "transvagina"
click at [75, 296] on div "0205020186 - Ultrassonografia Transvaginal" at bounding box center [493, 292] width 939 height 9
checkbox Transvaginal "true"
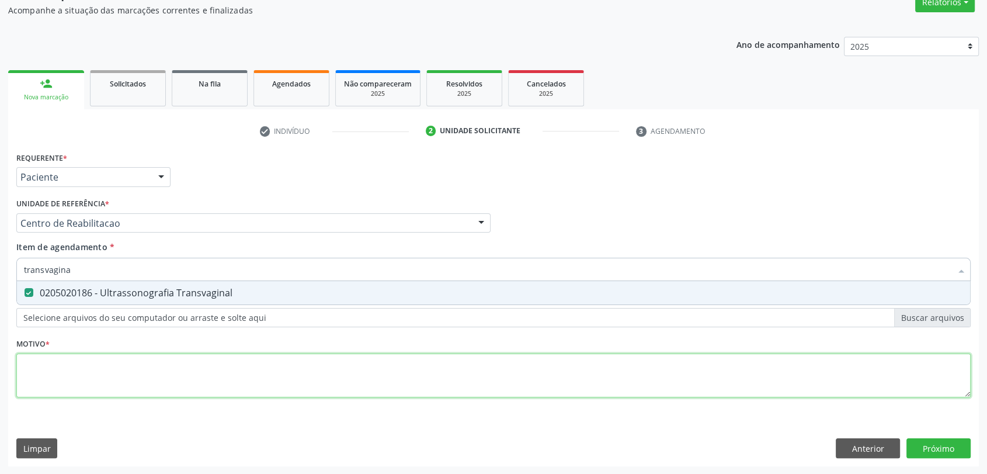
click at [65, 368] on div "Requerente * Paciente Profissional de Saúde Paciente Nenhum resultado encontrad…" at bounding box center [493, 281] width 954 height 265
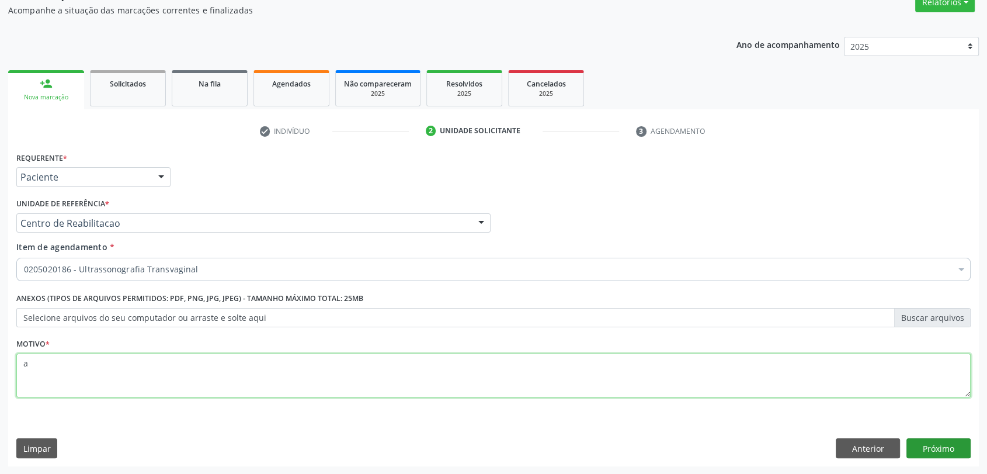
type textarea "a"
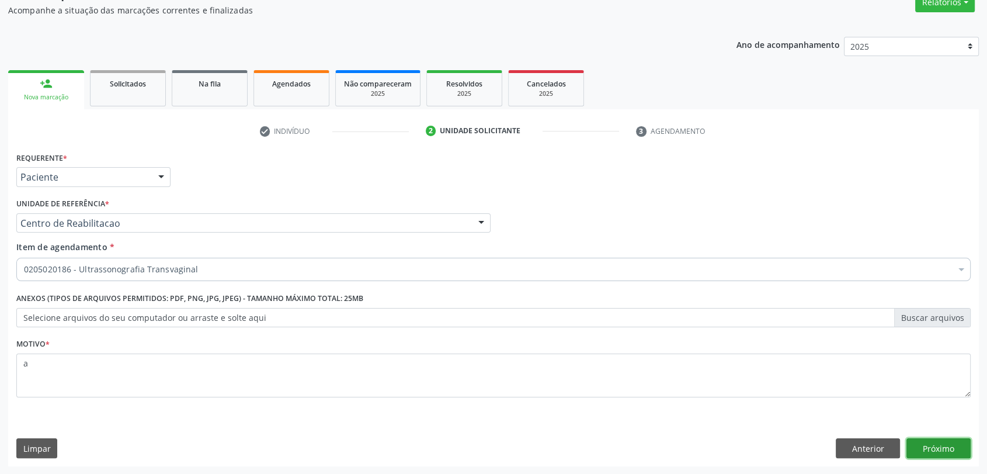
click at [918, 443] on button "Próximo" at bounding box center [938, 448] width 64 height 20
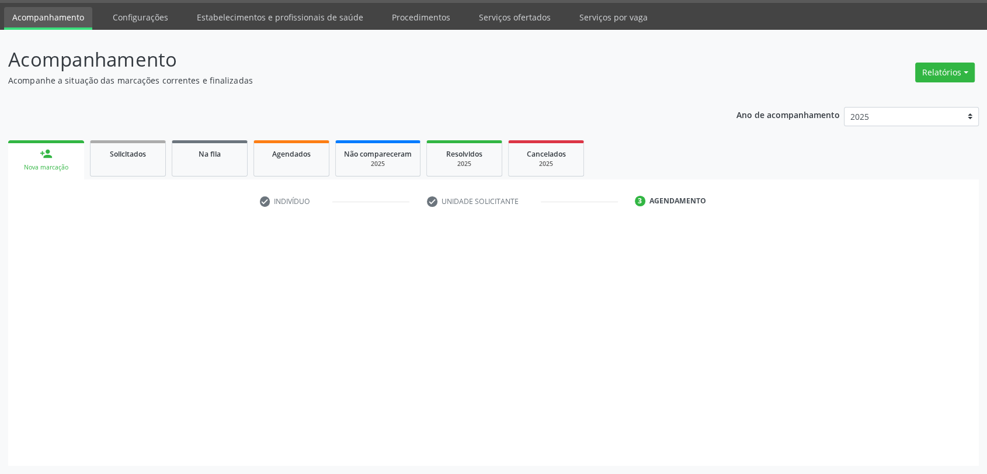
scroll to position [34, 0]
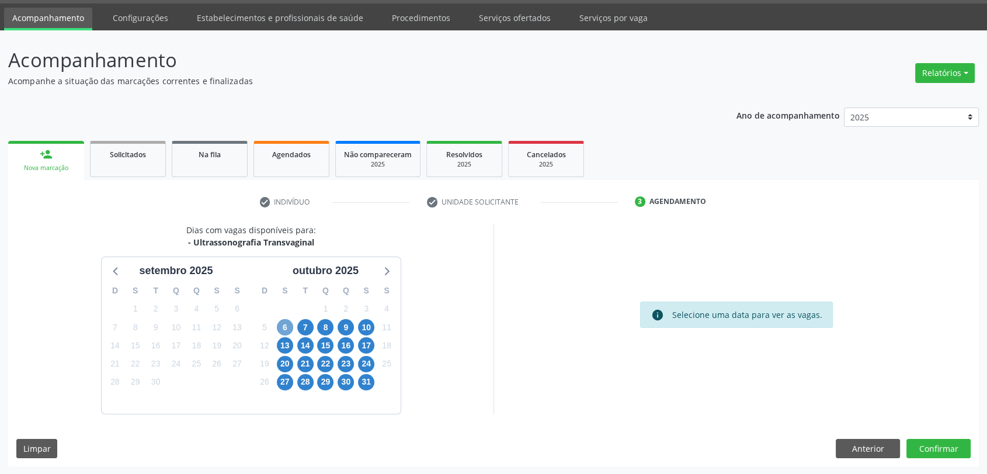
click at [280, 333] on span "6" at bounding box center [285, 327] width 16 height 16
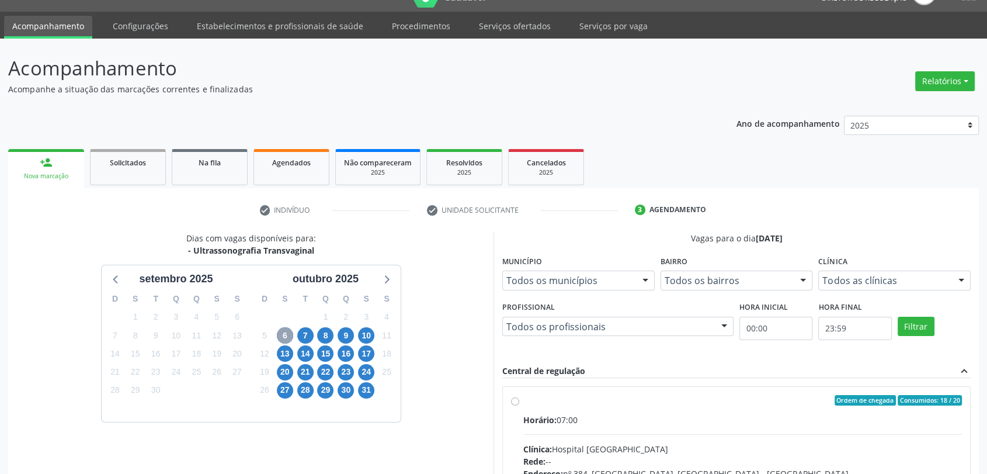
scroll to position [0, 0]
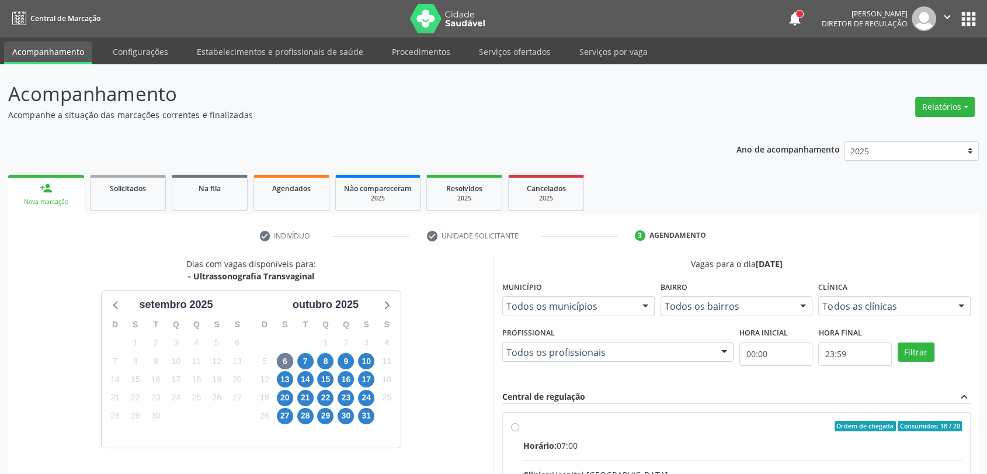
click at [310, 328] on div "T" at bounding box center [305, 324] width 20 height 18
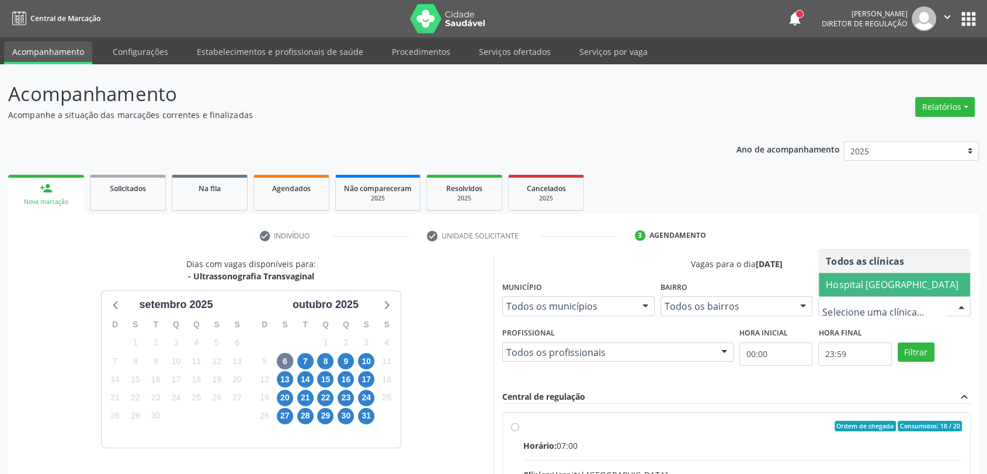
click at [811, 231] on ul "check Indivíduo check Unidade solicitante 3 Agendamento" at bounding box center [493, 235] width 970 height 19
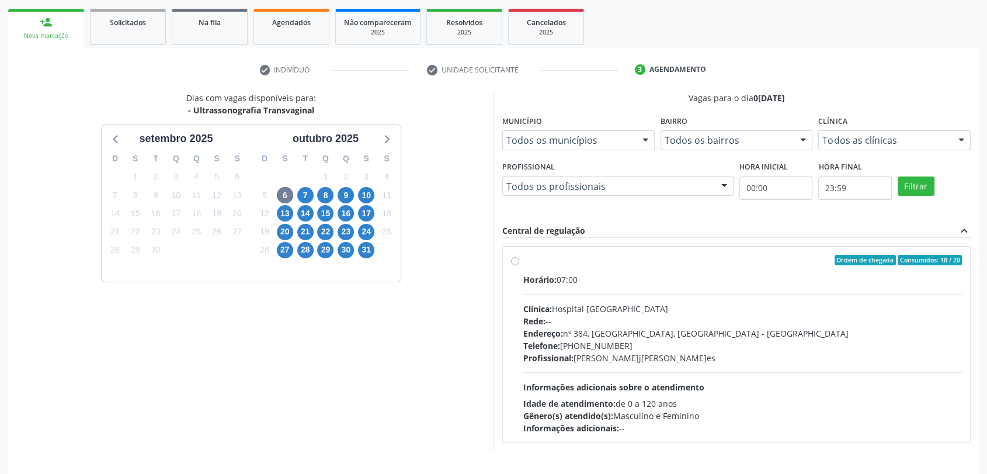
scroll to position [203, 0]
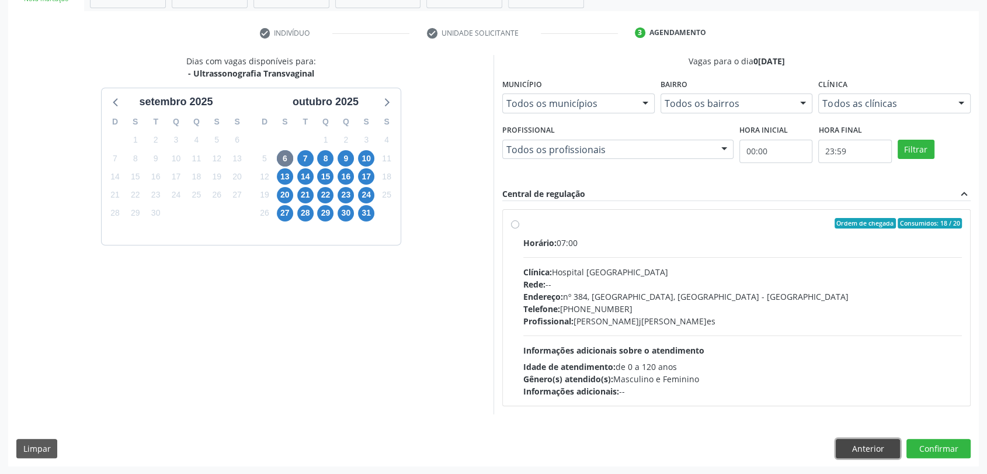
click at [861, 447] on button "Anterior" at bounding box center [868, 448] width 64 height 20
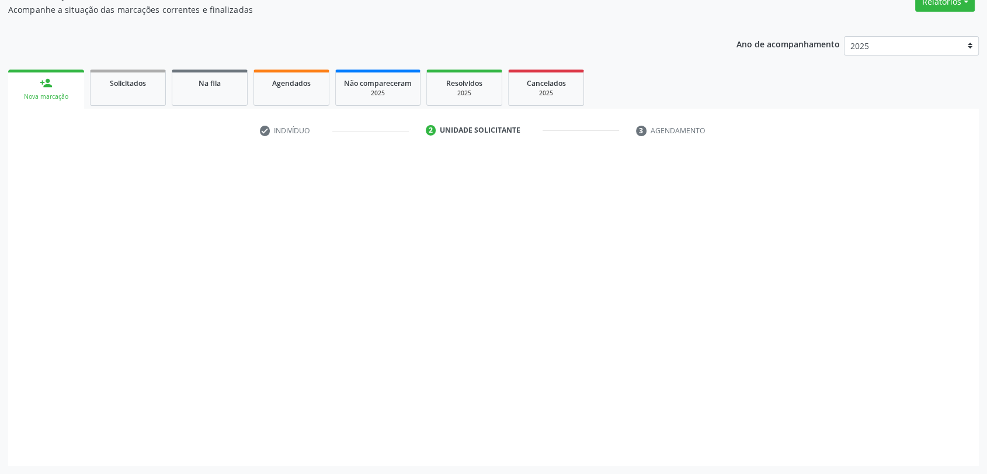
scroll to position [105, 0]
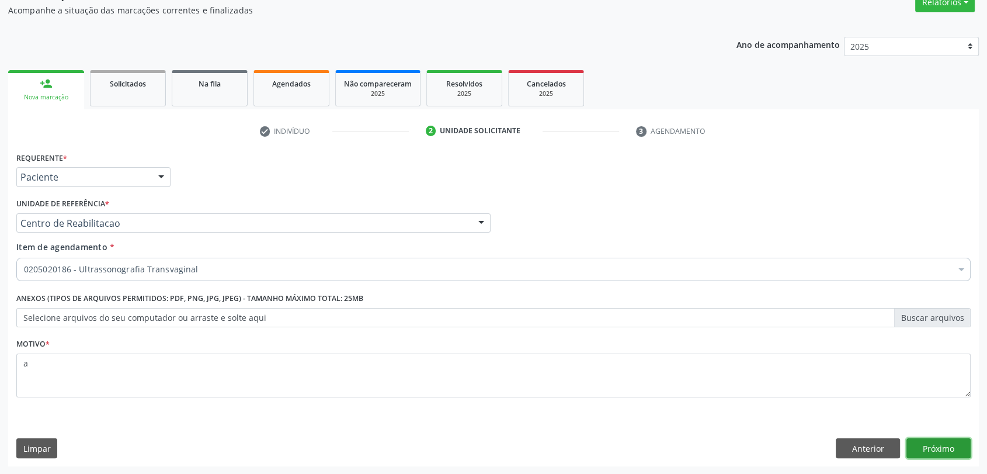
click at [928, 444] on button "Próximo" at bounding box center [938, 448] width 64 height 20
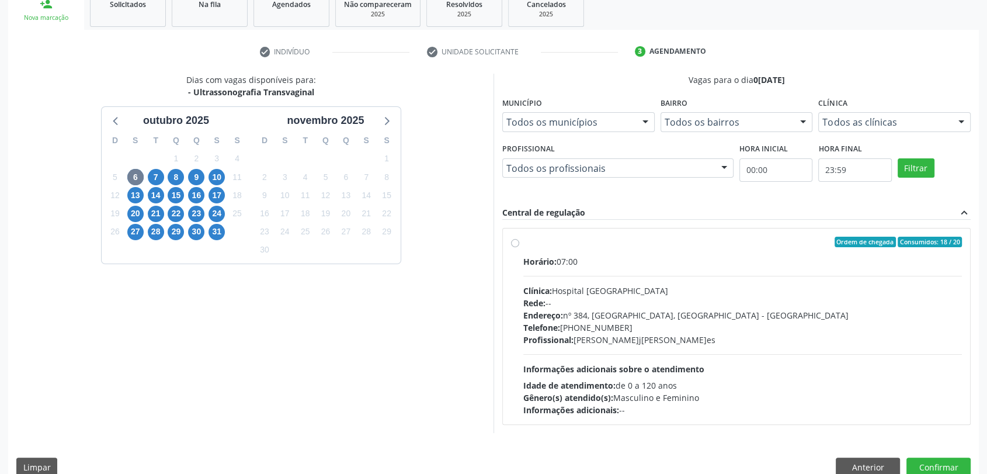
scroll to position [203, 0]
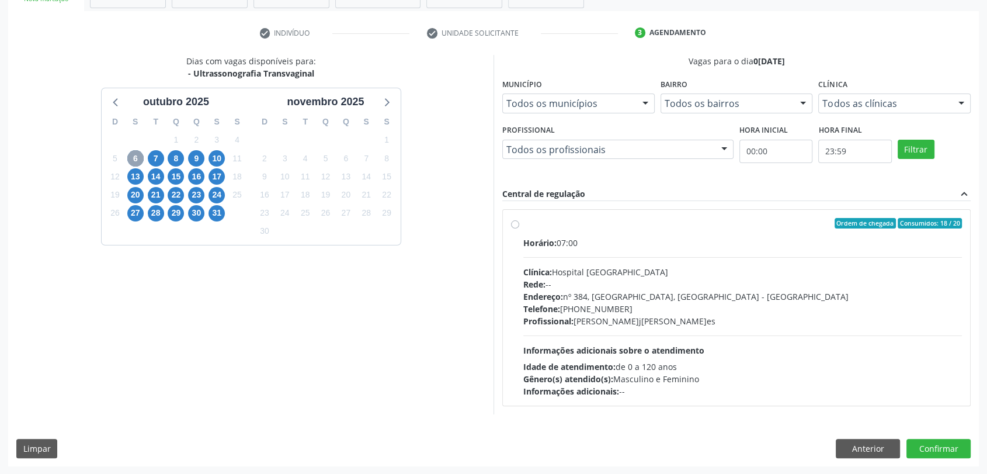
click at [136, 160] on span "6" at bounding box center [135, 158] width 16 height 16
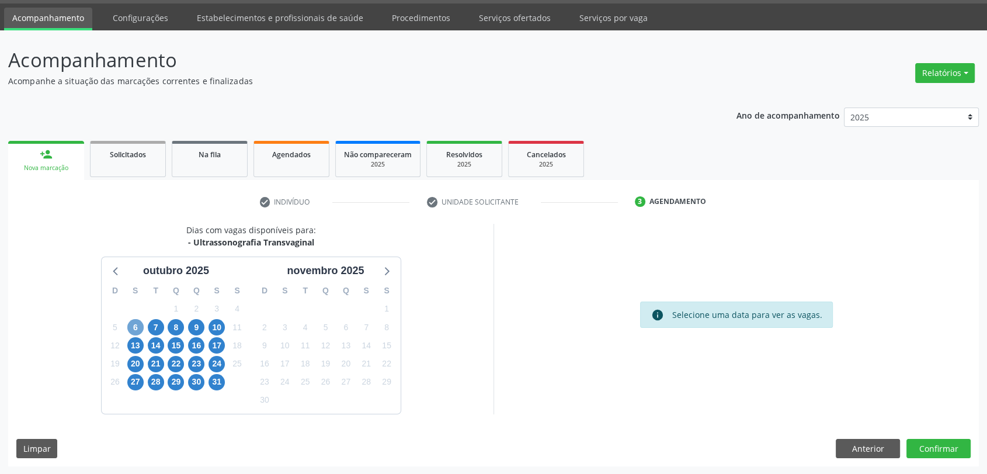
click at [131, 323] on span "6" at bounding box center [135, 327] width 16 height 16
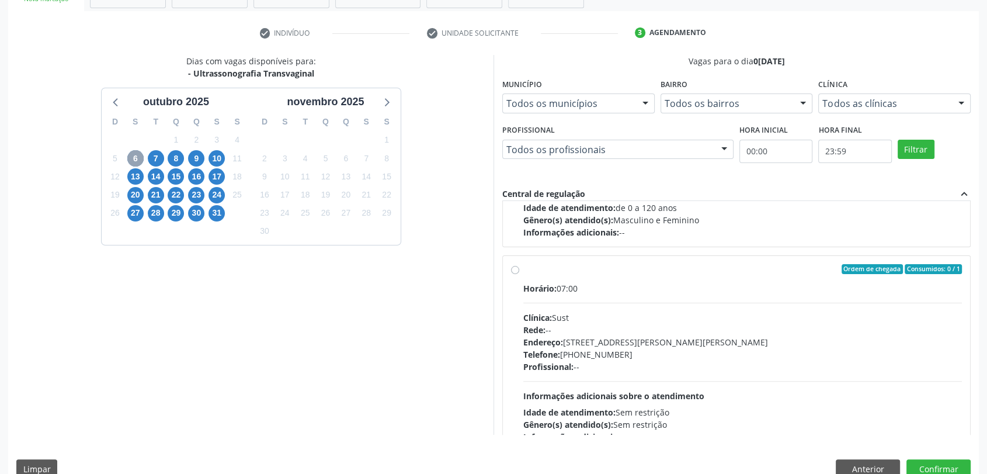
scroll to position [183, 0]
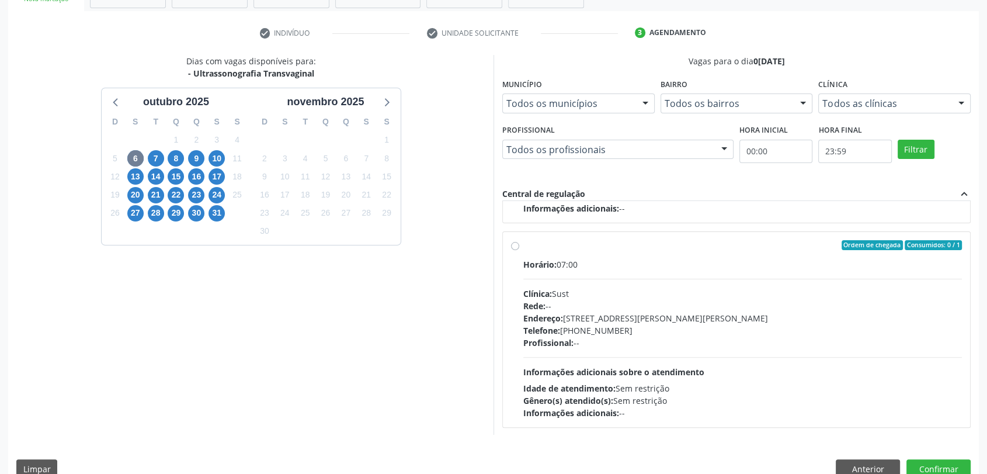
click at [583, 346] on div "Profissional: --" at bounding box center [742, 342] width 438 height 12
click at [519, 250] on input "Ordem de chegada Consumidos: 0 / 1 Horário: 07:00 Clínica: Sust Rede: -- Endere…" at bounding box center [515, 245] width 8 height 11
radio input "true"
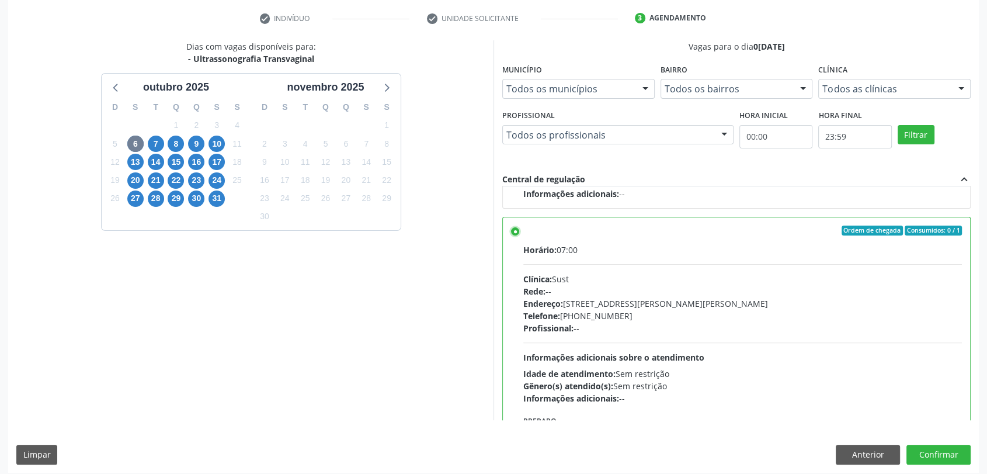
scroll to position [224, 0]
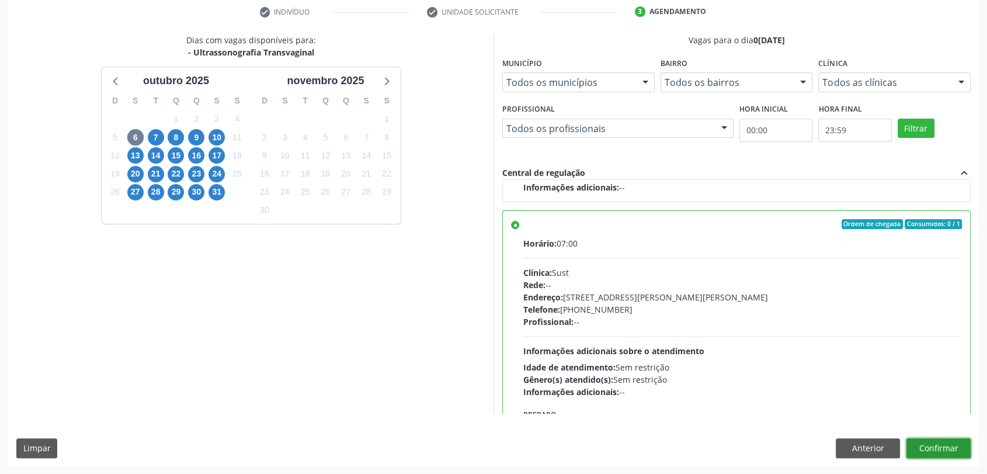
click at [958, 454] on button "Confirmar" at bounding box center [938, 448] width 64 height 20
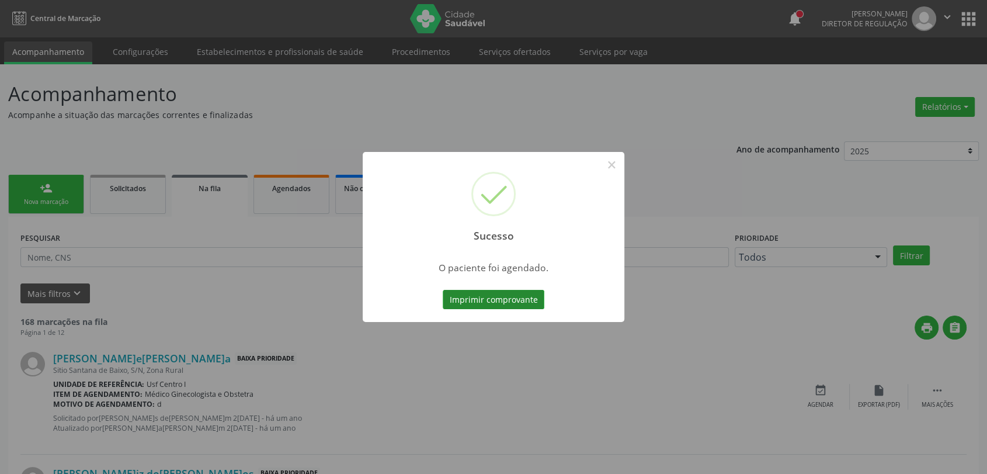
click at [524, 294] on button "Imprimir comprovante" at bounding box center [494, 300] width 102 height 20
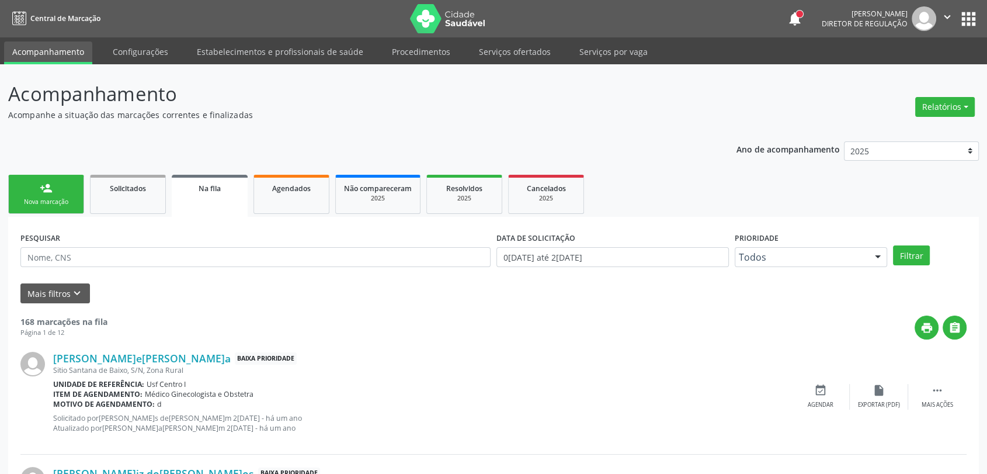
click at [67, 183] on link "person_add Nova marcação" at bounding box center [46, 194] width 76 height 39
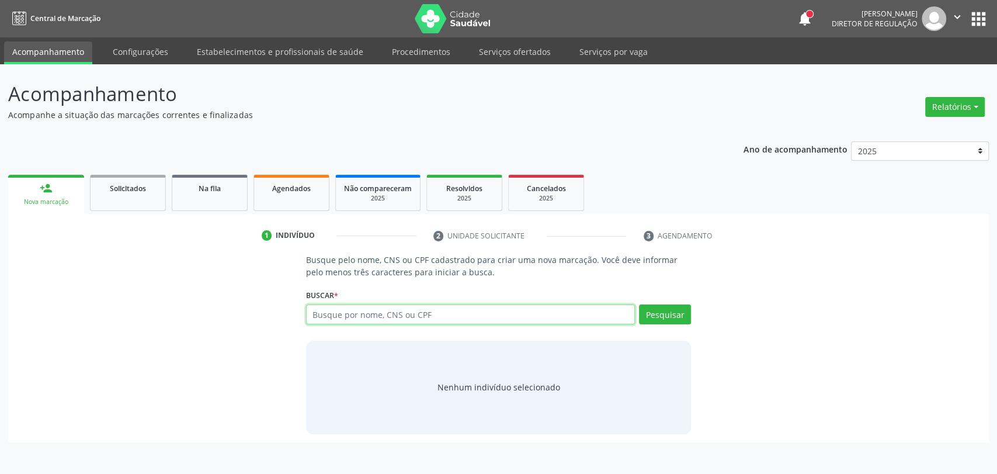
click at [332, 314] on input "text" at bounding box center [470, 314] width 329 height 20
type input "15470761436"
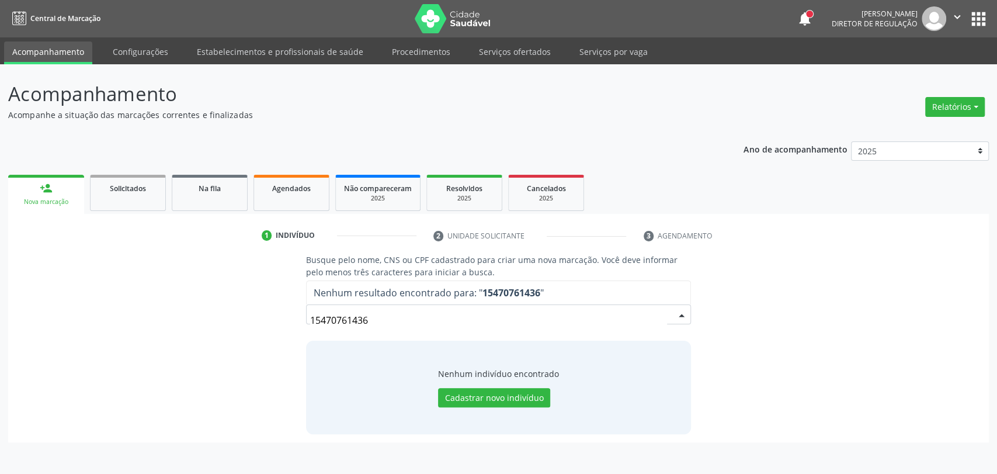
click at [374, 323] on input "15470761436" at bounding box center [488, 319] width 357 height 23
type input "maria eduarda soares t"
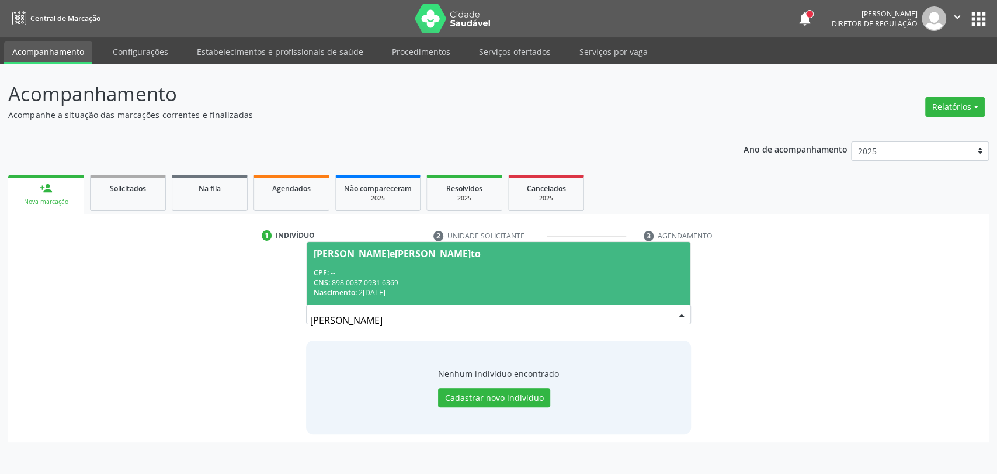
click at [469, 290] on div "Nascimento: 21/07/2007" at bounding box center [499, 292] width 370 height 10
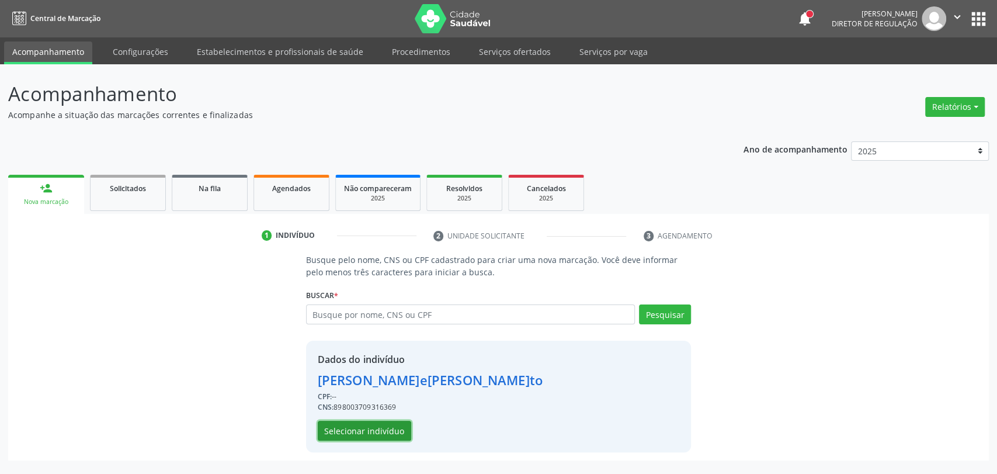
click at [379, 437] on button "Selecionar indivíduo" at bounding box center [364, 430] width 93 height 20
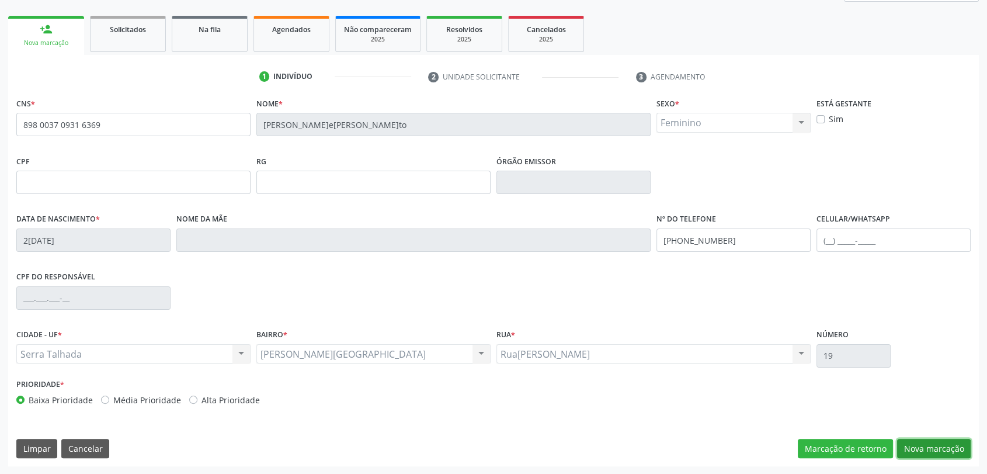
click at [929, 447] on button "Nova marcação" at bounding box center [934, 448] width 74 height 20
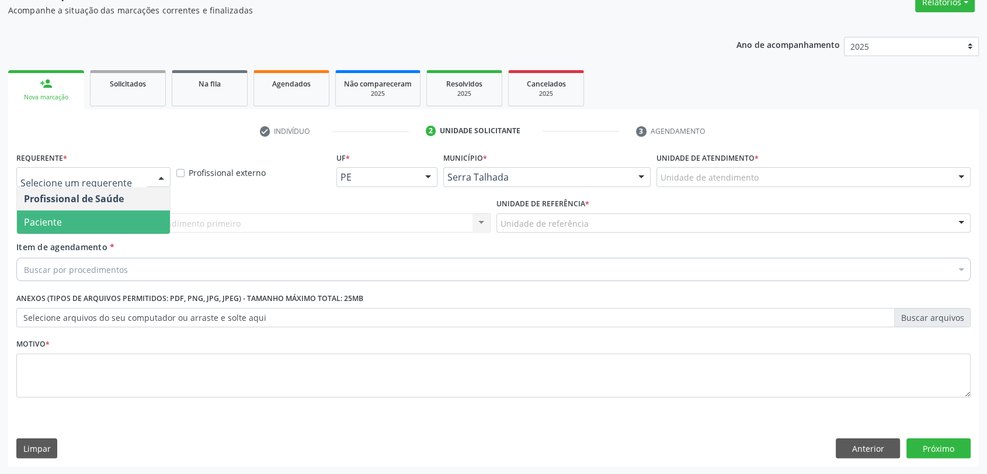
click at [98, 221] on span "Paciente" at bounding box center [93, 221] width 153 height 23
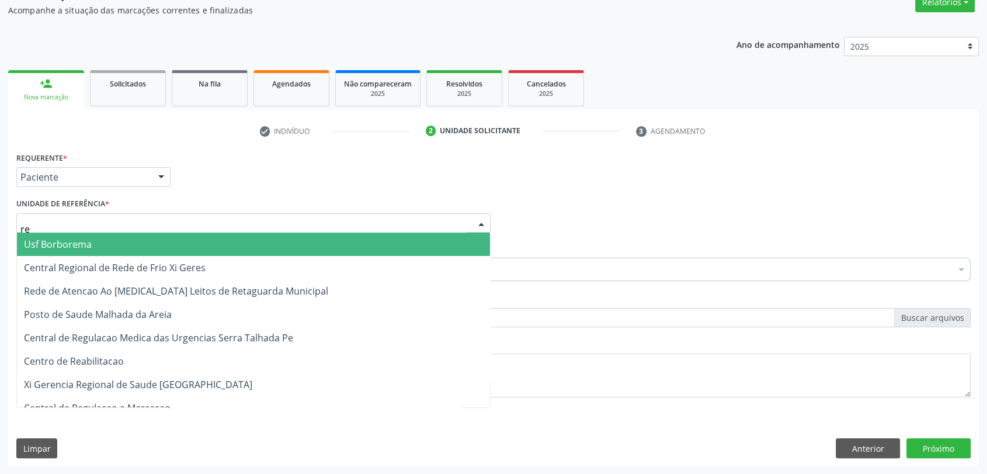
type input "rea"
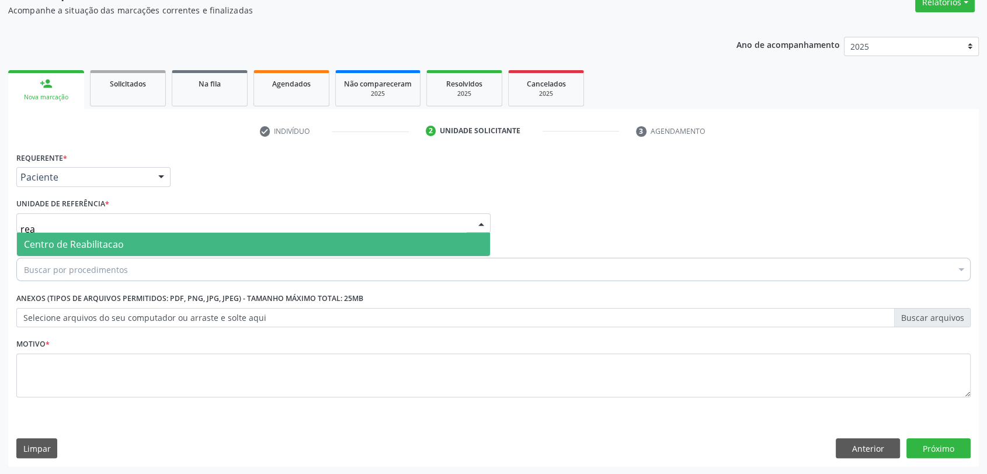
click at [99, 236] on span "Centro de Reabilitacao" at bounding box center [253, 243] width 473 height 23
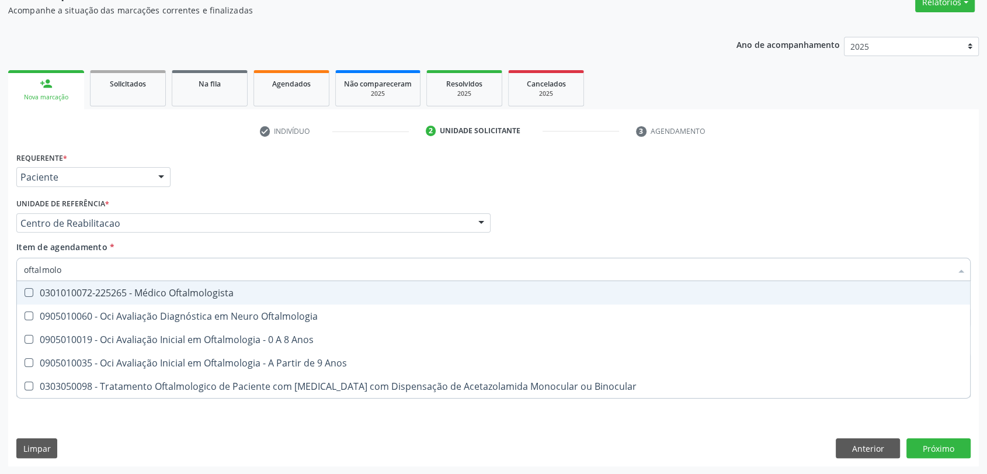
type input "oftalmolog"
click at [98, 295] on div "0301010072-225265 - Médico Oftalmologista" at bounding box center [493, 292] width 939 height 9
checkbox Oftalmologista "true"
click at [231, 168] on div "Requerente * Paciente Profissional de Saúde Paciente Nenhum resultado encontrad…" at bounding box center [493, 172] width 960 height 46
checkbox Oftalmologia "true"
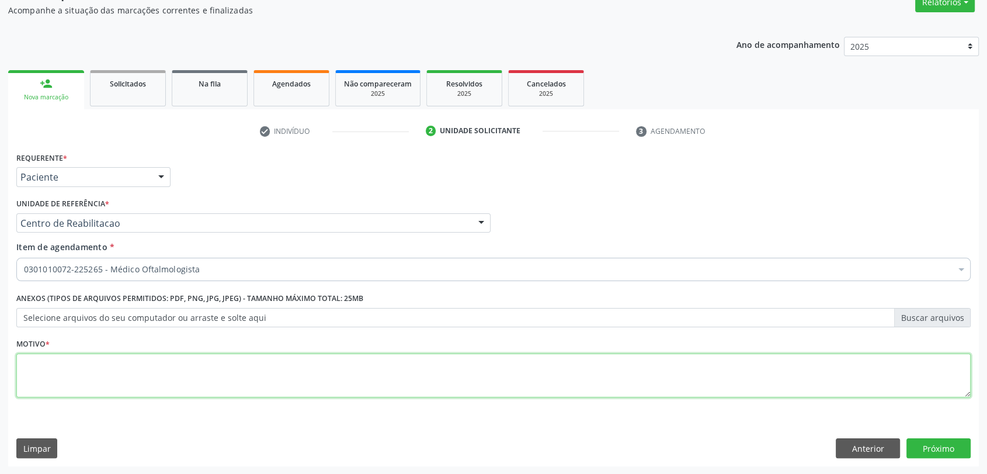
click at [54, 356] on textarea at bounding box center [493, 375] width 954 height 44
type textarea "a"
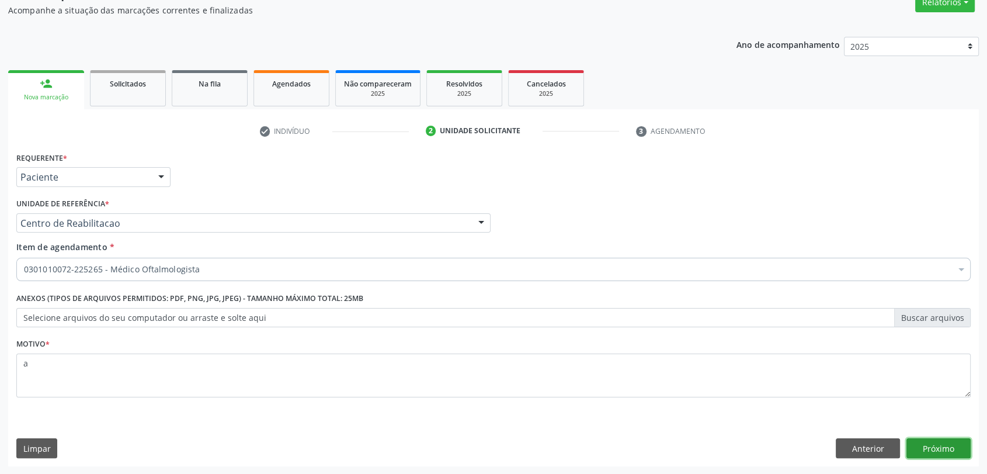
click at [920, 454] on button "Próximo" at bounding box center [938, 448] width 64 height 20
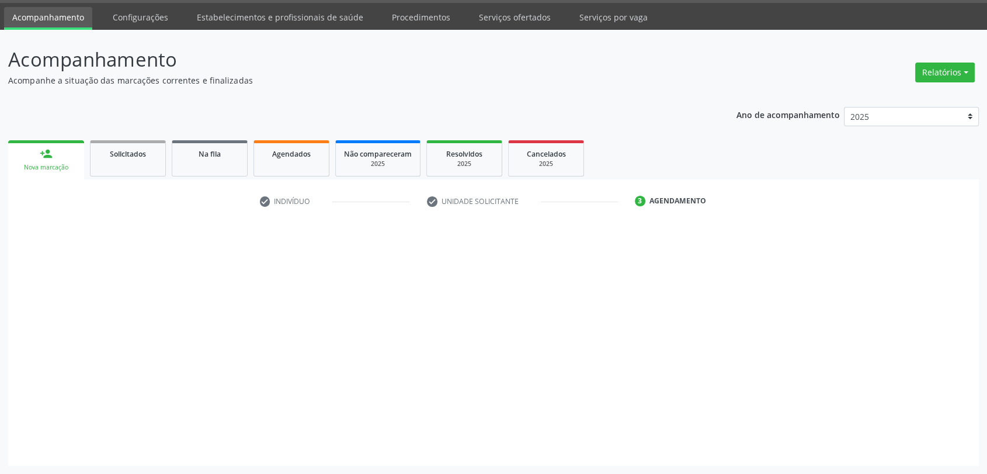
scroll to position [34, 0]
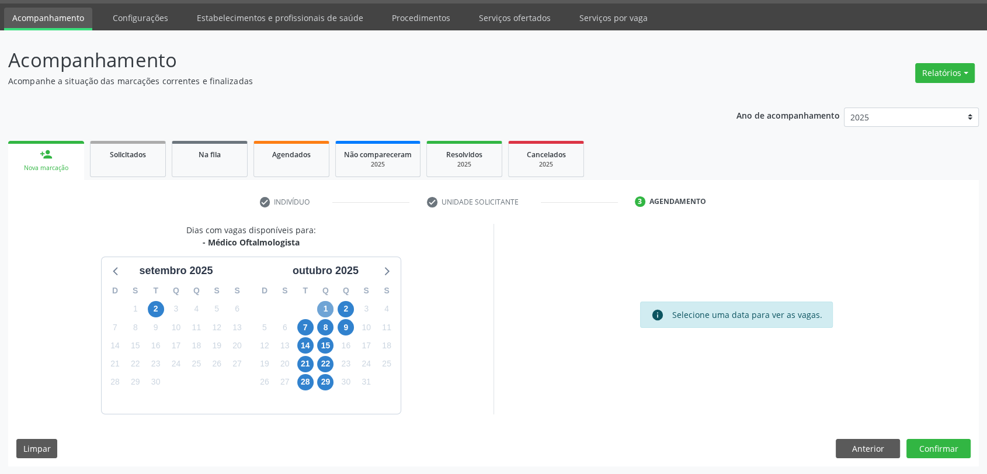
click at [325, 307] on span "1" at bounding box center [325, 309] width 16 height 16
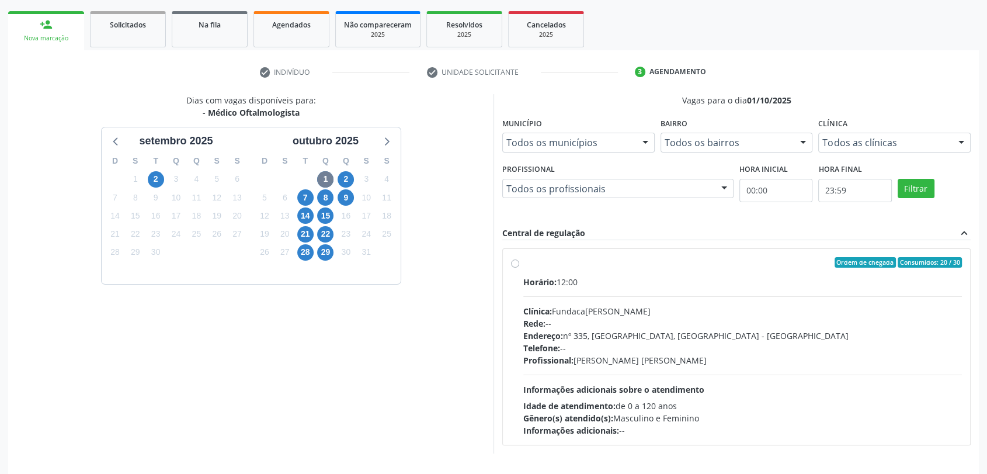
click at [584, 314] on div "Clínica: Fundacao Altino Ventura" at bounding box center [742, 311] width 438 height 12
click at [519, 267] on input "Ordem de chegada Consumidos: 20 / 30 Horário: 12:00 Clínica: Fundacao Altino Ve…" at bounding box center [515, 262] width 8 height 11
radio input "true"
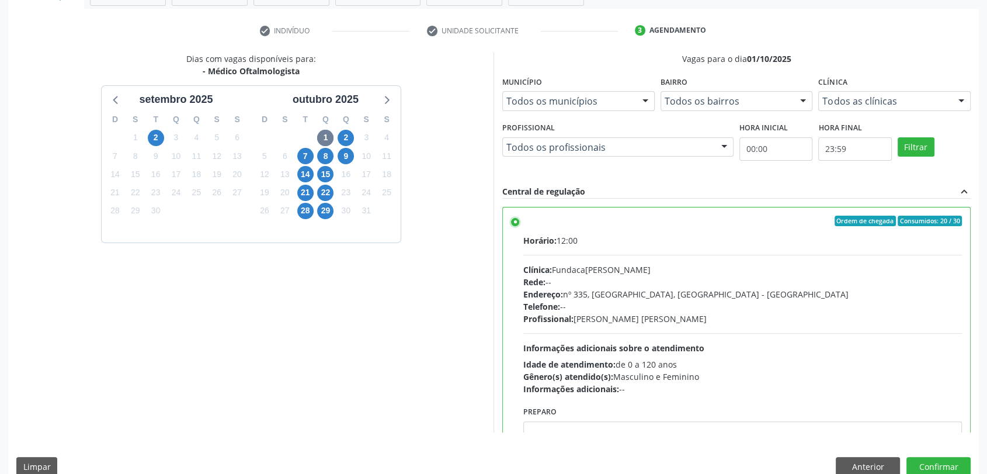
scroll to position [224, 0]
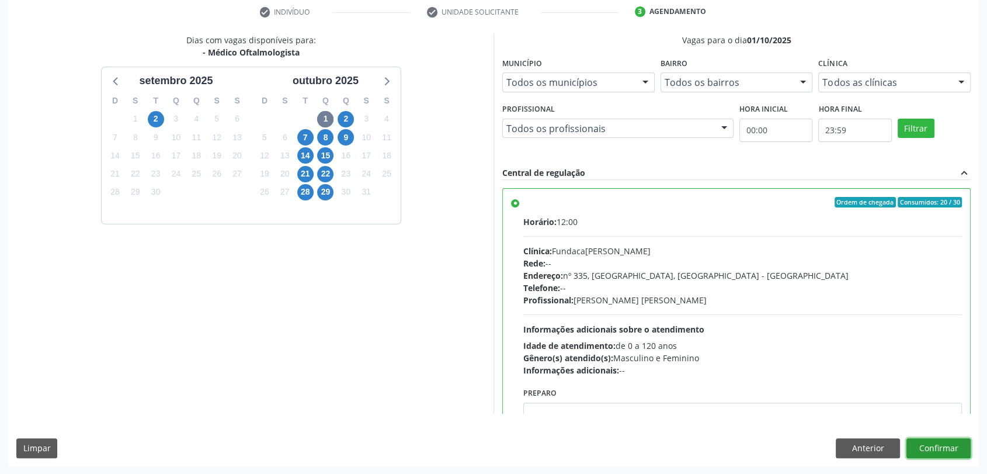
click at [952, 441] on button "Confirmar" at bounding box center [938, 448] width 64 height 20
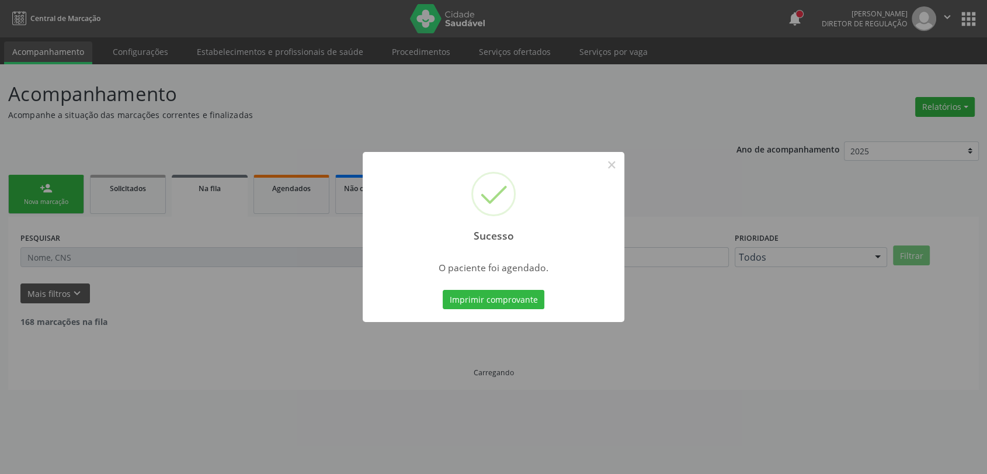
scroll to position [0, 0]
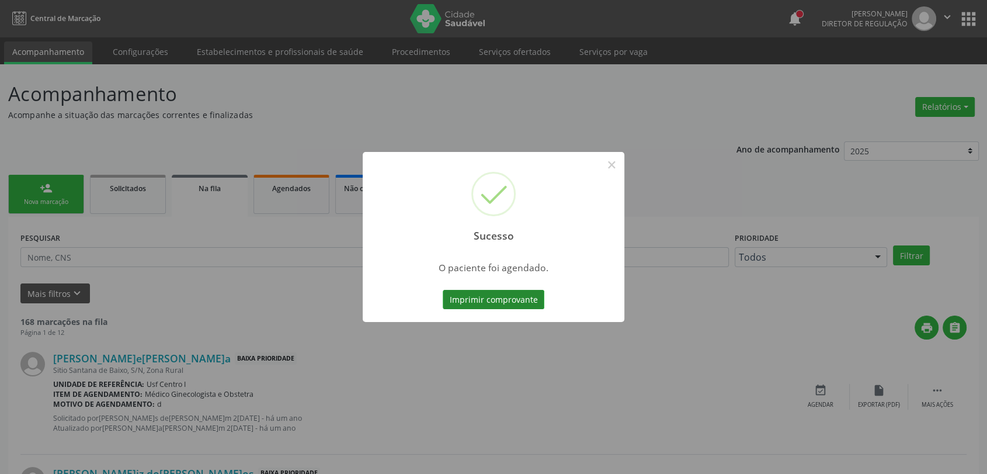
click at [511, 295] on button "Imprimir comprovante" at bounding box center [494, 300] width 102 height 20
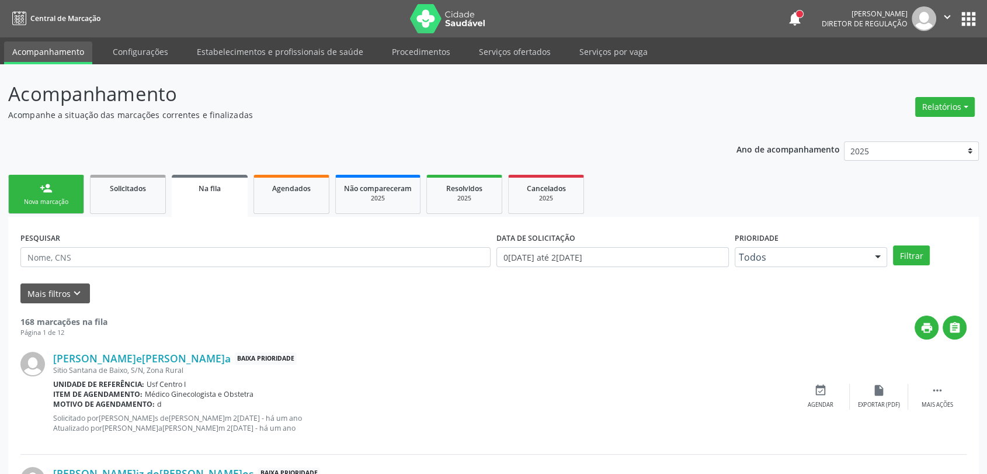
click at [76, 199] on link "person_add Nova marcação" at bounding box center [46, 194] width 76 height 39
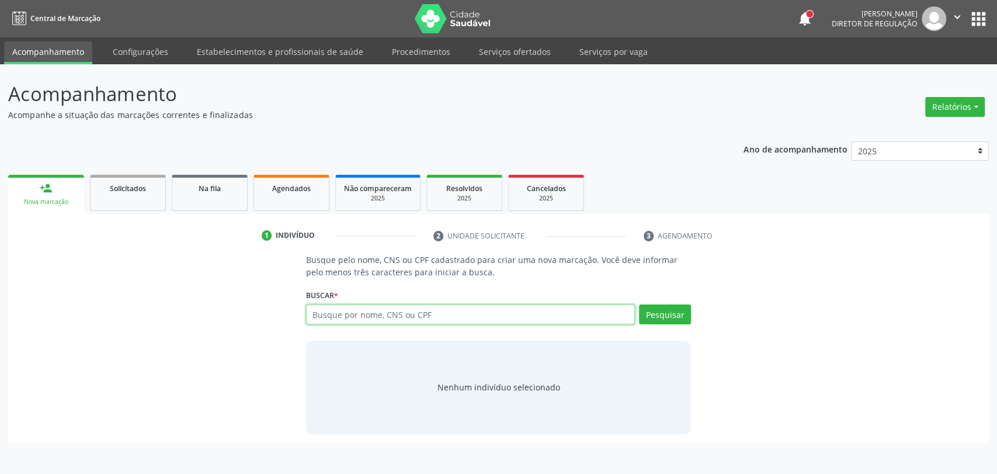
click at [318, 316] on input "text" at bounding box center [470, 314] width 329 height 20
type input "maria eduarda soares tor"
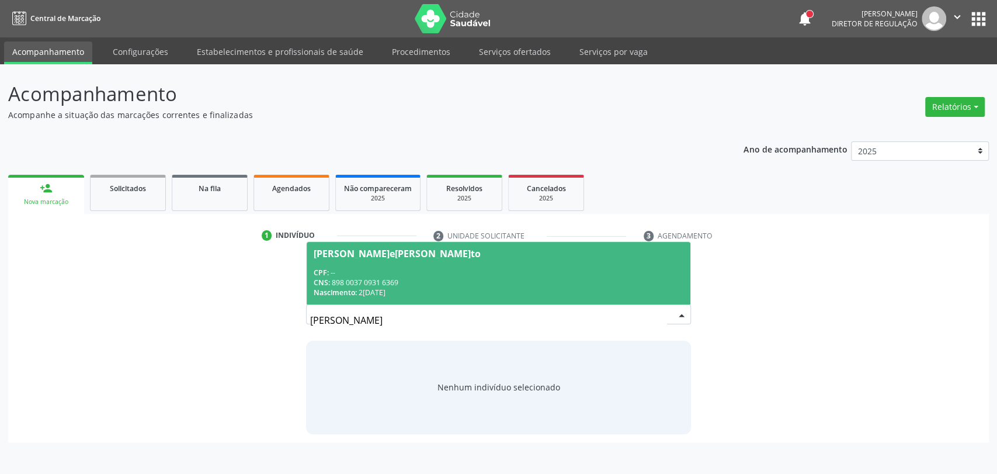
click at [411, 274] on div "CPF: --" at bounding box center [499, 272] width 370 height 10
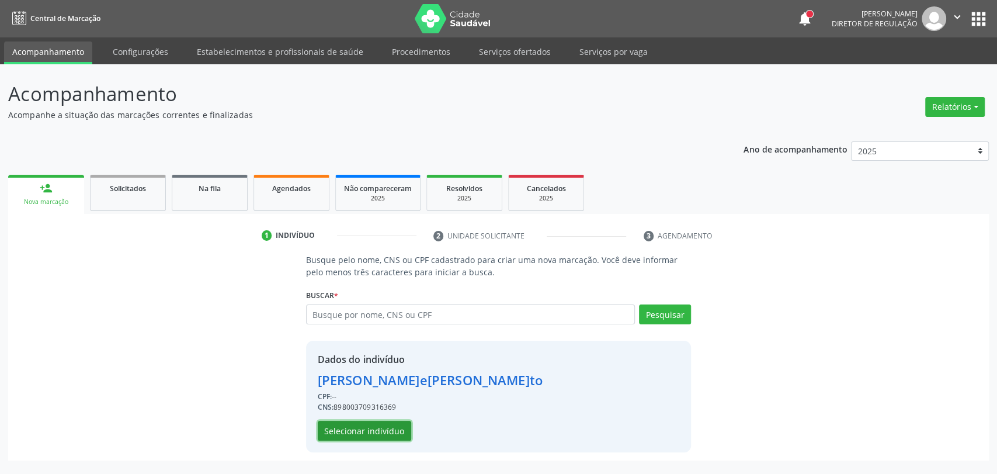
click at [381, 424] on button "Selecionar indivíduo" at bounding box center [364, 430] width 93 height 20
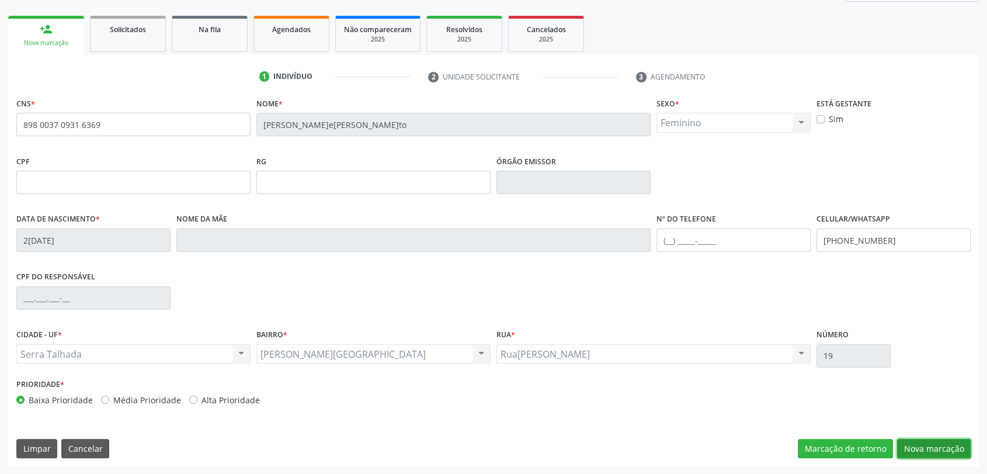
click at [921, 445] on button "Nova marcação" at bounding box center [934, 448] width 74 height 20
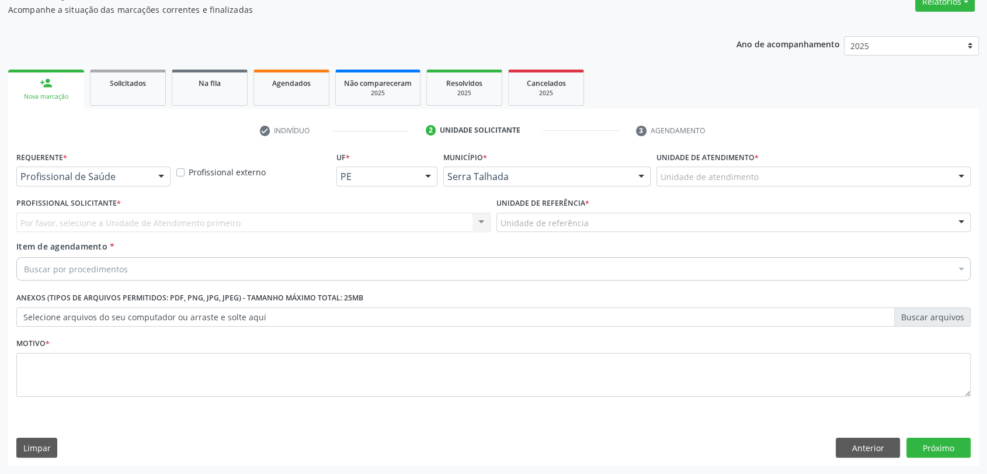
scroll to position [105, 0]
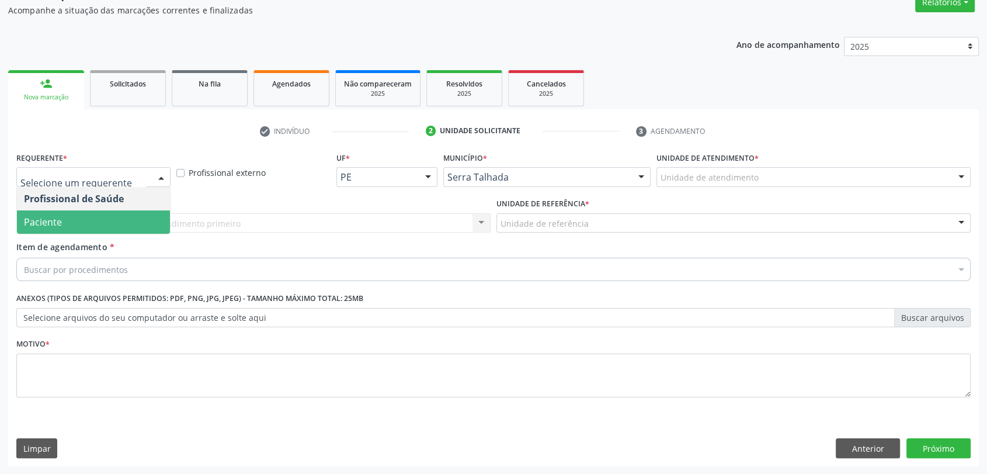
click at [92, 213] on span "Paciente" at bounding box center [93, 221] width 153 height 23
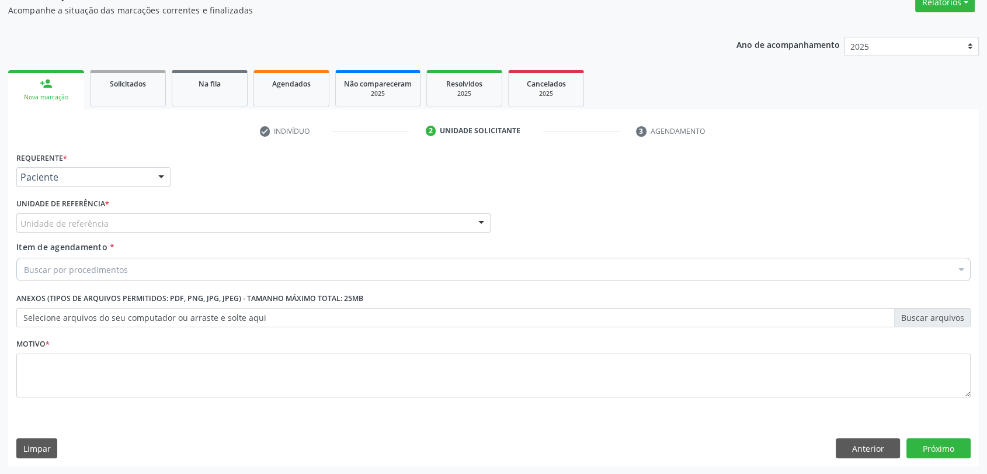
click at [92, 213] on div "Unidade de referência" at bounding box center [253, 223] width 474 height 20
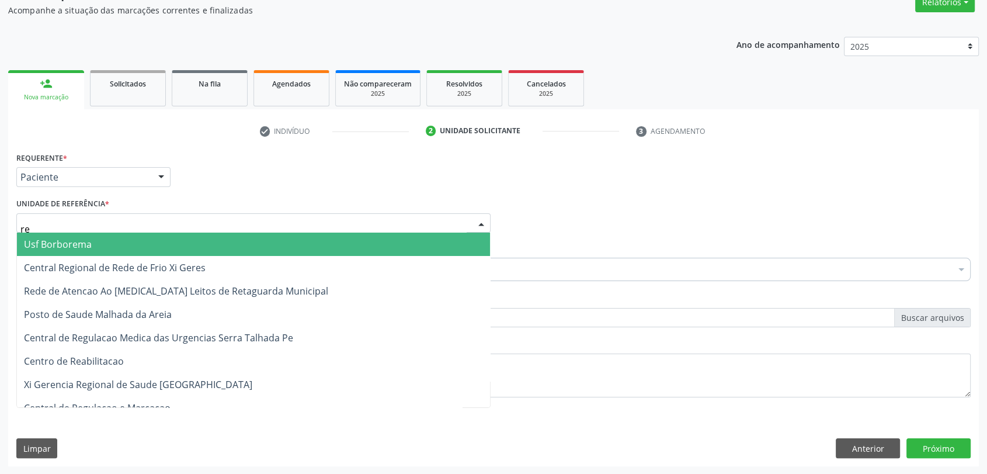
type input "rea"
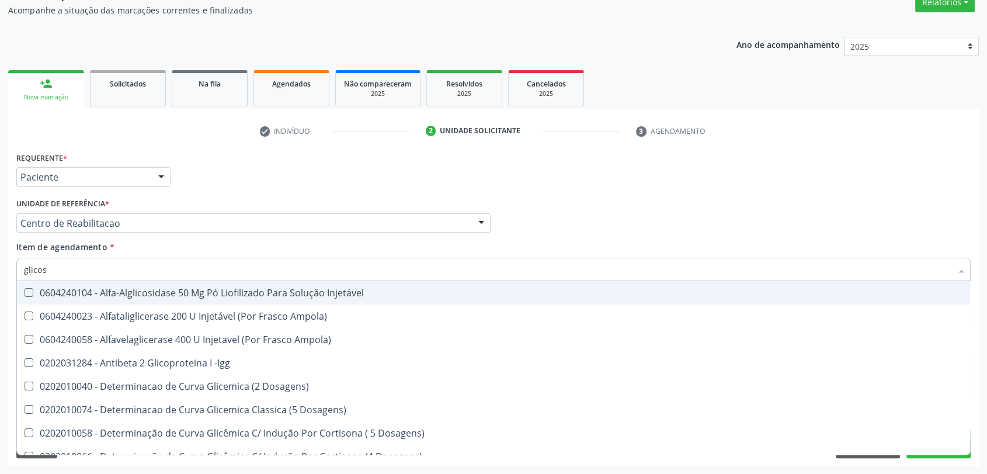
type input "glicose"
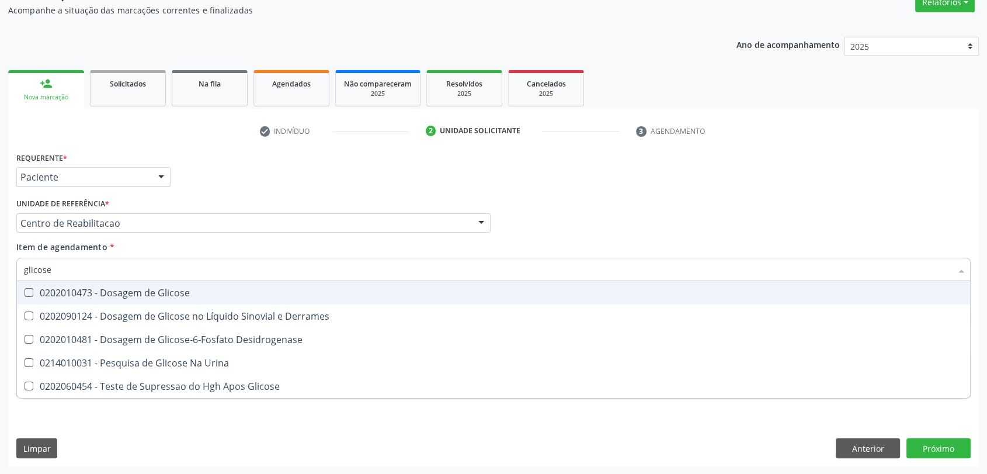
click at [81, 288] on div "0202010473 - Dosagem de Glicose" at bounding box center [493, 292] width 939 height 9
checkbox Glicose "true"
click at [81, 271] on input "glicose" at bounding box center [487, 268] width 927 height 23
type input "a"
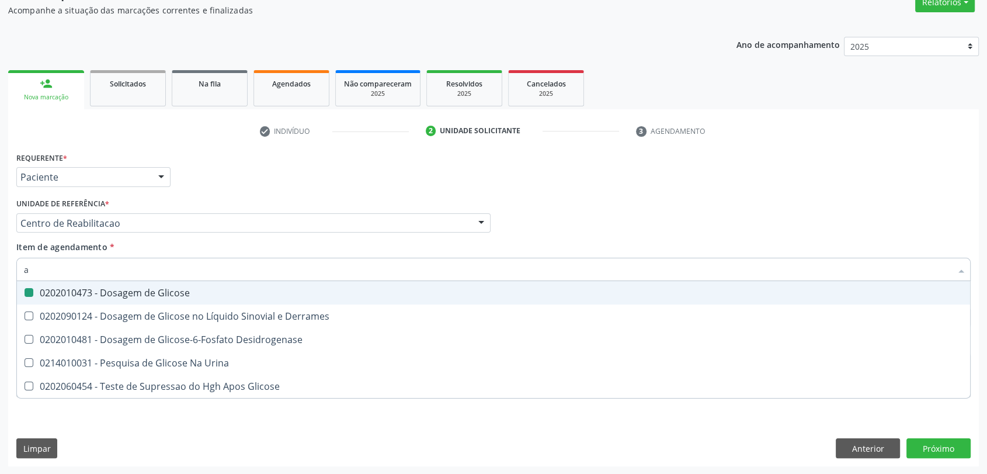
checkbox Glicose "false"
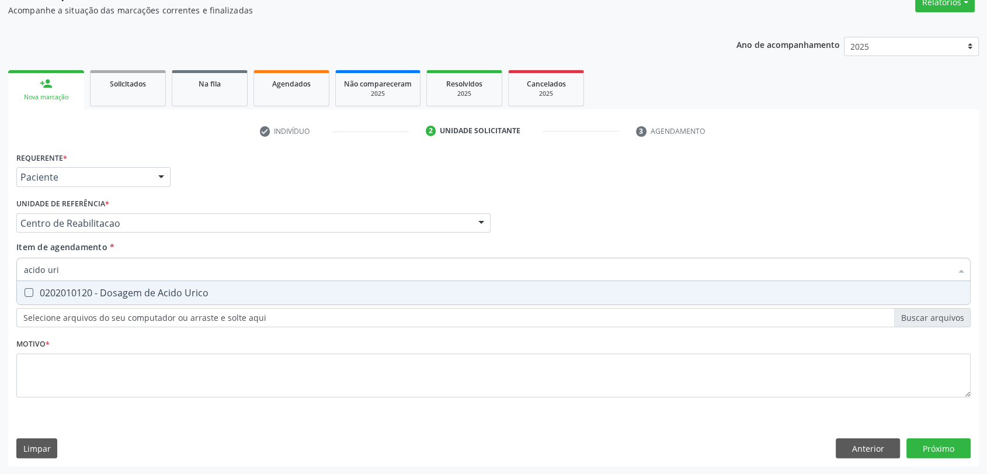
type input "acido uric"
click at [79, 297] on div "0202010120 - Dosagem de Acido Urico" at bounding box center [493, 292] width 939 height 9
checkbox Urico "true"
click at [79, 267] on input "acido uric" at bounding box center [487, 268] width 927 height 23
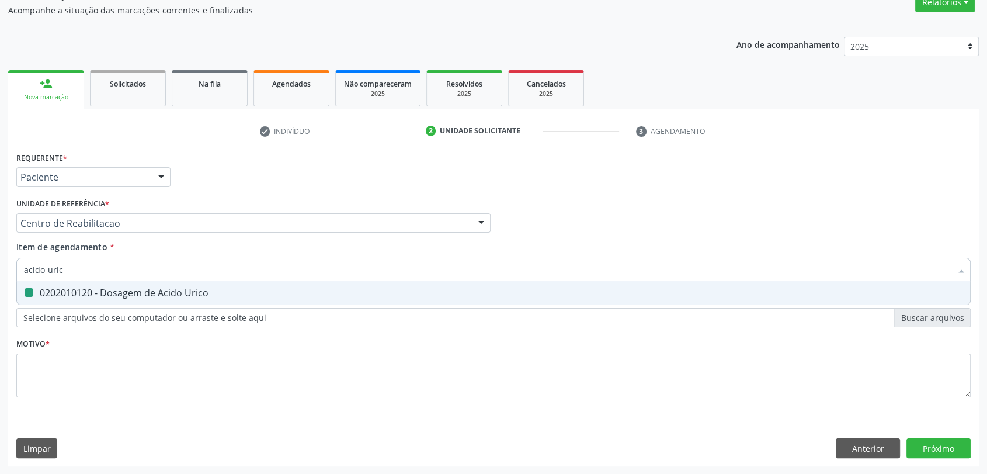
type input "acido"
checkbox Urico "false"
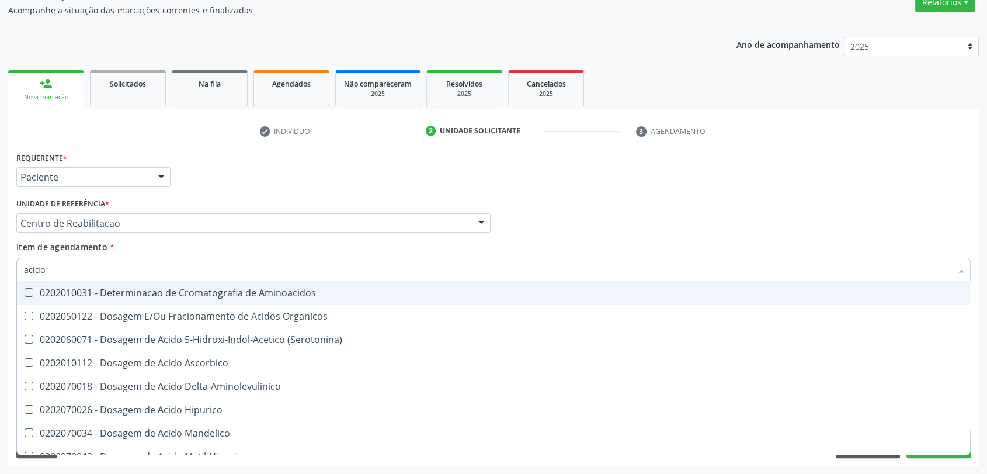
type input "acid"
checkbox Urico "false"
checkbox Cromatografia\) "true"
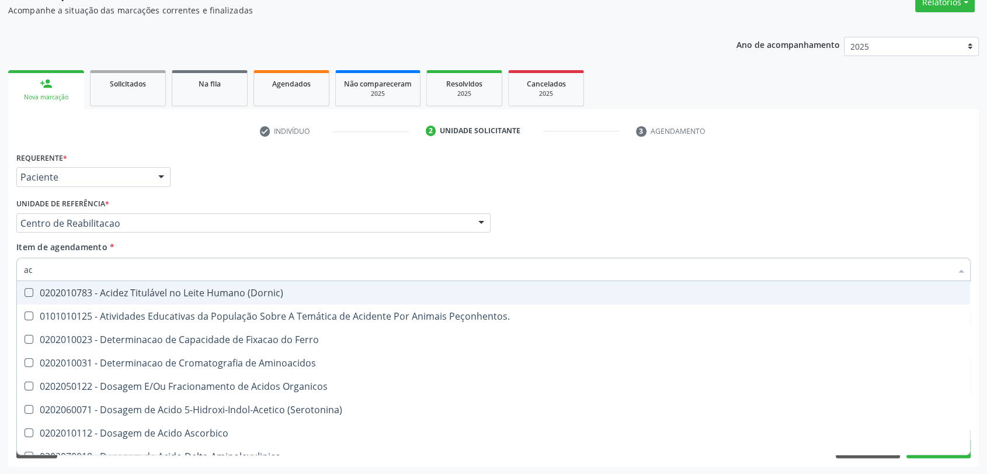
type input "a"
checkbox Urico "false"
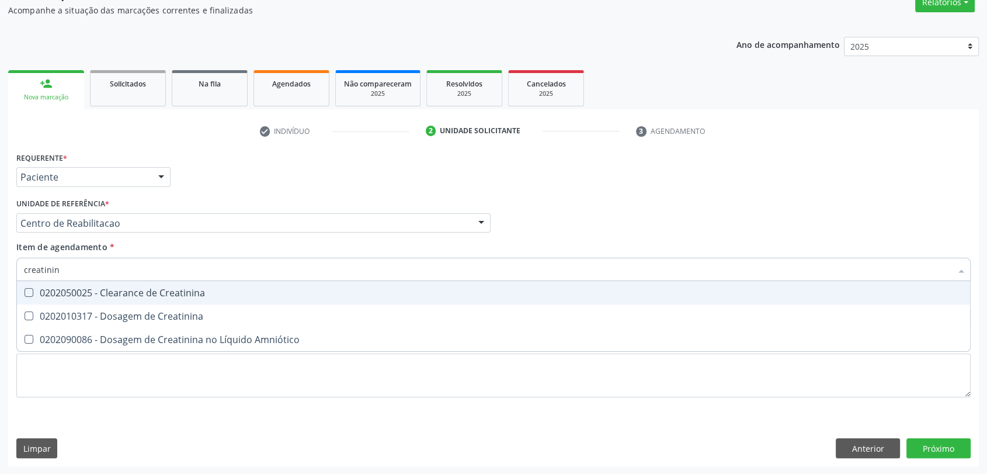
type input "creatinina"
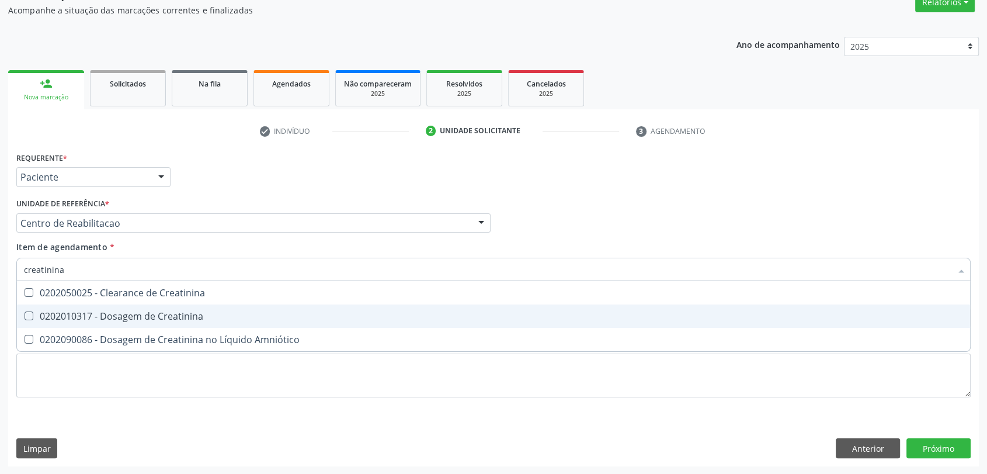
click at [106, 312] on div "0202010317 - Dosagem de Creatinina" at bounding box center [493, 315] width 939 height 9
checkbox Creatinina "true"
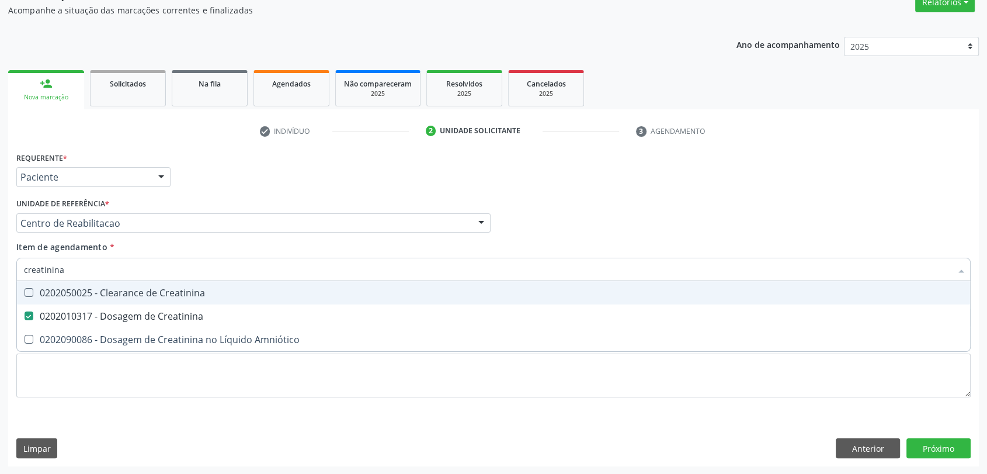
click at [88, 263] on input "creatinina" at bounding box center [487, 268] width 927 height 23
type input "u"
checkbox Creatinina "false"
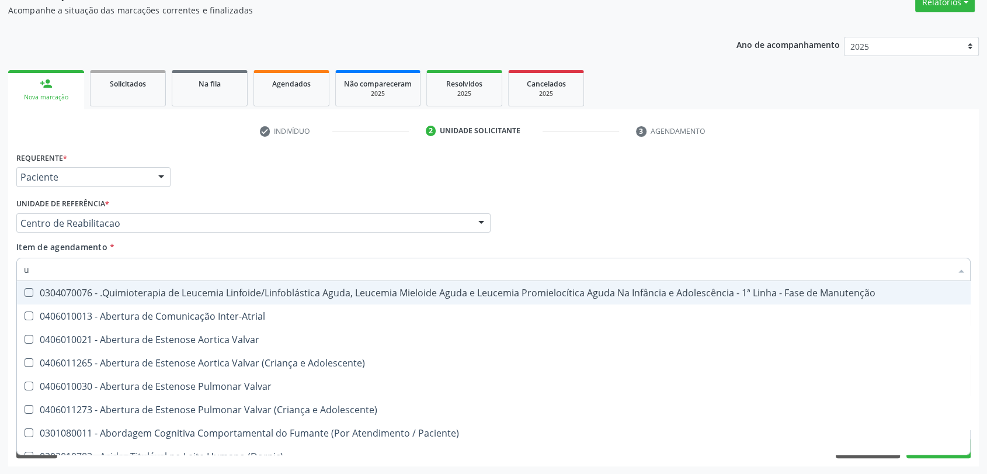
type input "ur"
checkbox Níveis "true"
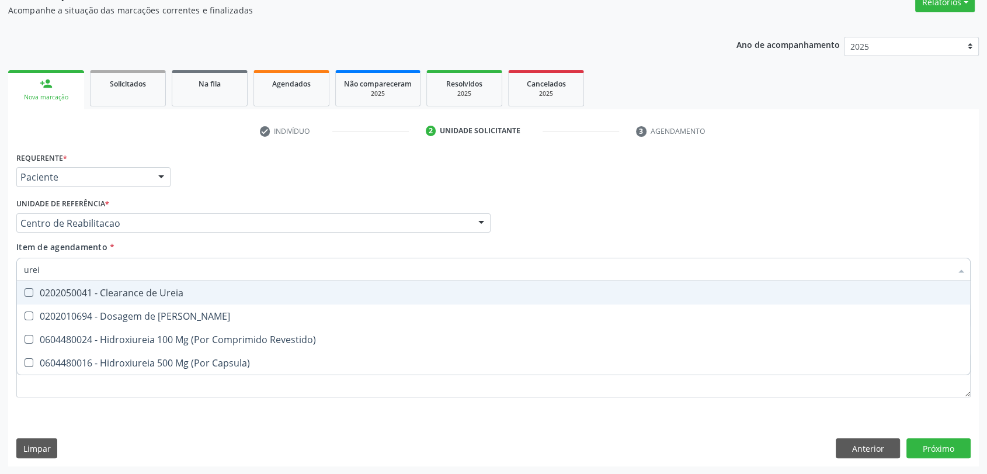
type input "ureia"
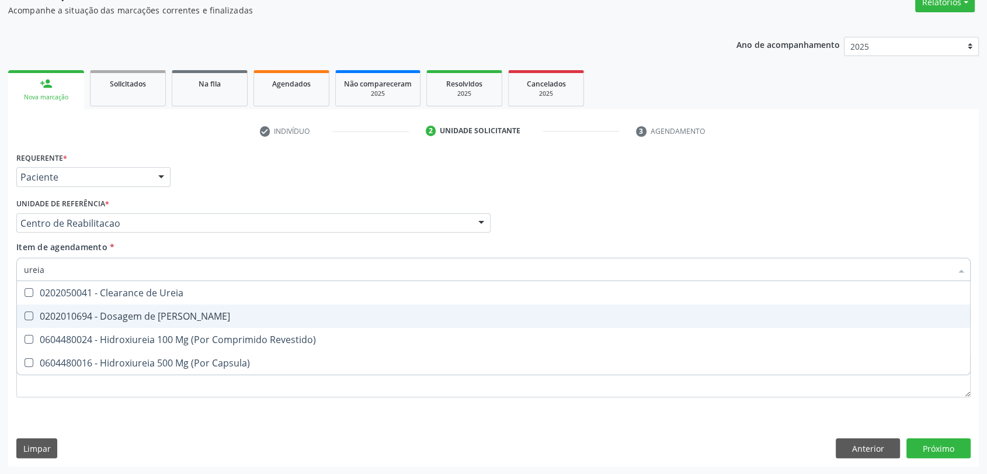
click at [117, 319] on div "0202010694 - Dosagem de [PERSON_NAME]" at bounding box center [493, 315] width 939 height 9
checkbox Ureia "true"
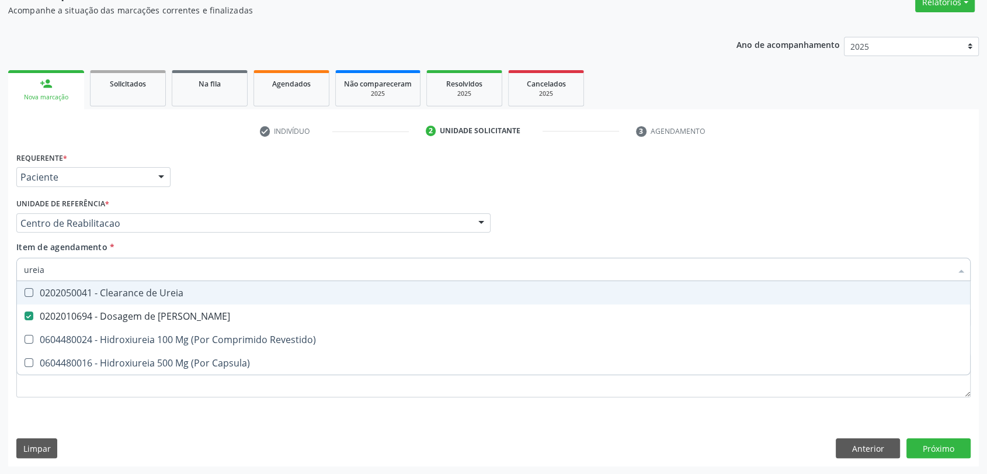
click at [91, 262] on input "ureia" at bounding box center [487, 268] width 927 height 23
type input "c"
checkbox Ureia "false"
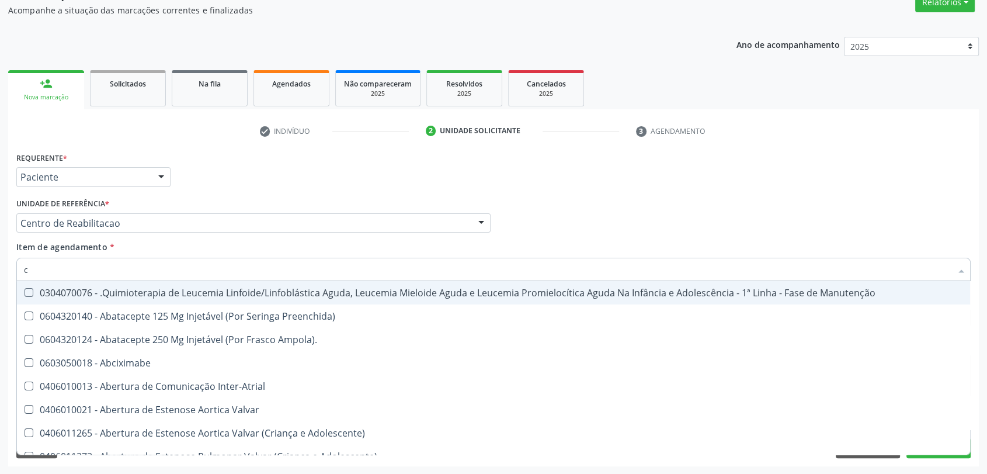
type input "co"
checkbox Coclear "true"
checkbox Tempo "true"
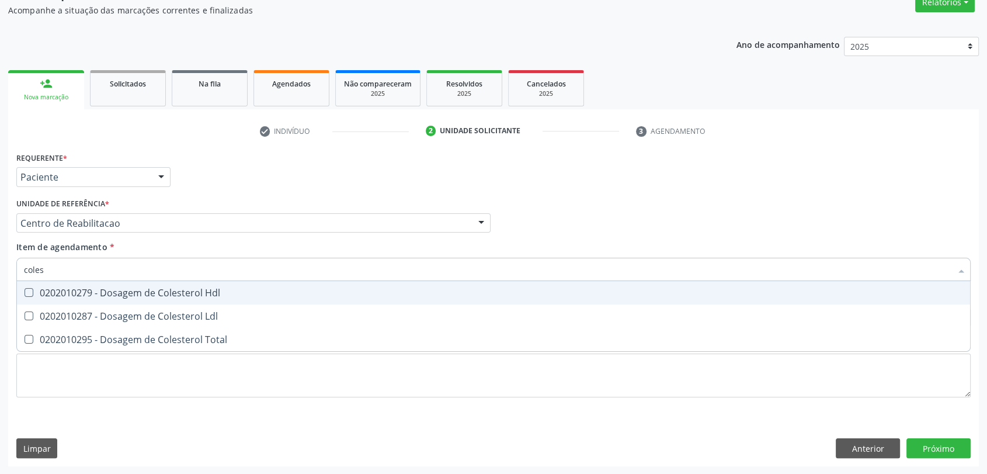
type input "colest"
click at [96, 289] on div "0202010279 - Dosagem de Colesterol Hdl" at bounding box center [493, 292] width 939 height 9
checkbox Hdl "true"
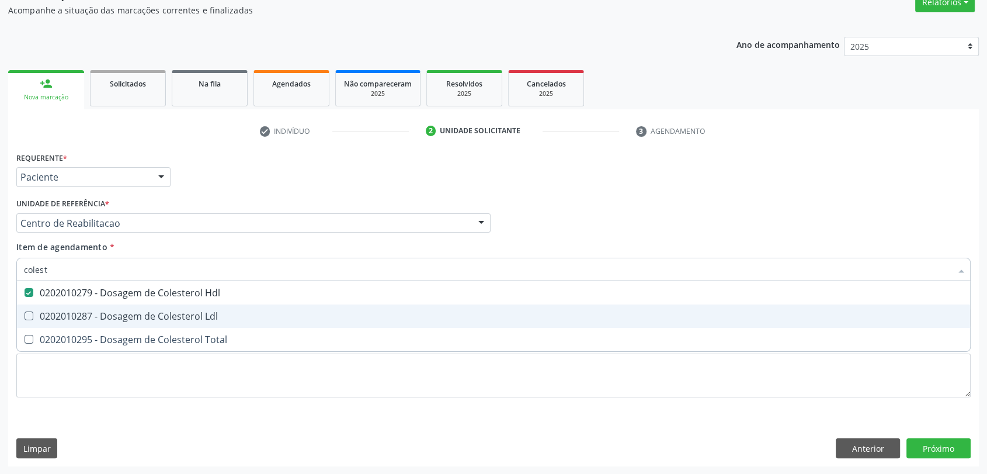
click at [95, 316] on div "0202010287 - Dosagem de Colesterol Ldl" at bounding box center [493, 315] width 939 height 9
checkbox Ldl "true"
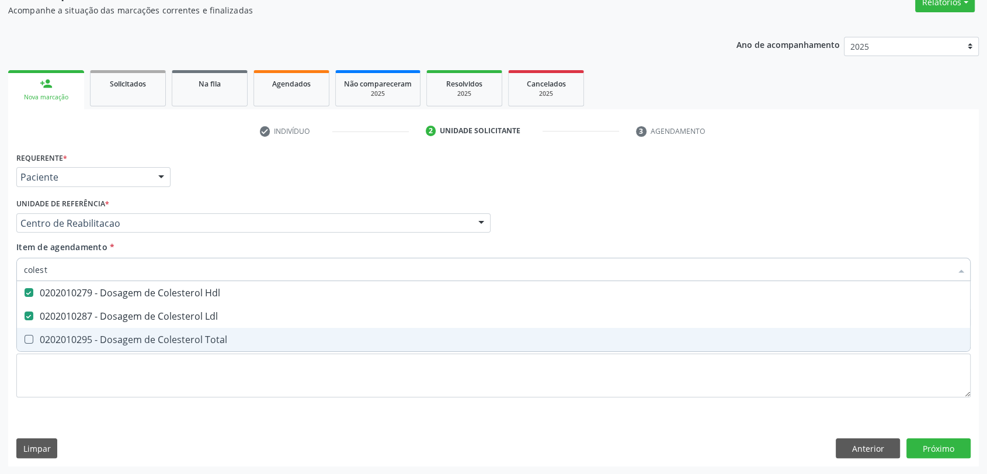
click at [92, 337] on div "0202010295 - Dosagem de Colesterol Total" at bounding box center [493, 339] width 939 height 9
checkbox Total "true"
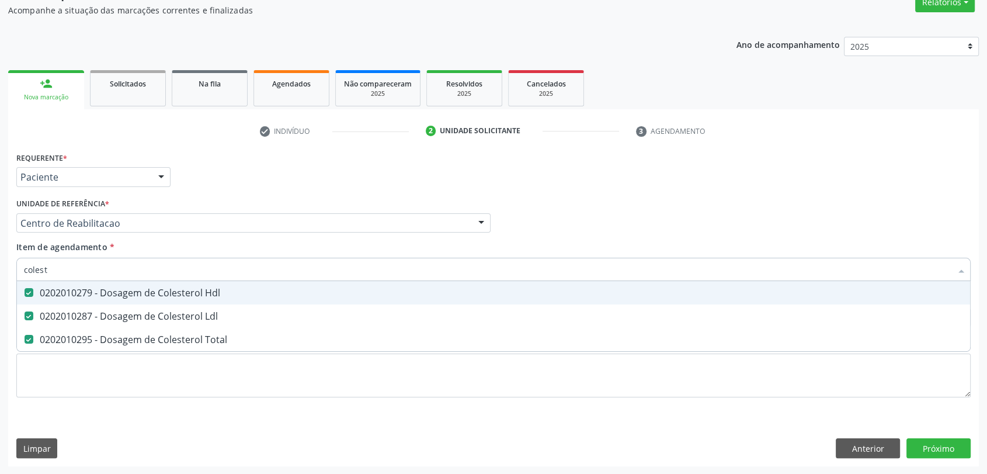
click at [65, 262] on input "colest" at bounding box center [487, 268] width 927 height 23
type input "b"
checkbox Hdl "false"
checkbox Ldl "false"
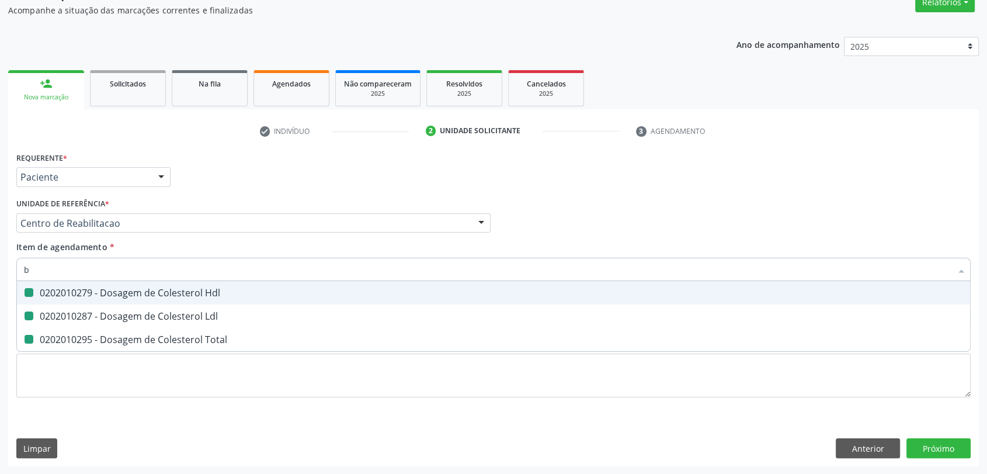
checkbox Total "false"
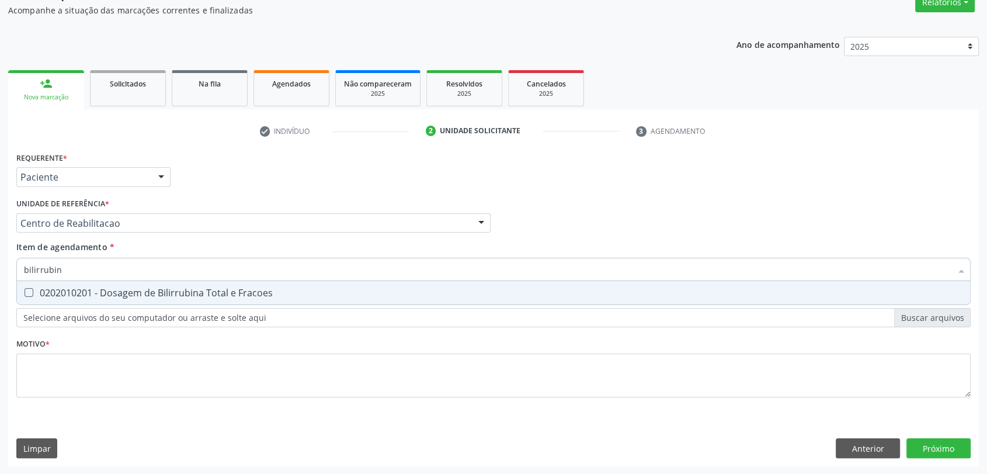
type input "bilirrubina"
click at [71, 293] on div "0202010201 - Dosagem de Bilirrubina Total e Fracoes" at bounding box center [493, 292] width 939 height 9
checkbox Fracoes "true"
click at [78, 274] on input "bilirrubina" at bounding box center [487, 268] width 927 height 23
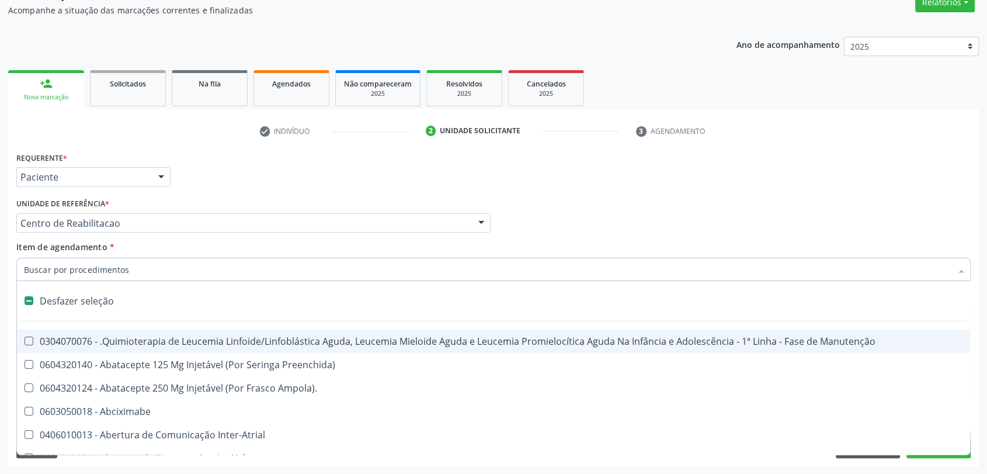
checkbox Manutenção "false"
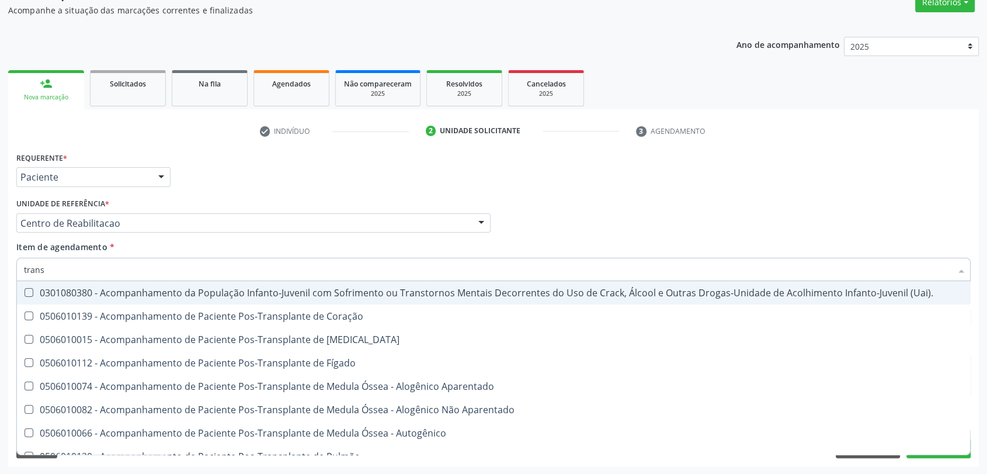
type input "transa"
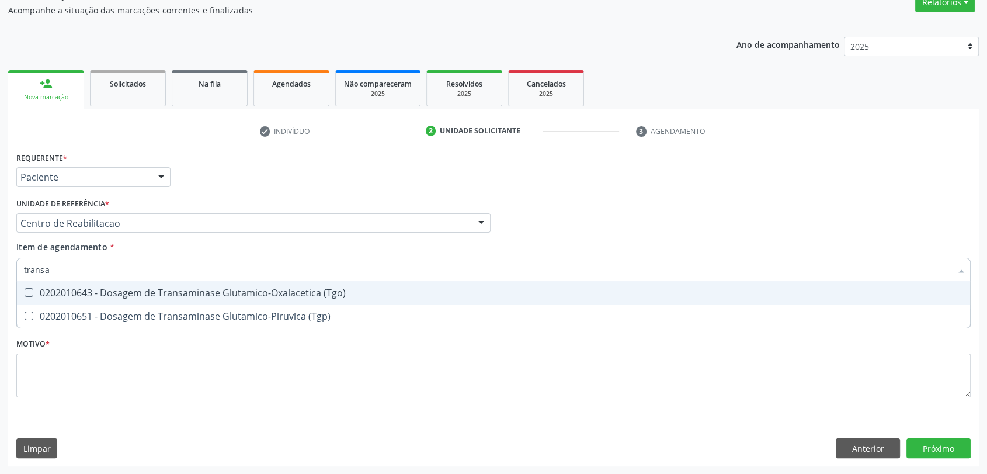
click at [82, 292] on div "0202010643 - Dosagem de Transaminase Glutamico-Oxalacetica (Tgo)" at bounding box center [493, 292] width 939 height 9
checkbox \(Tgo\) "true"
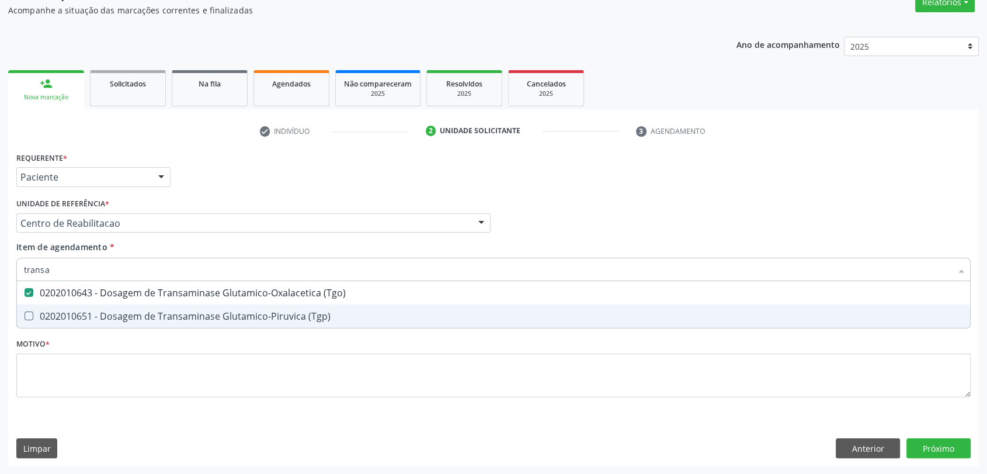
click at [79, 319] on div "0202010651 - Dosagem de Transaminase Glutamico-Piruvica (Tgp)" at bounding box center [493, 315] width 939 height 9
checkbox \(Tgp\) "true"
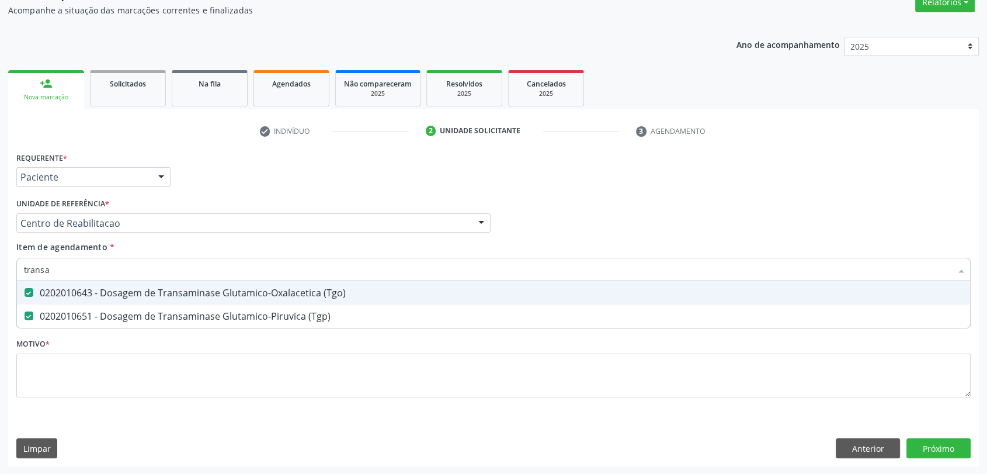
click at [71, 270] on input "transa" at bounding box center [487, 268] width 927 height 23
checkbox \(Tgo\) "false"
checkbox \(Tgp\) "false"
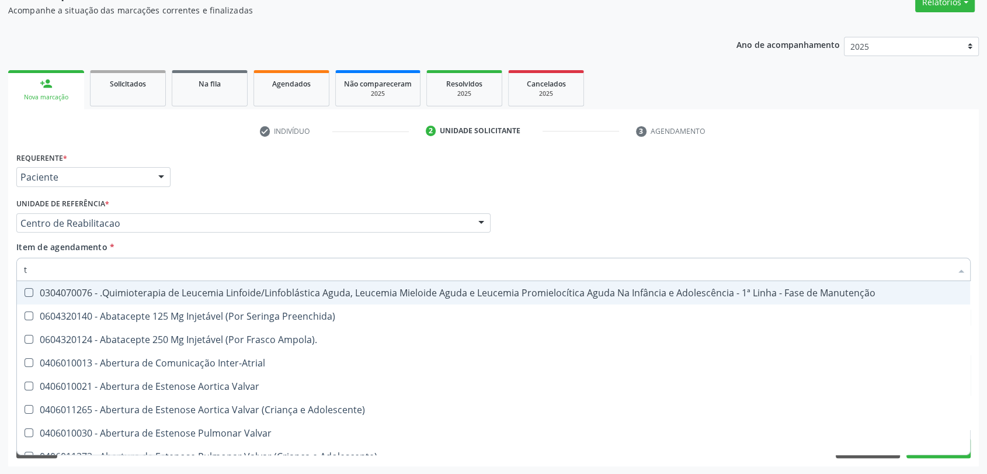
type input "tr"
checkbox Visual "true"
checkbox Primária "true"
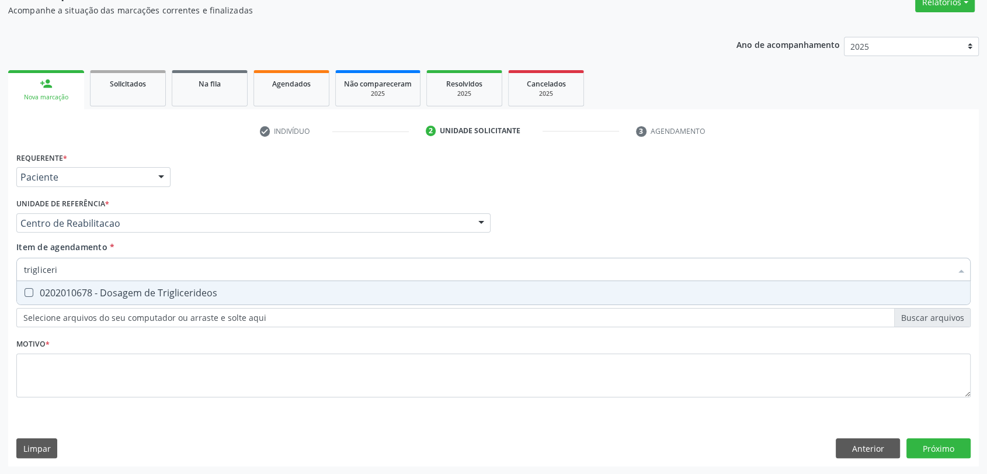
type input "triglicerid"
click at [83, 297] on div "0202010678 - Dosagem de Triglicerideos" at bounding box center [493, 292] width 939 height 9
checkbox Triglicerideos "true"
click at [83, 279] on input "triglicerid" at bounding box center [487, 268] width 927 height 23
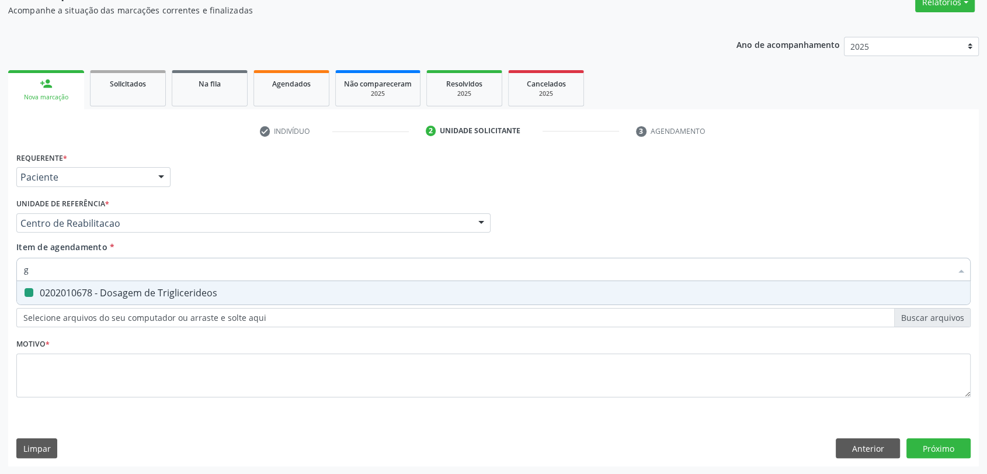
type input "gl"
checkbox Triglicerideos "false"
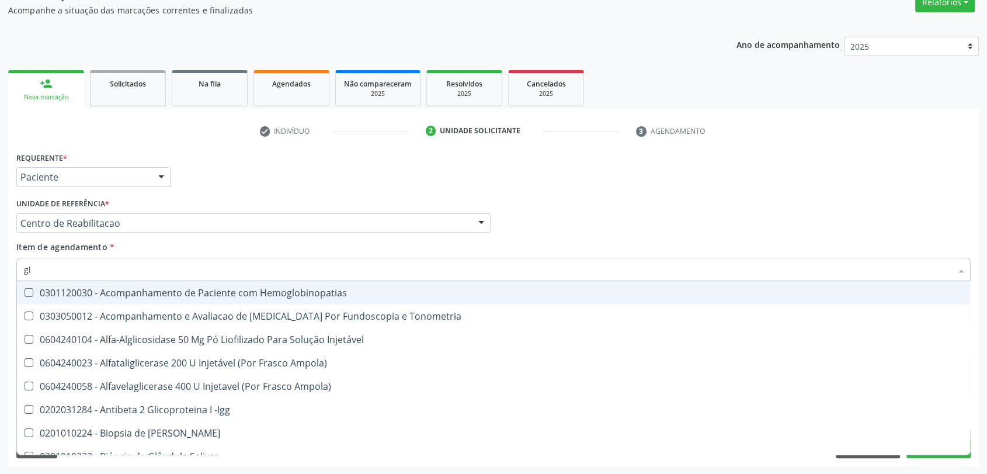
type input "gli"
checkbox \(Confirmatorio\) "true"
checkbox Glomerular "true"
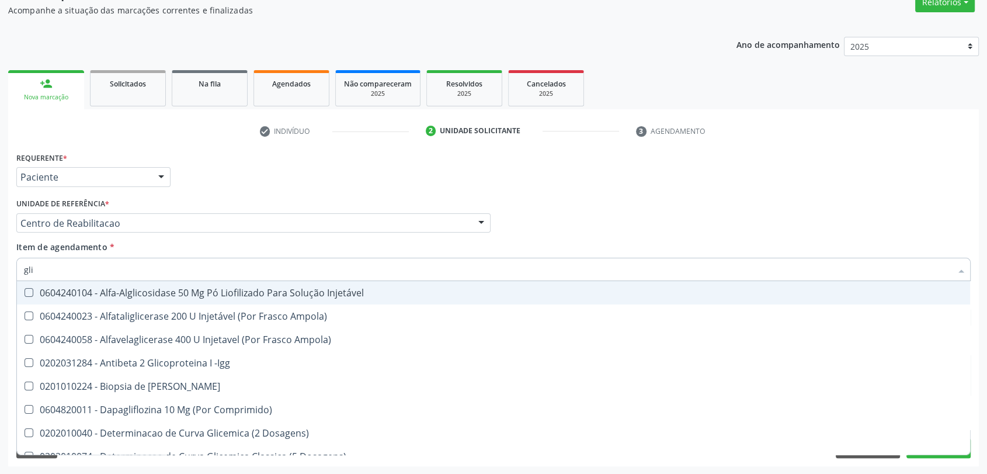
type input "glic"
checkbox Aminoglicosideos "true"
checkbox Glicose "false"
checkbox Derrames "true"
checkbox Triglicerideos "false"
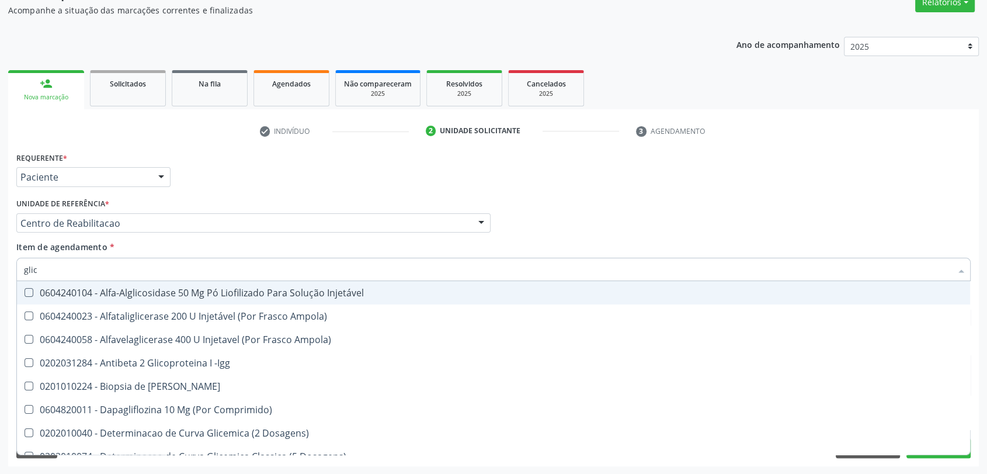
type input "glico"
checkbox Comprimido\) "true"
checkbox Aminoglicosideos "false"
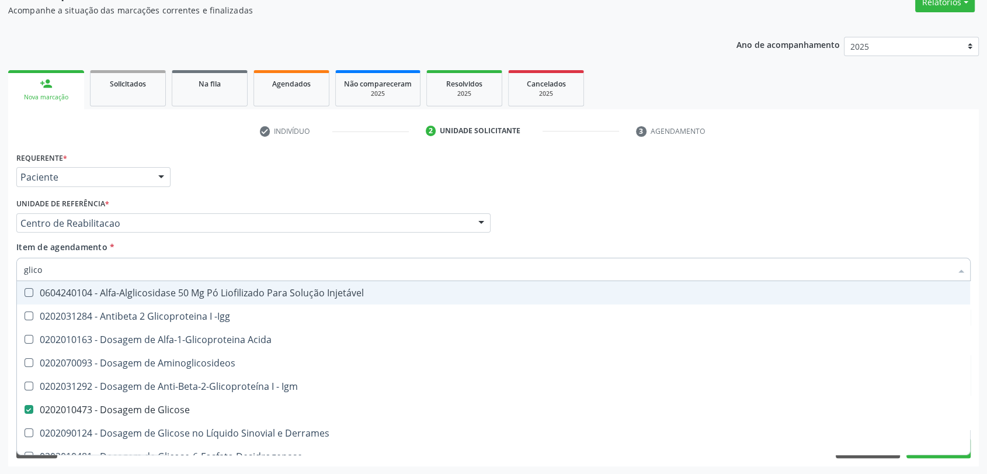
type input "glicos"
checkbox Acida "true"
checkbox Glicose "false"
type input "glicosi"
checkbox Acida "false"
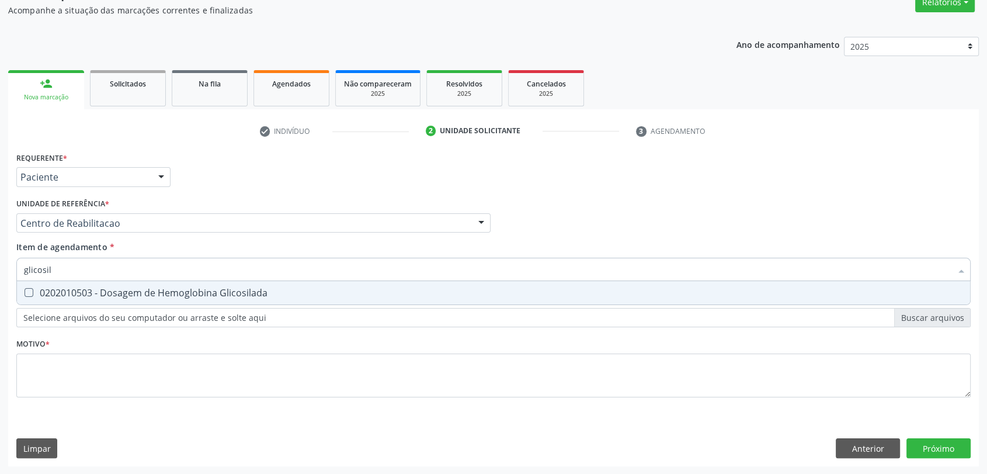
type input "glicosila"
click at [79, 294] on div "0202010503 - Dosagem de Hemoglobina Glicosilada" at bounding box center [493, 292] width 939 height 9
checkbox Glicosilada "true"
click at [79, 268] on input "glicosila" at bounding box center [487, 268] width 927 height 23
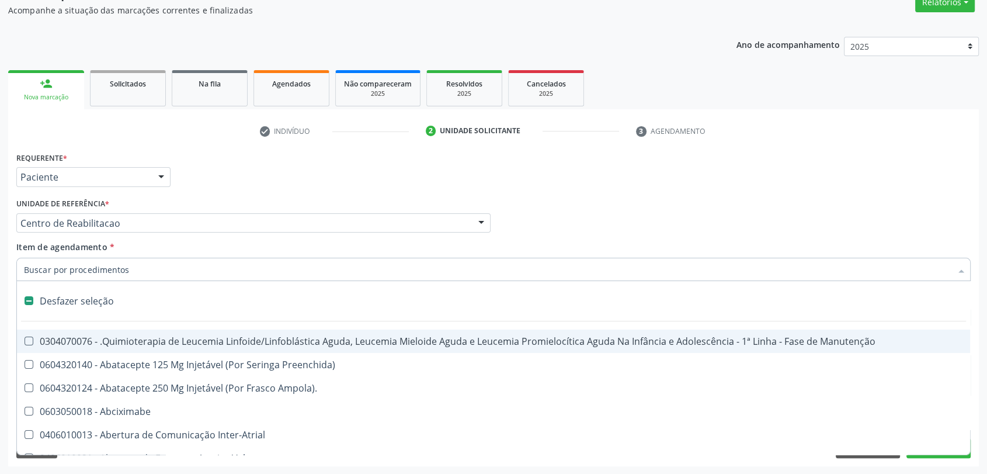
checkbox Manutenção "false"
type input "h"
checkbox A "true"
checkbox Coagulação\ "true"
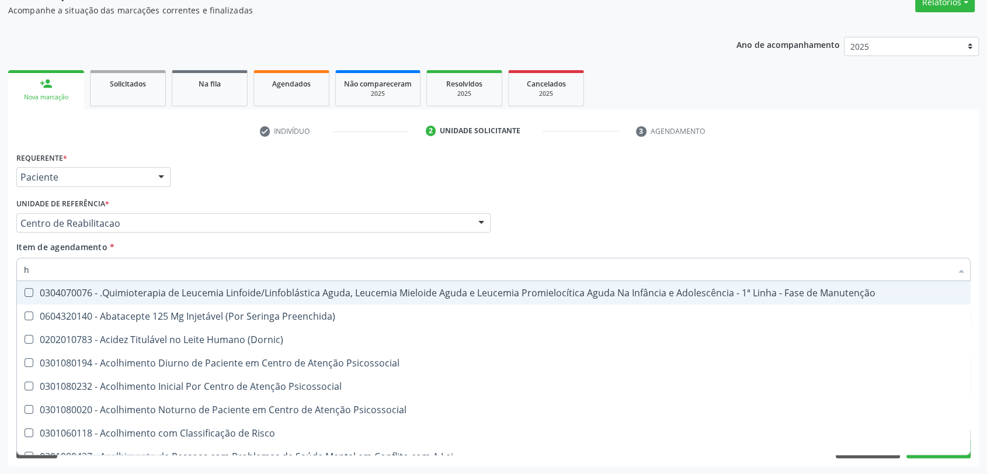
type input "he"
checkbox Pulmão "true"
type input "hem"
checkbox Fenilcetonúria "true"
checkbox Pulmão "false"
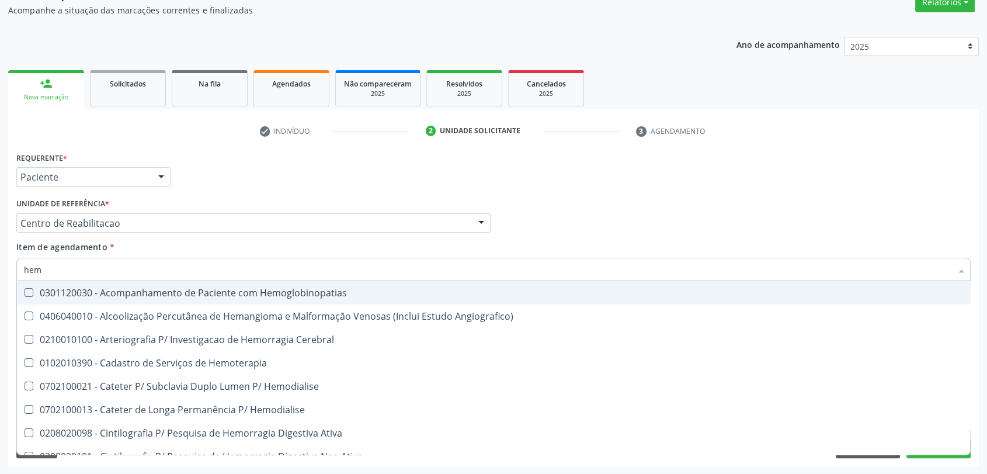
type input "hemo"
checkbox Hemacias "true"
checkbox Glicosilada "false"
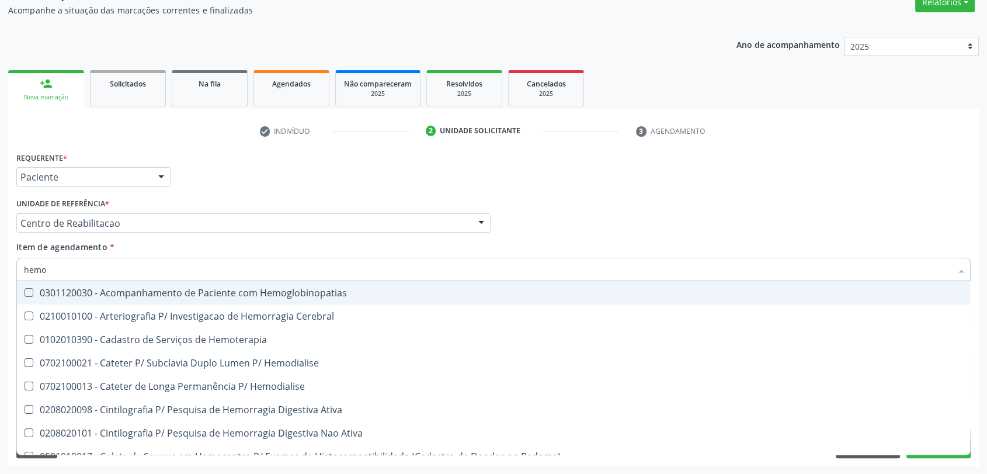
type input "hemog"
checkbox Tardio\) "true"
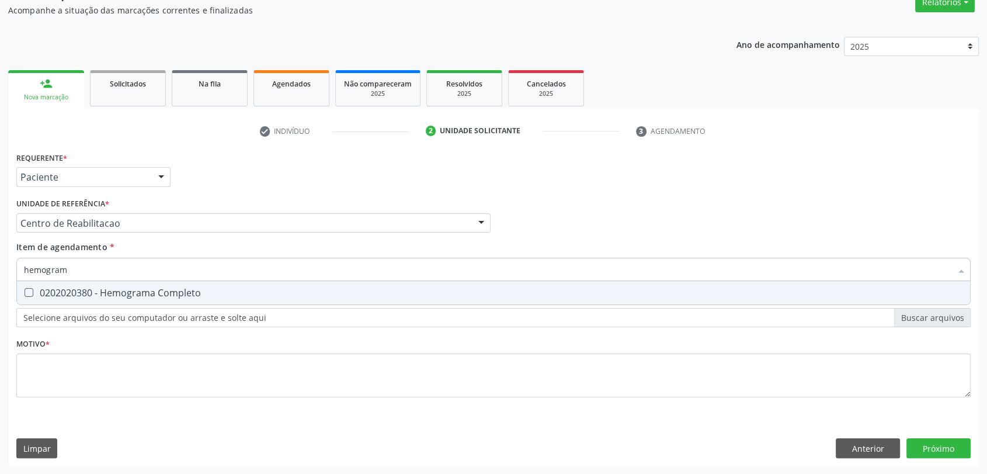
type input "hemograma"
click at [72, 284] on span "0202020380 - Hemograma Completo" at bounding box center [493, 292] width 953 height 23
checkbox Completo "true"
click at [74, 263] on input "hemograma" at bounding box center [487, 268] width 927 height 23
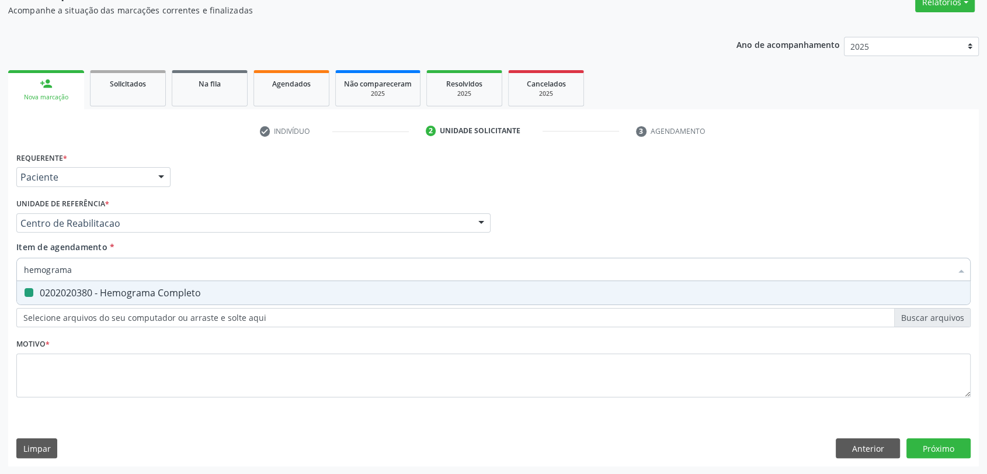
type input "a"
checkbox Completo "false"
type input "analise de ca"
click at [82, 293] on div "0202050017 - Analise de Caracteres Fisicos, Elementos e Sedimento da Urina" at bounding box center [493, 292] width 939 height 9
checkbox Urina "true"
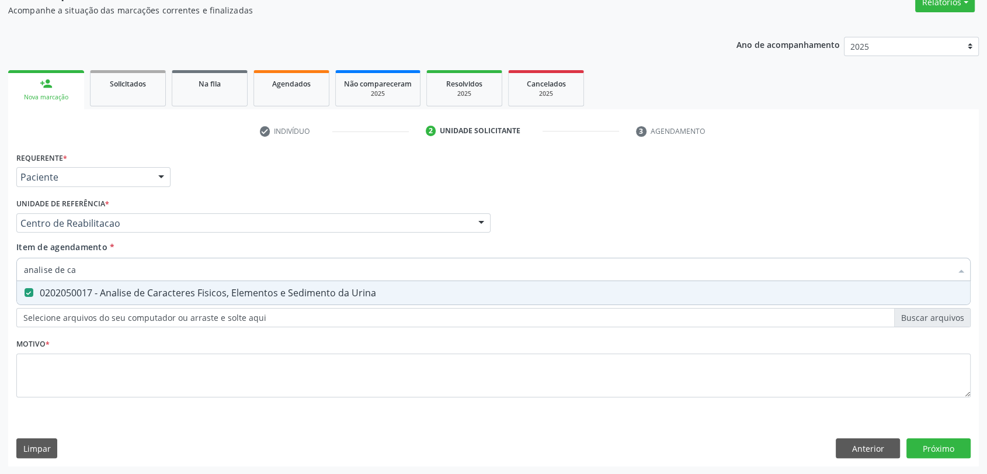
click at [83, 266] on input "analise de ca" at bounding box center [487, 268] width 927 height 23
type input "pesquis"
checkbox Urina "false"
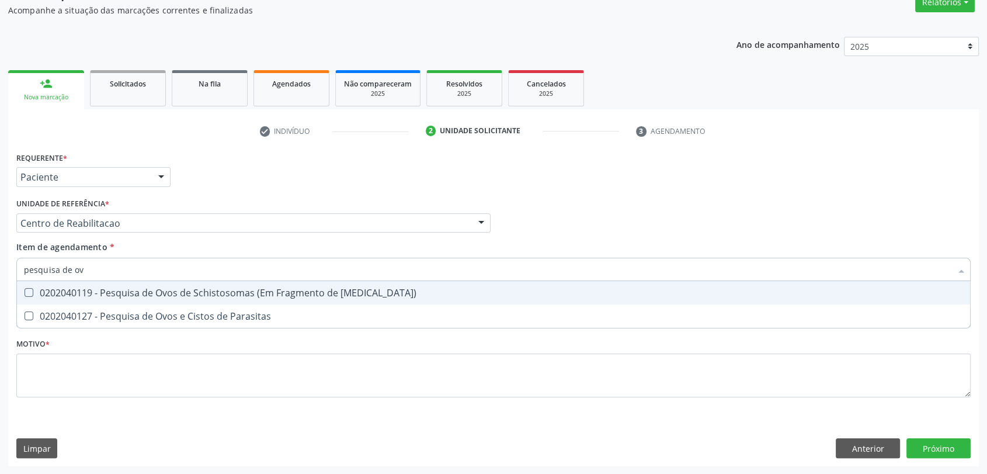
type input "pesquisa de ovo"
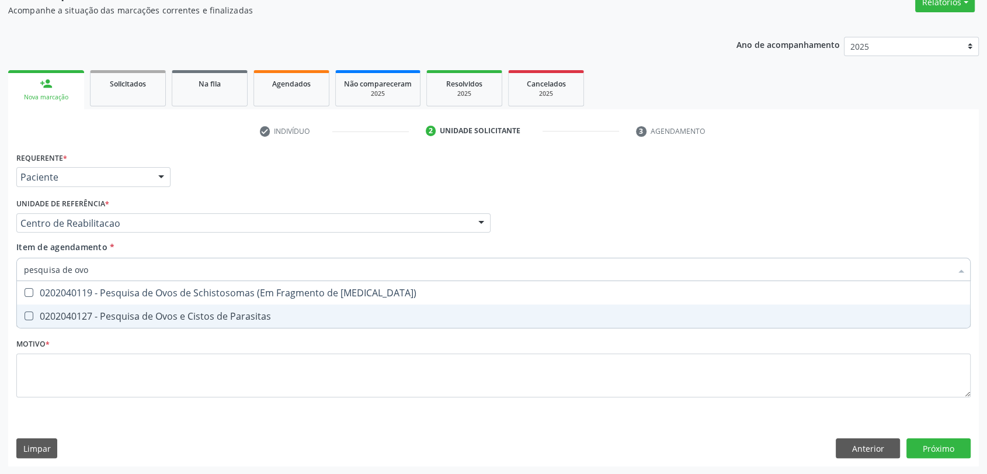
click at [96, 314] on div "0202040127 - Pesquisa de Ovos e Cistos de Parasitas" at bounding box center [493, 315] width 939 height 9
checkbox Parasitas "true"
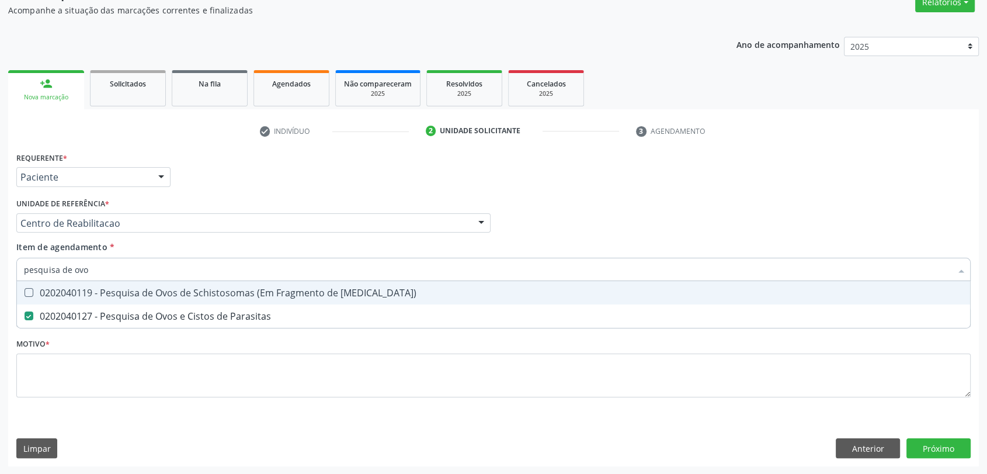
click at [96, 270] on input "pesquisa de ovo" at bounding box center [487, 268] width 927 height 23
checkbox Parasitas "false"
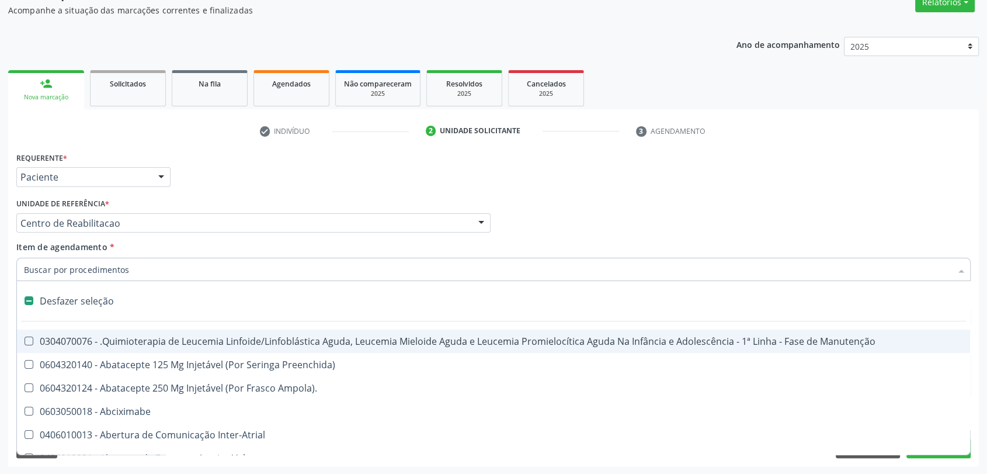
type input "t"
checkbox Reto "true"
checkbox Urina "false"
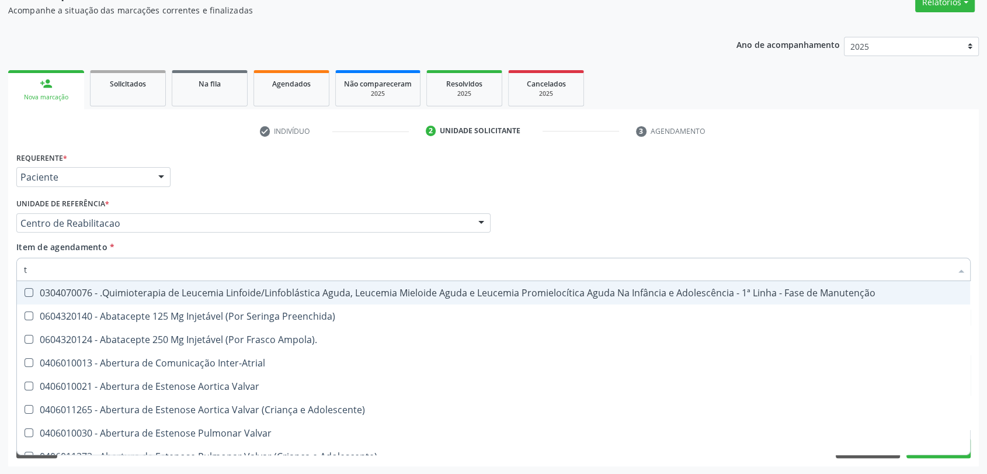
type input "t3"
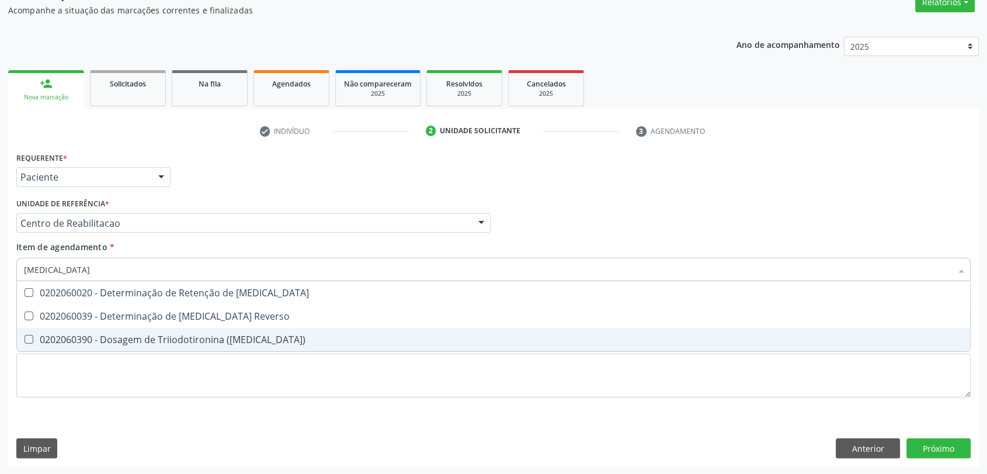
click at [107, 338] on div "0202060390 - Dosagem de Triiodotironina ([MEDICAL_DATA])" at bounding box center [493, 339] width 939 height 9
checkbox \(T3\) "true"
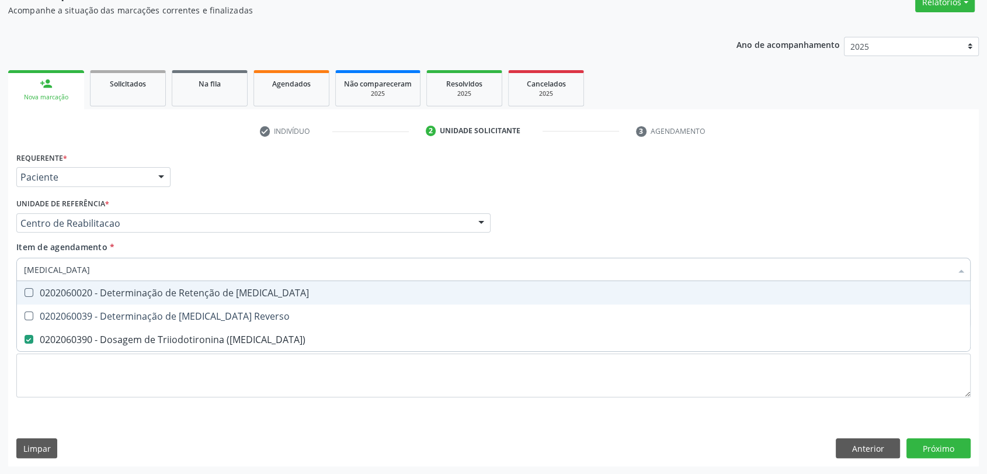
type input "t"
checkbox \(T3\) "false"
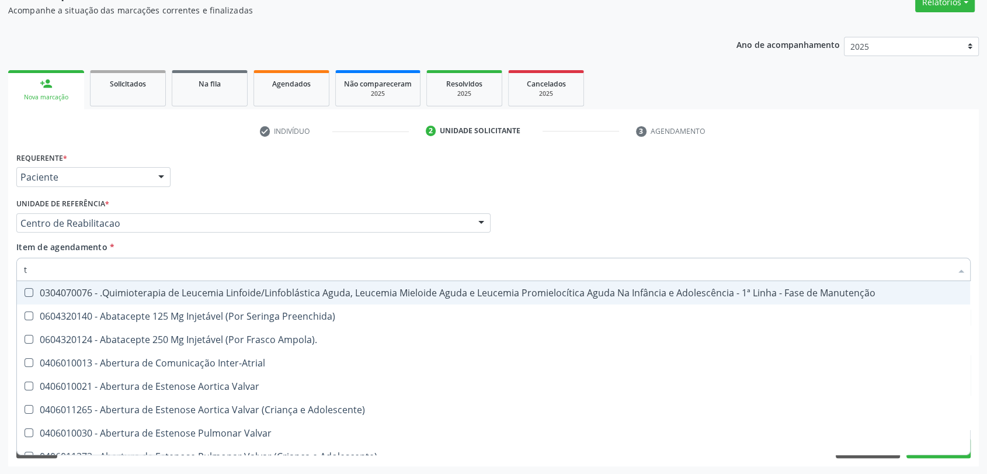
type input "t4"
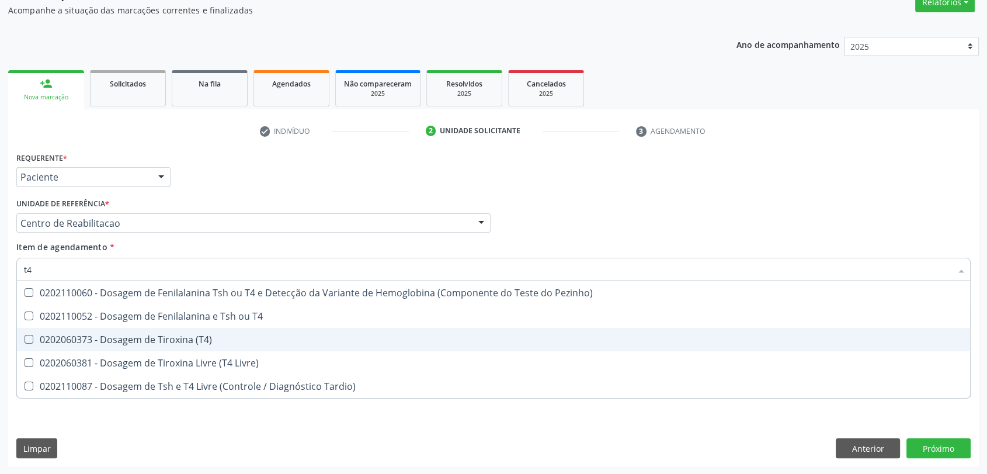
click at [206, 336] on div "0202060373 - Dosagem de Tiroxina (T4)" at bounding box center [493, 339] width 939 height 9
checkbox \(T4\) "true"
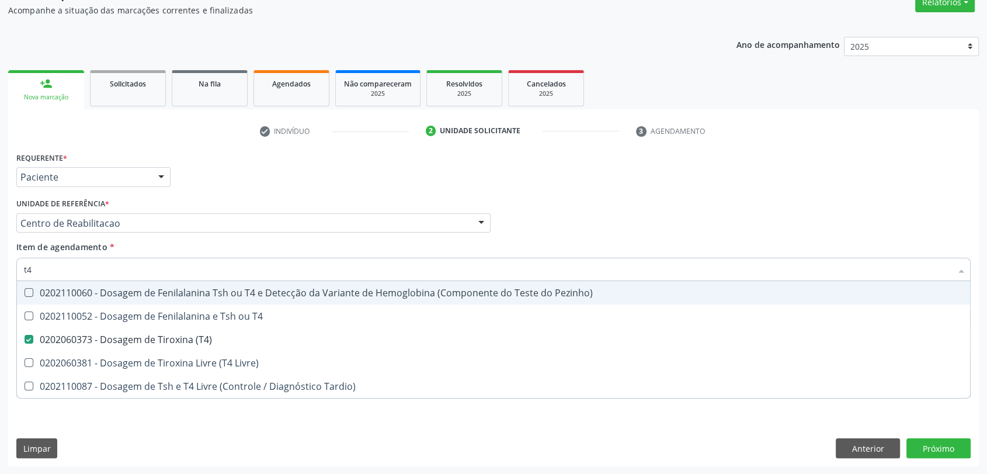
click at [114, 276] on input "t4" at bounding box center [487, 268] width 927 height 23
type input "t"
checkbox \(T4\) "false"
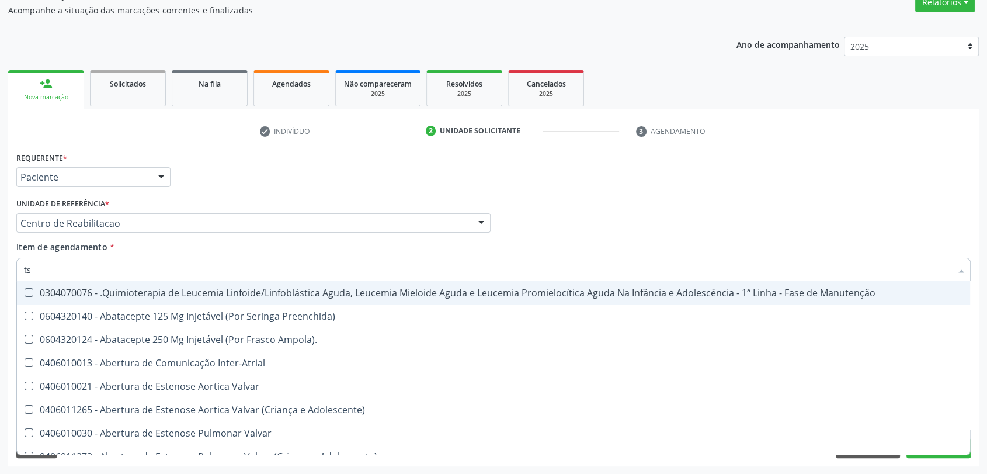
type input "tsh"
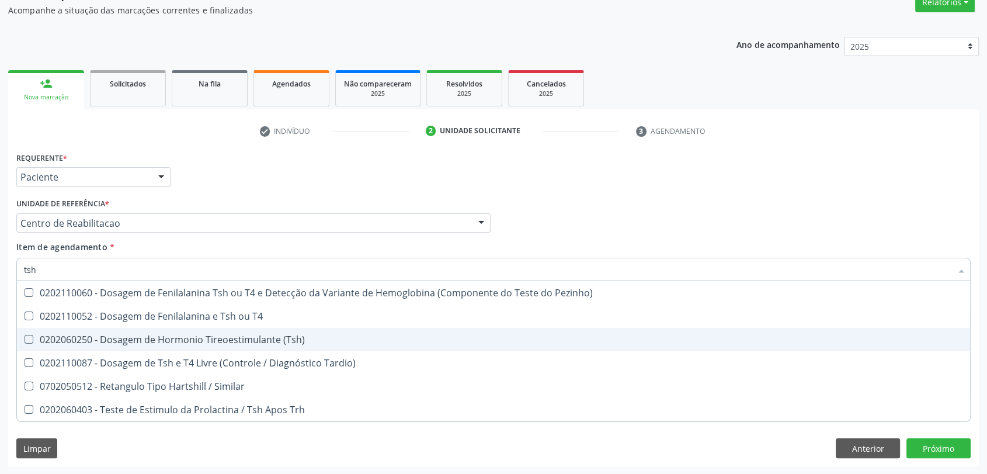
click at [114, 337] on div "0202060250 - Dosagem de Hormonio Tireoestimulante (Tsh)" at bounding box center [493, 339] width 939 height 9
checkbox \(Tsh\) "true"
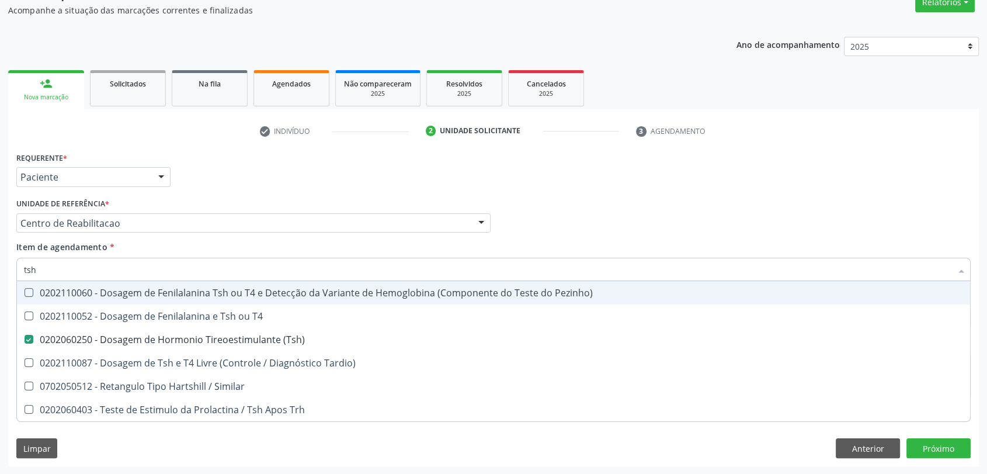
click at [259, 196] on div "Unidade de referência * Centro de Reabilitacao Usf do Mutirao Usf Cohab Usf Cai…" at bounding box center [253, 213] width 474 height 37
checkbox T4 "true"
checkbox Tardio\) "true"
checkbox Similar "true"
checkbox Trh "true"
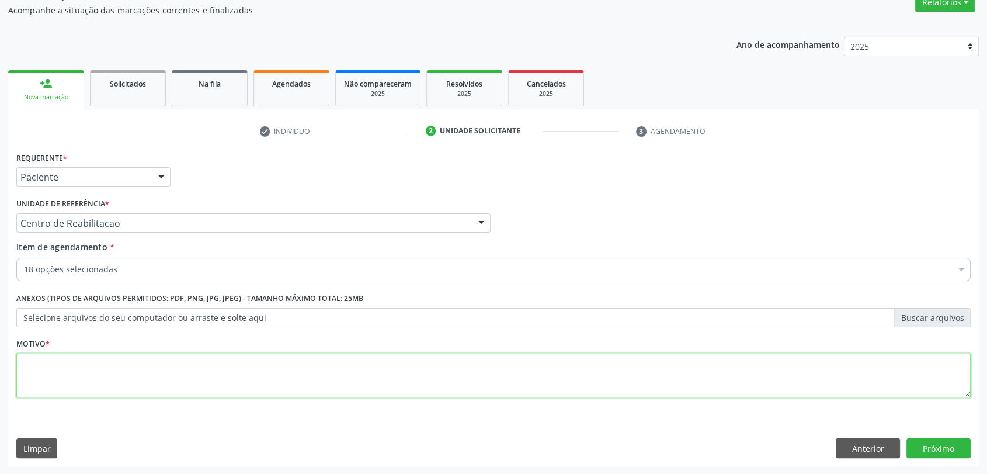
click at [92, 371] on textarea at bounding box center [493, 375] width 954 height 44
click at [182, 377] on textarea at bounding box center [493, 375] width 954 height 44
type textarea "a"
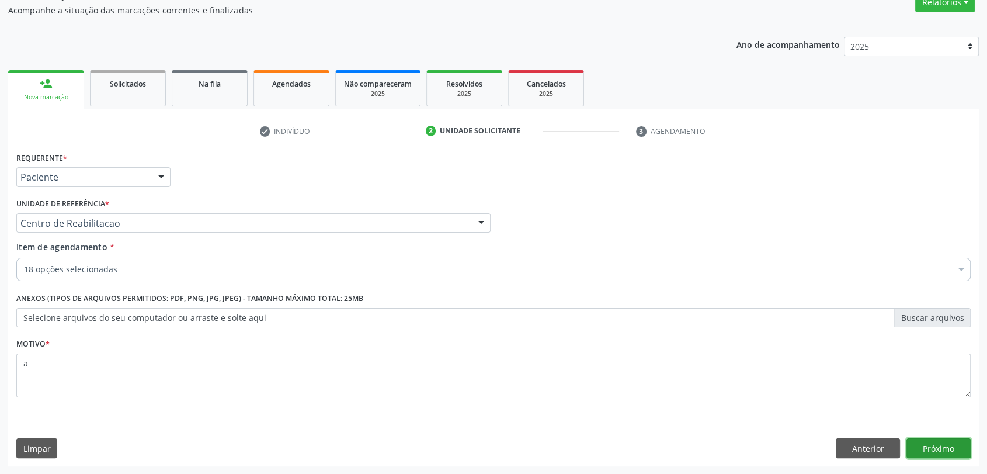
click at [932, 442] on button "Próximo" at bounding box center [938, 448] width 64 height 20
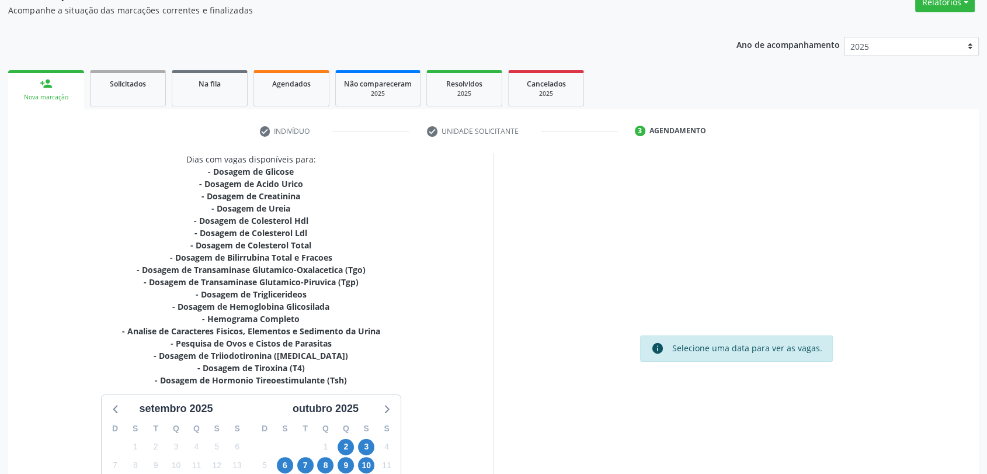
scroll to position [242, 0]
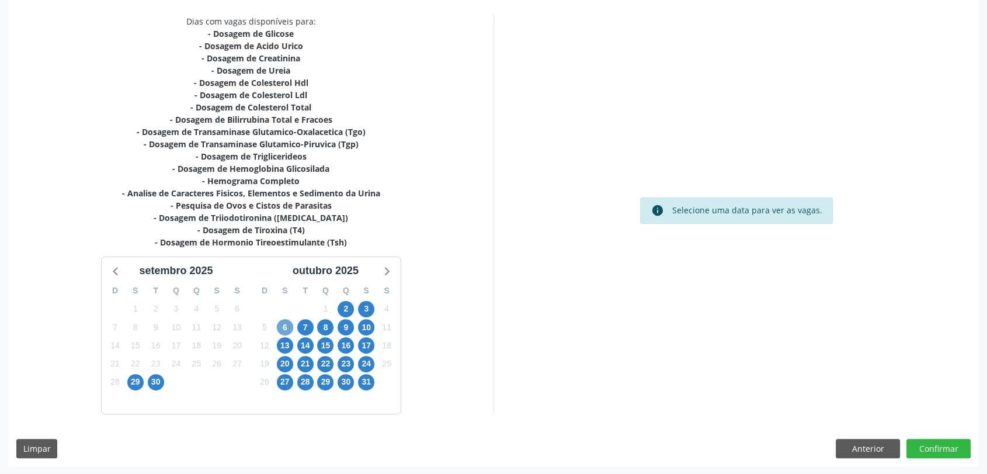
click at [280, 322] on span "6" at bounding box center [285, 327] width 16 height 16
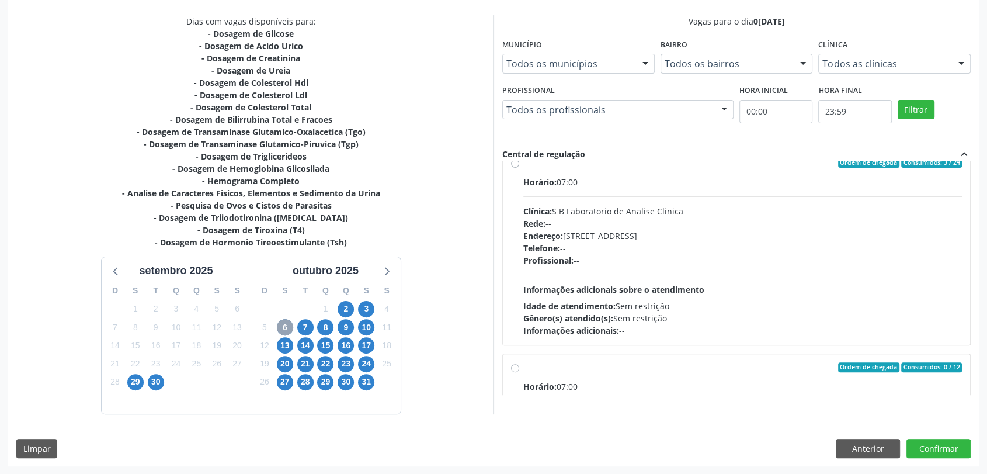
scroll to position [0, 0]
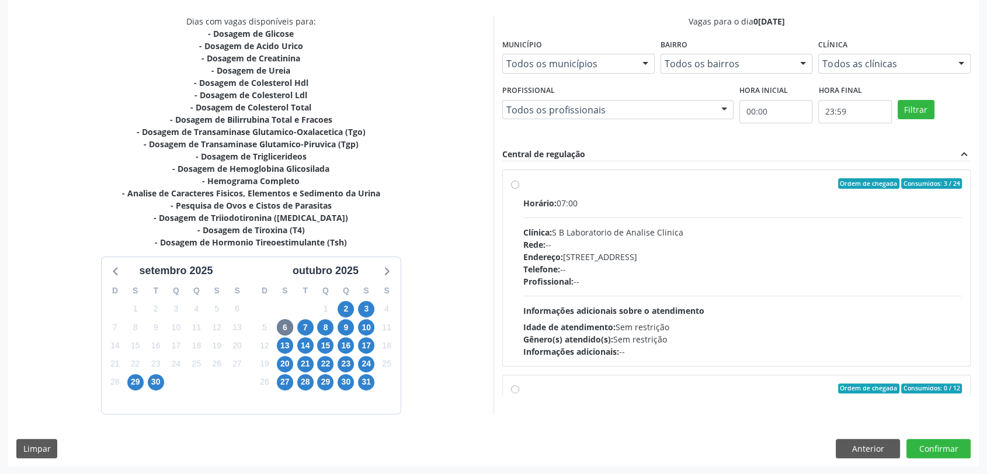
click at [569, 256] on div "Endereço: Casa, nº 679, Centro, Serra Talhada - PE" at bounding box center [742, 256] width 438 height 12
click at [519, 189] on input "Ordem de chegada Consumidos: 3 / 24 Horário: 07:00 Clínica: S B Laboratorio de …" at bounding box center [515, 183] width 8 height 11
radio input "true"
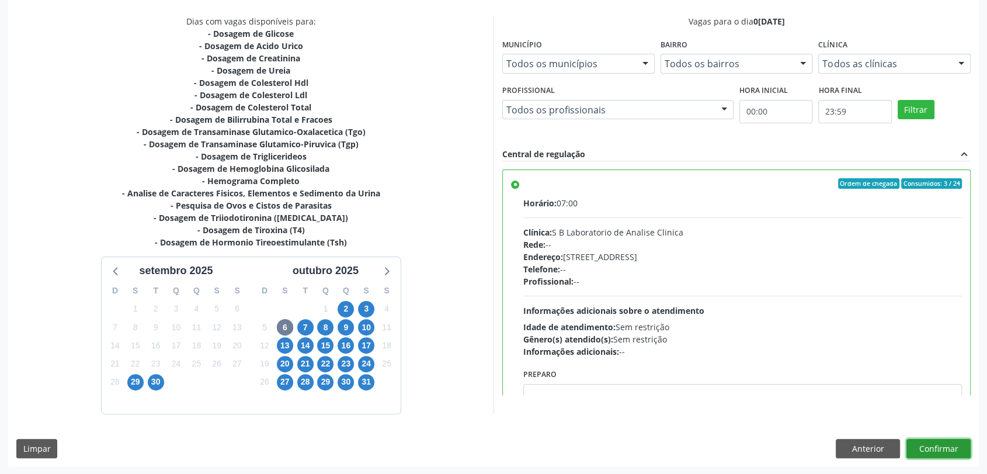
click at [955, 452] on button "Confirmar" at bounding box center [938, 448] width 64 height 20
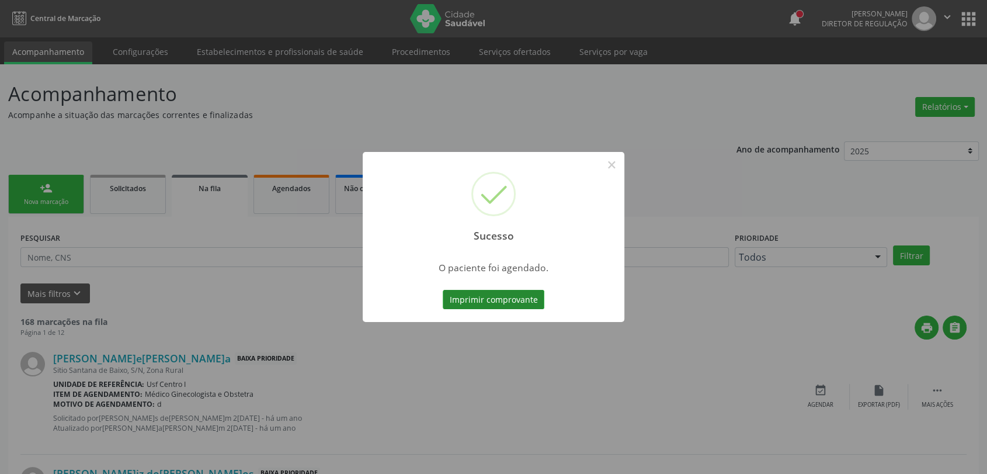
click at [524, 300] on button "Imprimir comprovante" at bounding box center [494, 300] width 102 height 20
